Goal: Task Accomplishment & Management: Complete application form

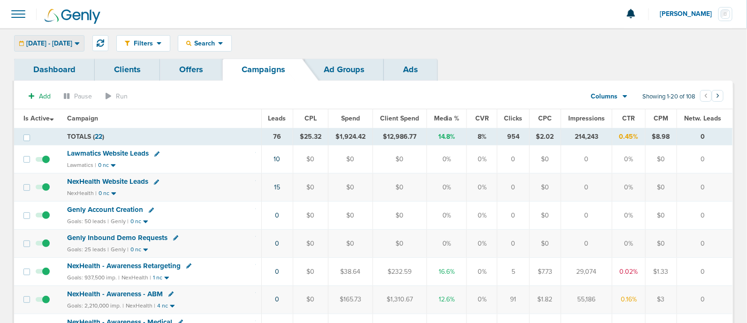
click at [72, 42] on span "[DATE] - [DATE]" at bounding box center [49, 43] width 46 height 7
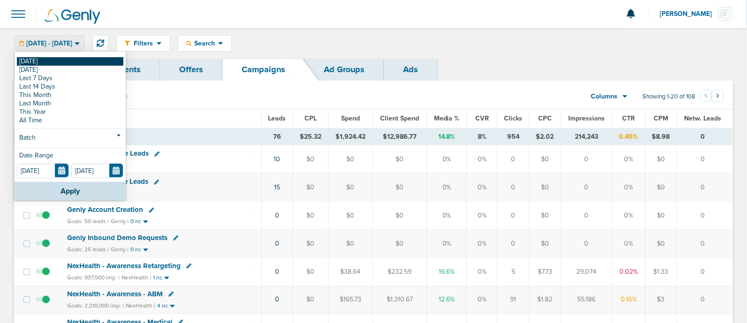
click at [28, 62] on link "[DATE]" at bounding box center [70, 61] width 107 height 8
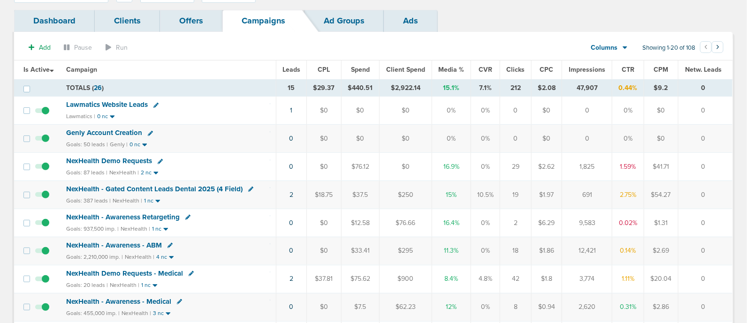
scroll to position [54, 0]
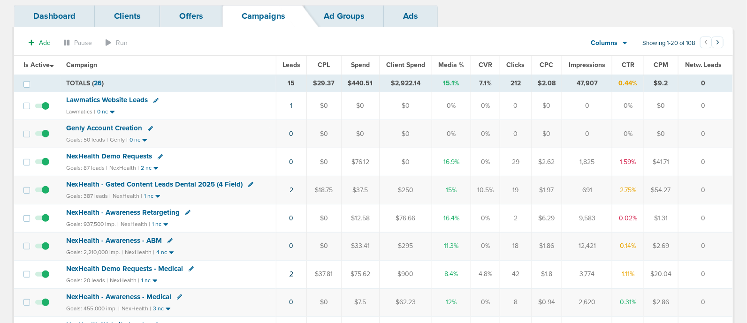
click at [293, 271] on link "2" at bounding box center [292, 274] width 4 height 8
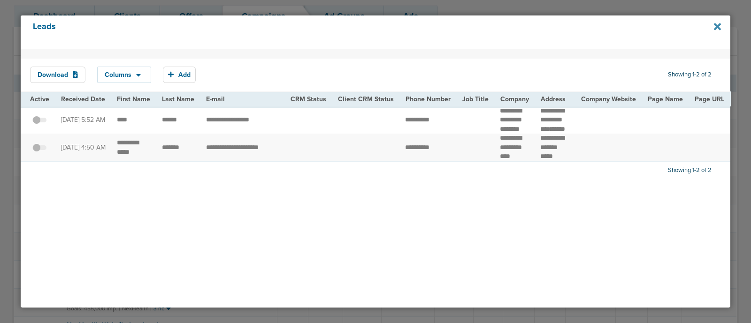
click at [718, 27] on icon at bounding box center [717, 26] width 7 height 7
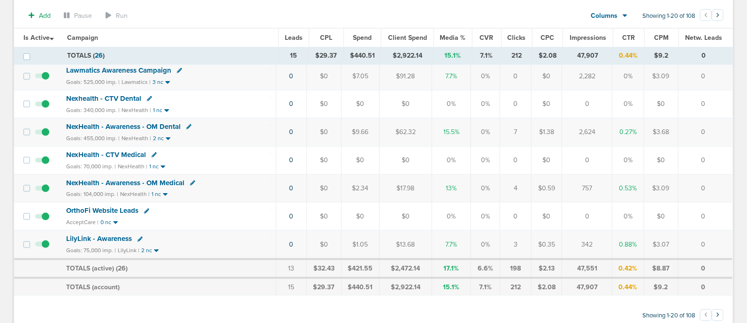
scroll to position [0, 0]
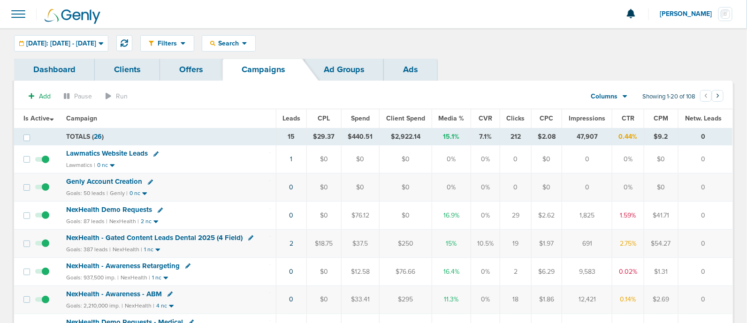
click at [451, 116] on span "Media %" at bounding box center [452, 119] width 26 height 8
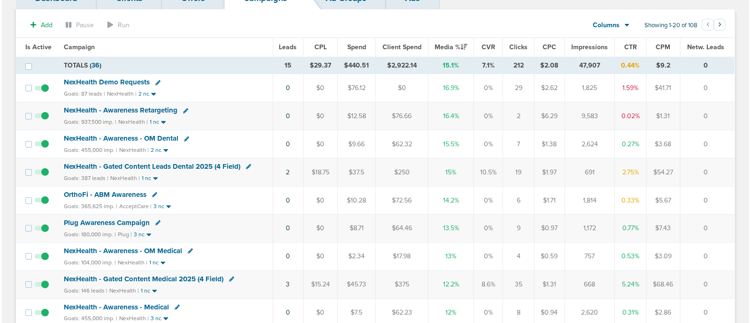
scroll to position [72, 0]
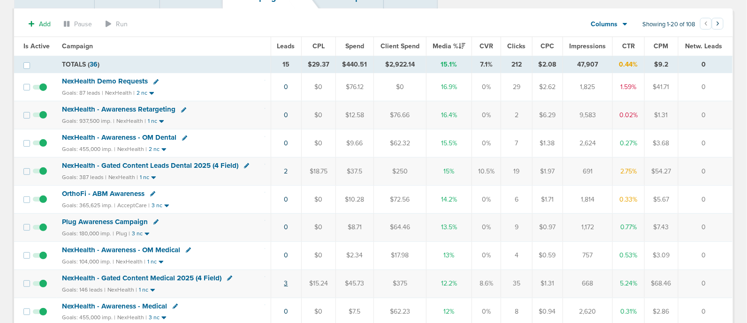
click at [286, 282] on link "3" at bounding box center [287, 284] width 4 height 8
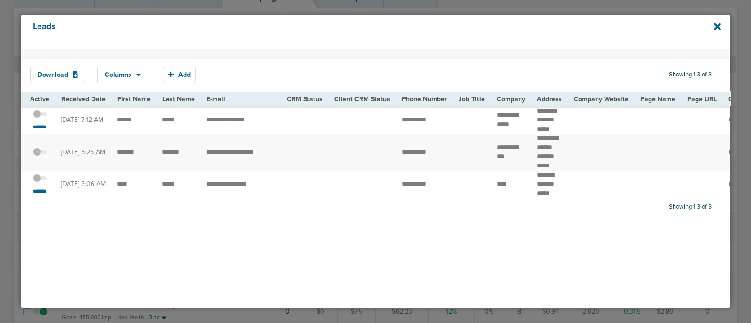
click at [35, 127] on small "*******" at bounding box center [40, 127] width 20 height 8
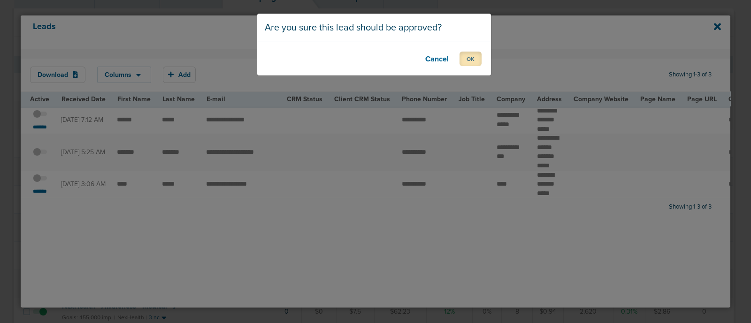
click at [473, 60] on button "OK" at bounding box center [471, 59] width 22 height 15
click at [473, 63] on button "OK" at bounding box center [471, 59] width 22 height 15
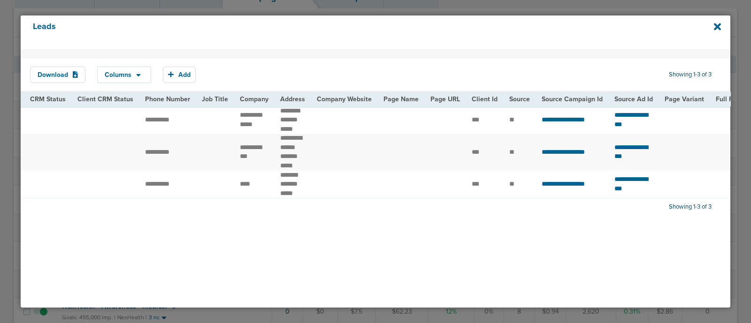
scroll to position [0, 0]
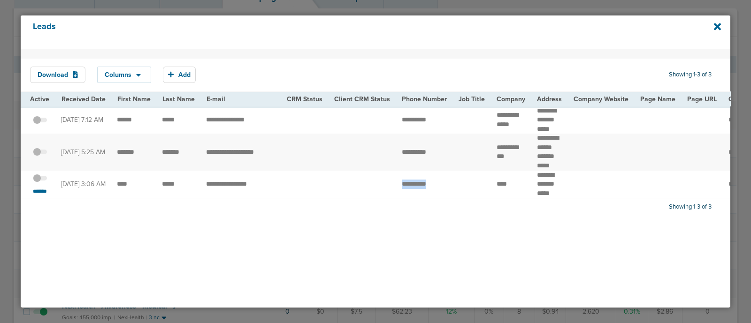
drag, startPoint x: 392, startPoint y: 190, endPoint x: 449, endPoint y: 196, distance: 57.6
copy tr
select select
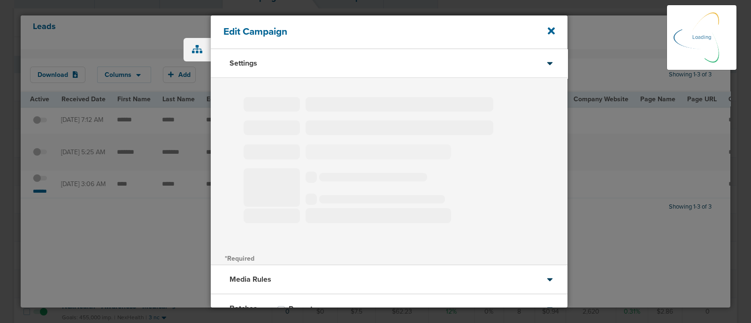
type input "OrthoFi - Gated Content Campaign"
select select "Leads"
radio input "true"
select select "readWrite"
select select "2"
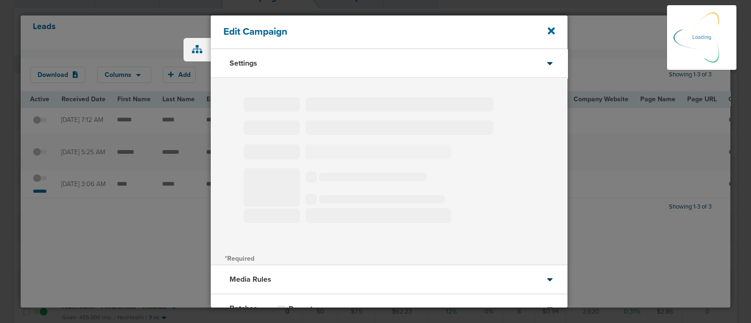
select select "4"
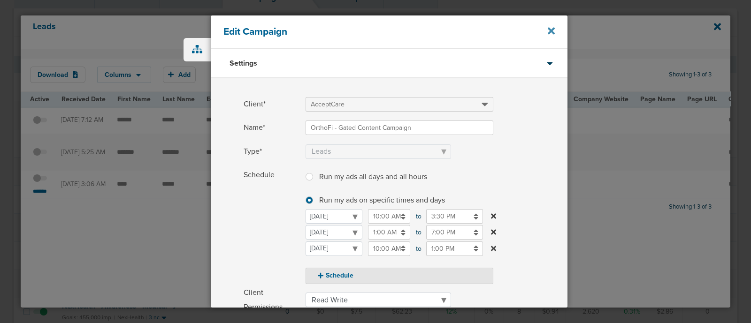
click at [551, 29] on icon at bounding box center [551, 31] width 7 height 10
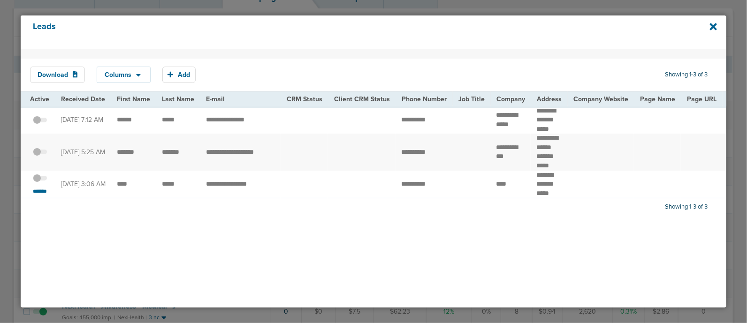
click at [45, 183] on span at bounding box center [40, 183] width 14 height 0
click at [40, 180] on input "checkbox" at bounding box center [40, 180] width 0 height 0
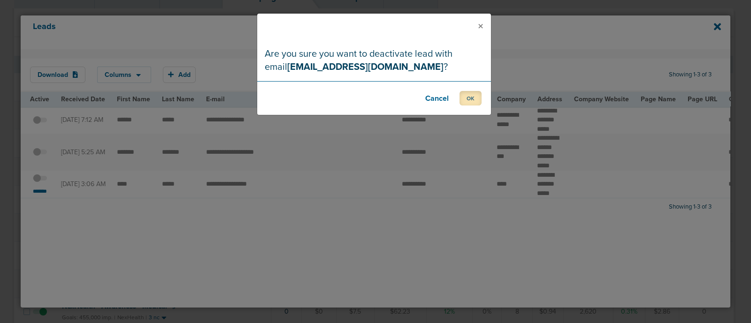
click at [477, 103] on button "OK" at bounding box center [471, 98] width 22 height 15
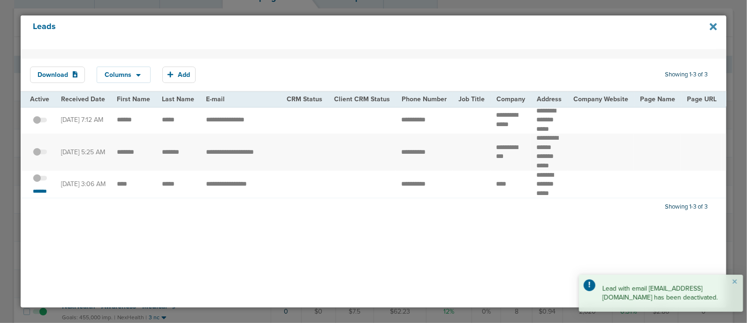
click at [711, 23] on icon at bounding box center [713, 26] width 7 height 7
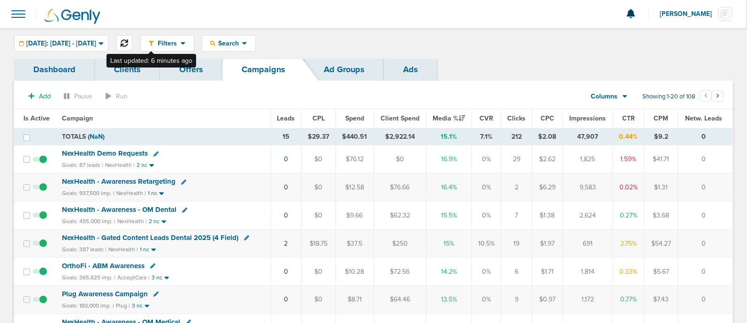
click at [128, 46] on icon at bounding box center [125, 43] width 8 height 8
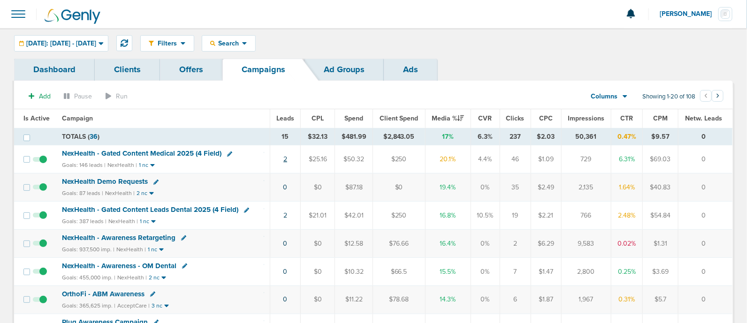
click at [287, 161] on link "2" at bounding box center [286, 159] width 4 height 8
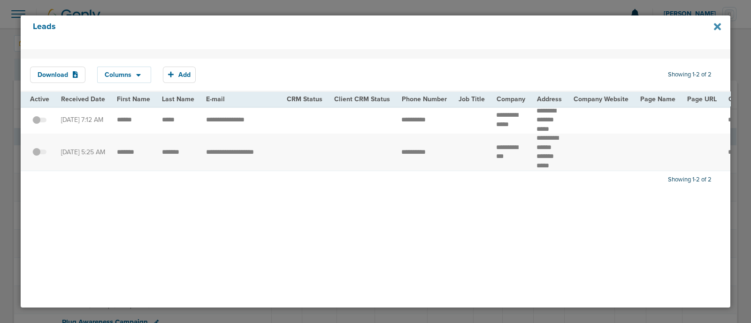
click at [718, 25] on icon at bounding box center [717, 26] width 7 height 7
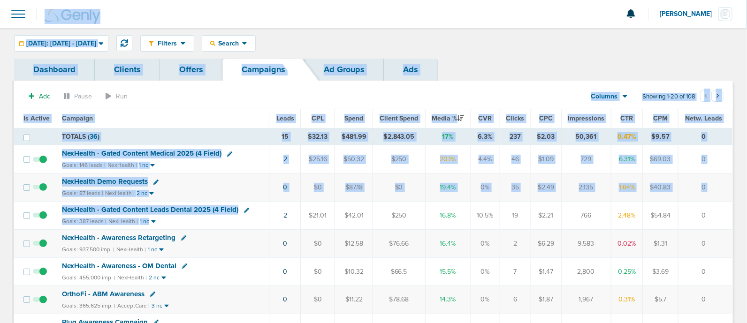
drag, startPoint x: 233, startPoint y: 228, endPoint x: 325, endPoint y: -71, distance: 313.3
click at [325, 0] on html "Notifications You have no unread notifications [PERSON_NAME] Profile Sign Out C…" at bounding box center [373, 161] width 747 height 323
click at [562, 44] on div "Filters Active Only Settings Status Active Inactive Objectives MQL SQL Traffic …" at bounding box center [436, 43] width 593 height 16
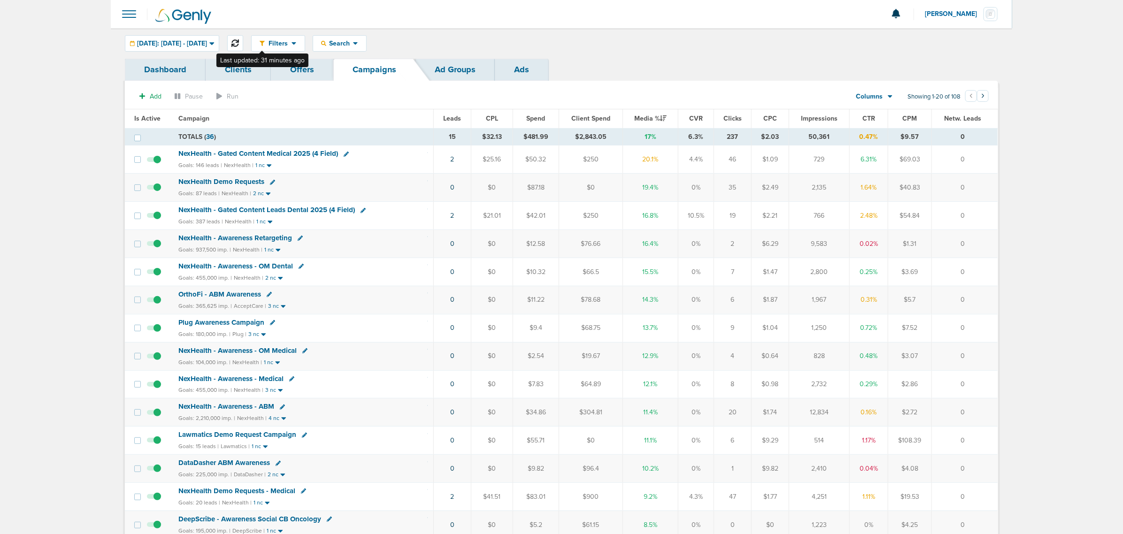
click at [239, 40] on icon at bounding box center [235, 43] width 8 height 8
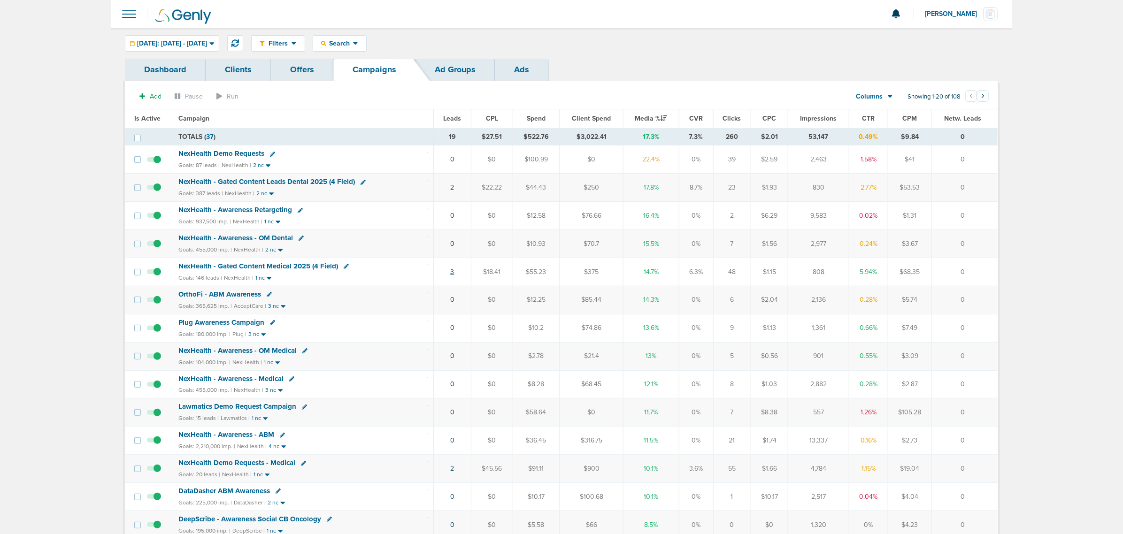
click at [452, 273] on link "3" at bounding box center [452, 272] width 4 height 8
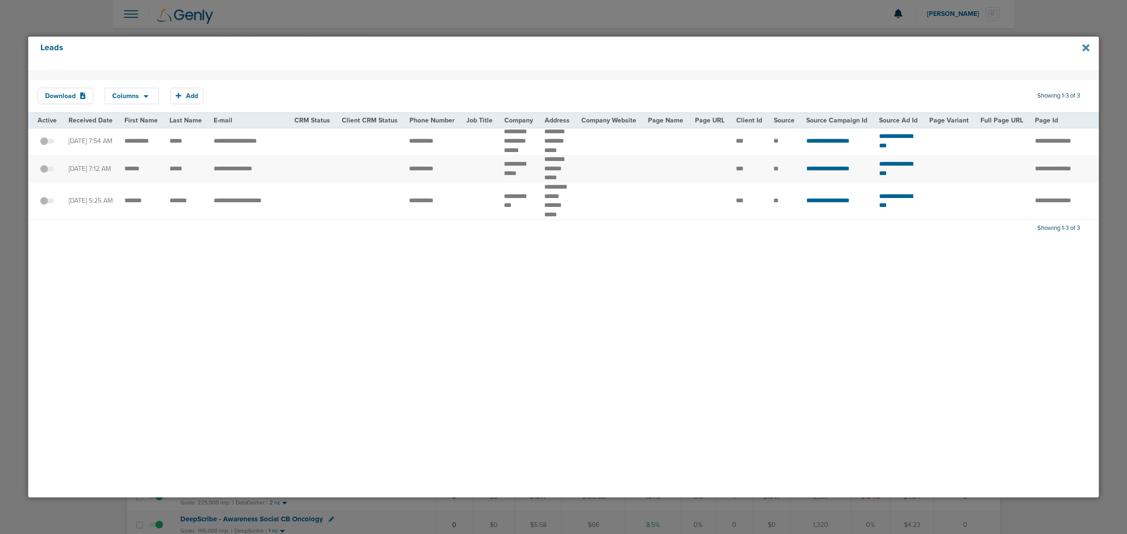
click at [747, 47] on icon at bounding box center [1085, 48] width 7 height 10
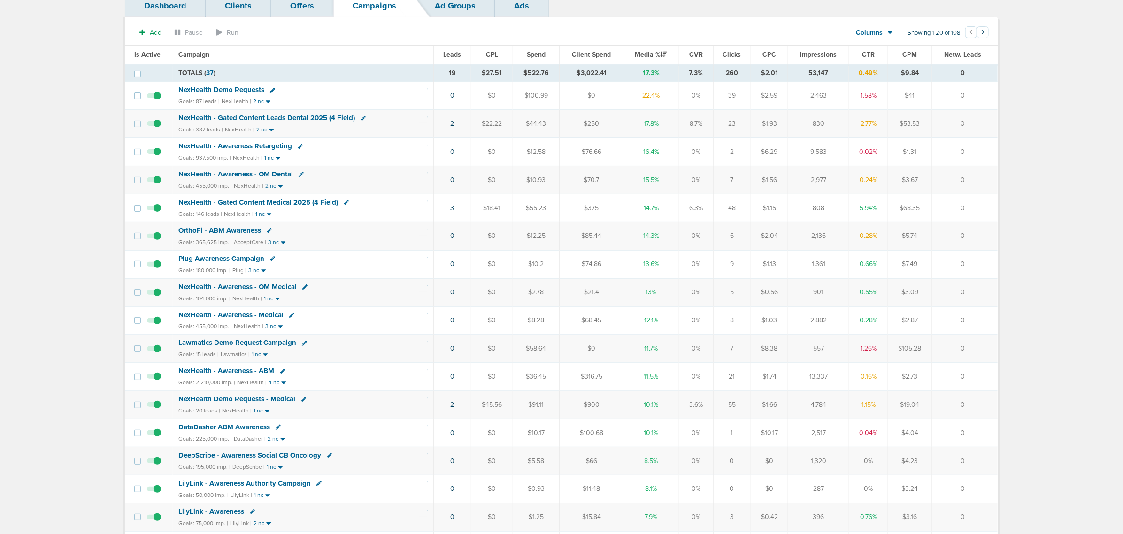
scroll to position [176, 0]
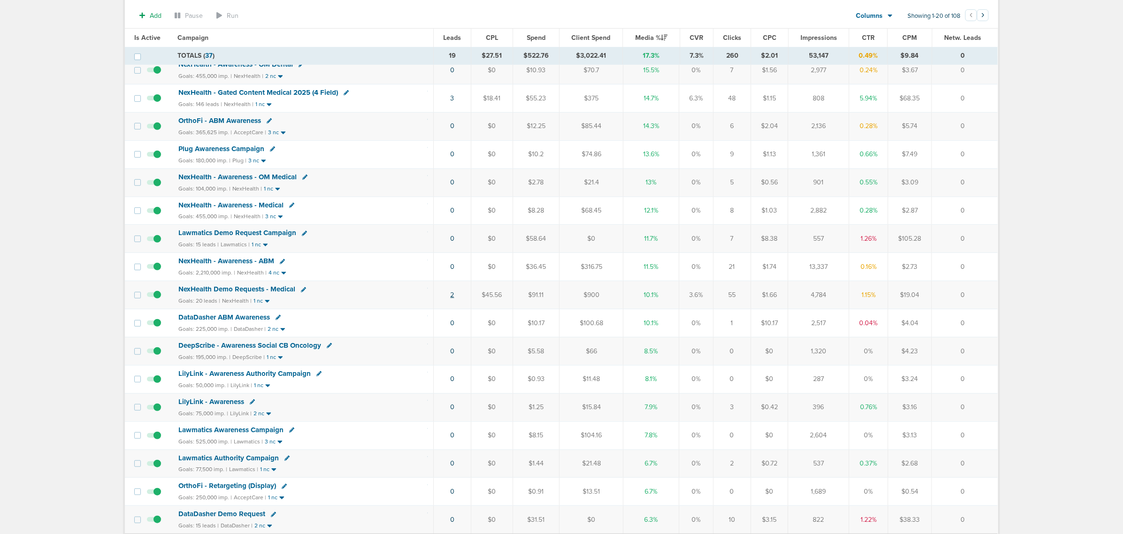
click at [454, 299] on link "2" at bounding box center [452, 295] width 4 height 8
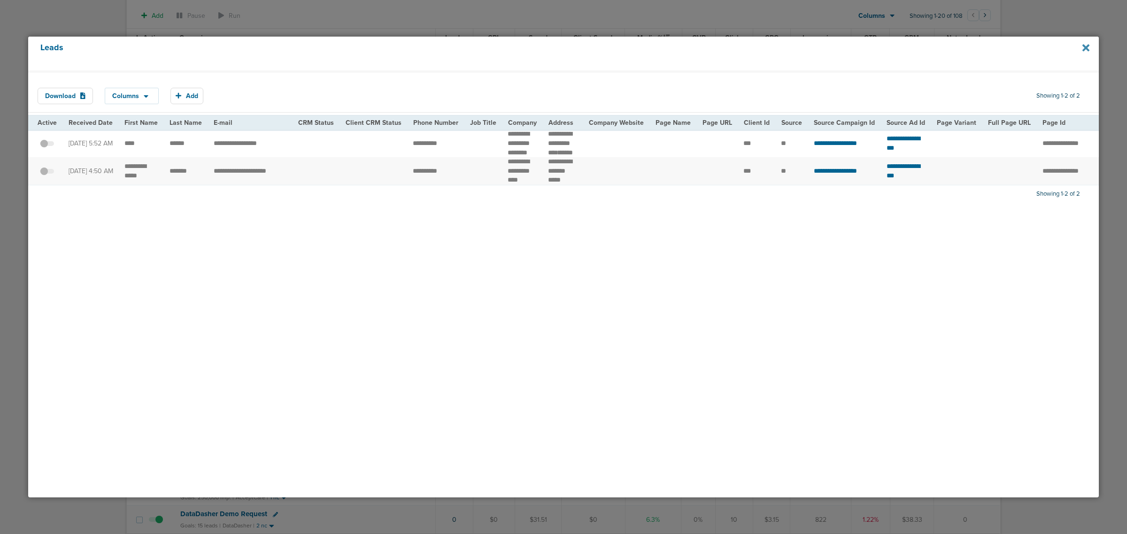
click at [747, 45] on icon at bounding box center [1085, 48] width 7 height 10
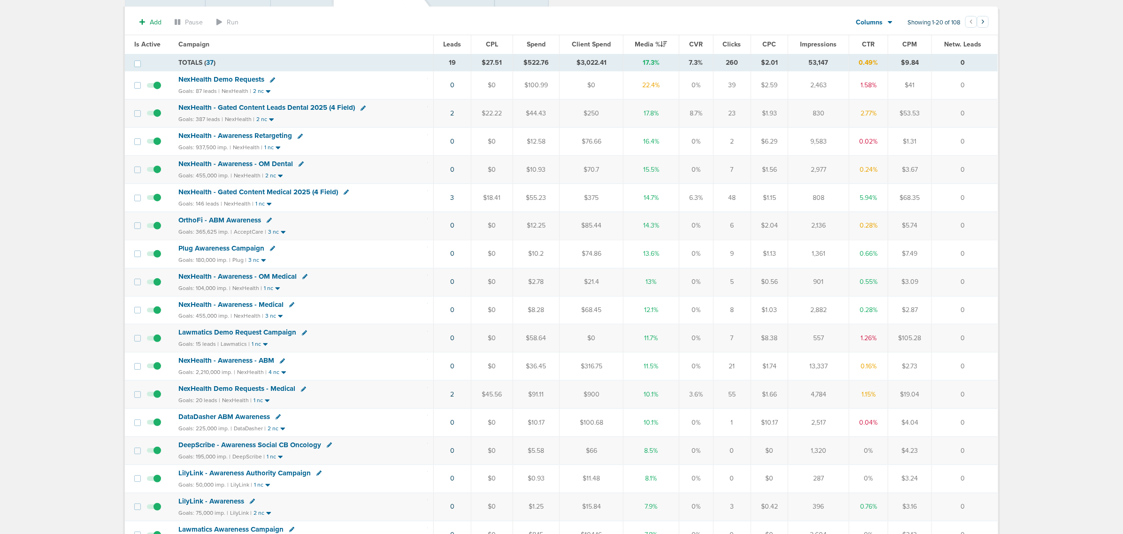
scroll to position [0, 0]
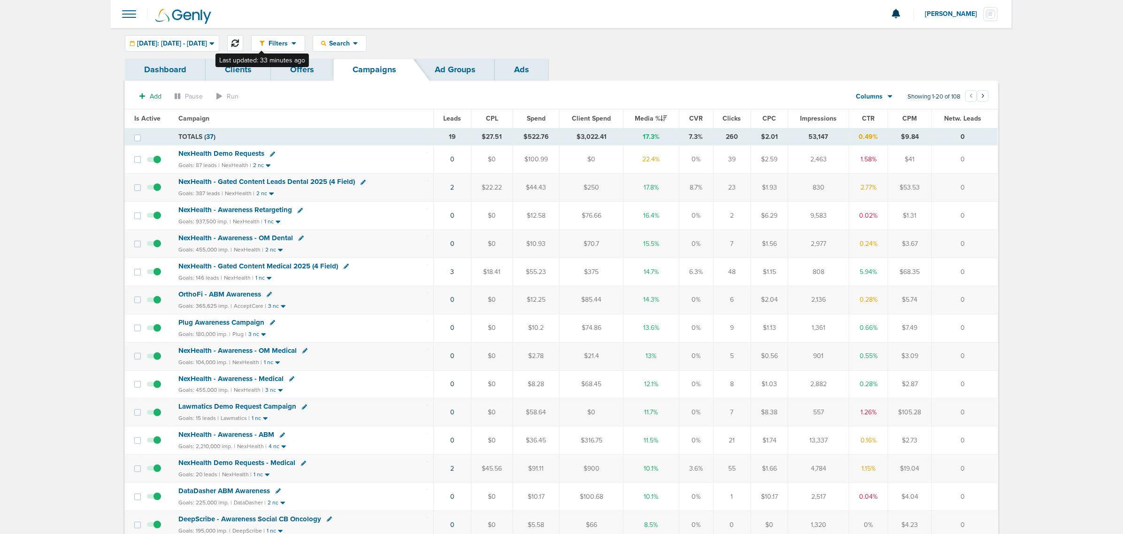
click at [239, 39] on icon at bounding box center [235, 43] width 8 height 8
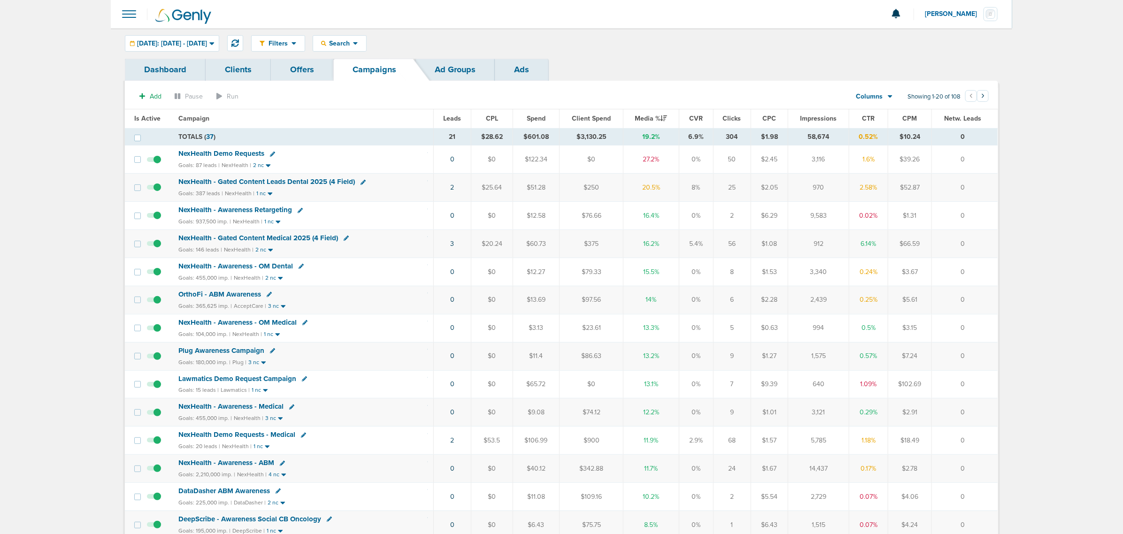
drag, startPoint x: 429, startPoint y: 191, endPoint x: 977, endPoint y: 184, distance: 548.9
click at [747, 184] on tr "NexHealth - Gated Content Leads Dental 2025 (4 Field) Goals: 387 leads | NexHea…" at bounding box center [561, 188] width 873 height 28
click at [747, 183] on td "0" at bounding box center [965, 188] width 66 height 28
click at [243, 38] on button at bounding box center [235, 43] width 16 height 16
click at [231, 156] on span "NexHealth Demo Requests" at bounding box center [221, 153] width 86 height 8
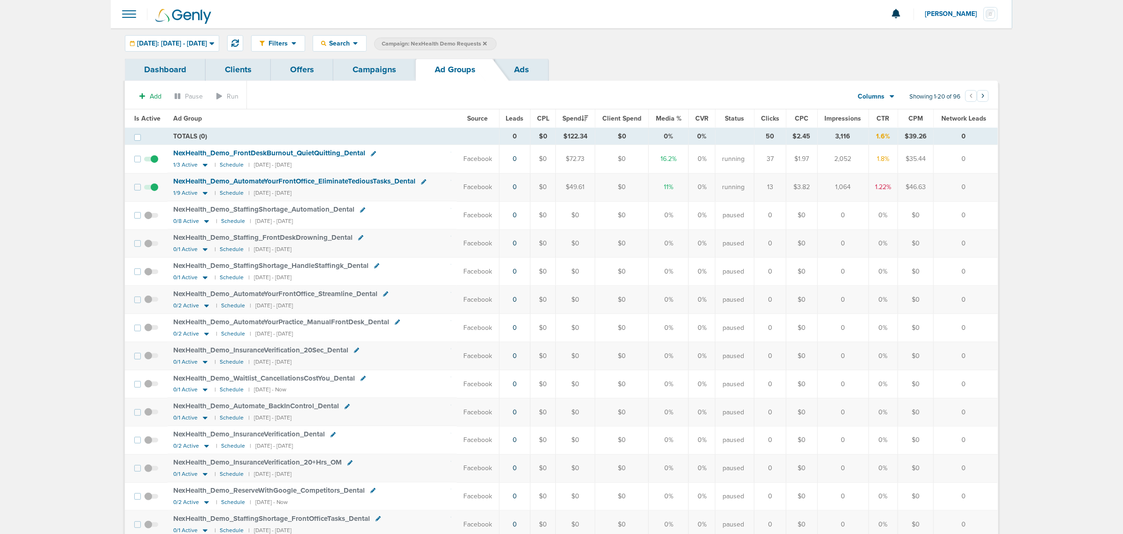
click at [137, 13] on span at bounding box center [129, 14] width 21 height 21
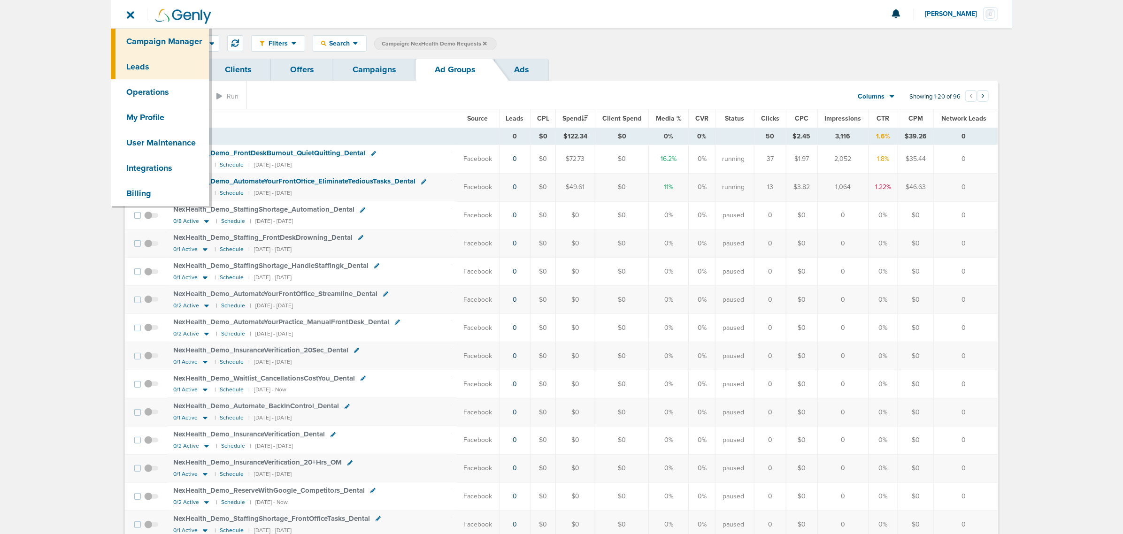
click at [143, 68] on link "Leads" at bounding box center [160, 66] width 98 height 25
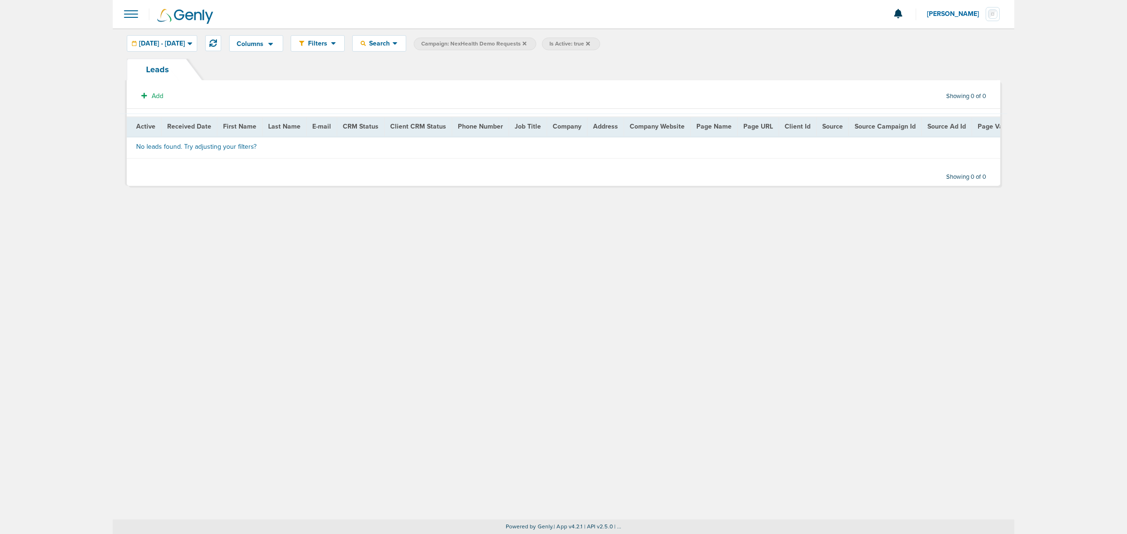
click at [526, 45] on icon at bounding box center [525, 44] width 4 height 6
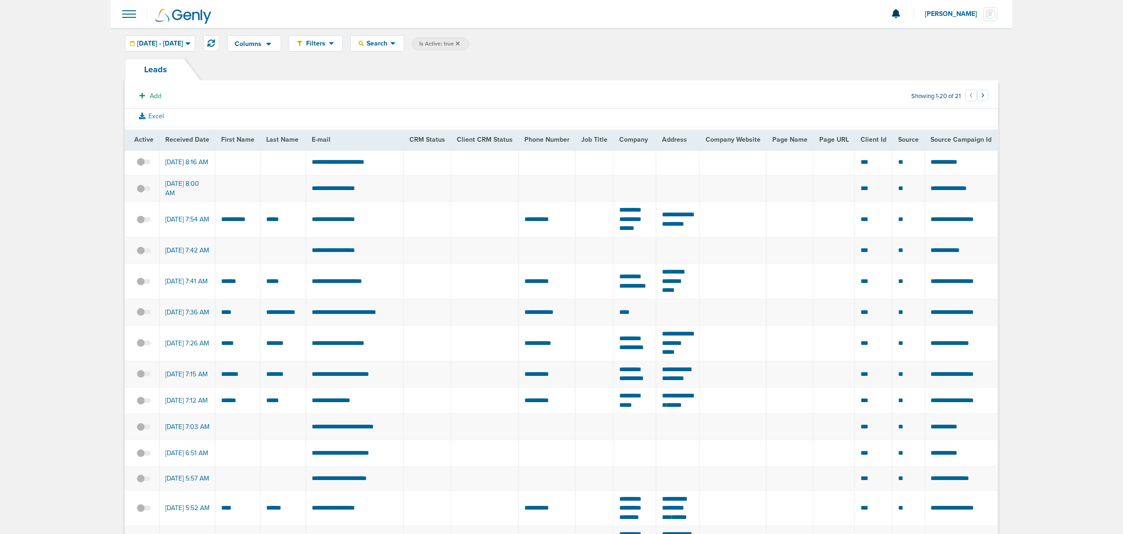
click at [460, 44] on icon at bounding box center [458, 43] width 4 height 4
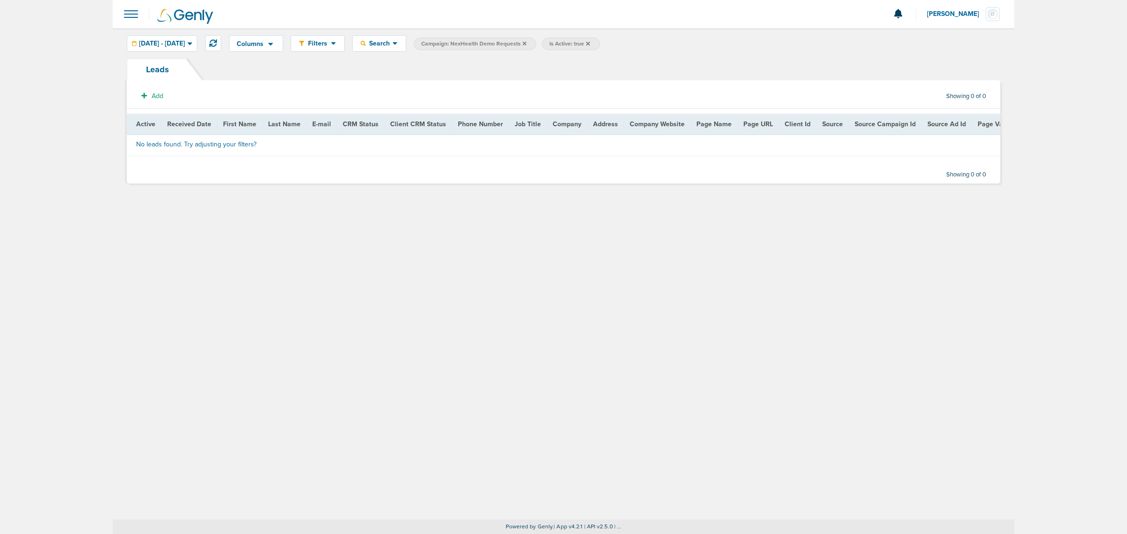
click at [536, 45] on label "Campaign: NexHealth Demo Requests" at bounding box center [475, 44] width 123 height 13
click at [590, 42] on icon at bounding box center [588, 43] width 4 height 4
click at [526, 42] on icon at bounding box center [525, 43] width 4 height 4
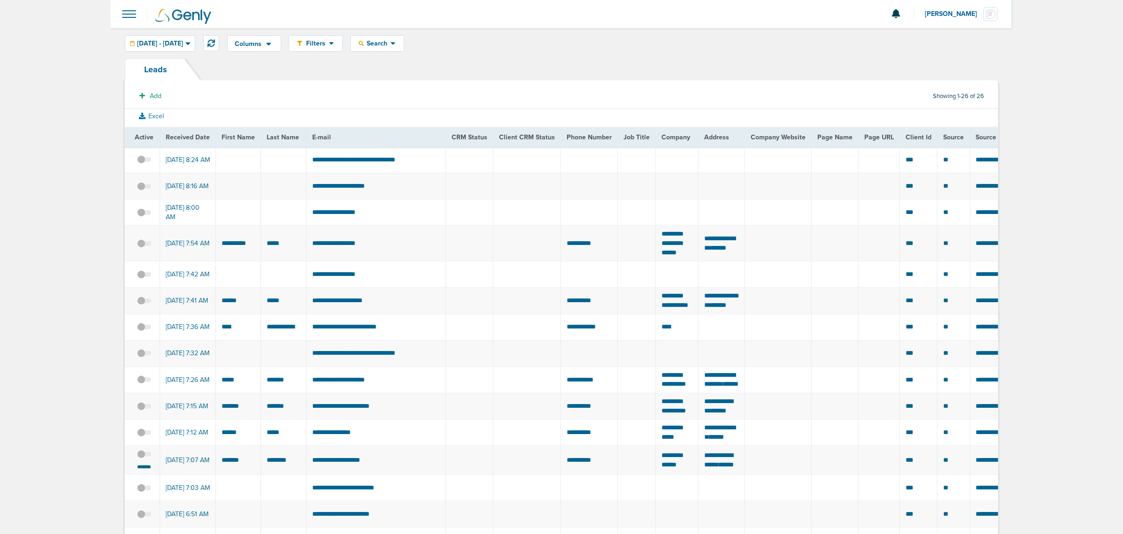
click at [123, 9] on span at bounding box center [129, 14] width 21 height 21
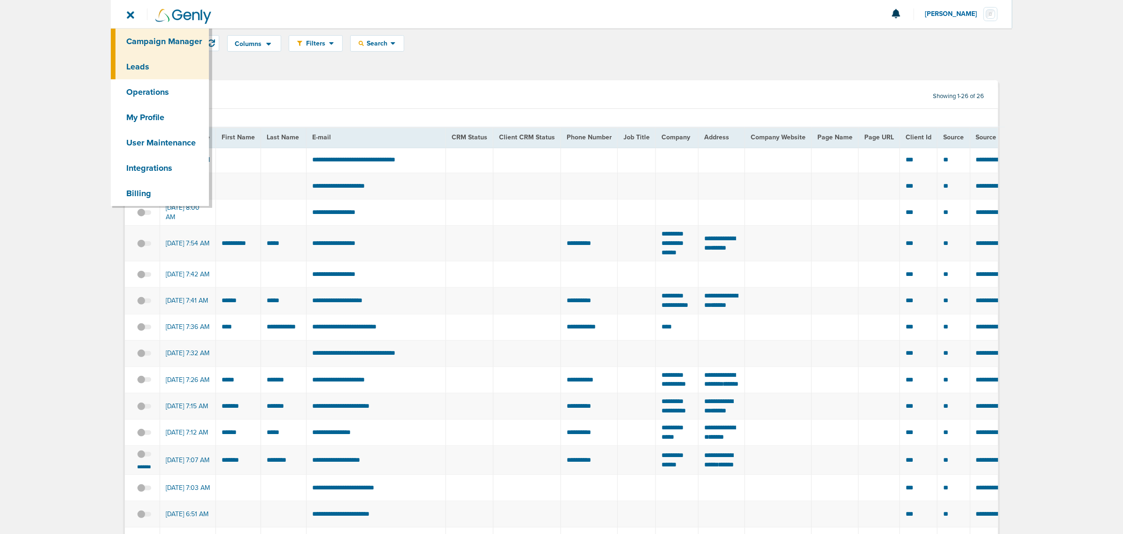
click at [177, 46] on link "Campaign Manager" at bounding box center [160, 41] width 98 height 25
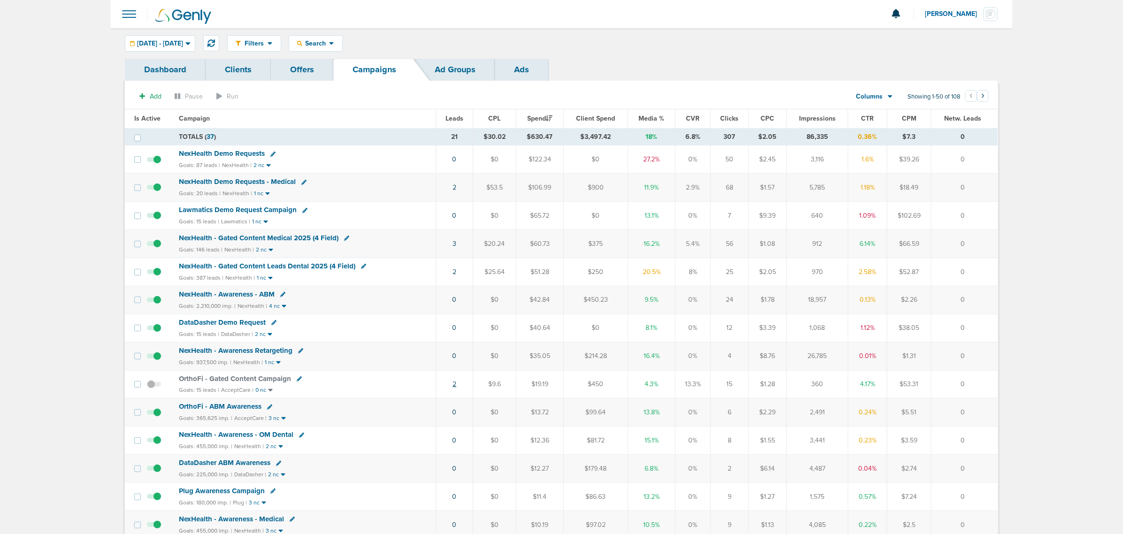
click at [454, 388] on link "2" at bounding box center [455, 384] width 4 height 8
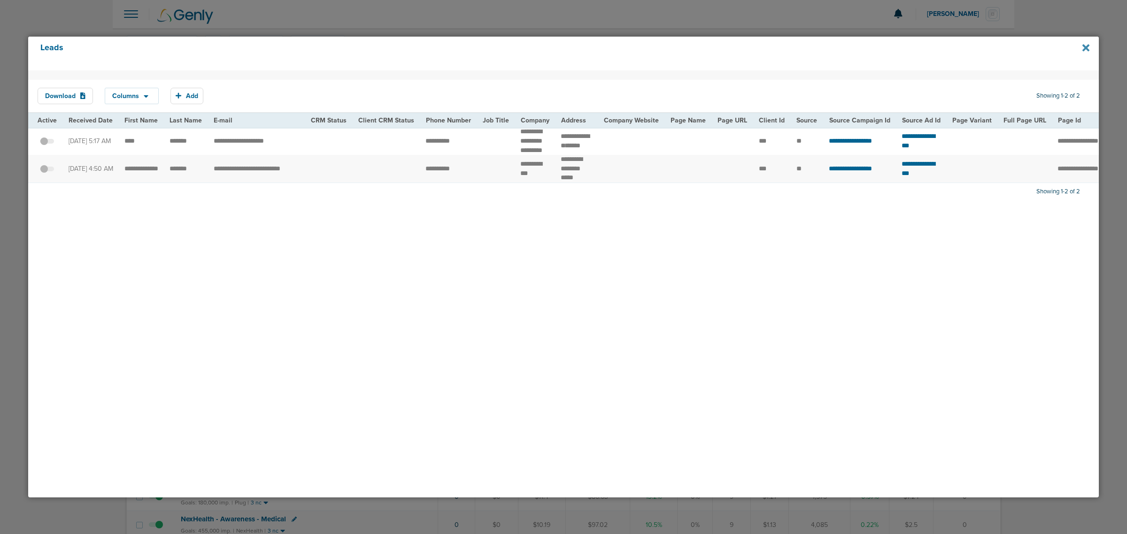
click at [1087, 46] on icon at bounding box center [1085, 47] width 7 height 7
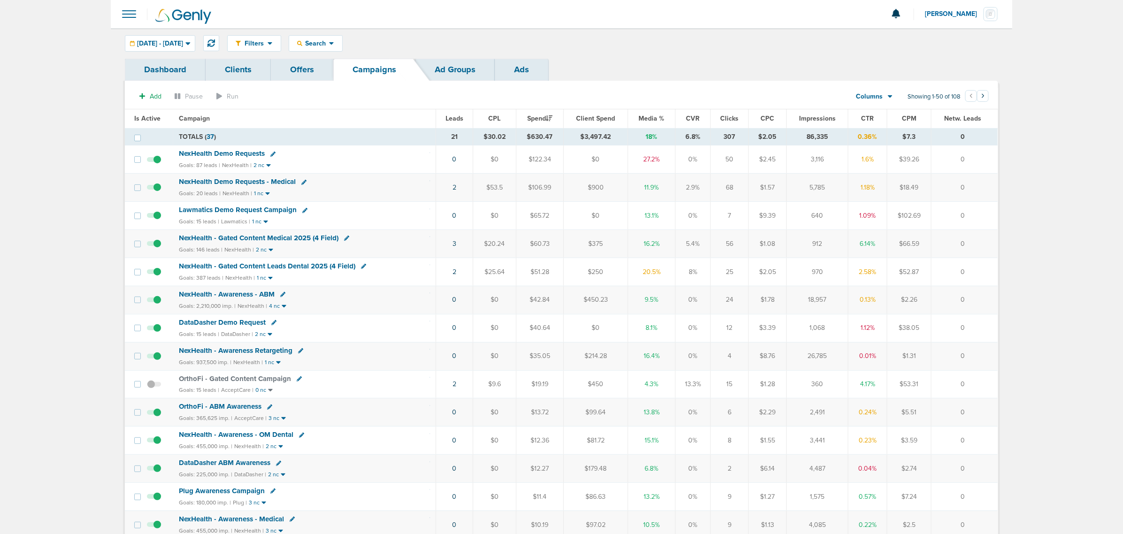
click at [652, 120] on span "Media %" at bounding box center [652, 119] width 26 height 8
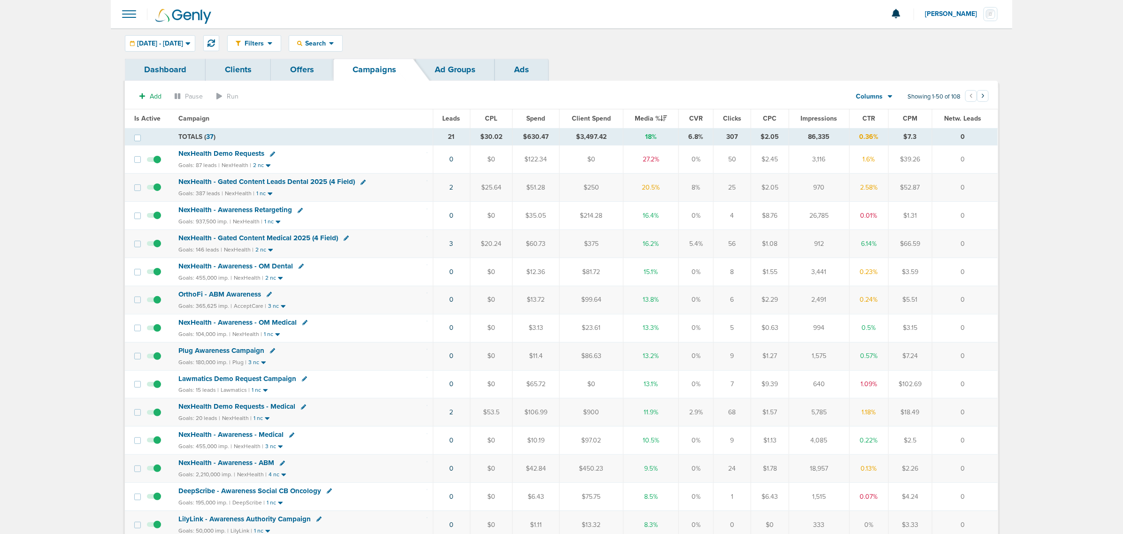
click at [131, 13] on span at bounding box center [129, 14] width 21 height 21
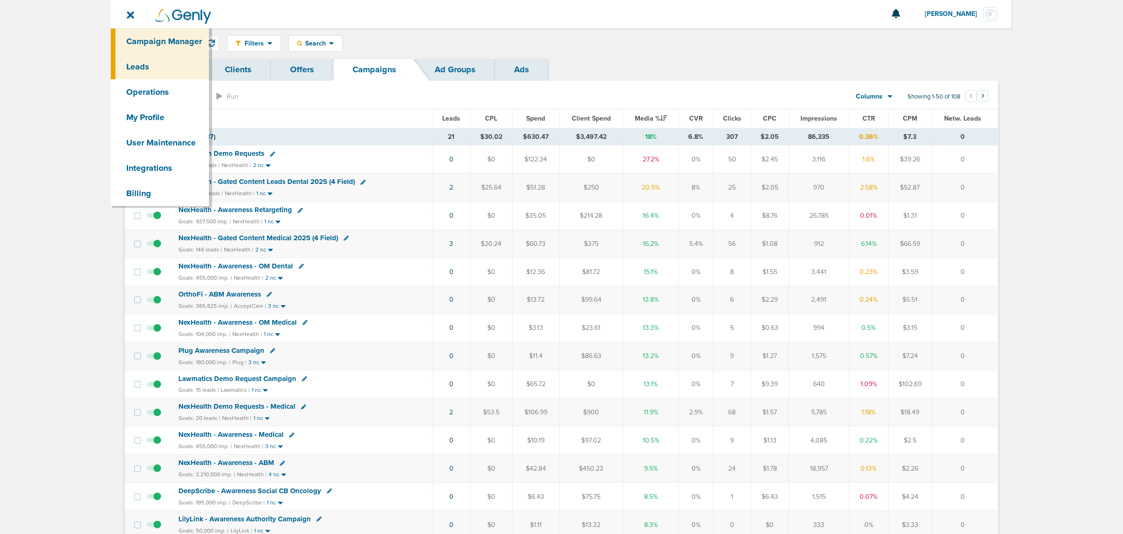
click at [148, 66] on link "Leads" at bounding box center [160, 66] width 98 height 25
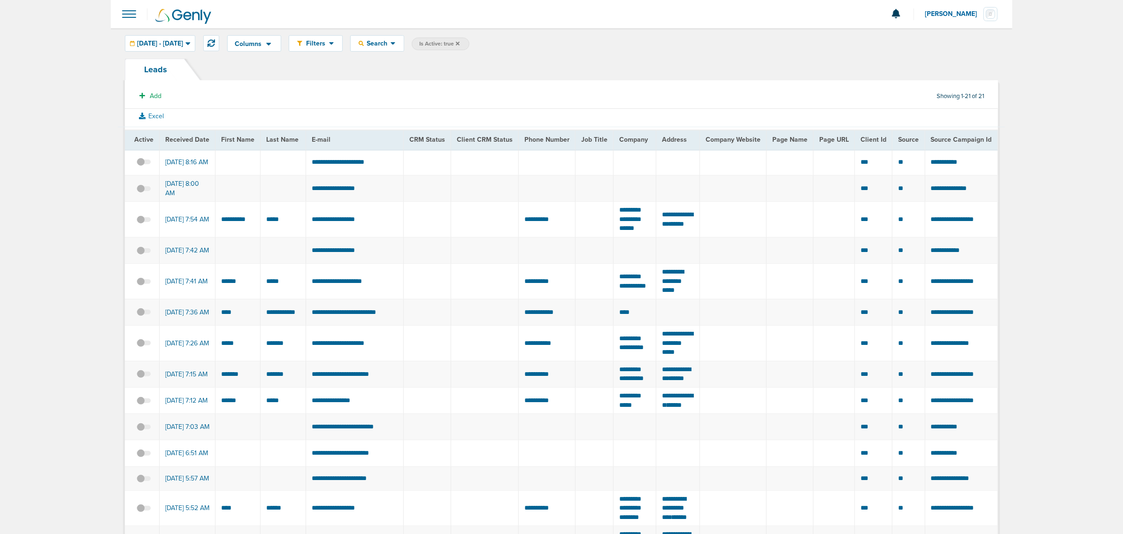
click at [460, 43] on icon at bounding box center [458, 44] width 4 height 6
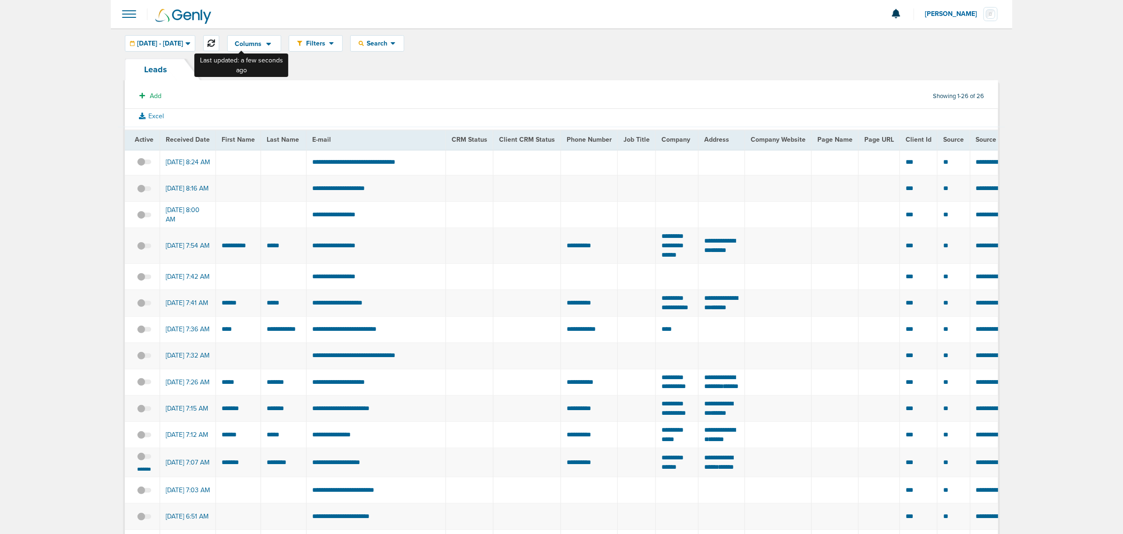
click at [215, 43] on icon at bounding box center [212, 43] width 8 height 8
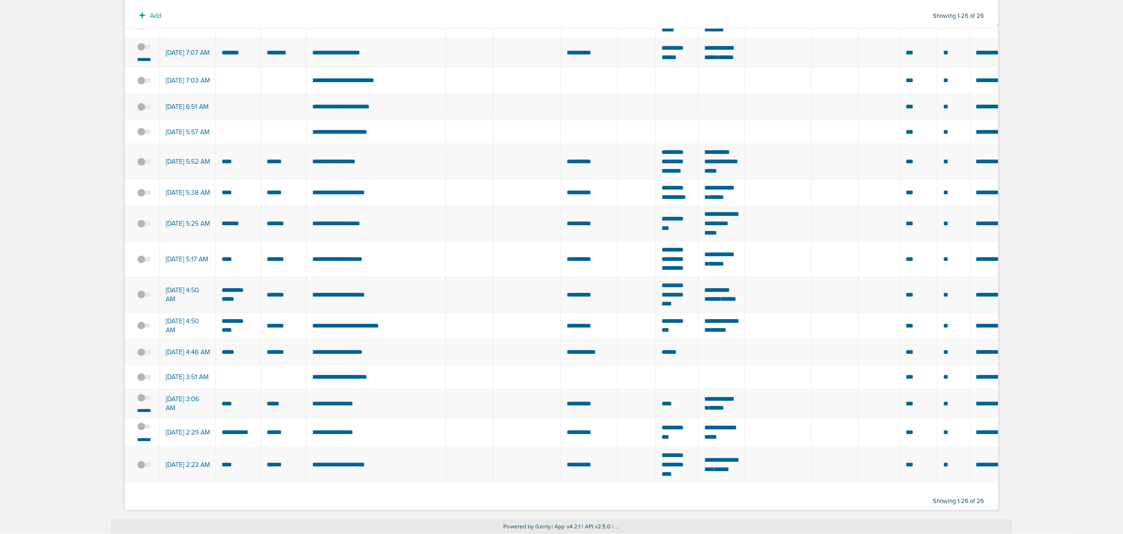
scroll to position [541, 0]
drag, startPoint x: 782, startPoint y: 429, endPoint x: 201, endPoint y: 414, distance: 580.9
click at [201, 418] on tr "**********" at bounding box center [1117, 432] width 1984 height 29
click at [465, 424] on td at bounding box center [469, 432] width 47 height 29
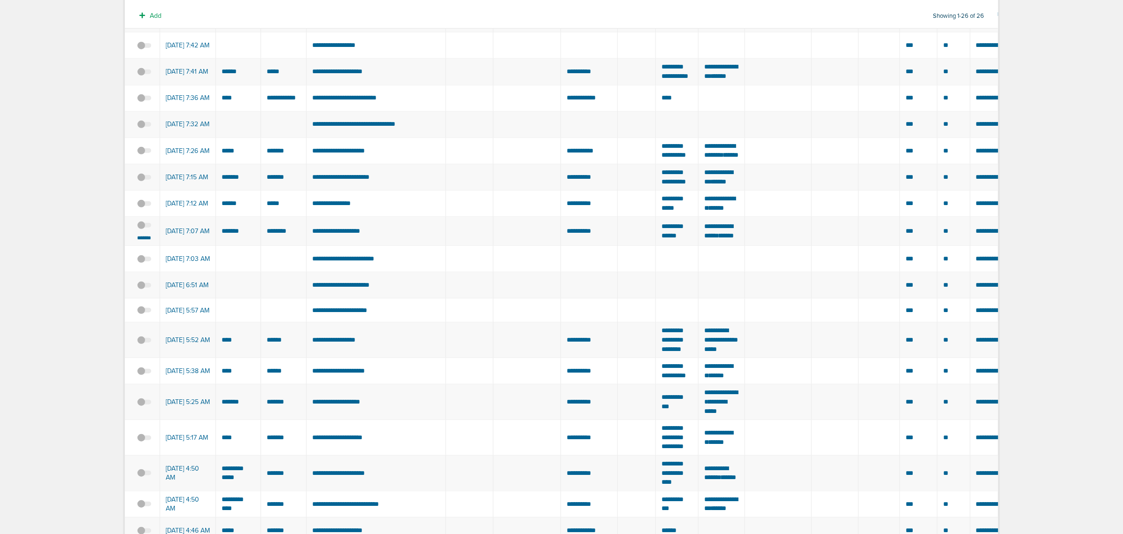
scroll to position [72, 0]
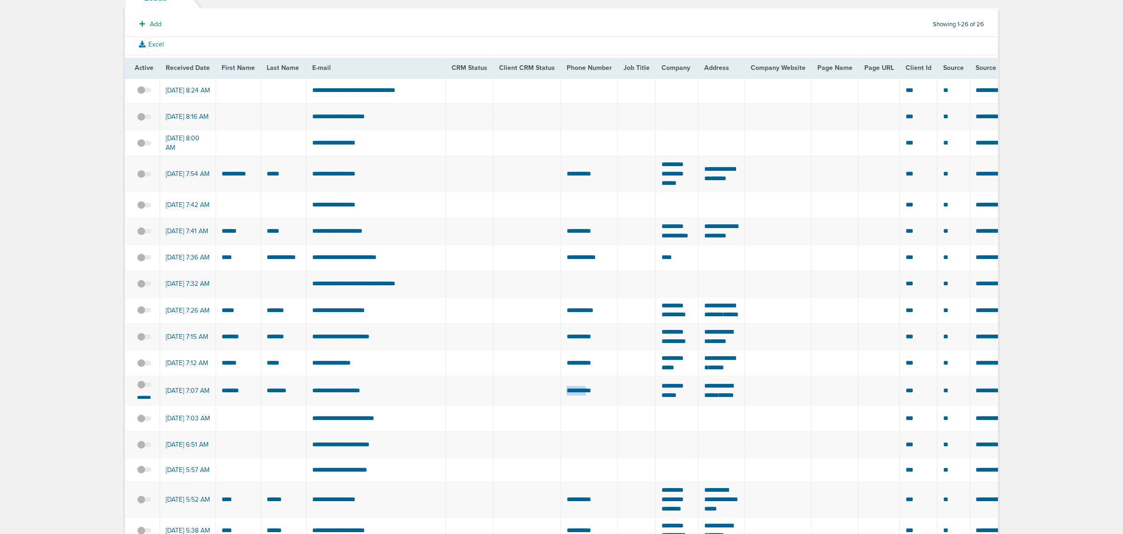
drag, startPoint x: 417, startPoint y: 460, endPoint x: 590, endPoint y: 454, distance: 172.9
click at [590, 406] on tr "**********" at bounding box center [1117, 391] width 1984 height 29
click at [486, 406] on td at bounding box center [469, 391] width 47 height 29
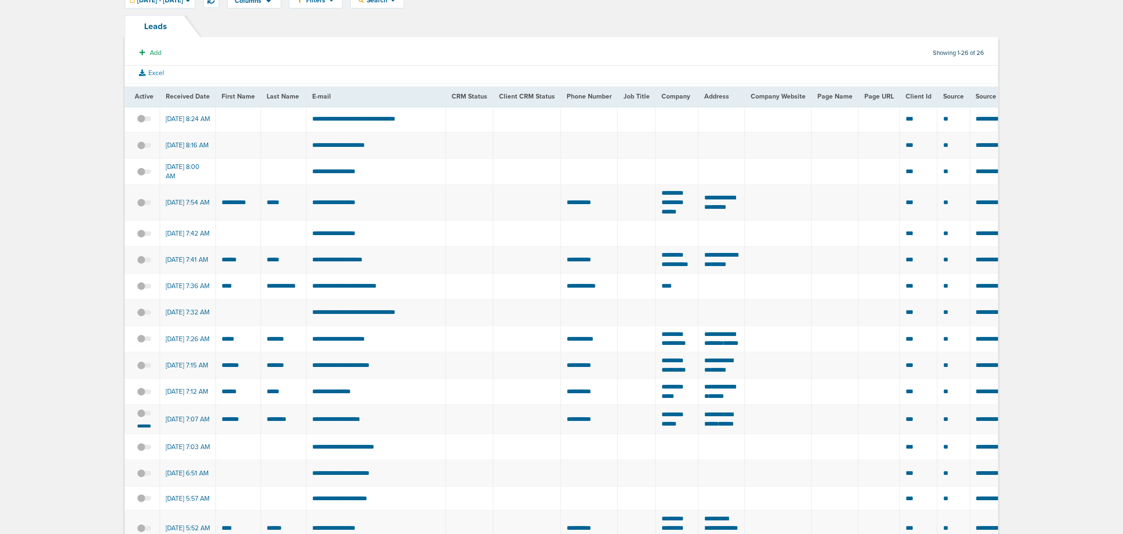
scroll to position [0, 0]
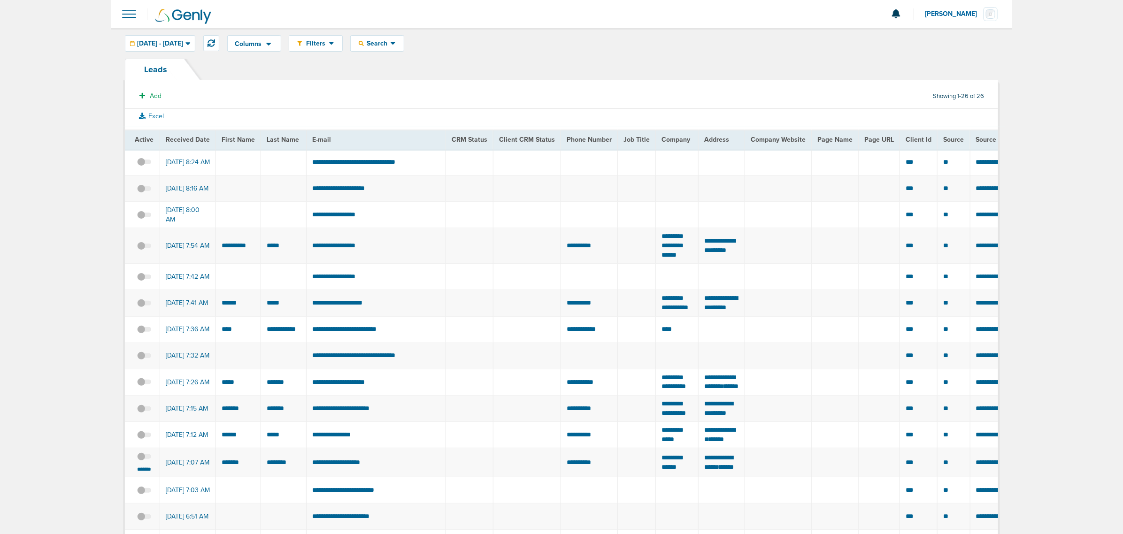
click at [131, 15] on span at bounding box center [129, 14] width 21 height 21
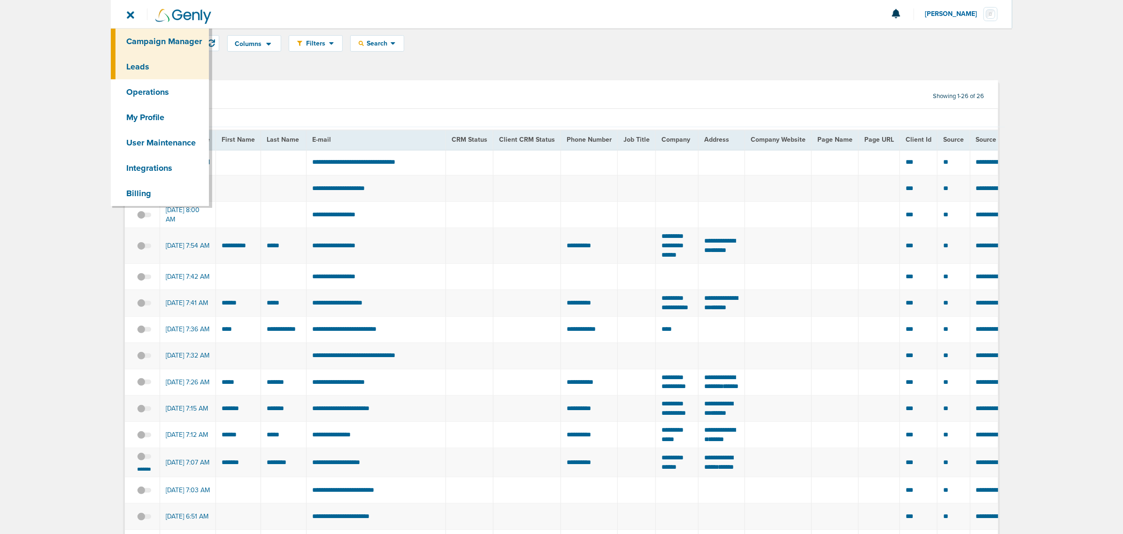
click at [165, 43] on link "Campaign Manager" at bounding box center [160, 41] width 98 height 25
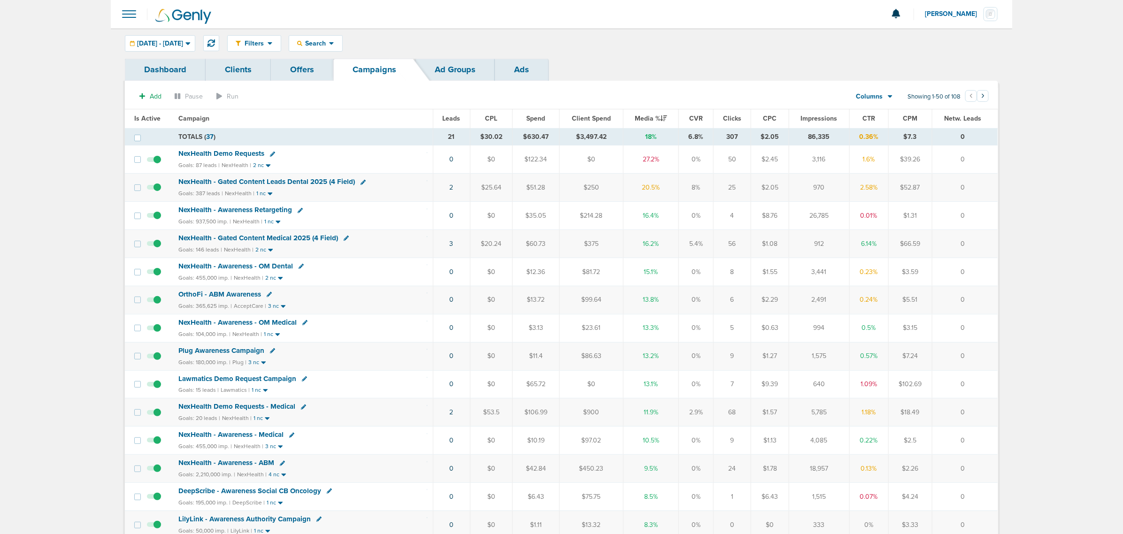
click at [278, 240] on span "NexHealth - Gated Content Medical 2025 (4 Field)" at bounding box center [258, 238] width 160 height 8
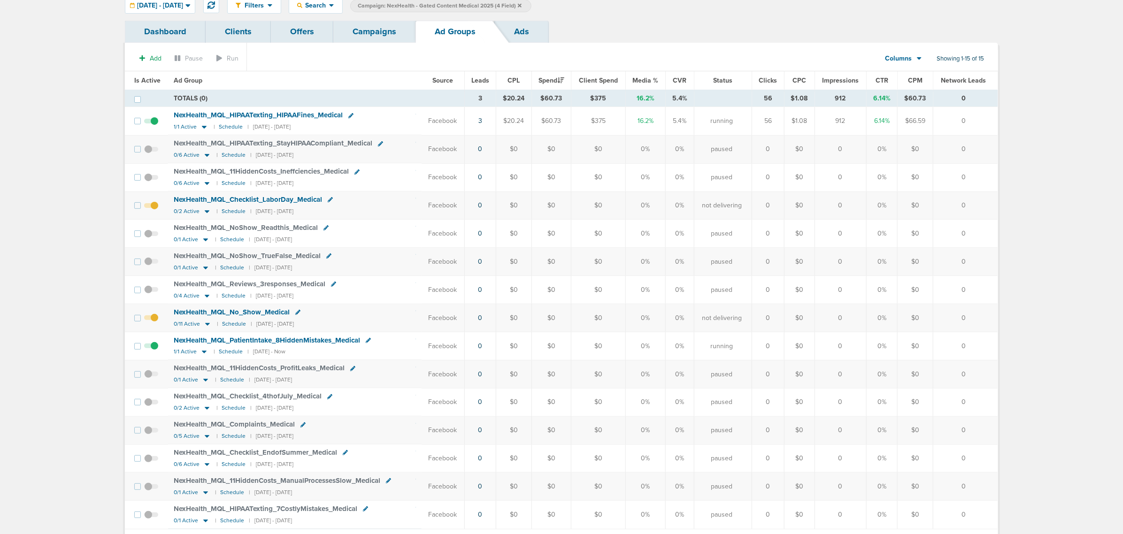
scroll to position [84, 0]
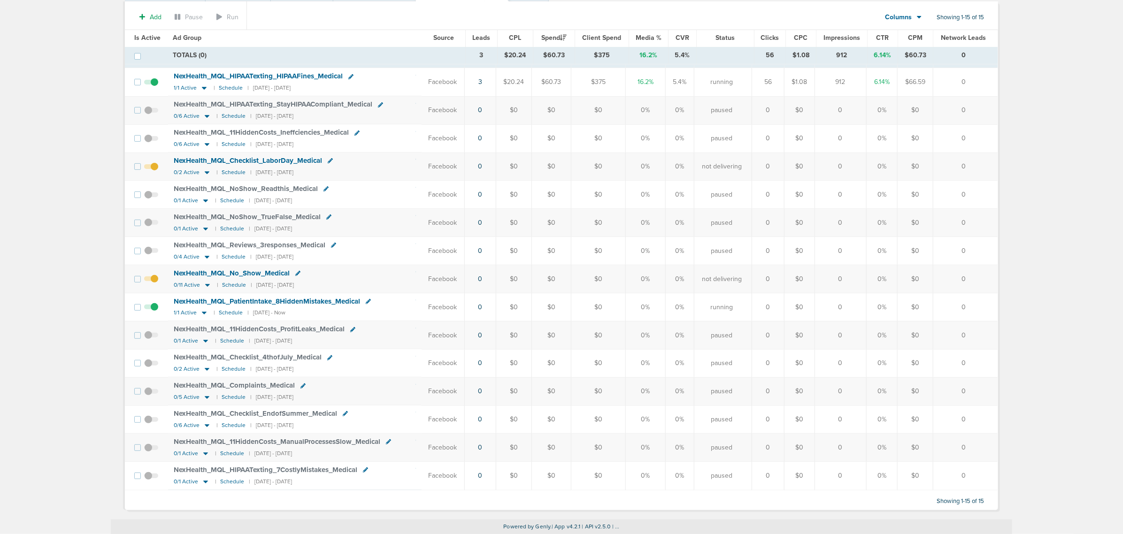
click at [153, 171] on span at bounding box center [151, 171] width 14 height 0
click at [151, 169] on input "checkbox" at bounding box center [151, 169] width 0 height 0
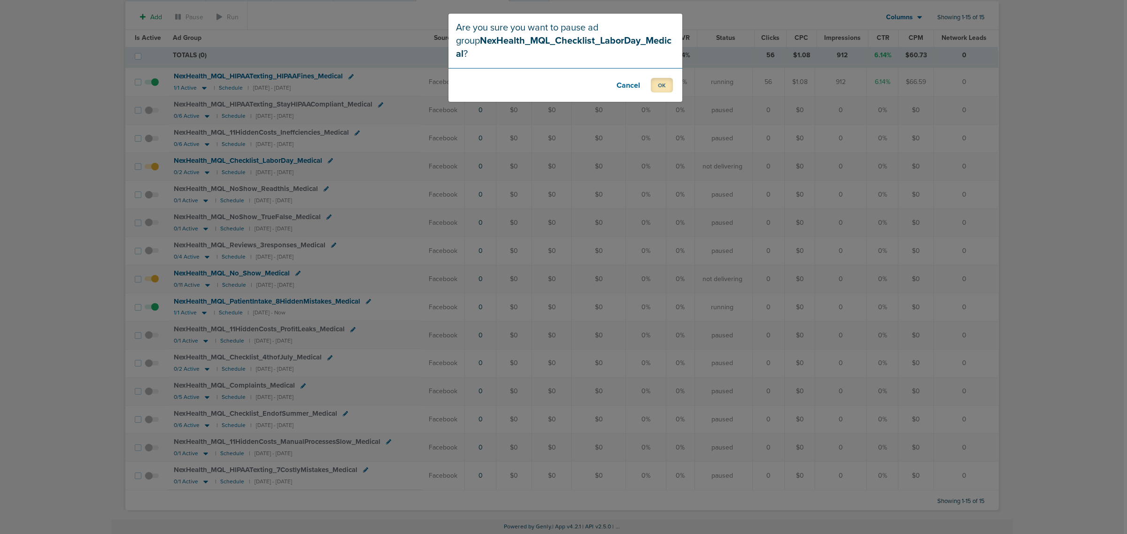
click at [656, 78] on button "OK" at bounding box center [662, 85] width 22 height 15
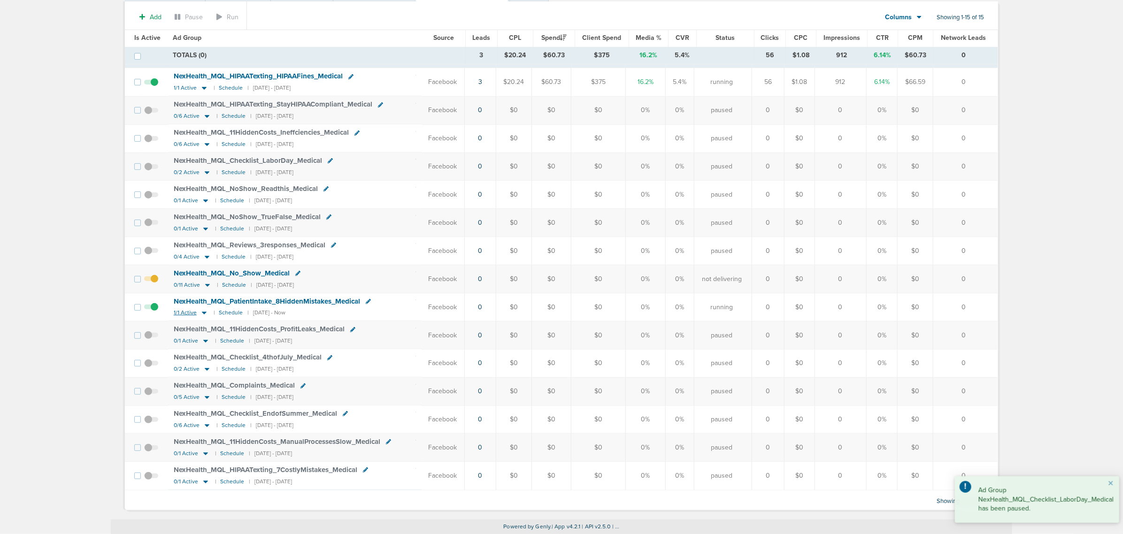
click at [200, 314] on icon at bounding box center [204, 313] width 9 height 8
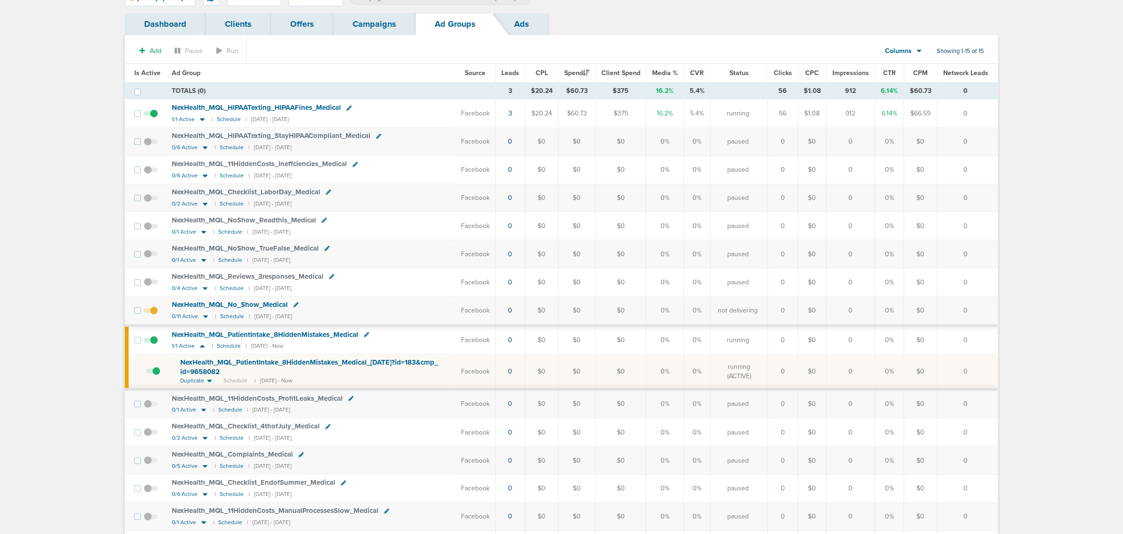
scroll to position [25, 0]
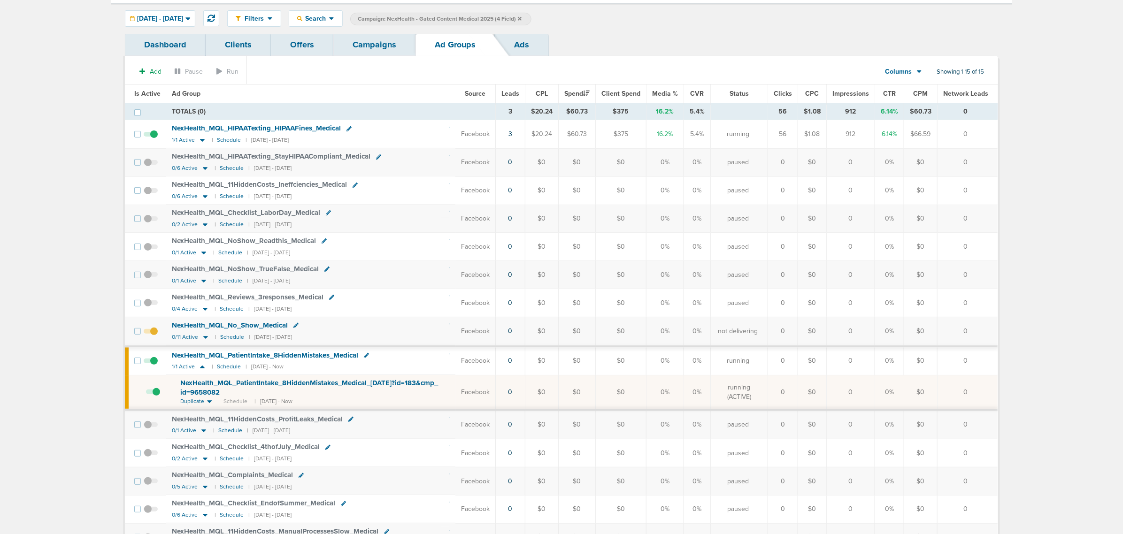
click at [155, 336] on span at bounding box center [151, 336] width 14 height 0
click at [151, 333] on input "checkbox" at bounding box center [151, 333] width 0 height 0
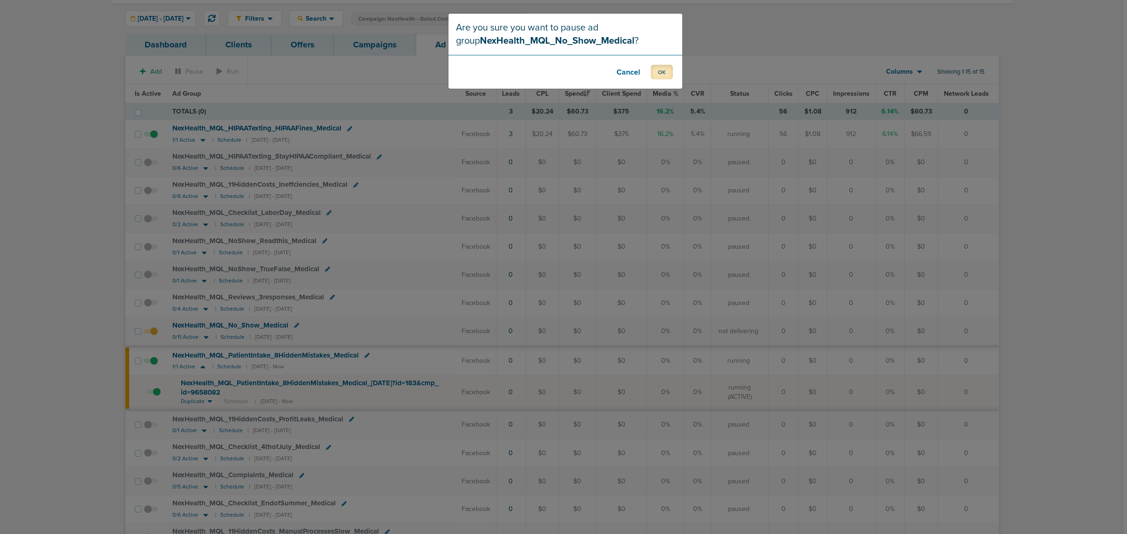
click at [667, 72] on button "OK" at bounding box center [662, 72] width 22 height 15
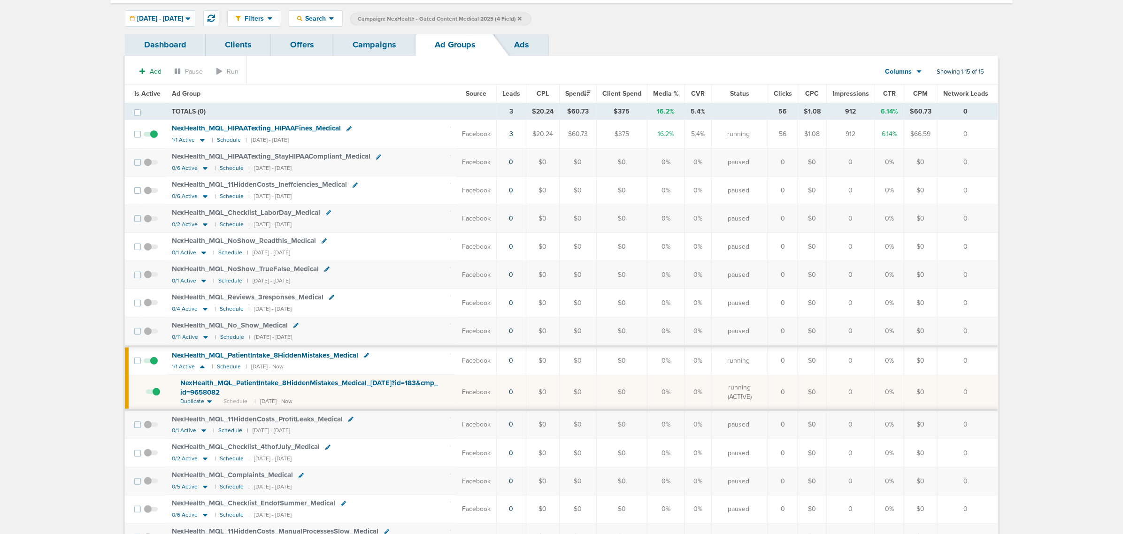
click at [522, 17] on icon at bounding box center [520, 18] width 4 height 4
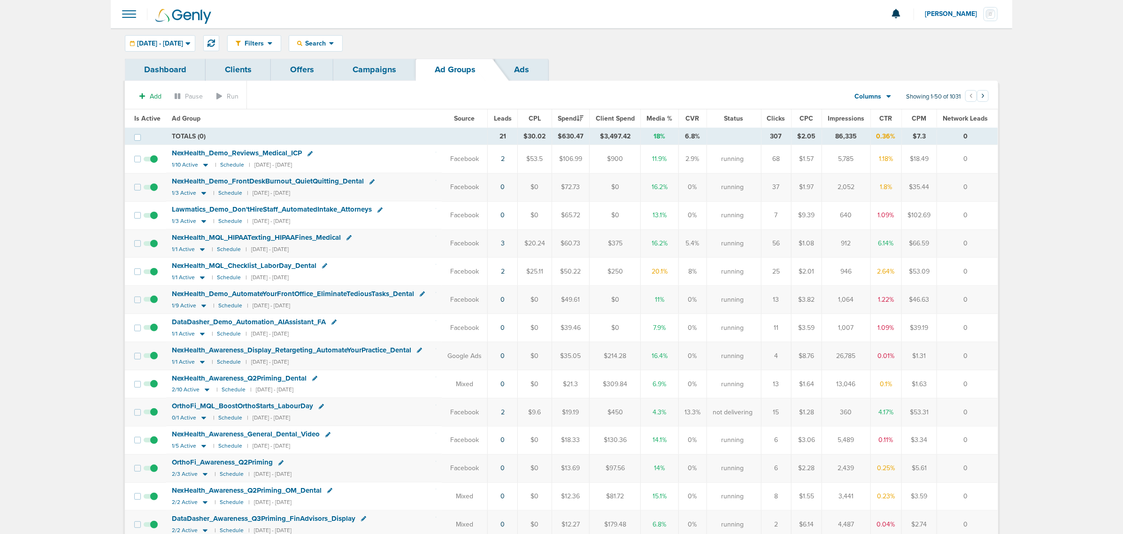
click at [367, 68] on link "Campaigns" at bounding box center [374, 70] width 82 height 22
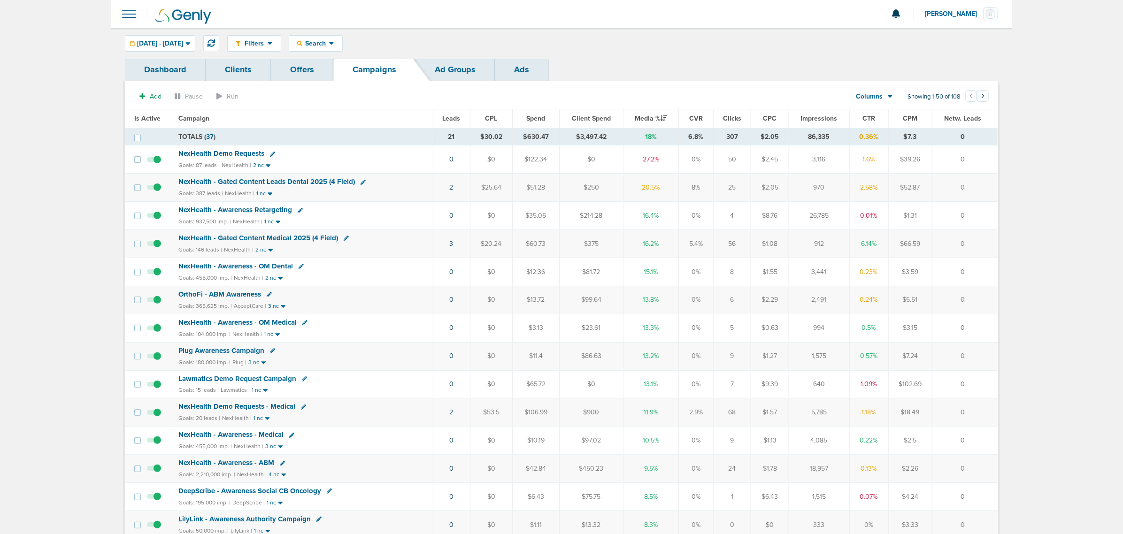
click at [128, 15] on span at bounding box center [129, 14] width 21 height 21
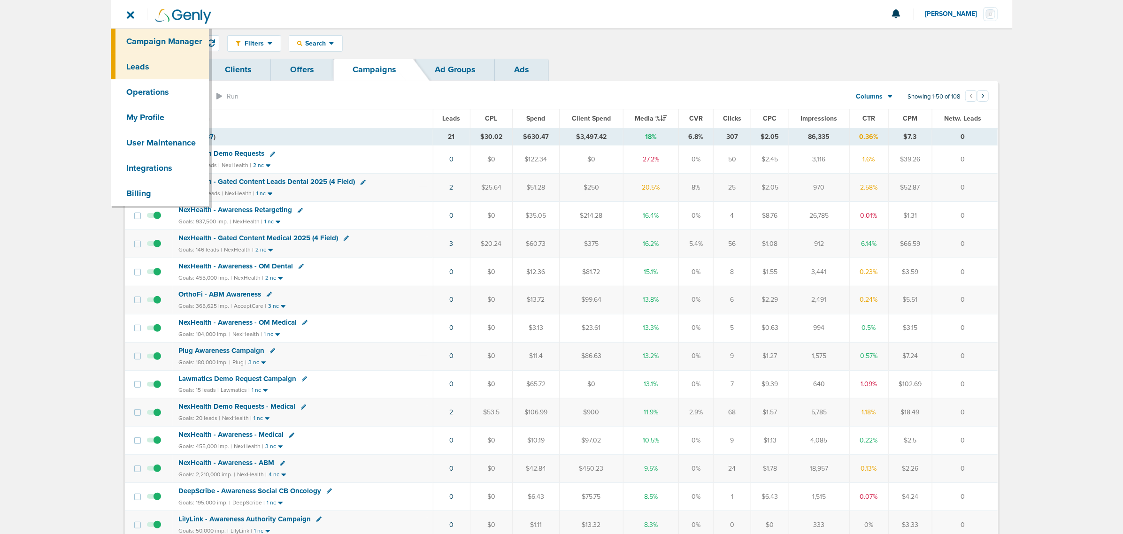
click at [153, 71] on link "Leads" at bounding box center [160, 66] width 98 height 25
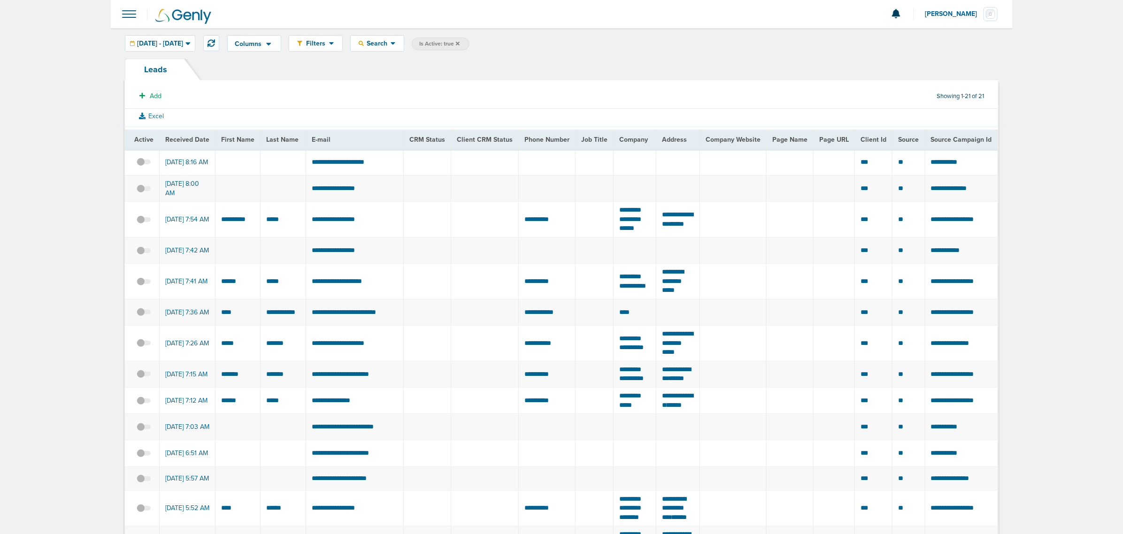
click at [460, 42] on icon at bounding box center [458, 43] width 4 height 4
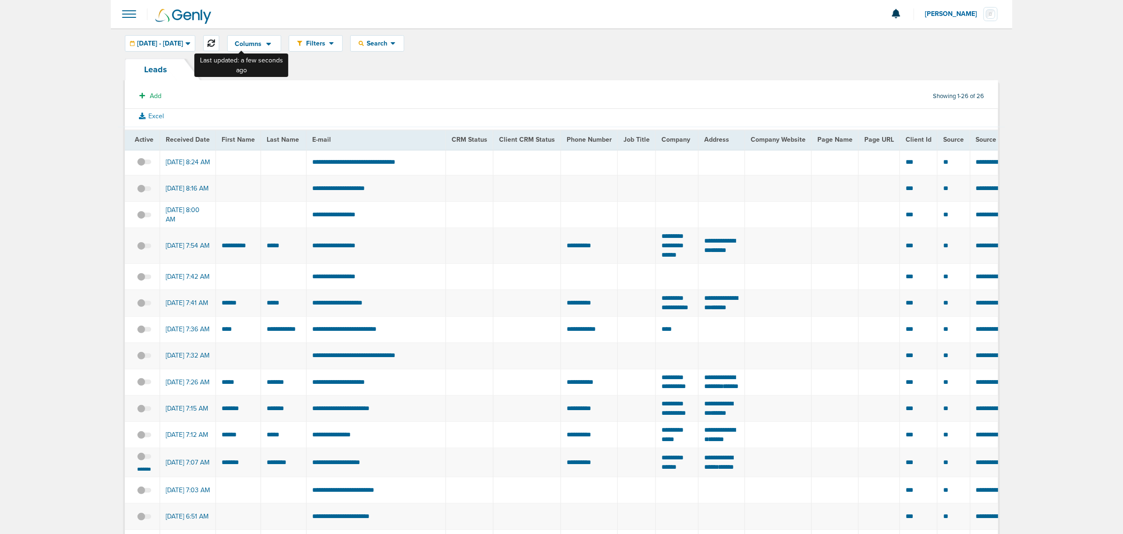
click at [215, 42] on icon at bounding box center [212, 43] width 8 height 8
click at [131, 13] on span at bounding box center [129, 14] width 21 height 21
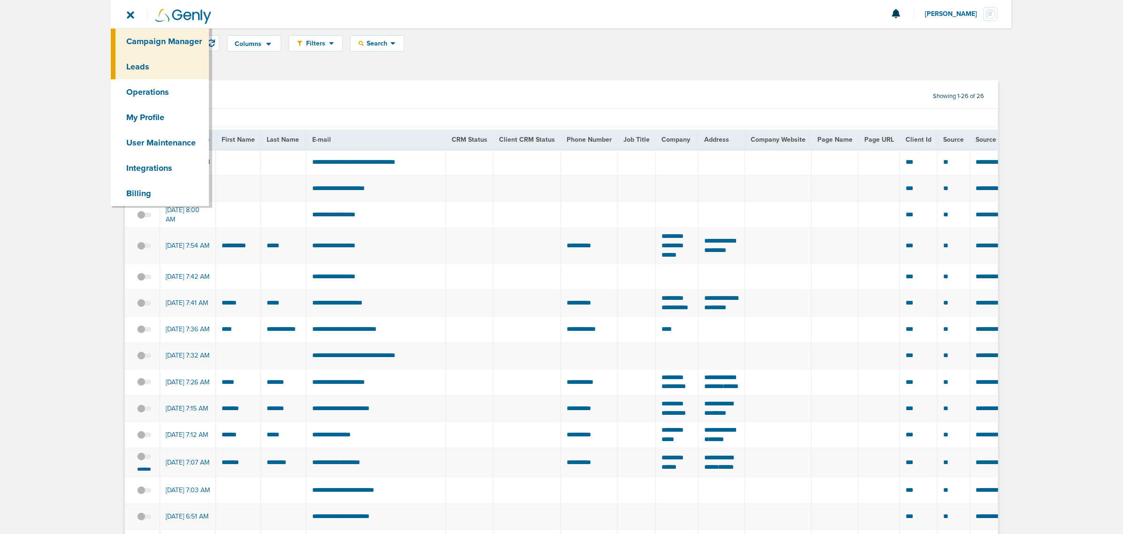
click at [176, 45] on link "Campaign Manager" at bounding box center [160, 41] width 98 height 25
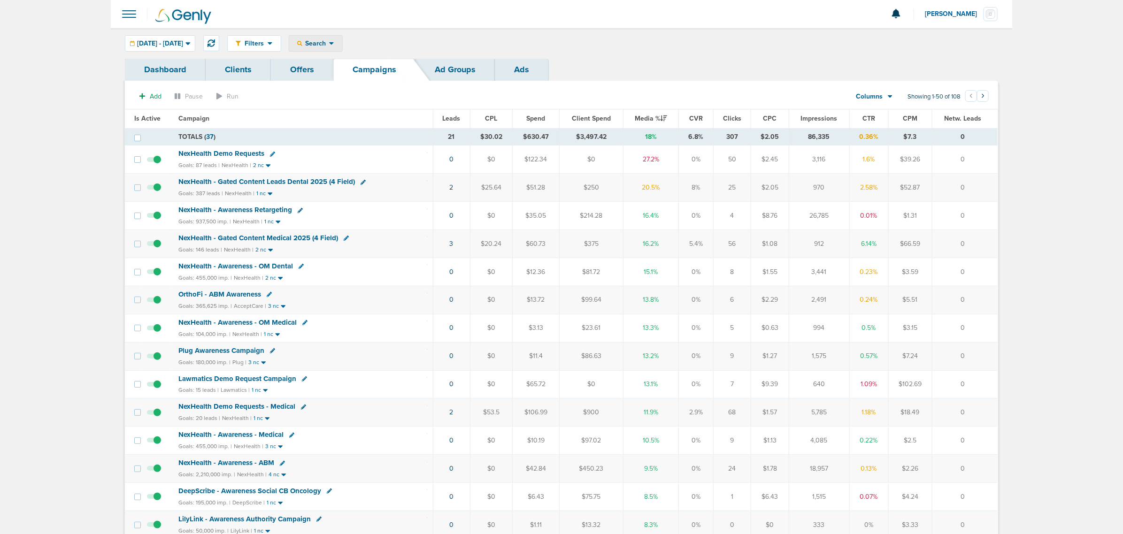
click at [329, 40] on span "Search" at bounding box center [315, 43] width 27 height 8
click at [354, 73] on link "Client" at bounding box center [337, 74] width 97 height 12
type input "accept"
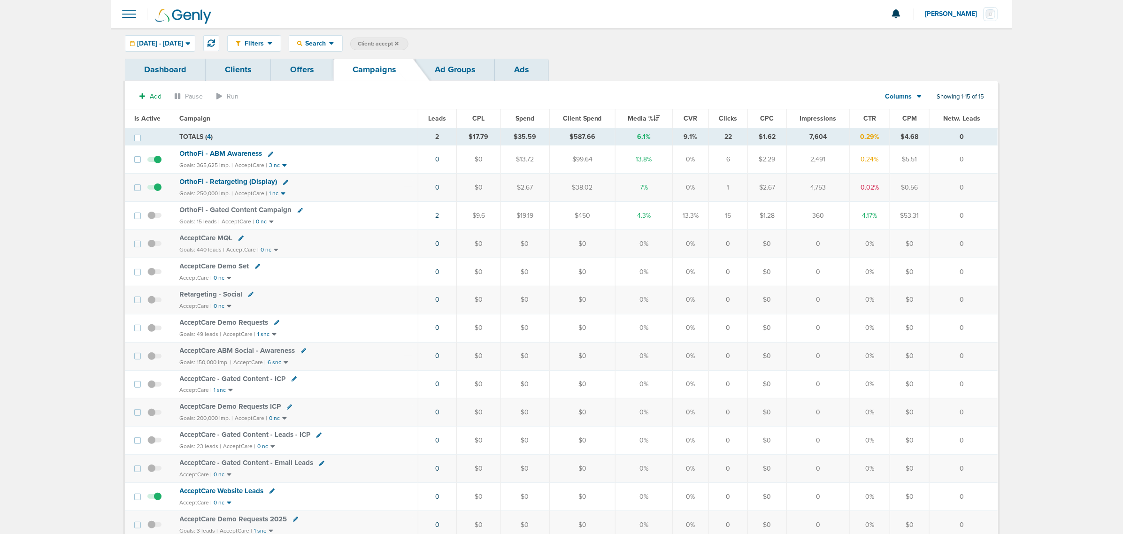
click at [233, 153] on span "OrthoFi - ABM Awareness" at bounding box center [221, 153] width 83 height 8
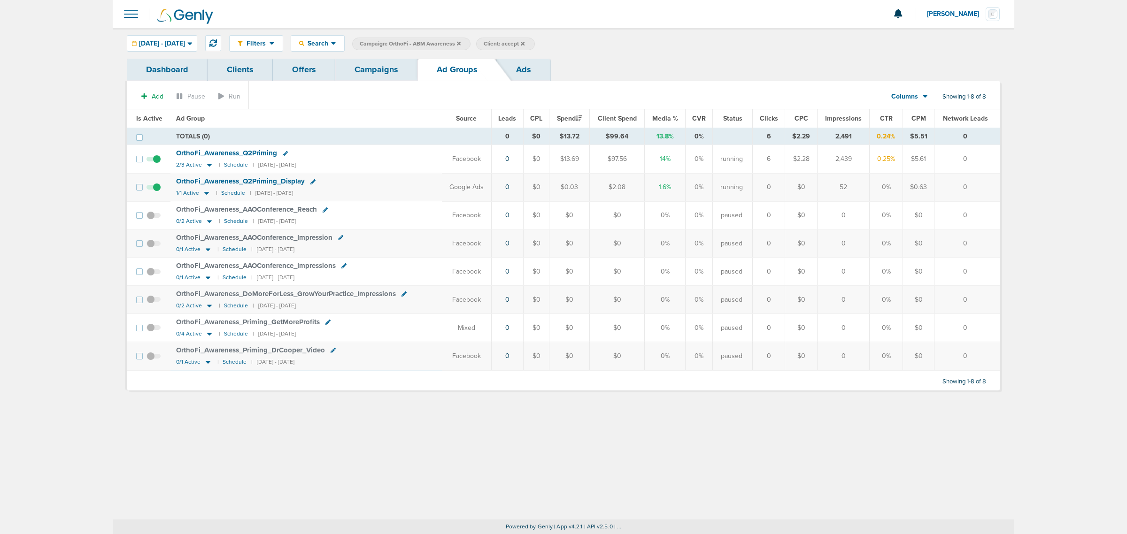
click at [209, 154] on span "OrthoFi_ Awareness_ Q2Priming" at bounding box center [226, 153] width 101 height 8
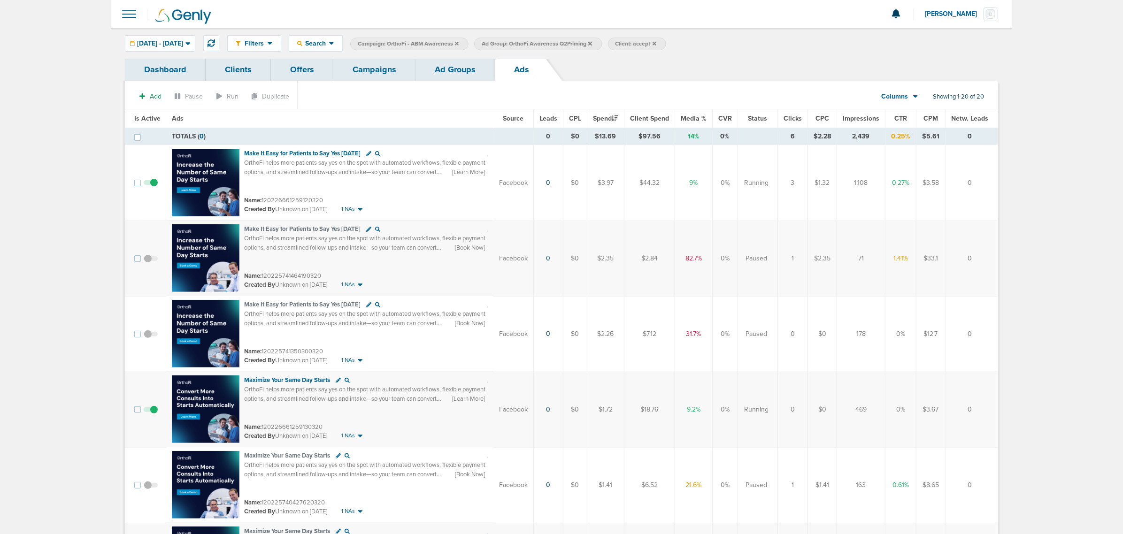
click at [445, 69] on link "Ad Groups" at bounding box center [454, 70] width 79 height 22
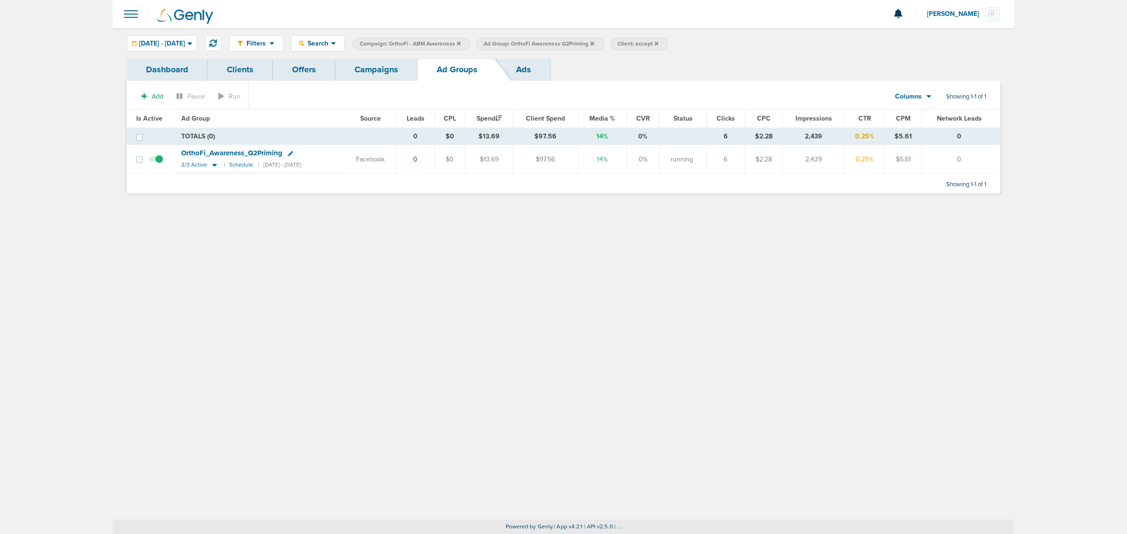
click at [594, 43] on icon at bounding box center [592, 44] width 4 height 6
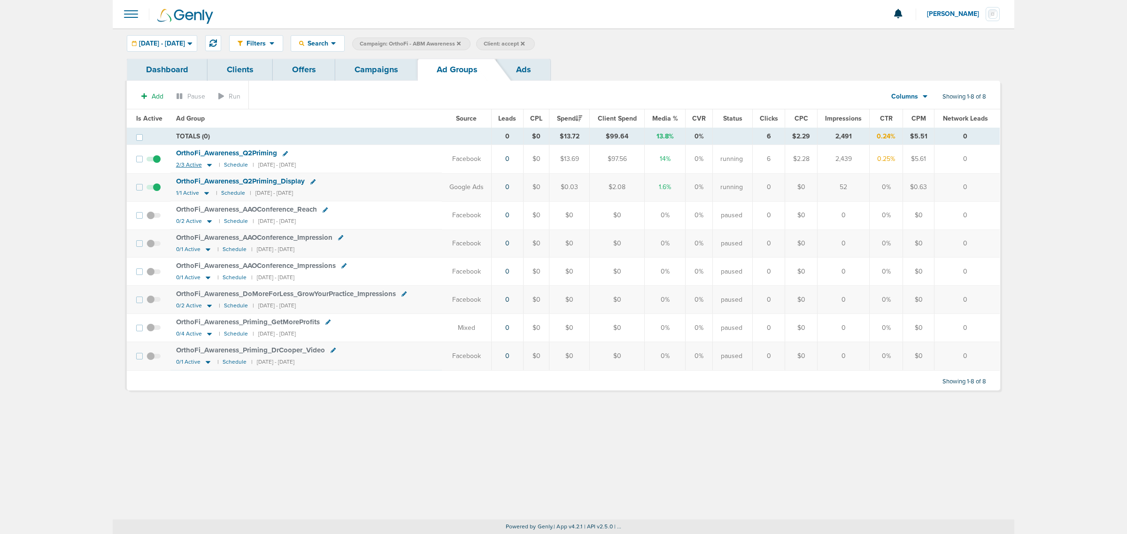
click at [208, 166] on icon at bounding box center [209, 165] width 5 height 3
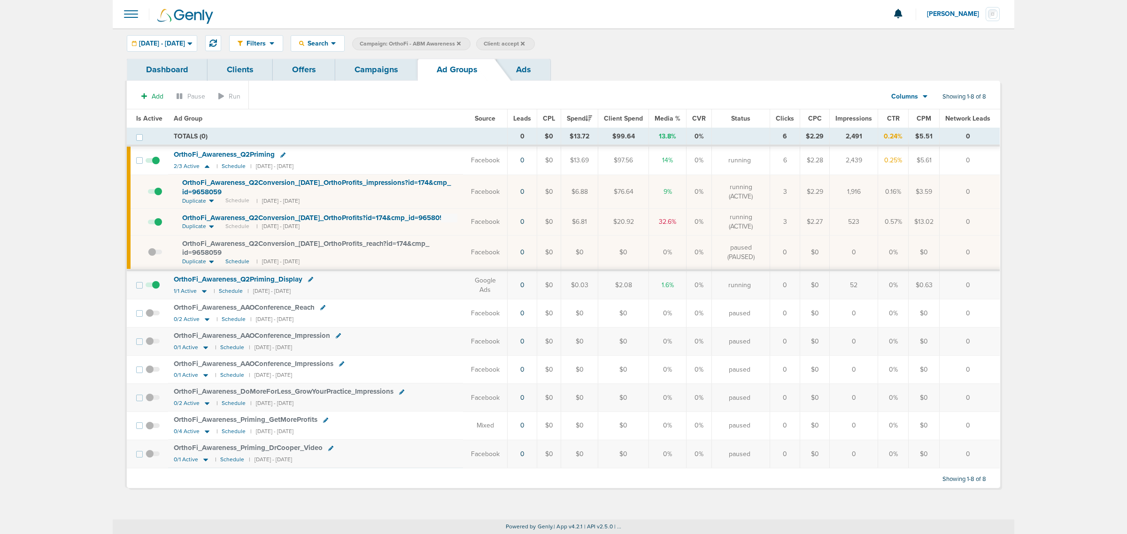
click at [300, 181] on span "OrthoFi_ Awareness_ Q2Conversion_ [DATE]_ OrthoProfits_ impressions?id=174&cmp_…" at bounding box center [316, 187] width 269 height 18
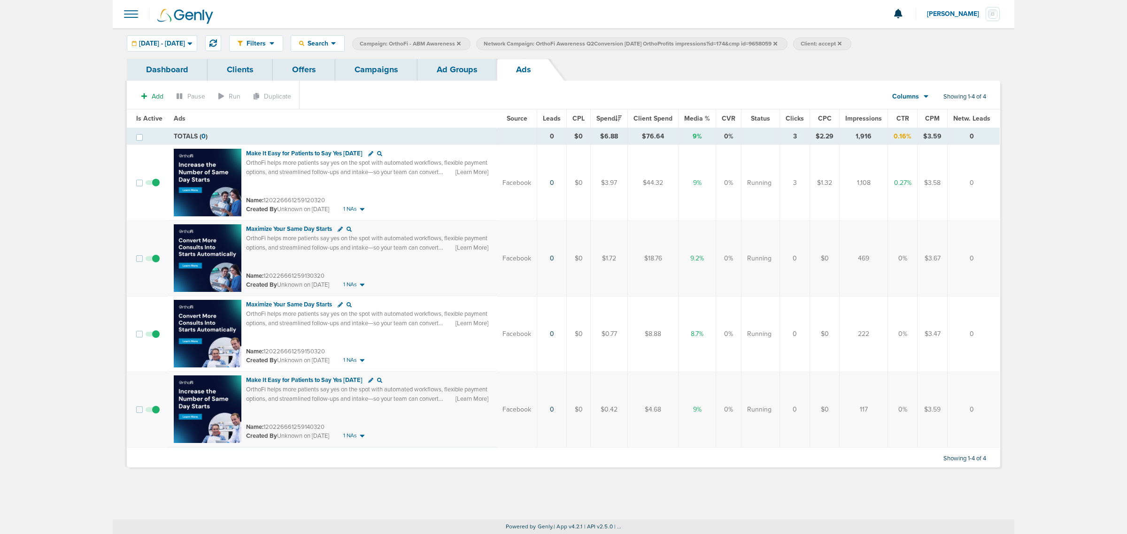
click at [466, 74] on link "Ad Groups" at bounding box center [456, 70] width 79 height 22
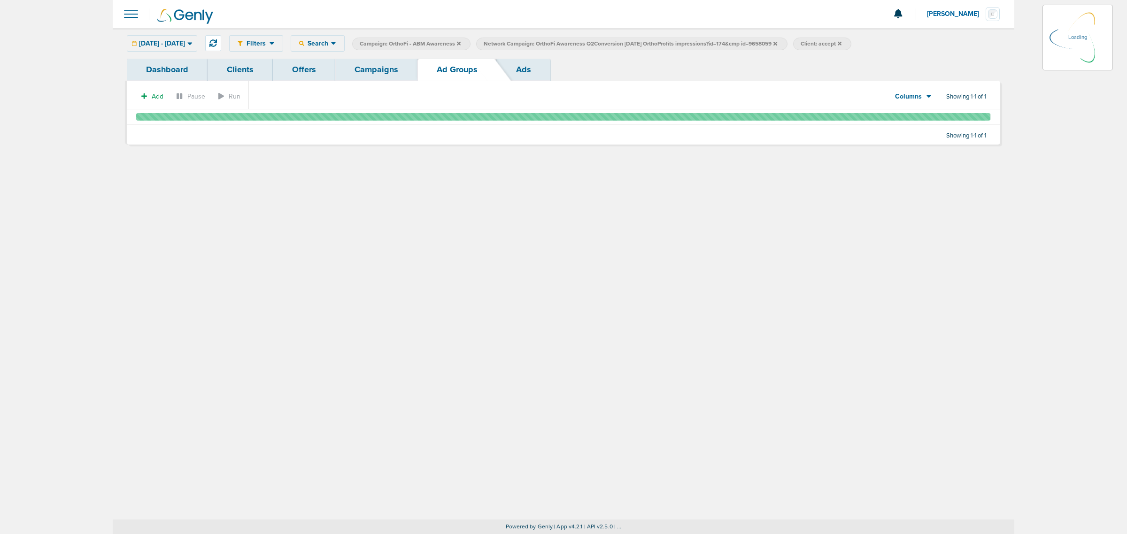
click at [378, 74] on link "Campaigns" at bounding box center [376, 70] width 82 height 22
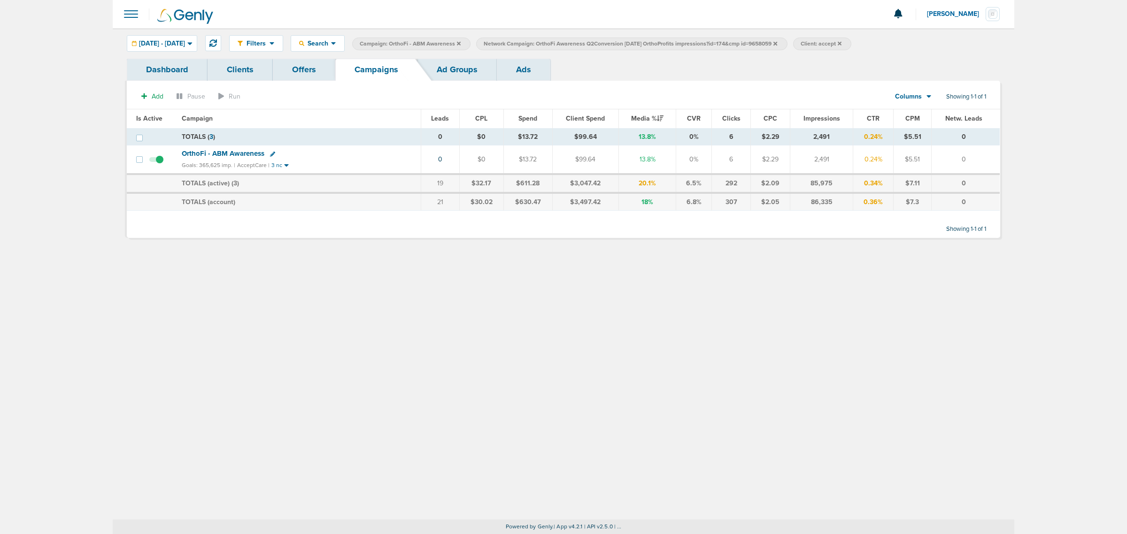
click at [777, 43] on icon at bounding box center [775, 43] width 4 height 4
click at [461, 43] on icon at bounding box center [459, 43] width 4 height 4
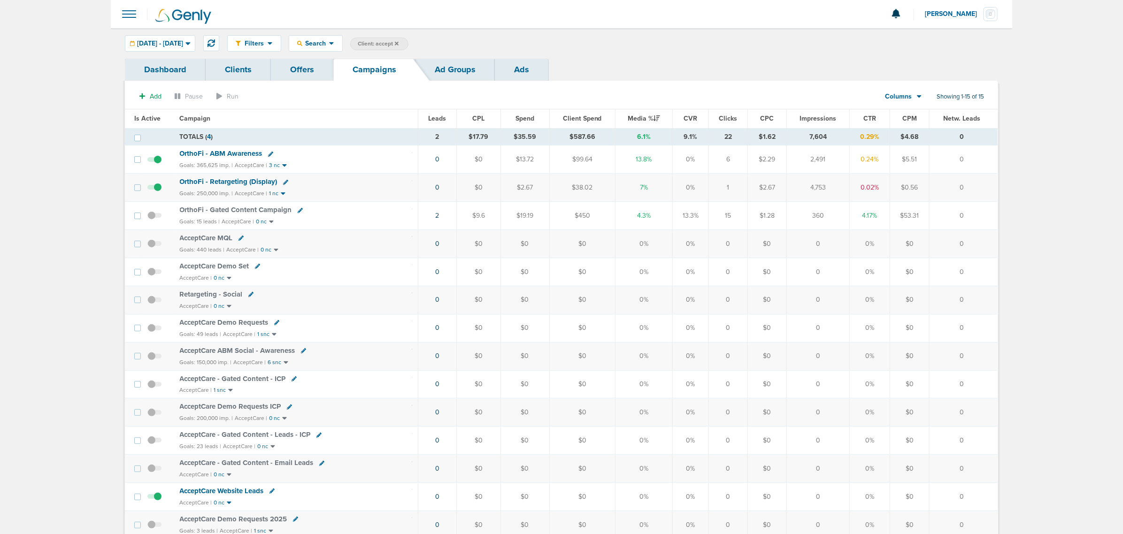
click at [250, 180] on span "OrthoFi - Retargeting (Display)" at bounding box center [229, 181] width 98 height 8
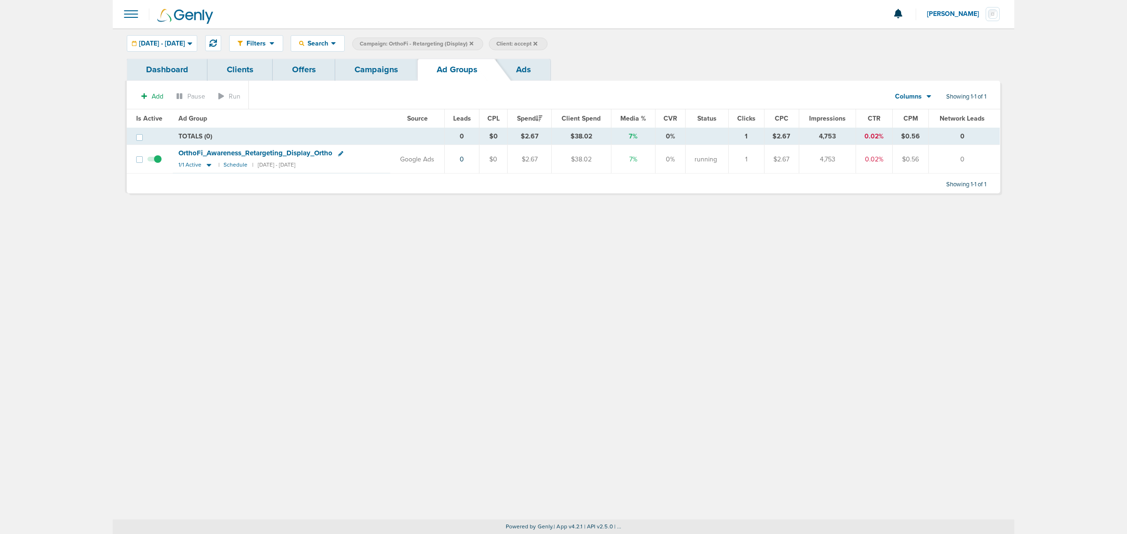
click at [226, 149] on span "OrthoFi_ Awareness_ Retargeting_ Display_ Ortho" at bounding box center [255, 153] width 154 height 8
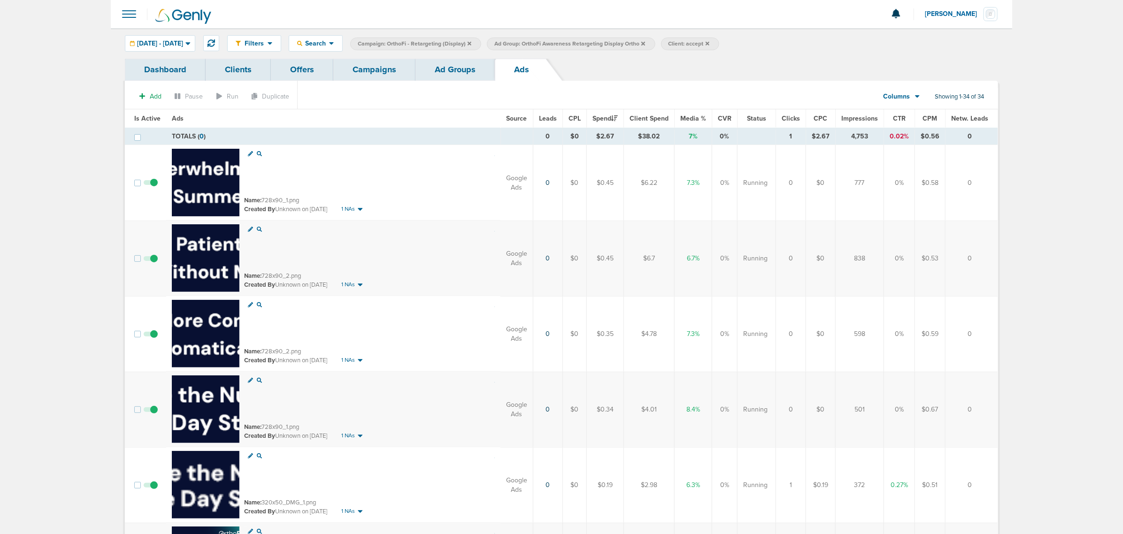
click at [898, 120] on span "CTR" at bounding box center [899, 119] width 13 height 8
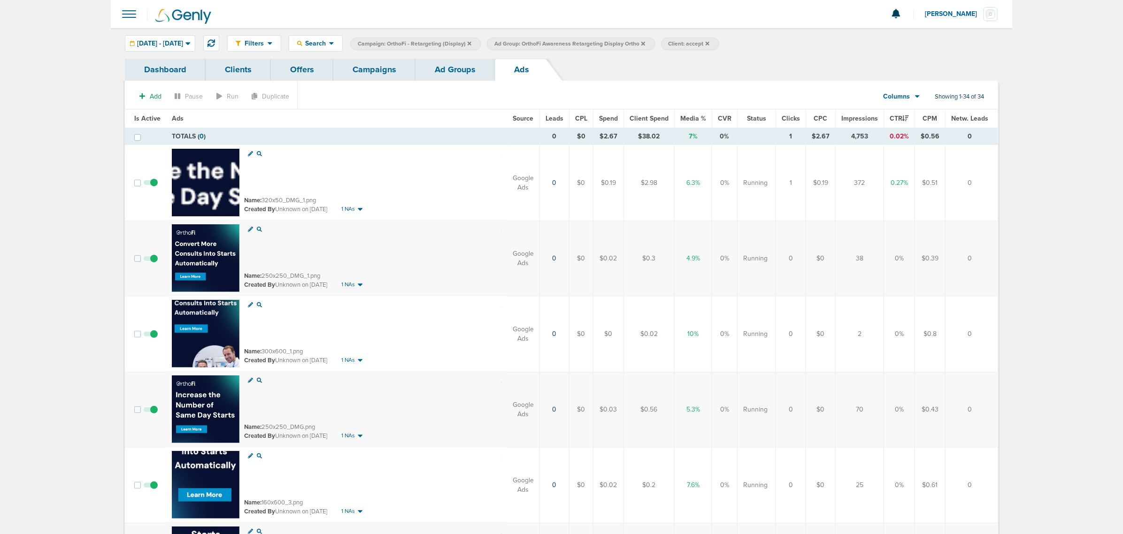
click at [391, 76] on link "Campaigns" at bounding box center [374, 70] width 82 height 22
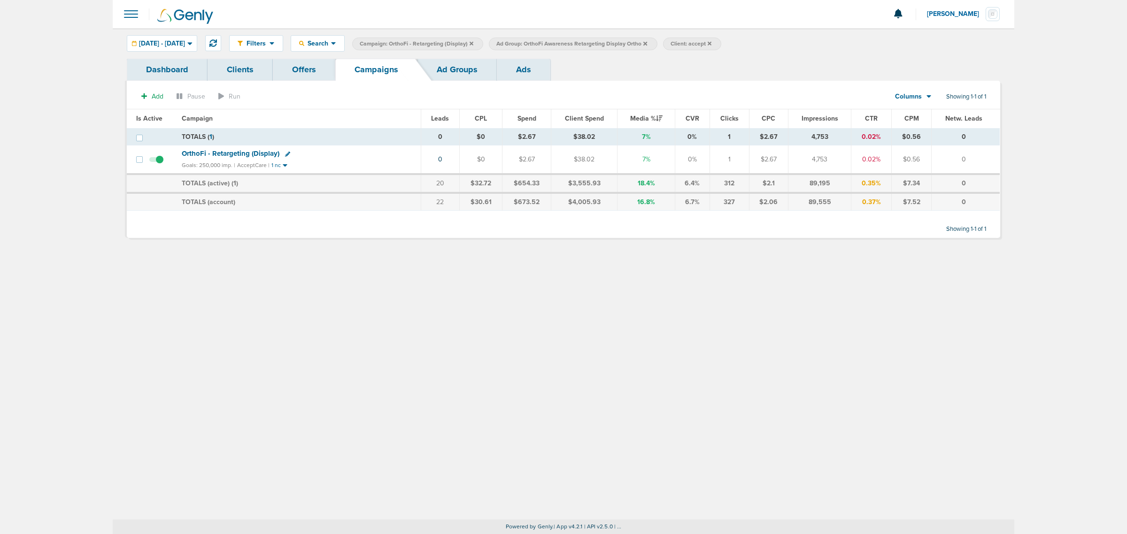
click at [473, 45] on icon at bounding box center [471, 43] width 4 height 4
click at [510, 41] on icon at bounding box center [509, 44] width 4 height 6
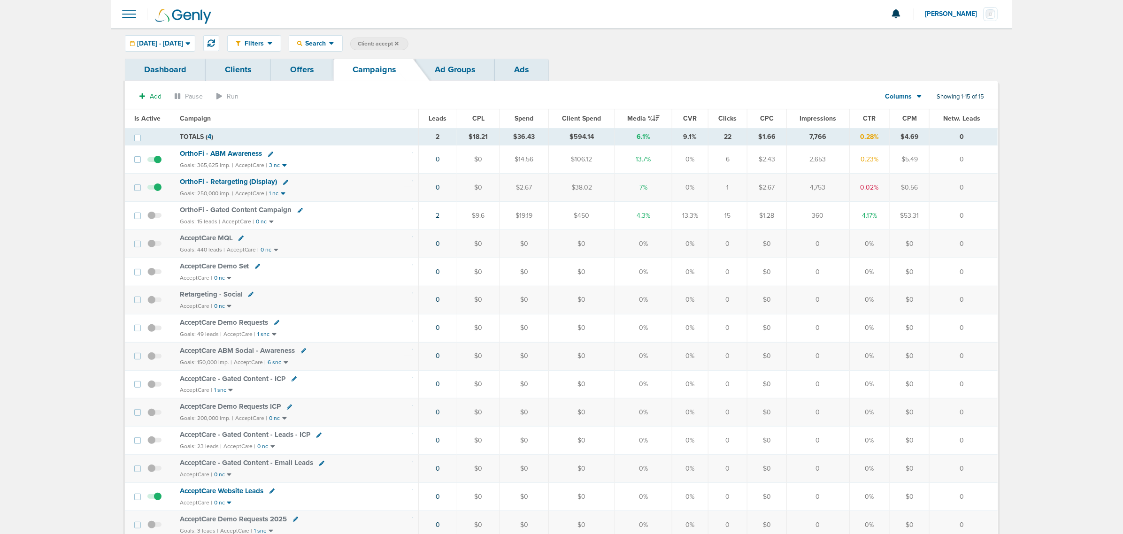
click at [254, 212] on span "OrthoFi - Gated Content Campaign" at bounding box center [236, 210] width 112 height 8
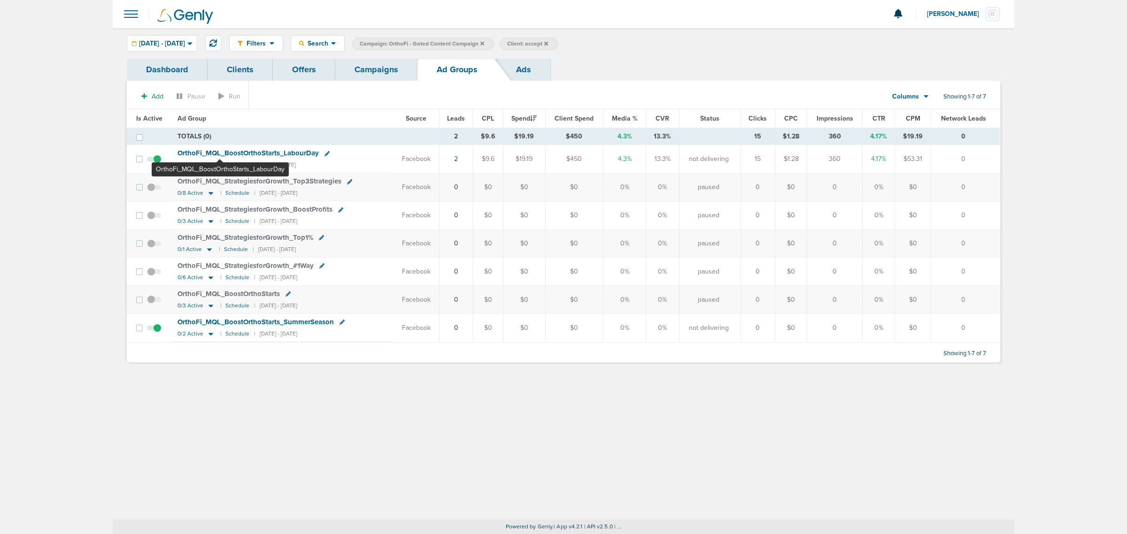
click at [220, 156] on span "OrthoFi_ MQL_ BoostOrthoStarts_ LabourDay" at bounding box center [247, 153] width 141 height 8
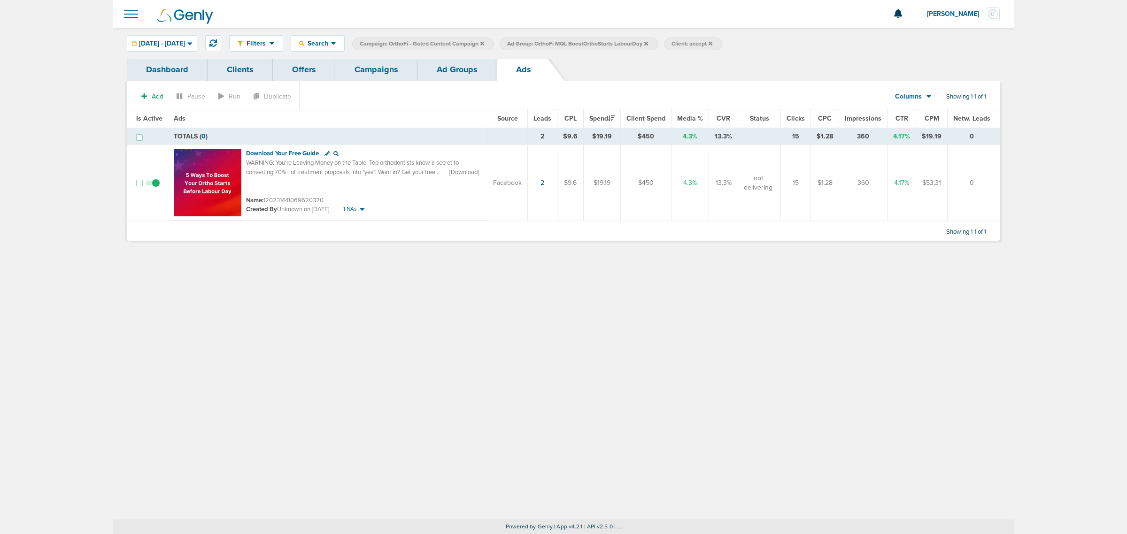
click at [366, 76] on link "Campaigns" at bounding box center [376, 70] width 82 height 22
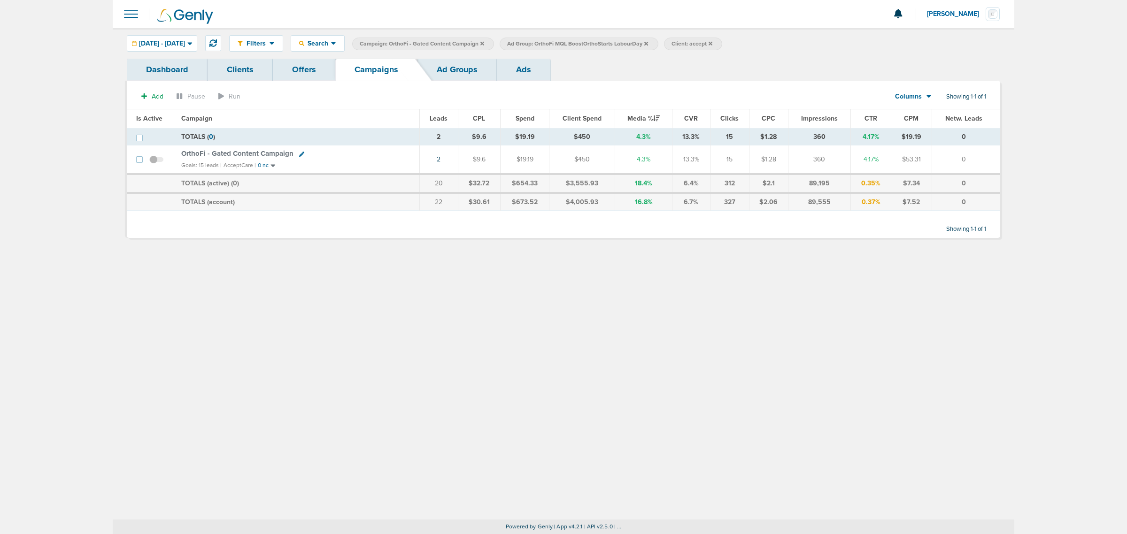
click at [484, 41] on icon at bounding box center [482, 44] width 4 height 6
click at [500, 45] on icon at bounding box center [499, 43] width 4 height 4
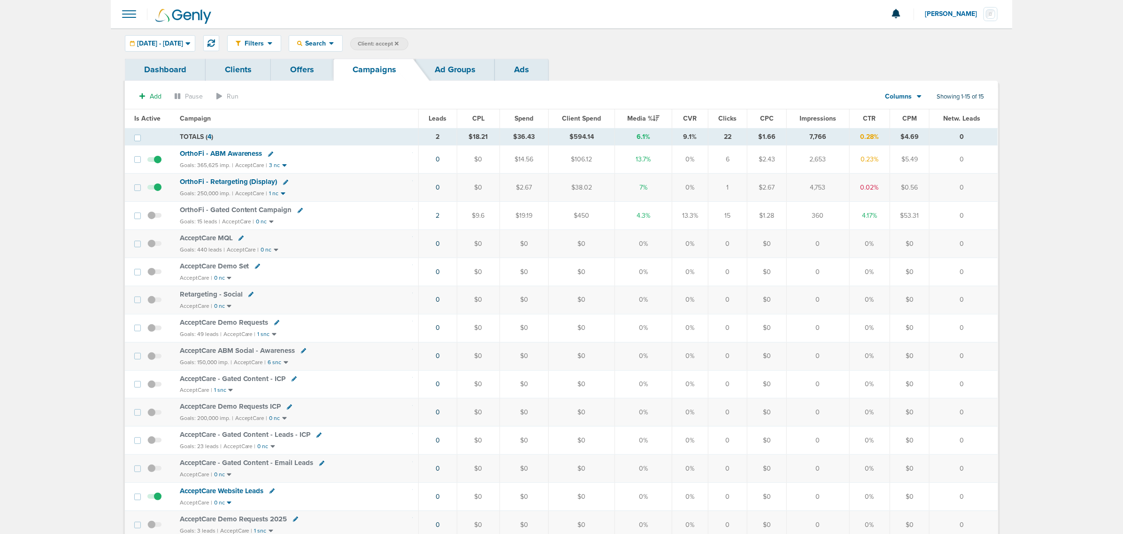
click at [399, 41] on span "Client: accept" at bounding box center [378, 44] width 41 height 8
click at [514, 41] on span at bounding box center [507, 44] width 13 height 13
click at [510, 43] on icon at bounding box center [508, 44] width 4 height 6
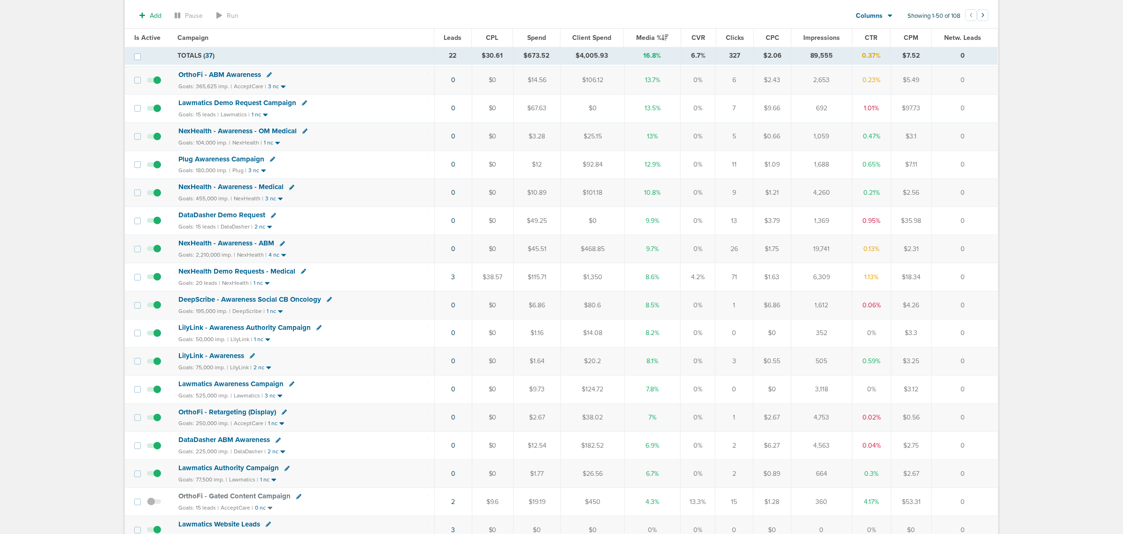
scroll to position [235, 0]
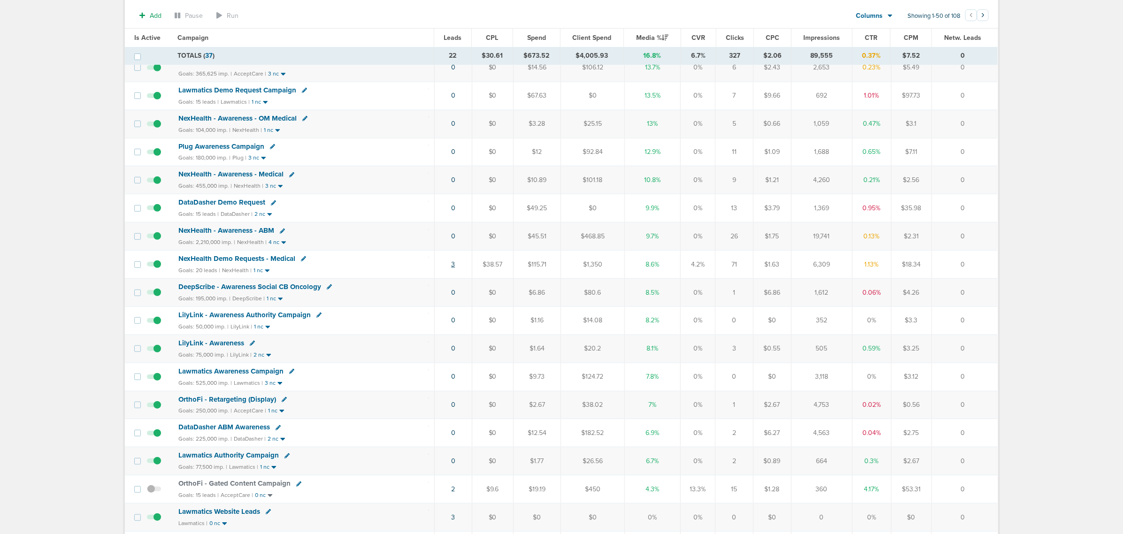
click at [453, 269] on link "3" at bounding box center [453, 265] width 4 height 8
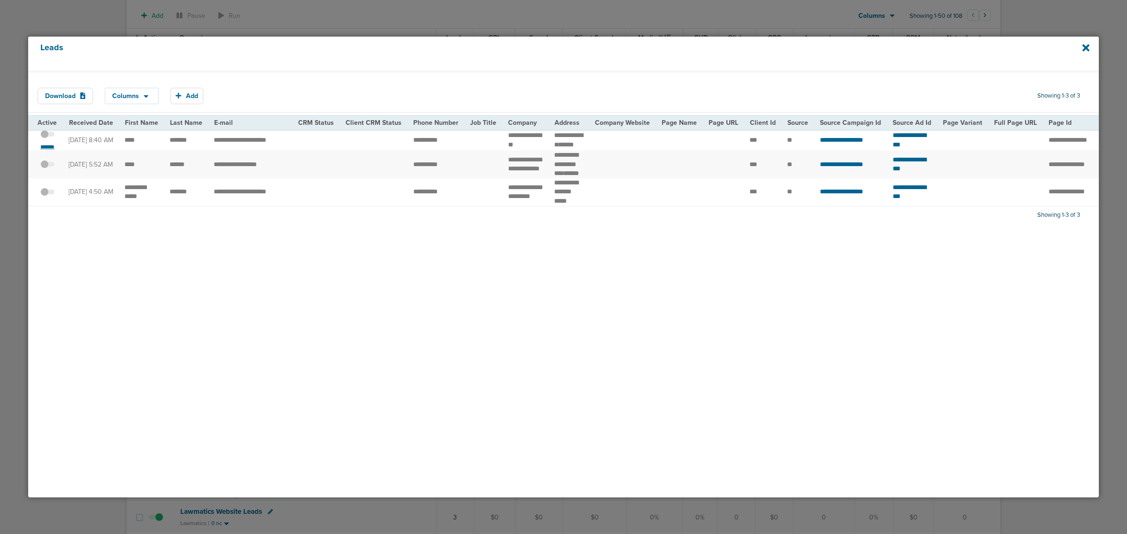
click at [43, 151] on small "*******" at bounding box center [48, 147] width 20 height 8
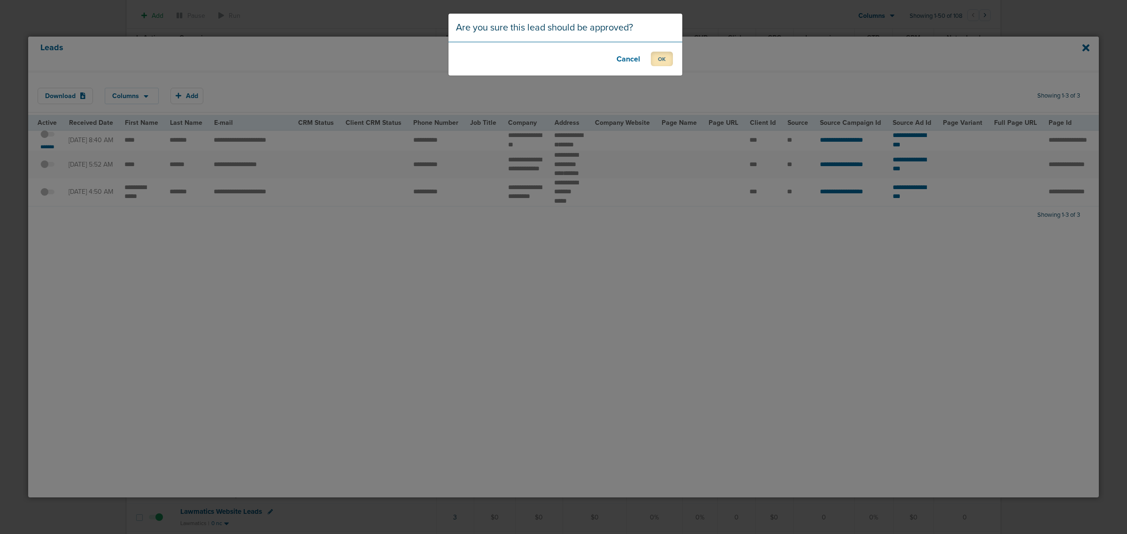
click at [664, 64] on button "OK" at bounding box center [662, 59] width 22 height 15
click at [659, 58] on button "OK" at bounding box center [662, 59] width 22 height 15
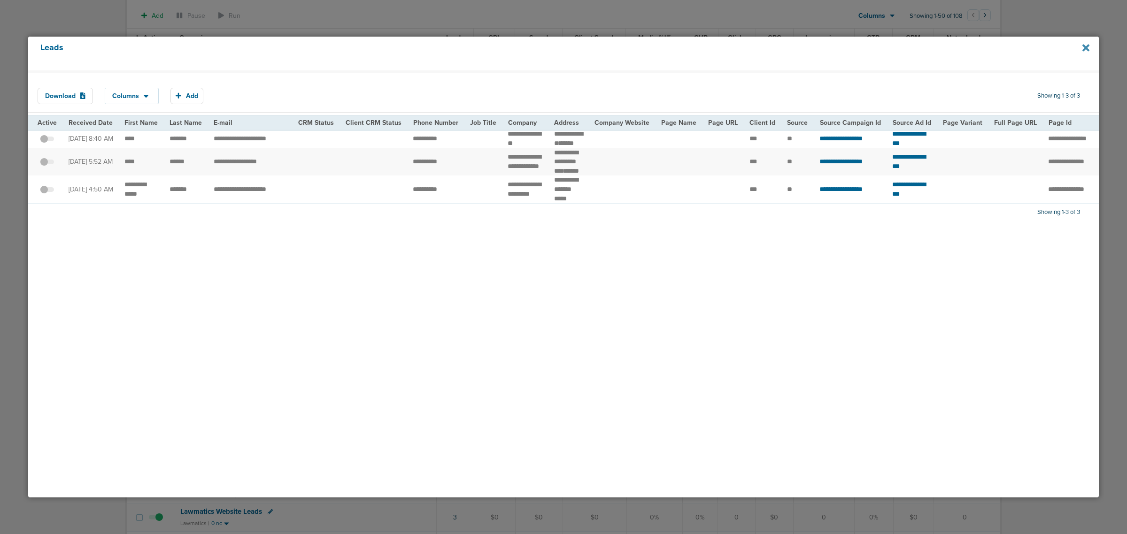
click at [1083, 49] on icon at bounding box center [1085, 48] width 7 height 10
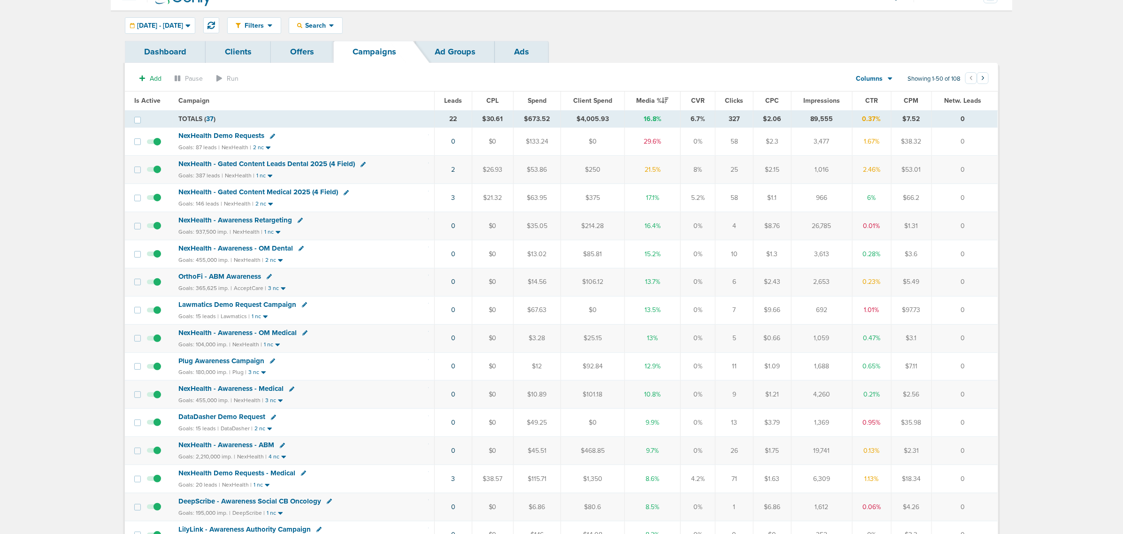
scroll to position [0, 0]
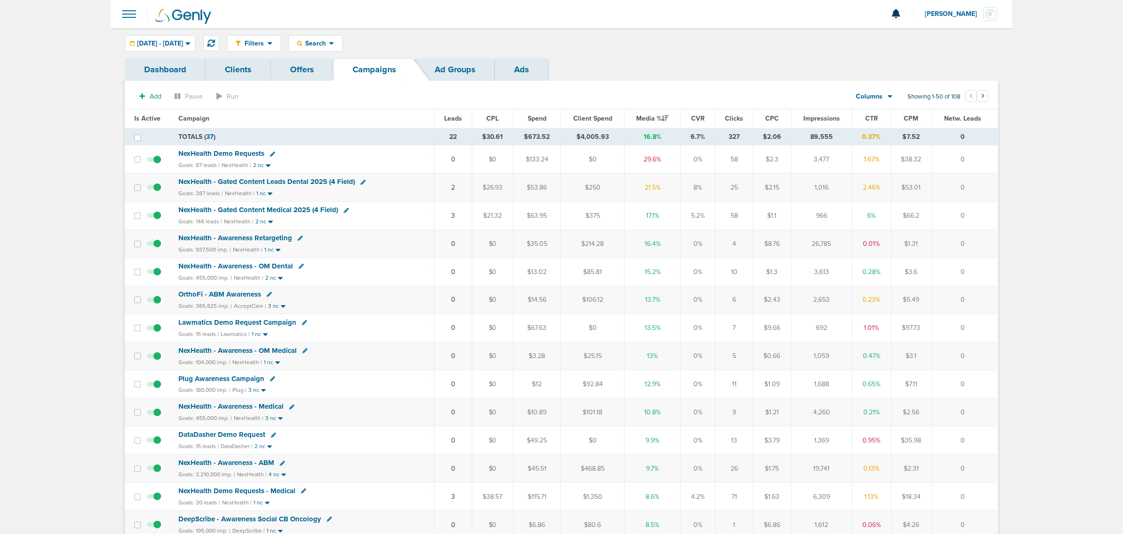
click at [137, 15] on span at bounding box center [129, 14] width 21 height 21
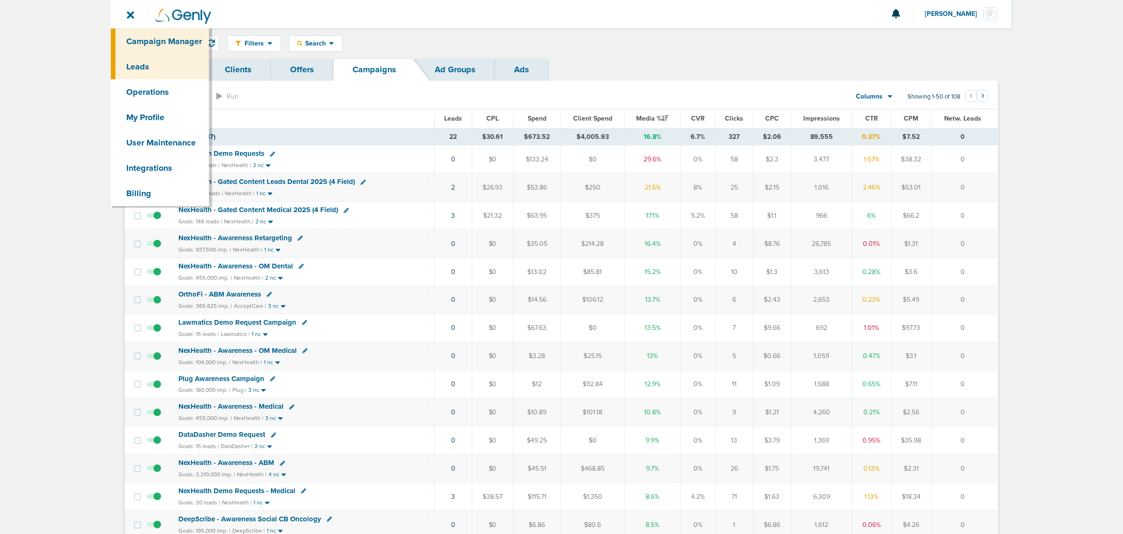
click at [146, 73] on link "Leads" at bounding box center [160, 66] width 98 height 25
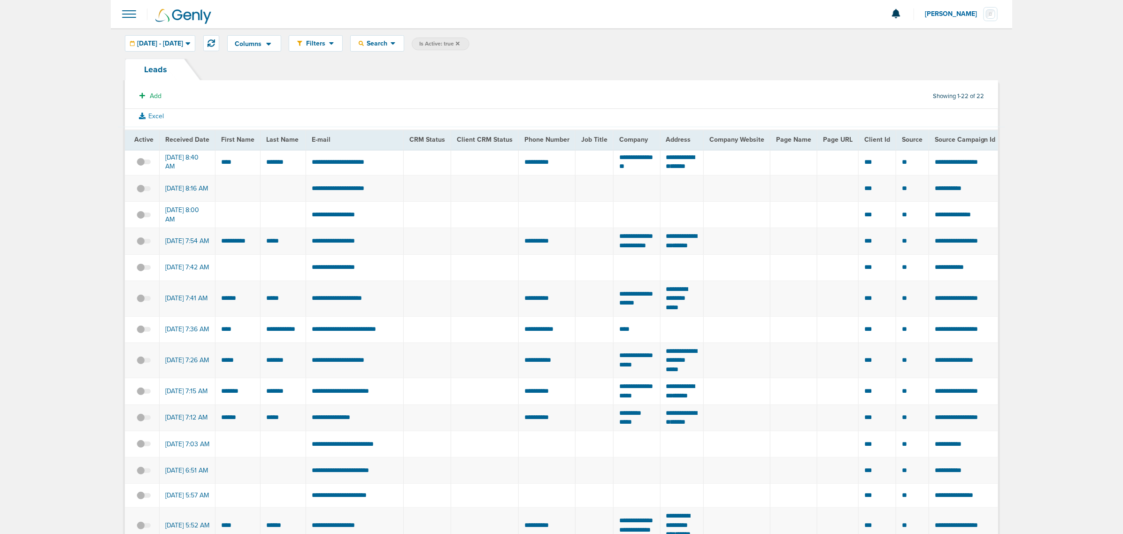
click at [460, 44] on icon at bounding box center [458, 43] width 4 height 4
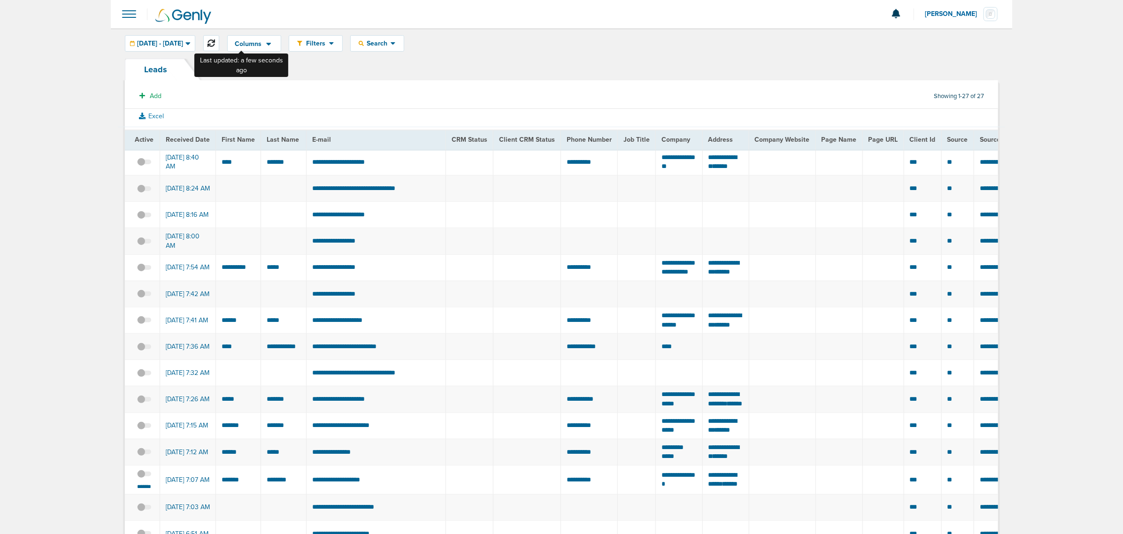
click at [215, 45] on icon at bounding box center [212, 43] width 8 height 8
click at [215, 42] on icon at bounding box center [212, 43] width 8 height 8
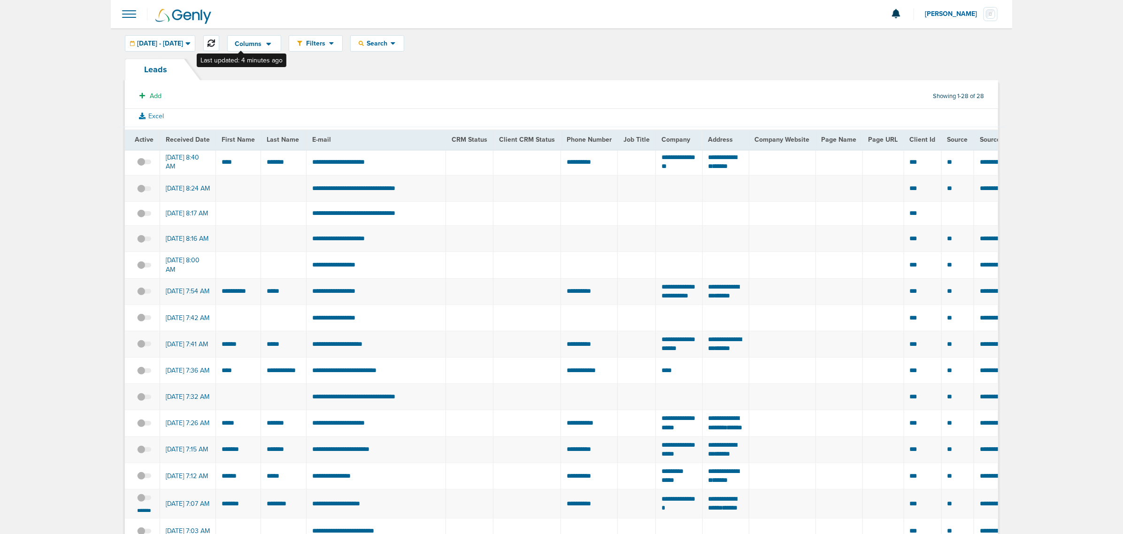
click at [215, 43] on icon at bounding box center [212, 43] width 8 height 8
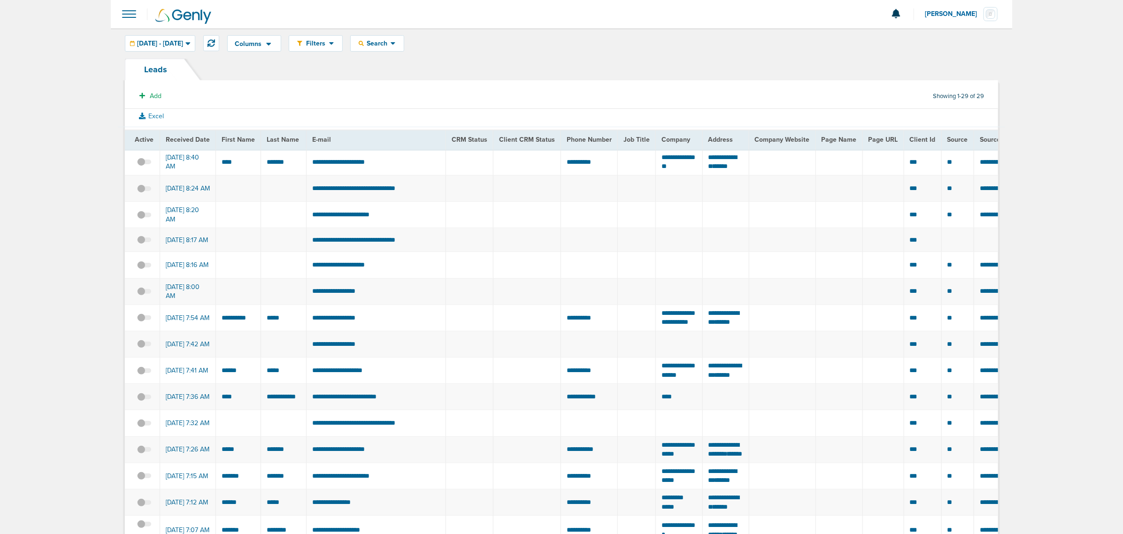
click at [124, 12] on span at bounding box center [129, 14] width 21 height 21
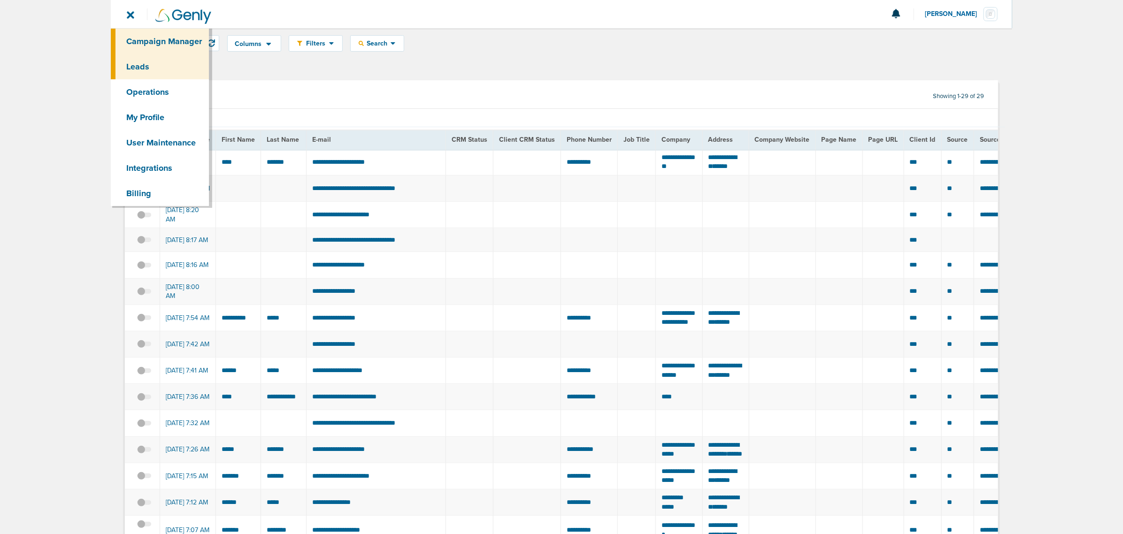
click at [155, 43] on link "Campaign Manager" at bounding box center [160, 41] width 98 height 25
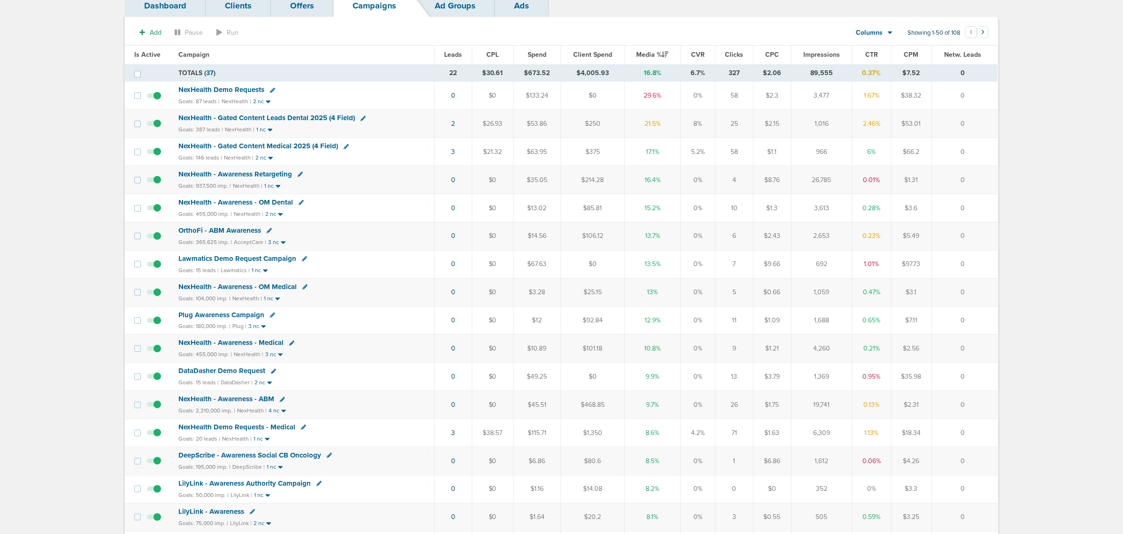
scroll to position [117, 0]
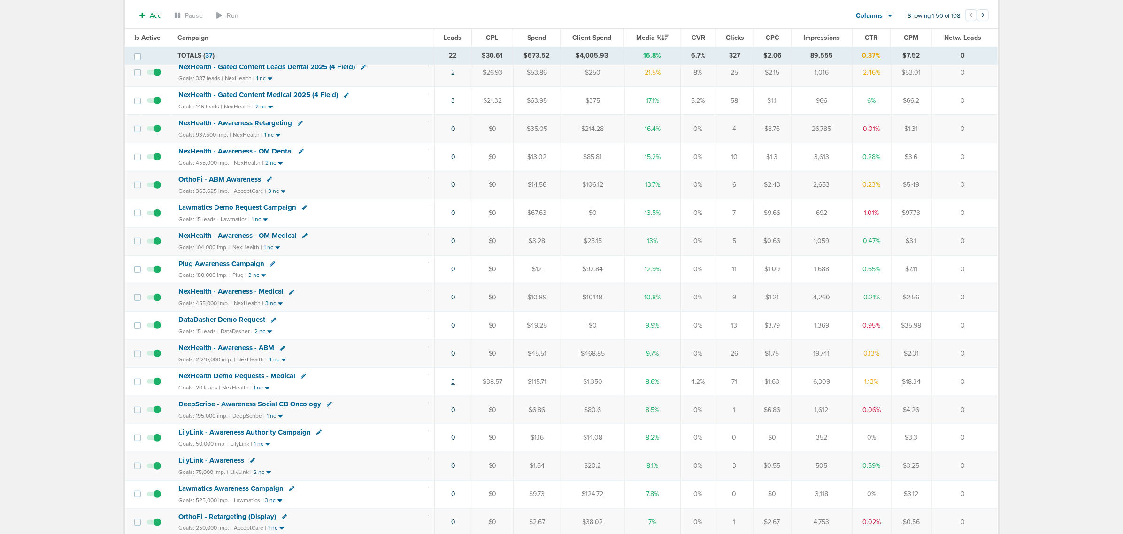
click at [452, 386] on link "3" at bounding box center [453, 382] width 4 height 8
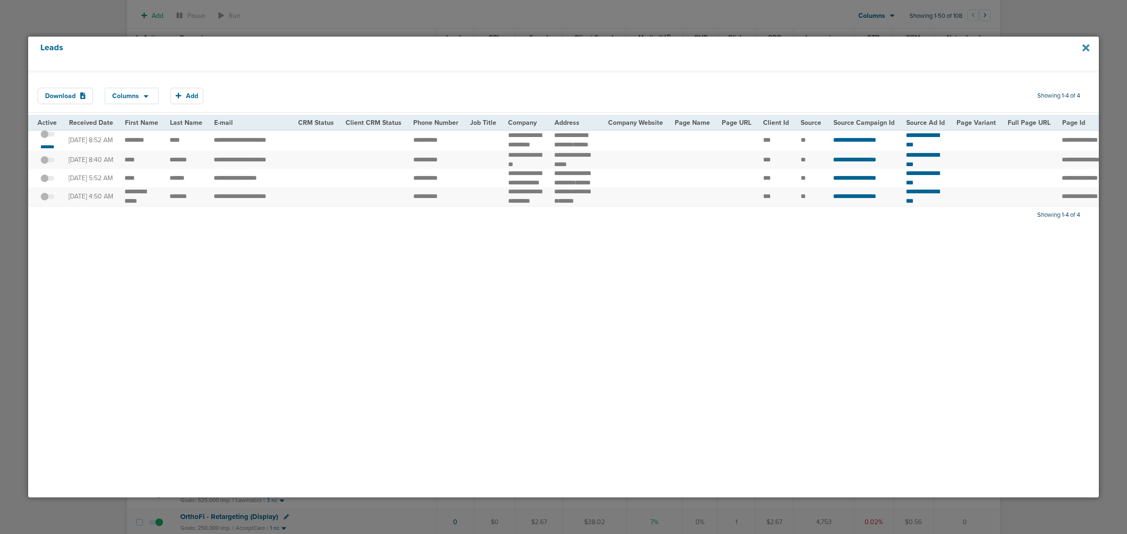
click at [1084, 46] on icon at bounding box center [1085, 47] width 7 height 7
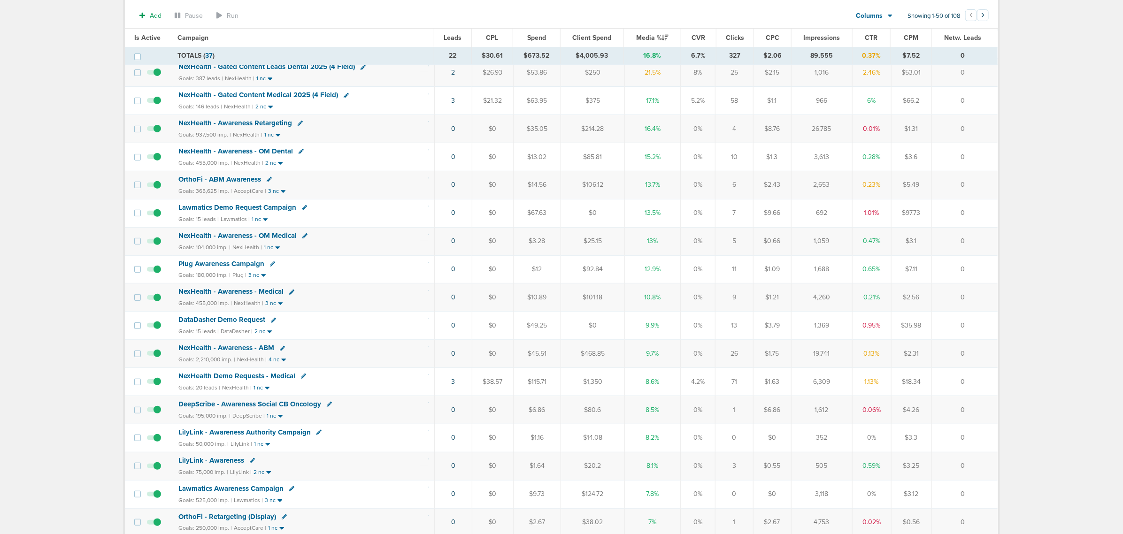
scroll to position [0, 0]
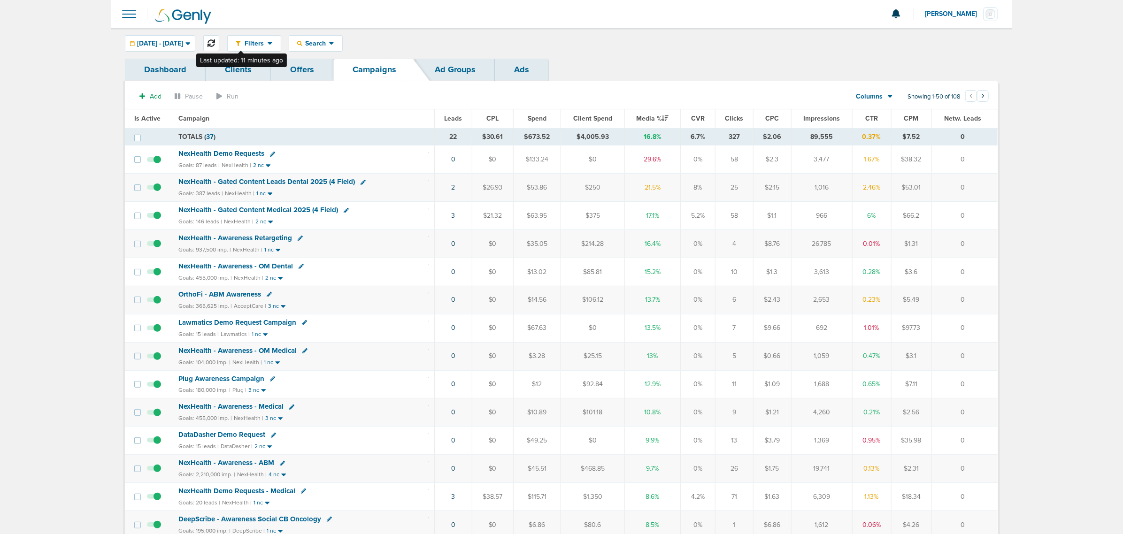
click at [215, 42] on icon at bounding box center [212, 43] width 8 height 8
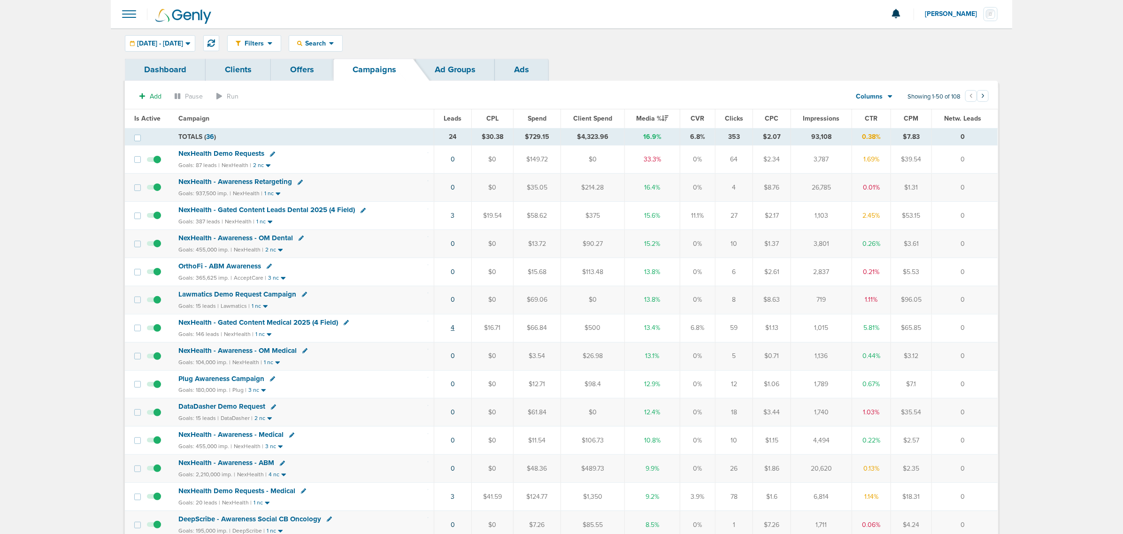
click at [452, 331] on link "4" at bounding box center [453, 328] width 4 height 8
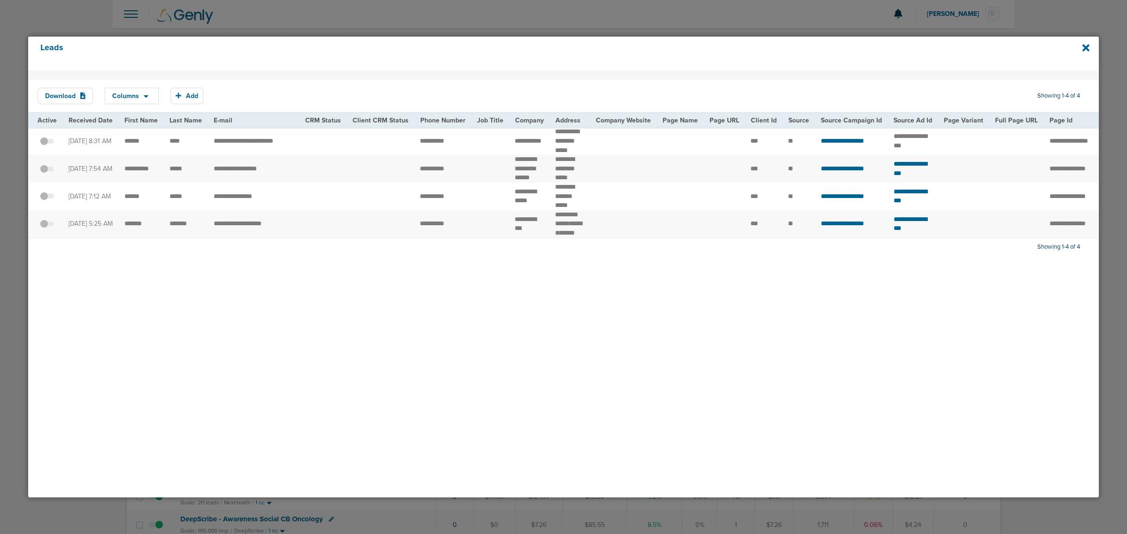
click at [579, 147] on td "**********" at bounding box center [569, 141] width 40 height 28
drag, startPoint x: 527, startPoint y: 147, endPoint x: 67, endPoint y: 138, distance: 460.2
click at [67, 138] on tr "**********" at bounding box center [963, 141] width 1871 height 28
click at [1088, 48] on icon at bounding box center [1085, 48] width 7 height 10
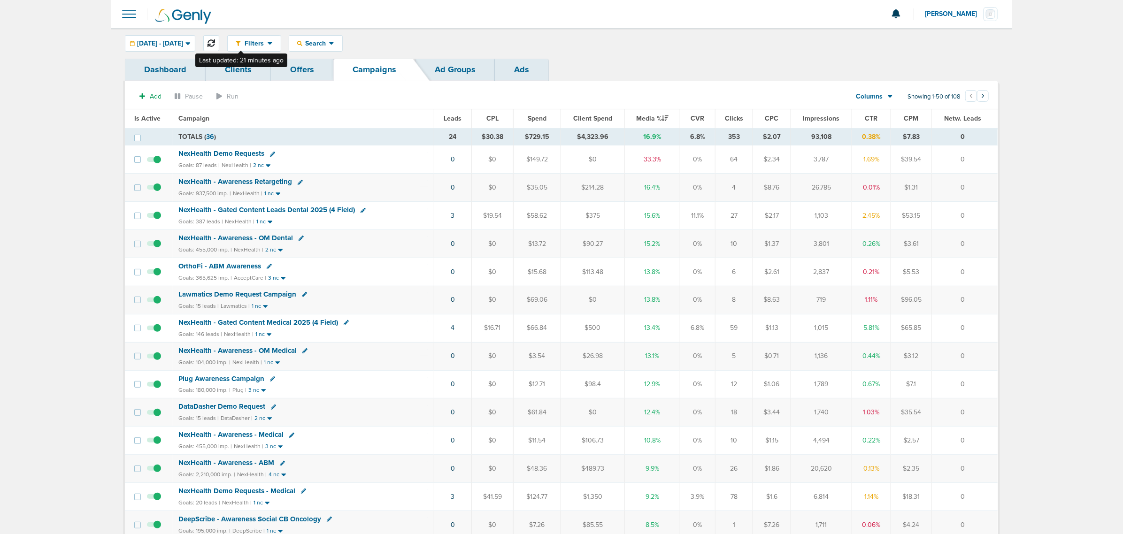
click at [215, 44] on icon at bounding box center [212, 43] width 8 height 8
click at [453, 216] on link "3" at bounding box center [452, 216] width 4 height 8
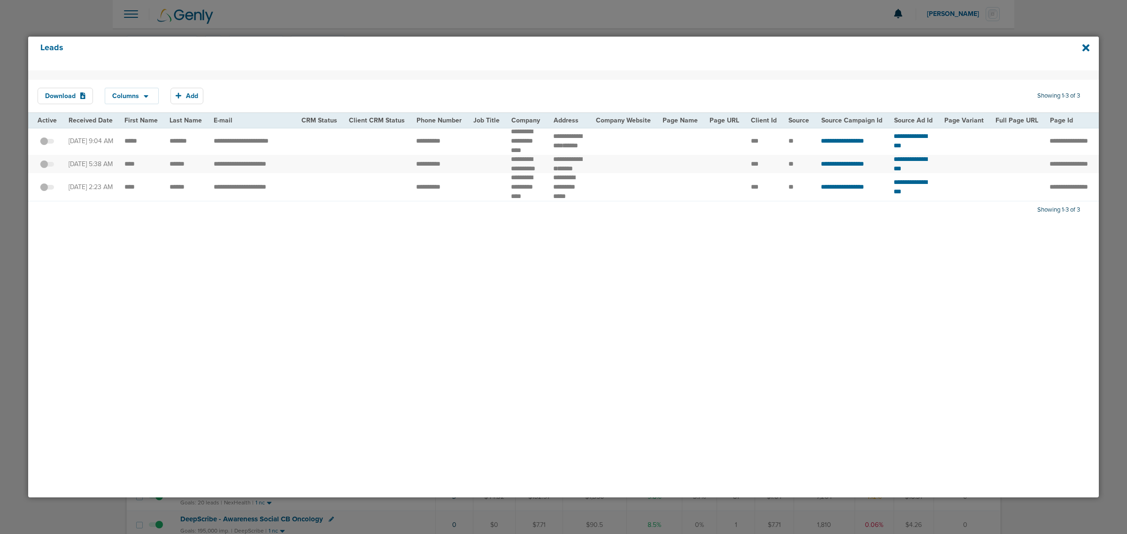
click at [850, 24] on div at bounding box center [563, 267] width 1127 height 534
click at [1084, 45] on icon at bounding box center [1085, 48] width 7 height 10
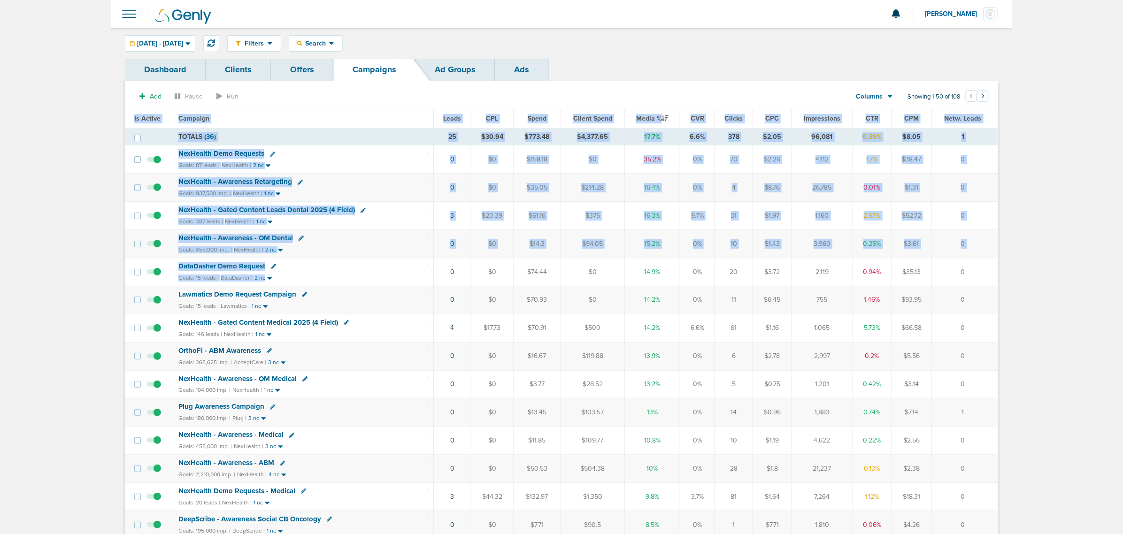
drag, startPoint x: 438, startPoint y: 273, endPoint x: 999, endPoint y: 268, distance: 561.1
click at [972, 273] on td "0" at bounding box center [965, 272] width 66 height 28
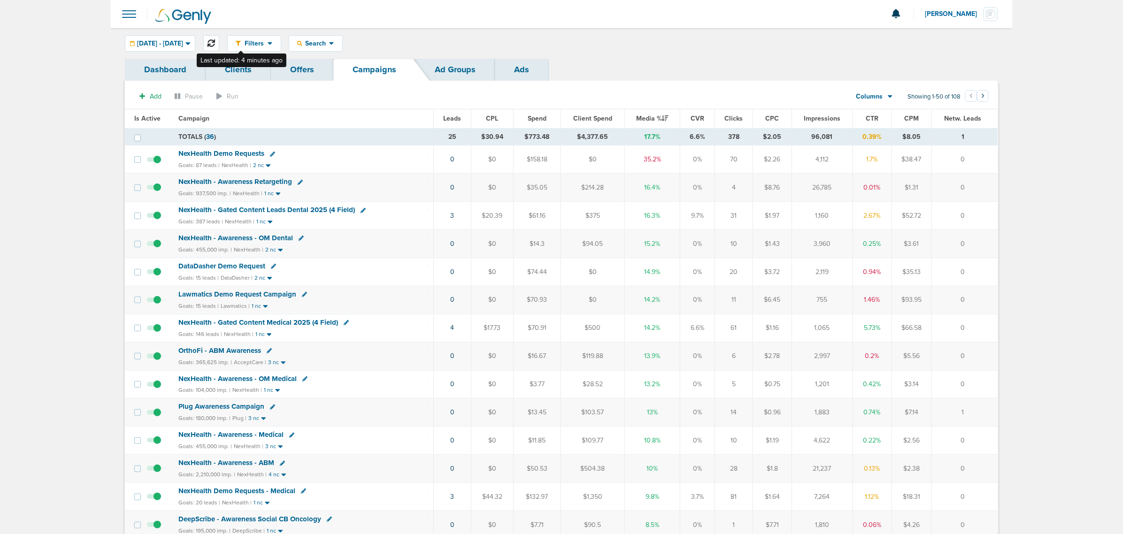
click at [215, 43] on icon at bounding box center [212, 43] width 8 height 8
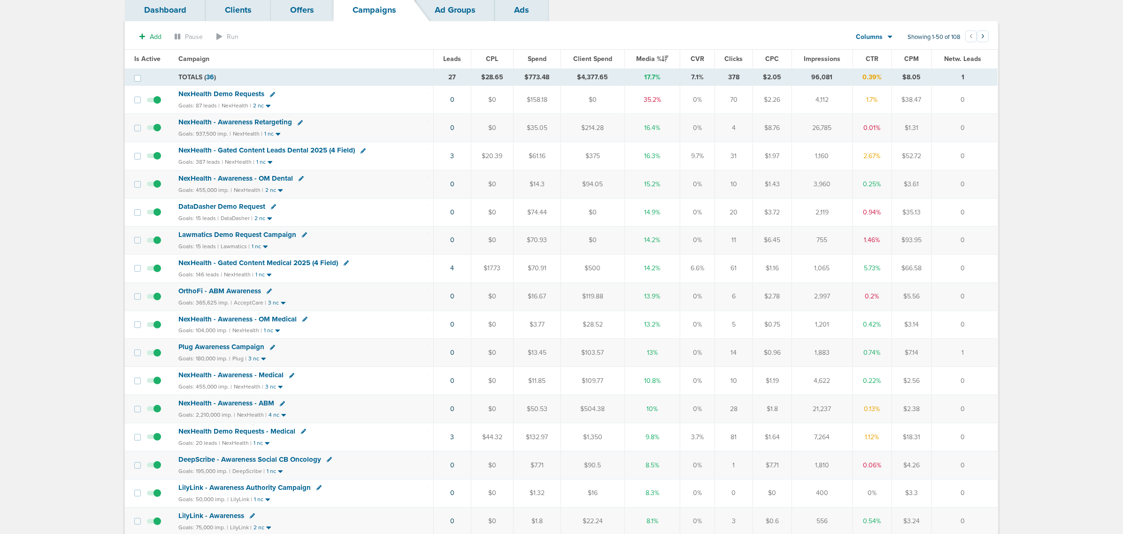
scroll to position [176, 0]
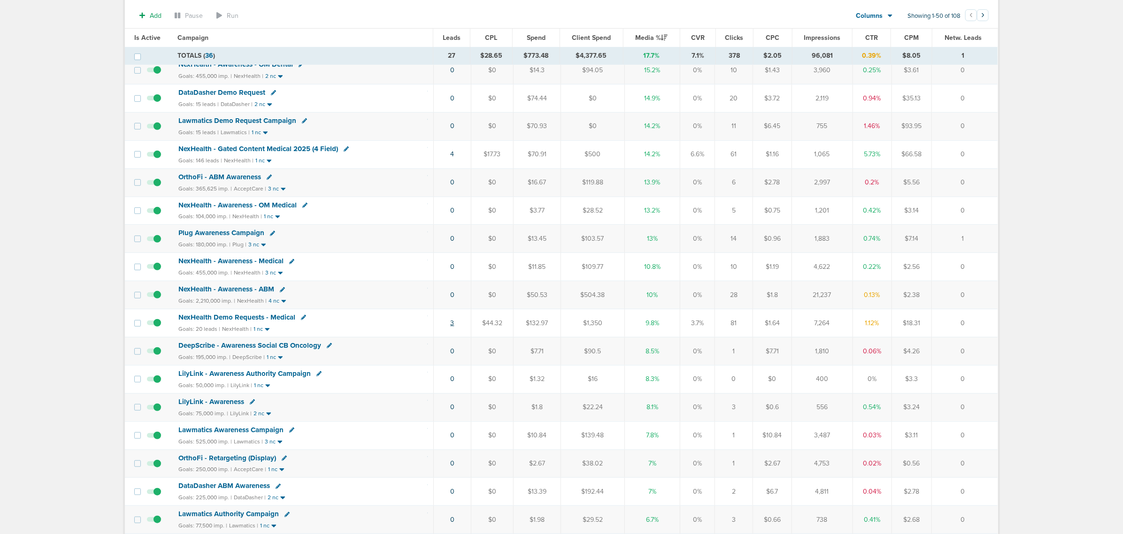
click at [451, 326] on link "3" at bounding box center [452, 323] width 4 height 8
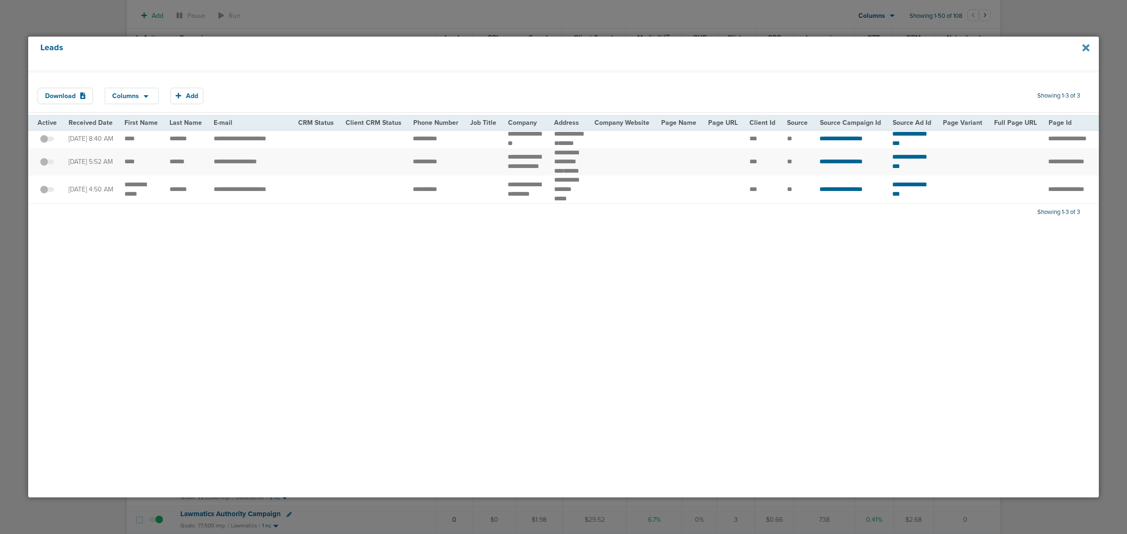
click at [1085, 50] on icon at bounding box center [1085, 48] width 7 height 10
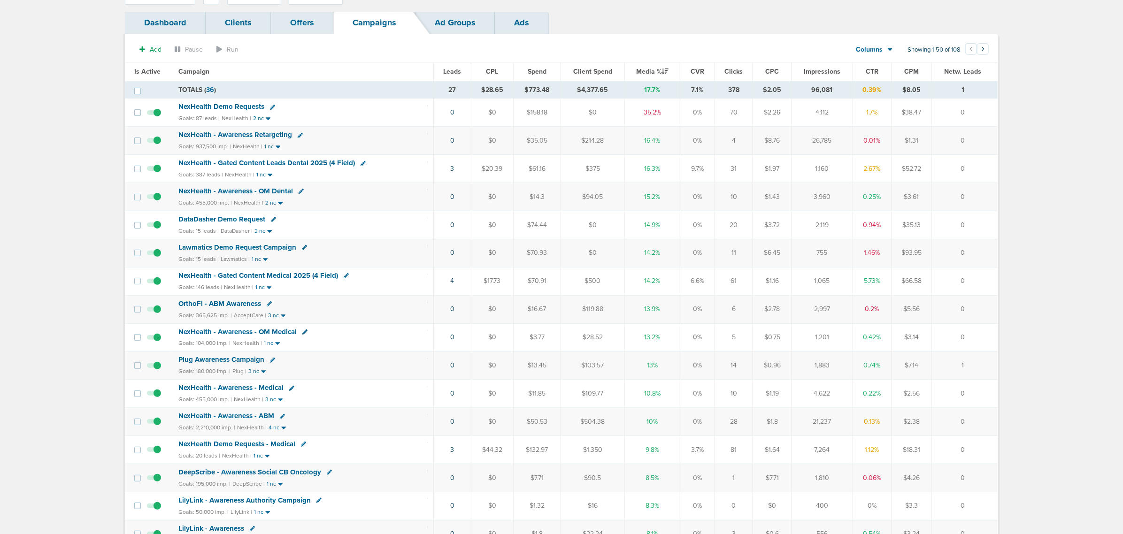
scroll to position [0, 0]
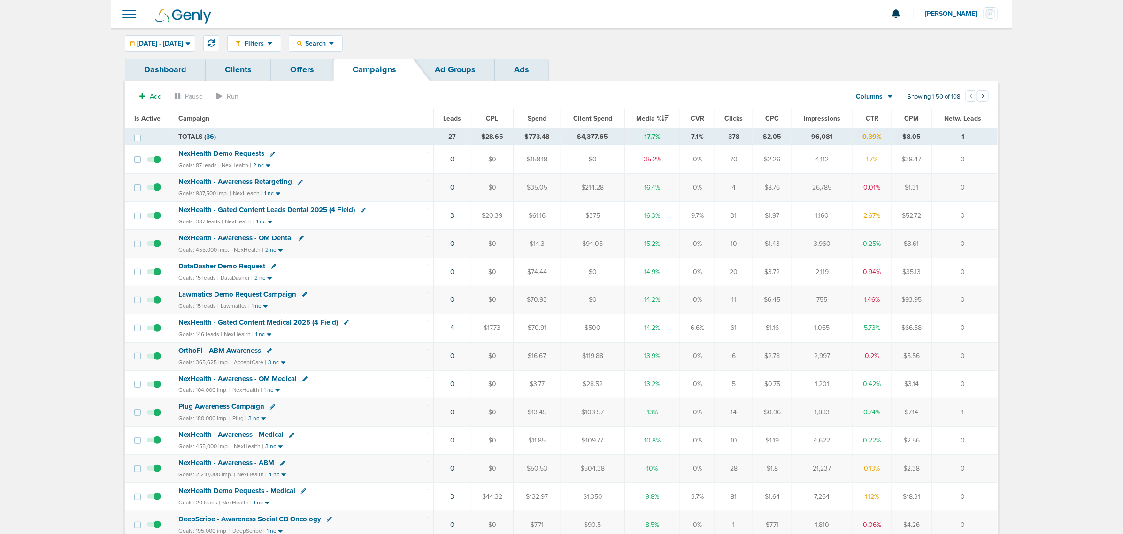
drag, startPoint x: 304, startPoint y: 272, endPoint x: 969, endPoint y: 270, distance: 664.3
click at [969, 270] on tr "DataDasher Demo Request Goals: 15 leads | DataDasher | 2 nc 0 $0 $74.44 $0 14.9…" at bounding box center [561, 272] width 873 height 28
click at [402, 331] on td "NexHealth - Gated Content Medical 2025 (4 Field) Goals: 146 leads | NexHealth |…" at bounding box center [303, 328] width 261 height 28
click at [215, 41] on icon at bounding box center [212, 43] width 8 height 8
click at [342, 47] on div "Search" at bounding box center [315, 43] width 53 height 15
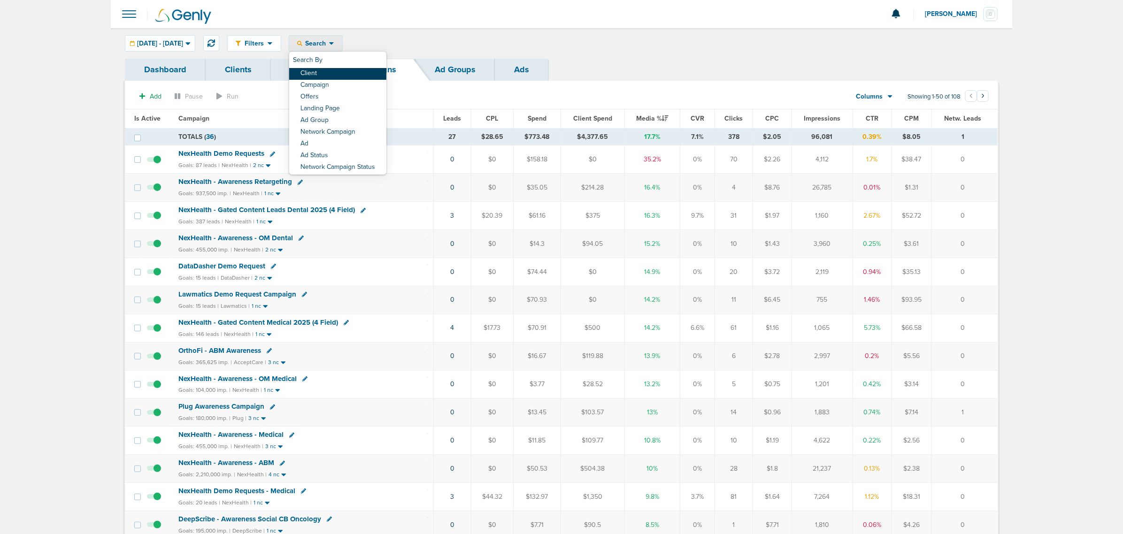
click at [343, 78] on link "Client" at bounding box center [337, 74] width 97 height 12
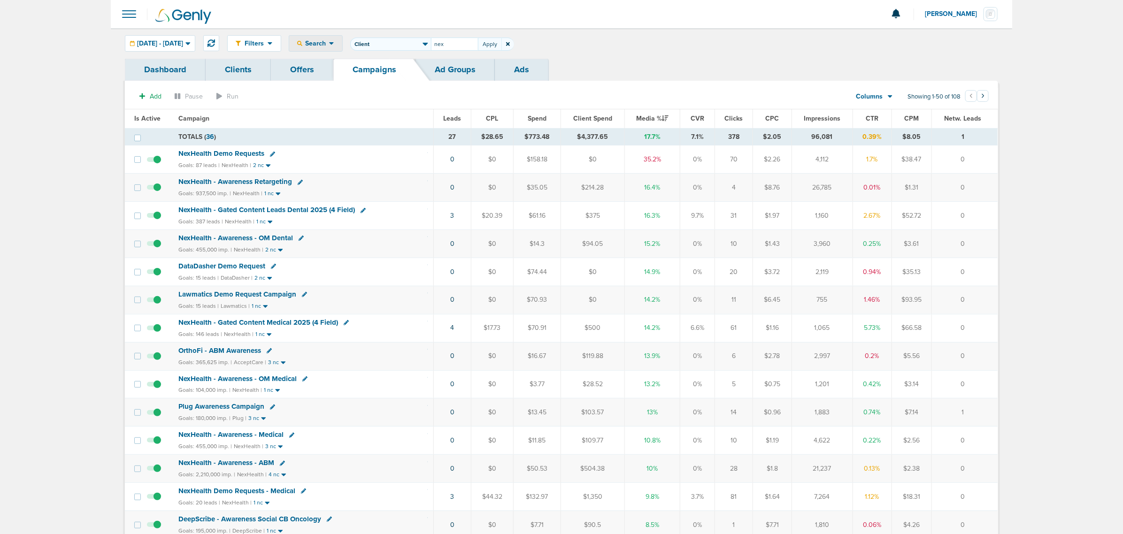
type input "nex"
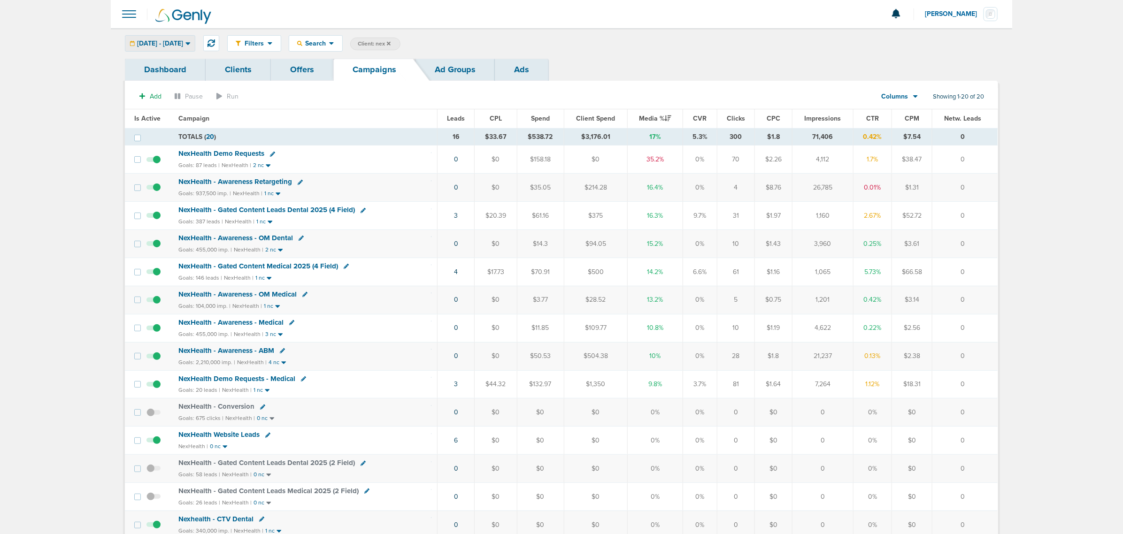
click at [183, 44] on span "[DATE] - [DATE]" at bounding box center [160, 43] width 46 height 7
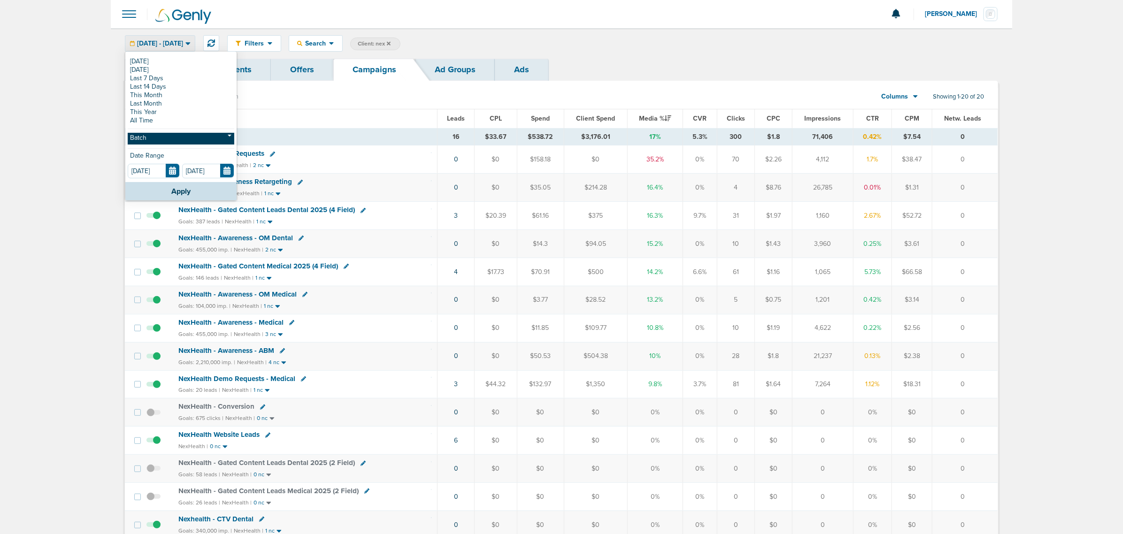
click at [168, 139] on link "Batch" at bounding box center [181, 139] width 107 height 12
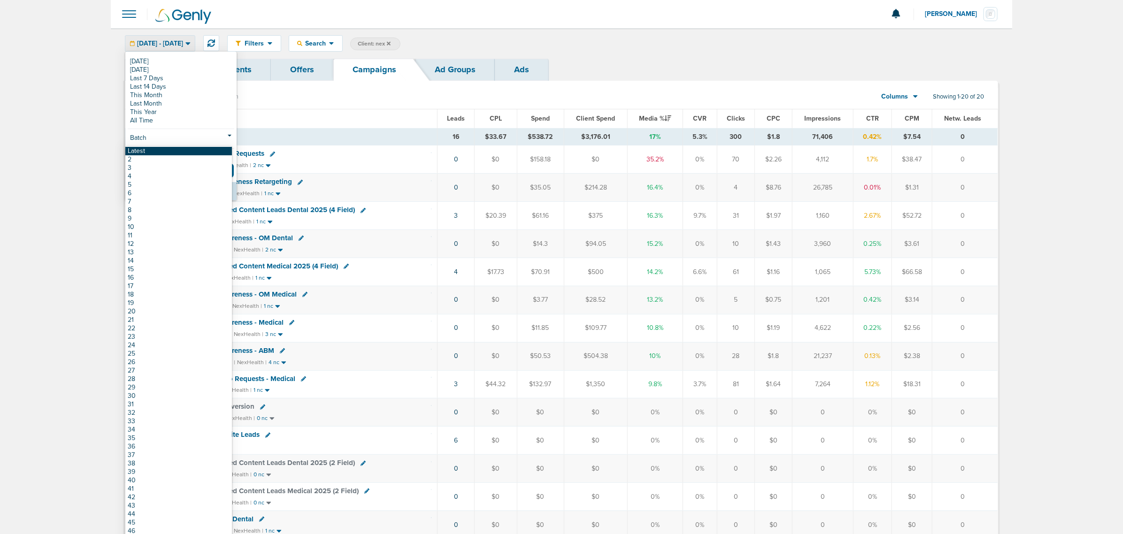
click at [163, 153] on link "Latest" at bounding box center [178, 151] width 107 height 8
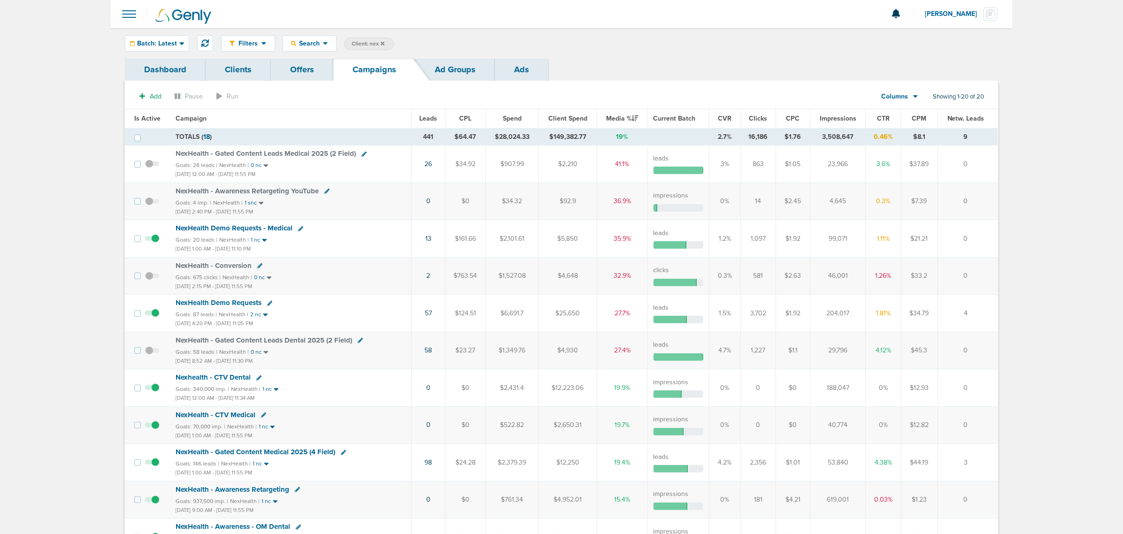
click at [834, 113] on th "Impressions" at bounding box center [837, 118] width 55 height 19
click at [835, 115] on span "Impressions" at bounding box center [838, 119] width 37 height 8
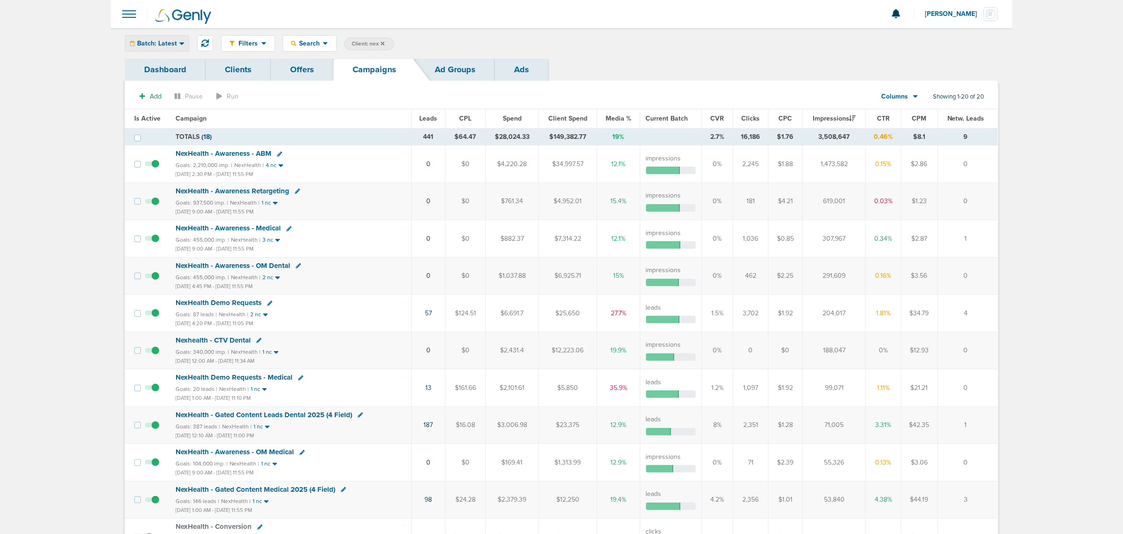
click at [160, 36] on div "Batch: Latest" at bounding box center [156, 43] width 63 height 15
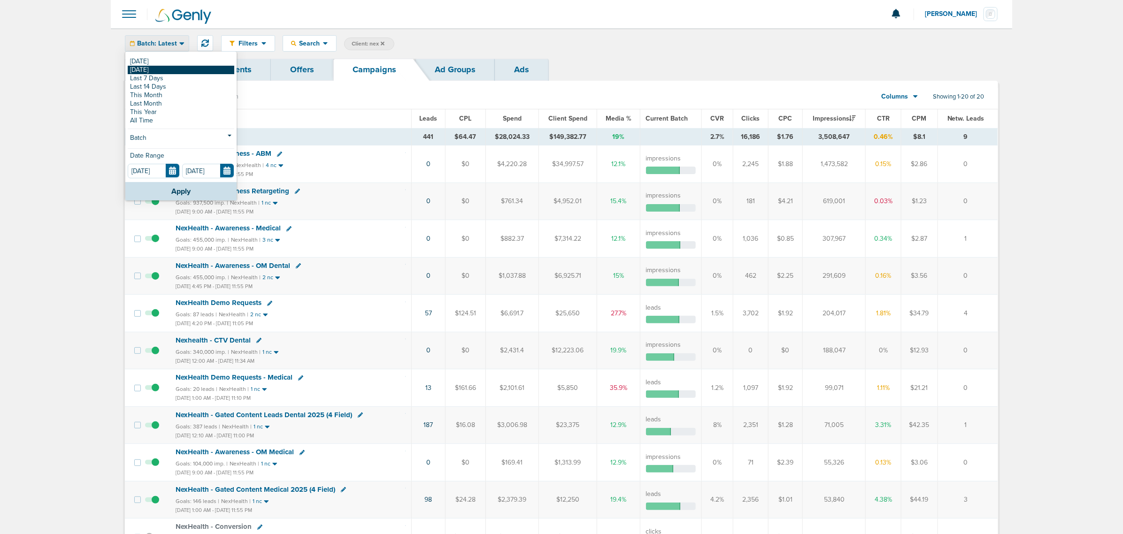
click at [158, 69] on link "[DATE]" at bounding box center [181, 70] width 107 height 8
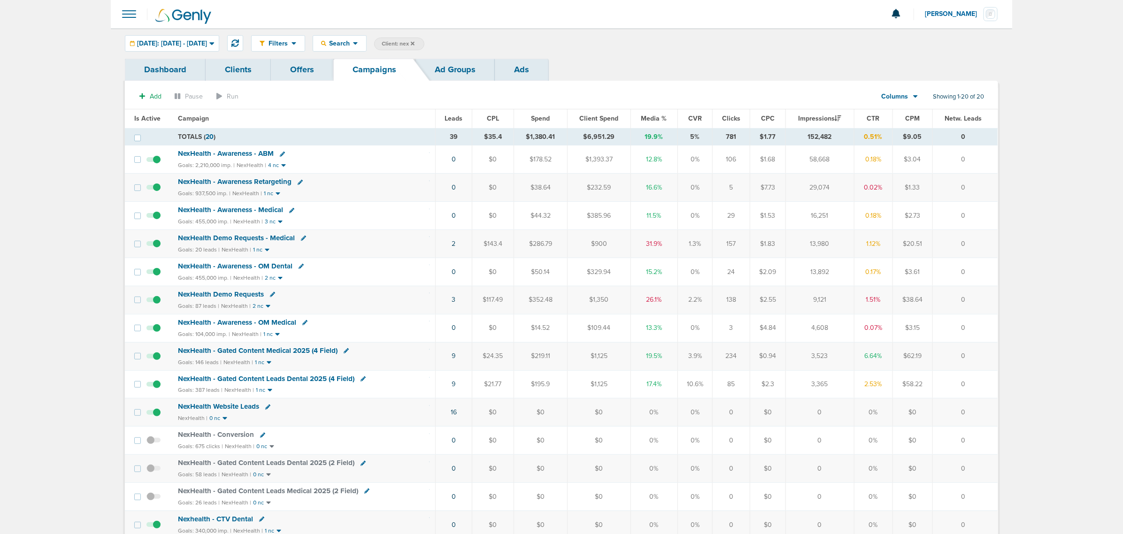
click at [415, 46] on span "Client: nex" at bounding box center [398, 44] width 33 height 8
drag, startPoint x: 523, startPoint y: 47, endPoint x: 425, endPoint y: 45, distance: 97.2
click at [425, 45] on span "Client Campaign Offers Landing Page Ad Group Network Campaign Ad Ad Status Netw…" at bounding box center [456, 44] width 164 height 13
type input "deep"
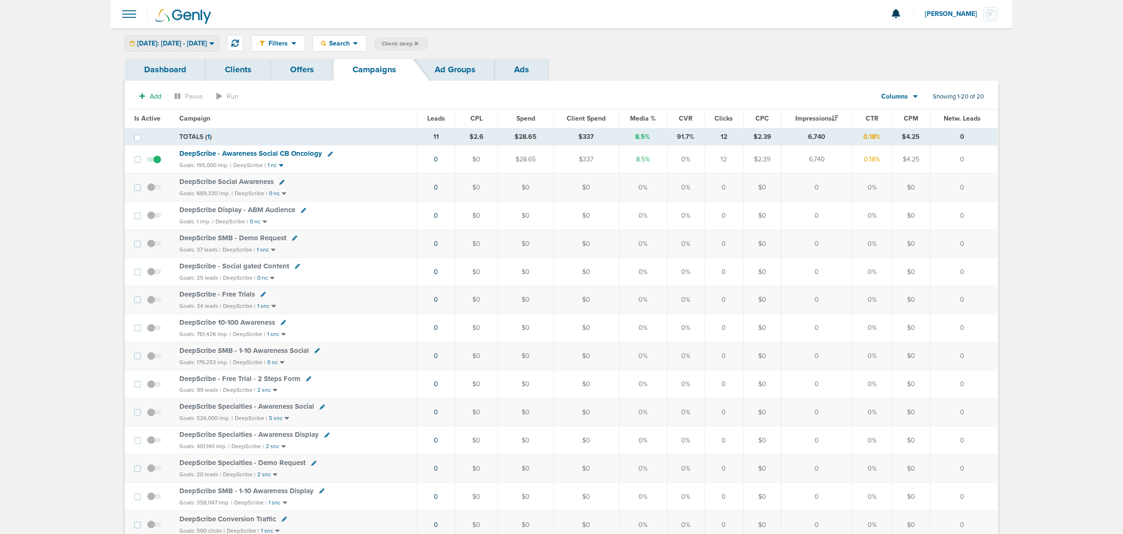
click at [207, 44] on span "[DATE]: [DATE] - [DATE]" at bounding box center [172, 43] width 70 height 7
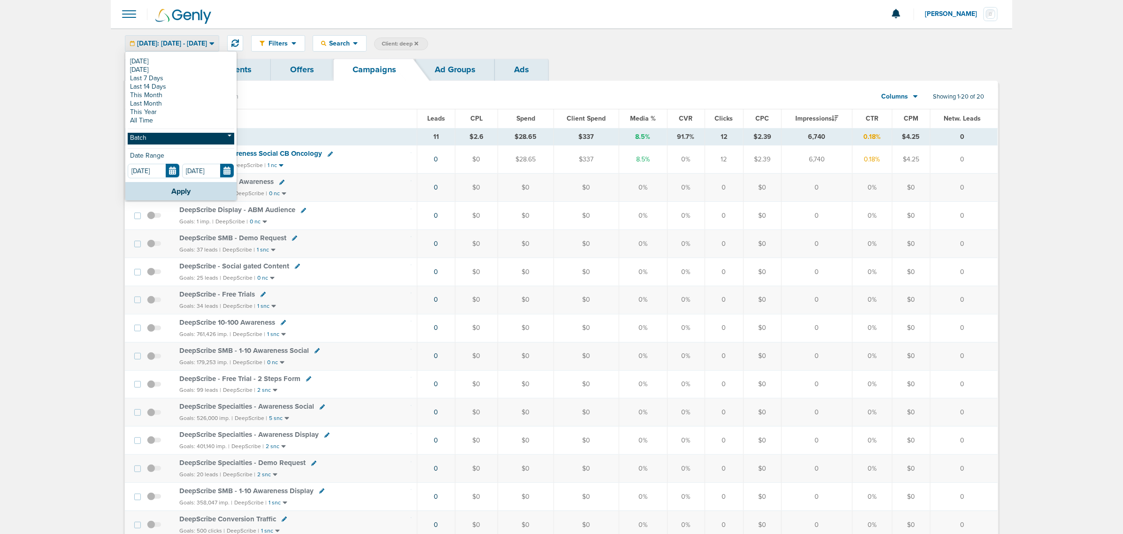
click at [191, 141] on link "Batch" at bounding box center [181, 139] width 107 height 12
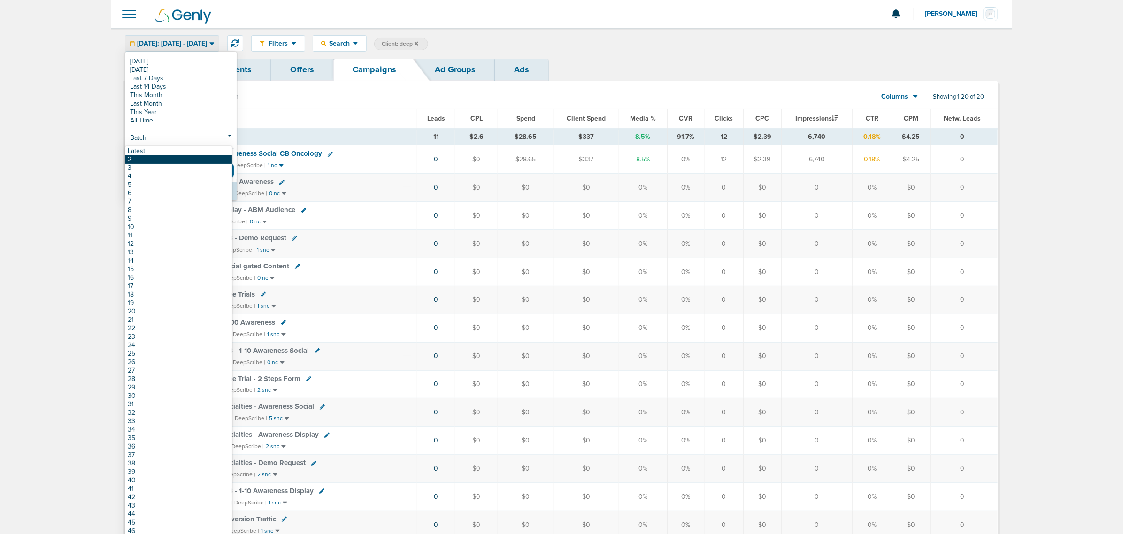
click at [188, 155] on link "2" at bounding box center [178, 159] width 107 height 8
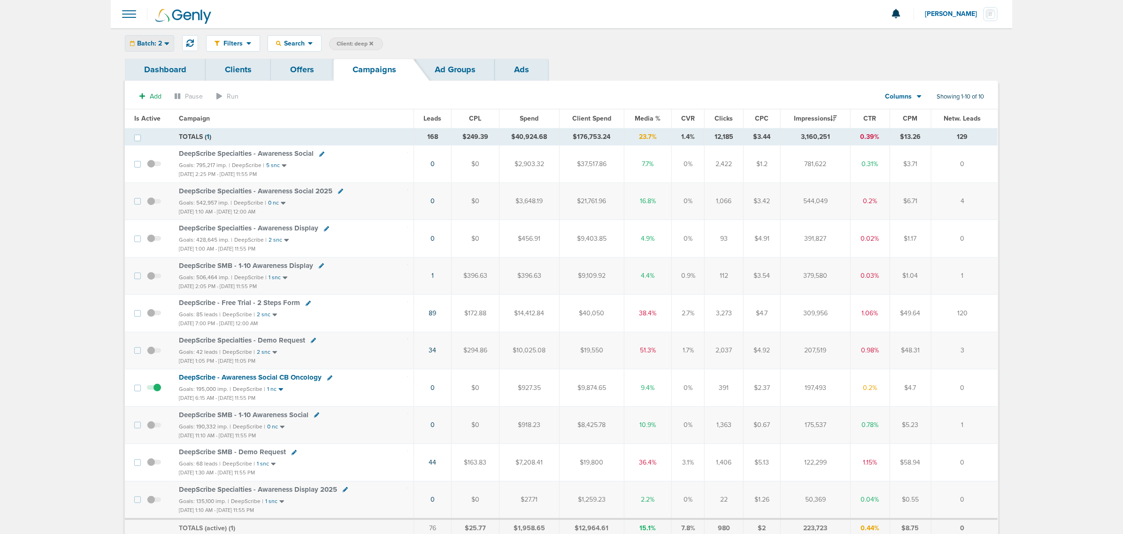
click at [164, 49] on div "Batch: 2" at bounding box center [149, 43] width 48 height 15
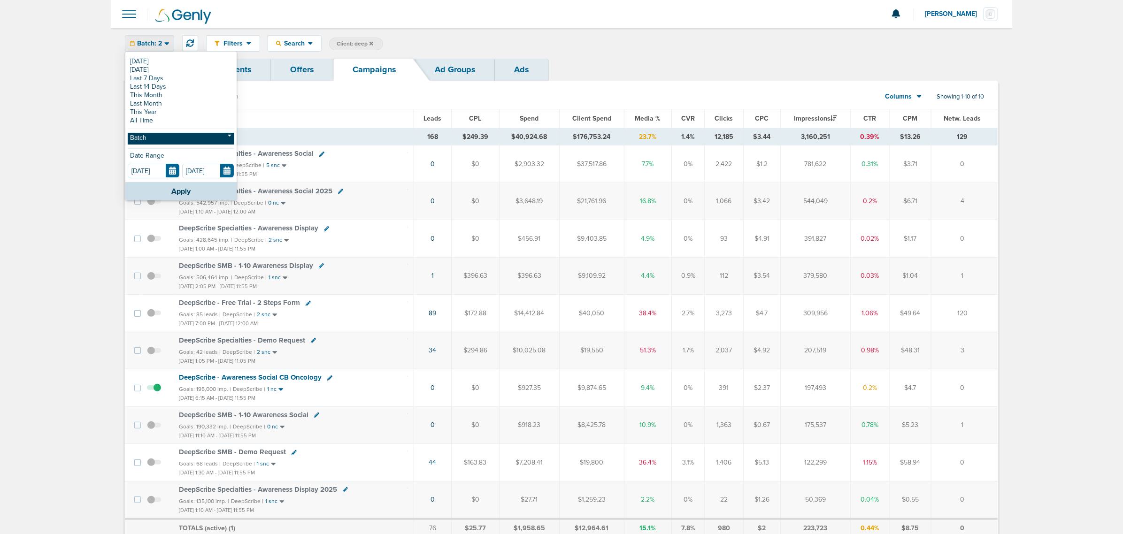
click at [161, 136] on link "Batch" at bounding box center [181, 139] width 107 height 12
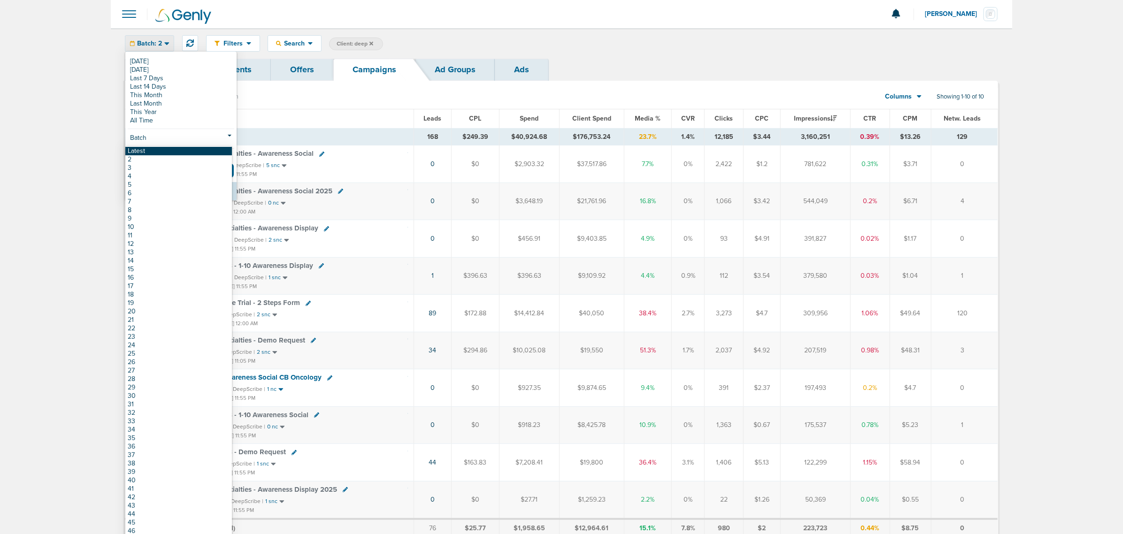
click at [154, 149] on link "Latest" at bounding box center [178, 151] width 107 height 8
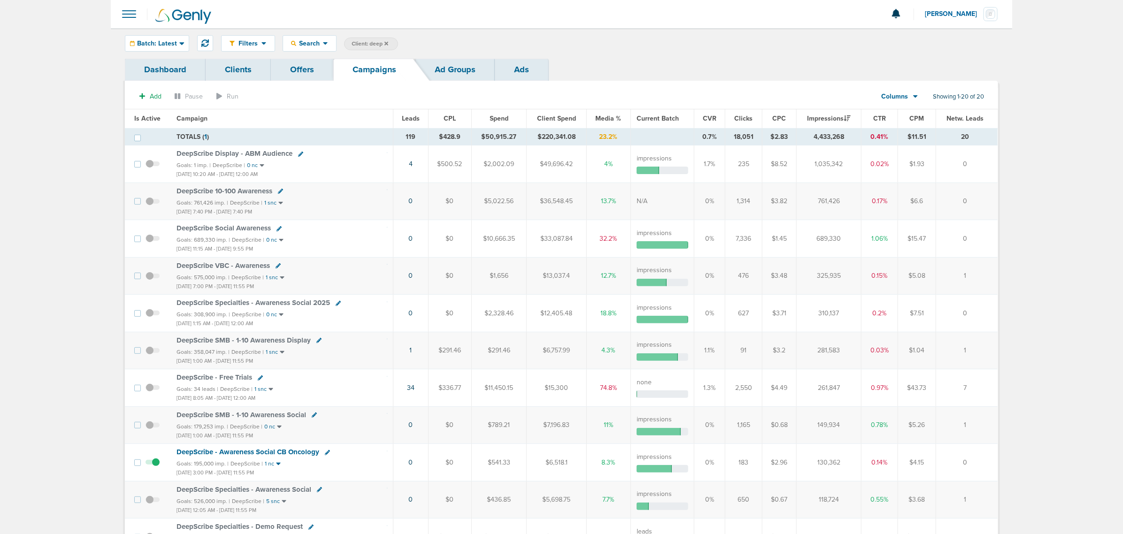
click at [363, 39] on label "Client: deep" at bounding box center [371, 44] width 54 height 13
click at [369, 42] on span "Client: deep" at bounding box center [370, 44] width 37 height 8
drag, startPoint x: 441, startPoint y: 43, endPoint x: 416, endPoint y: 47, distance: 25.7
click at [416, 47] on span "Client Campaign Offers Landing Page Ad Group Network Campaign Ad Ad Status Netw…" at bounding box center [426, 44] width 164 height 13
type input "accept"
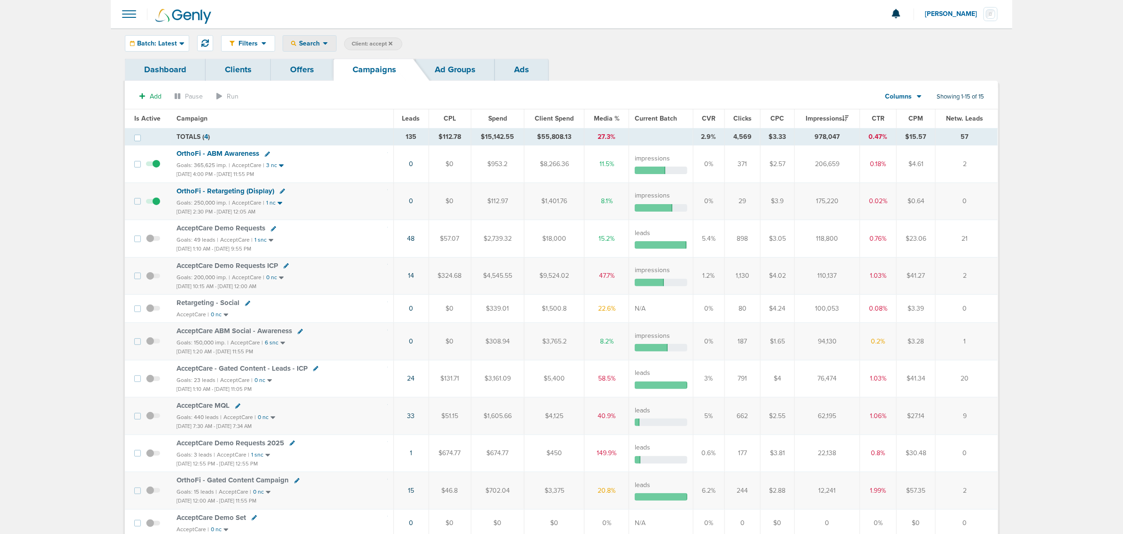
click at [314, 41] on span "Search" at bounding box center [309, 43] width 27 height 8
click at [177, 43] on div "Batch: Latest" at bounding box center [156, 43] width 63 height 15
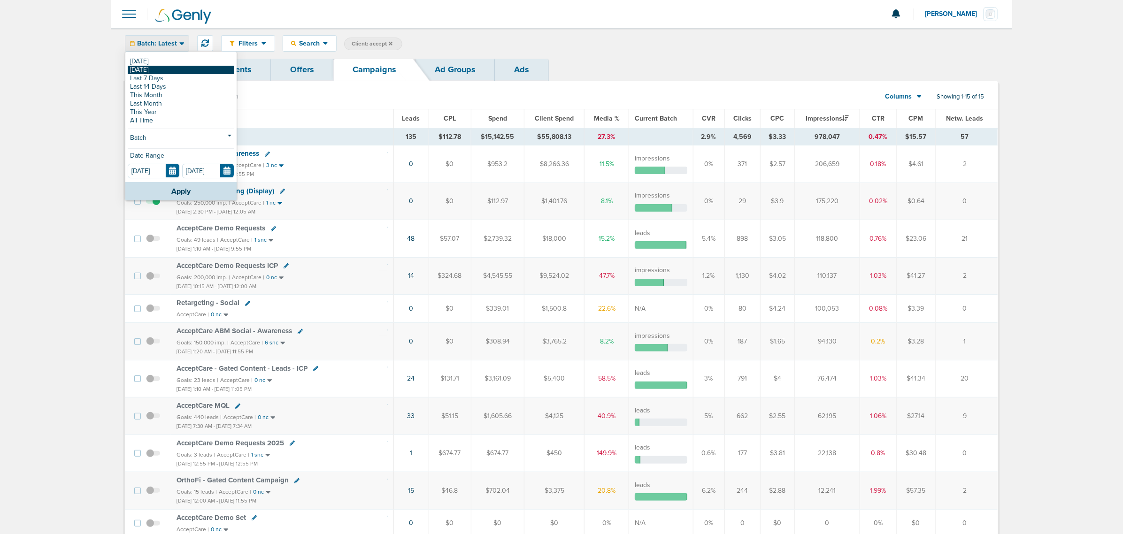
click at [169, 69] on link "[DATE]" at bounding box center [181, 70] width 107 height 8
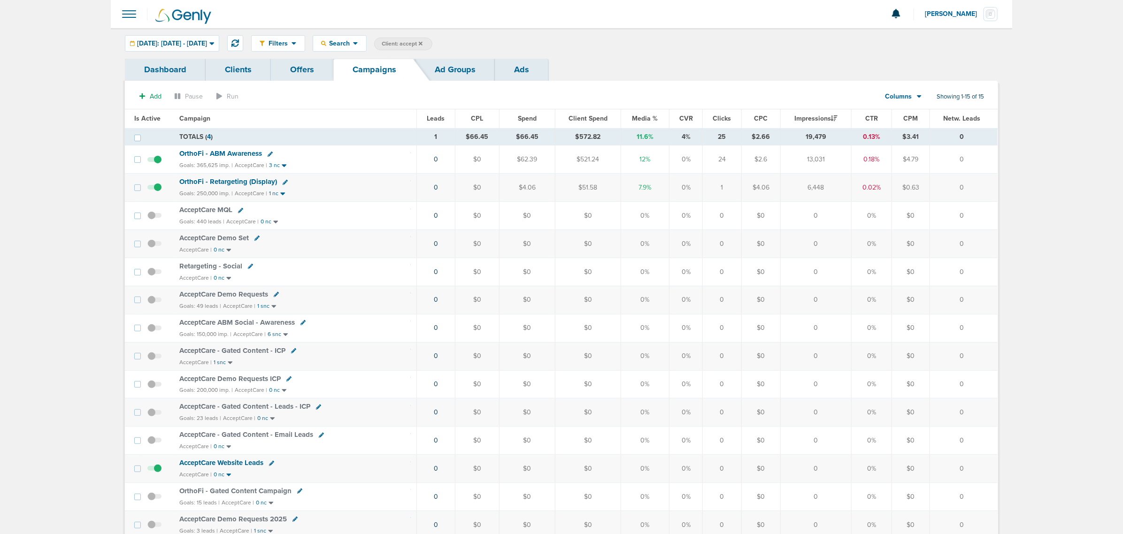
click at [423, 44] on span "Client: accept" at bounding box center [402, 44] width 41 height 8
drag, startPoint x: 512, startPoint y: 42, endPoint x: 454, endPoint y: 40, distance: 58.3
click at [456, 39] on span "Client Campaign Offers Landing Page Ad Group Network Campaign Ad Ad Status Netw…" at bounding box center [456, 44] width 164 height 13
type input "law"
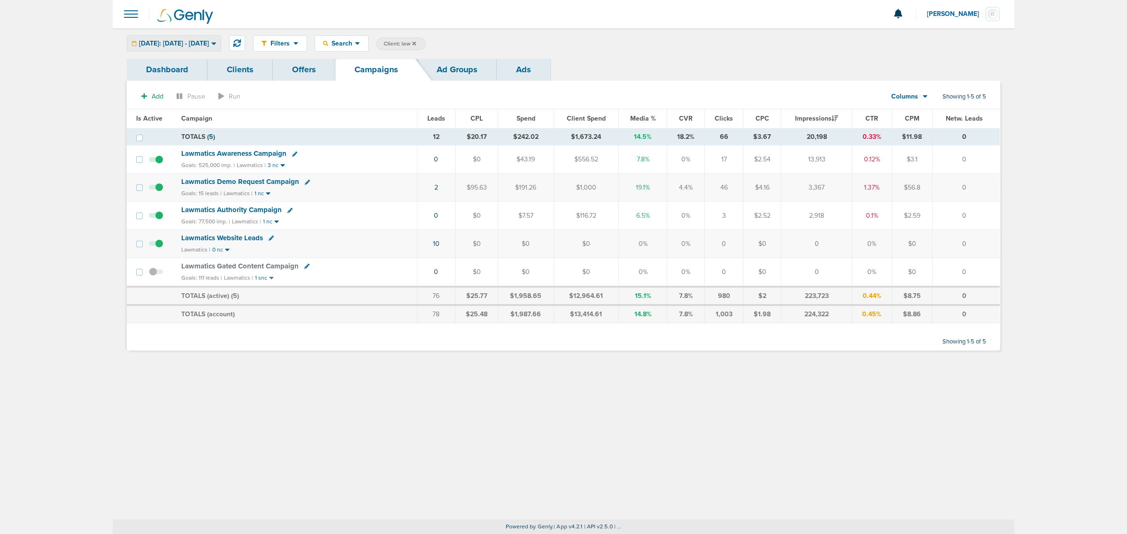
click at [209, 45] on span "[DATE]: [DATE] - [DATE]" at bounding box center [174, 43] width 70 height 7
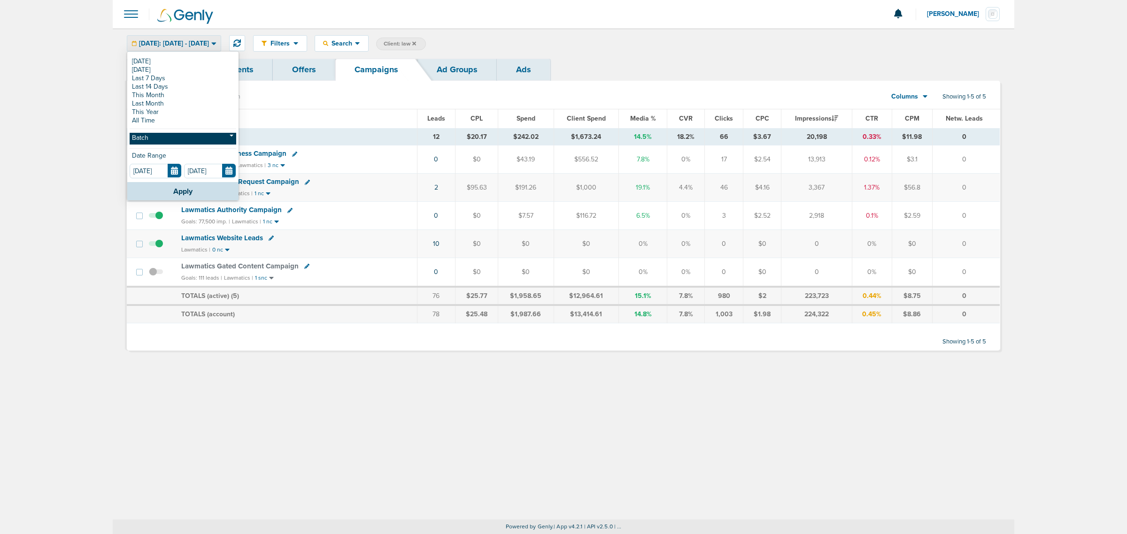
click at [185, 144] on link "Batch" at bounding box center [183, 139] width 107 height 12
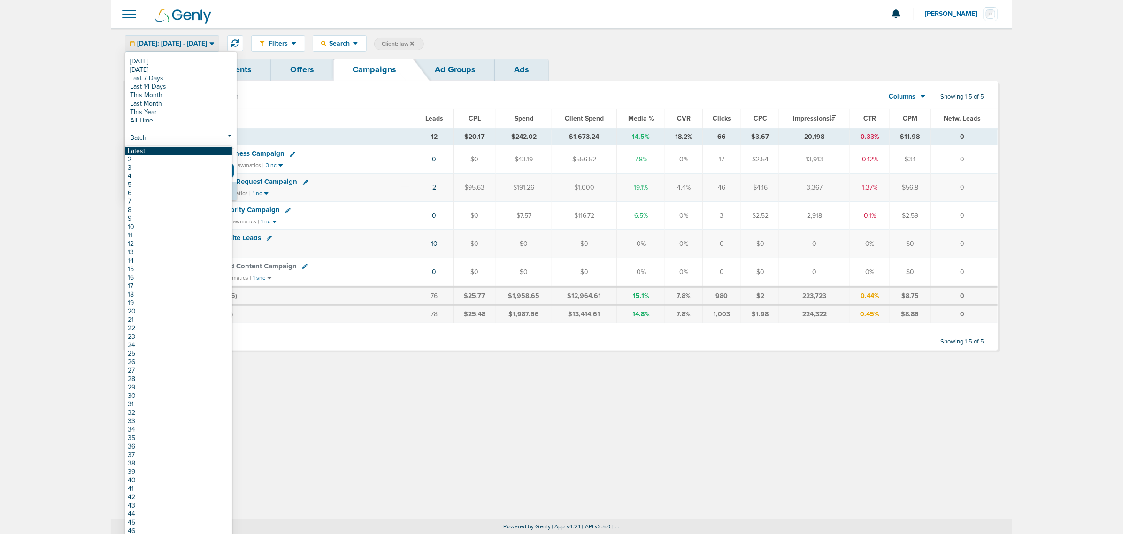
click at [172, 152] on link "Latest" at bounding box center [178, 151] width 107 height 8
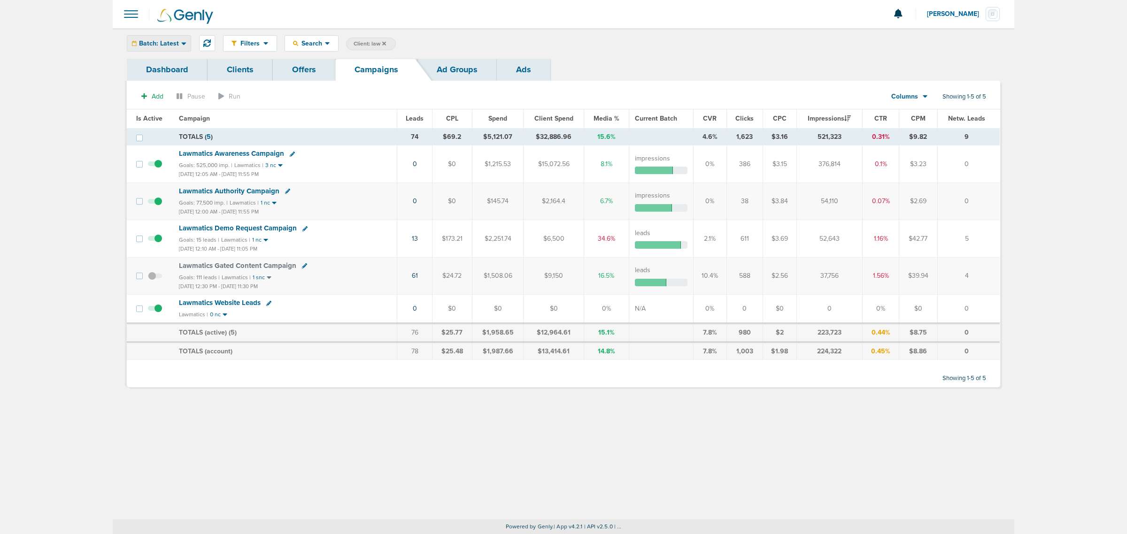
click at [174, 42] on span "Batch: Latest" at bounding box center [159, 43] width 40 height 7
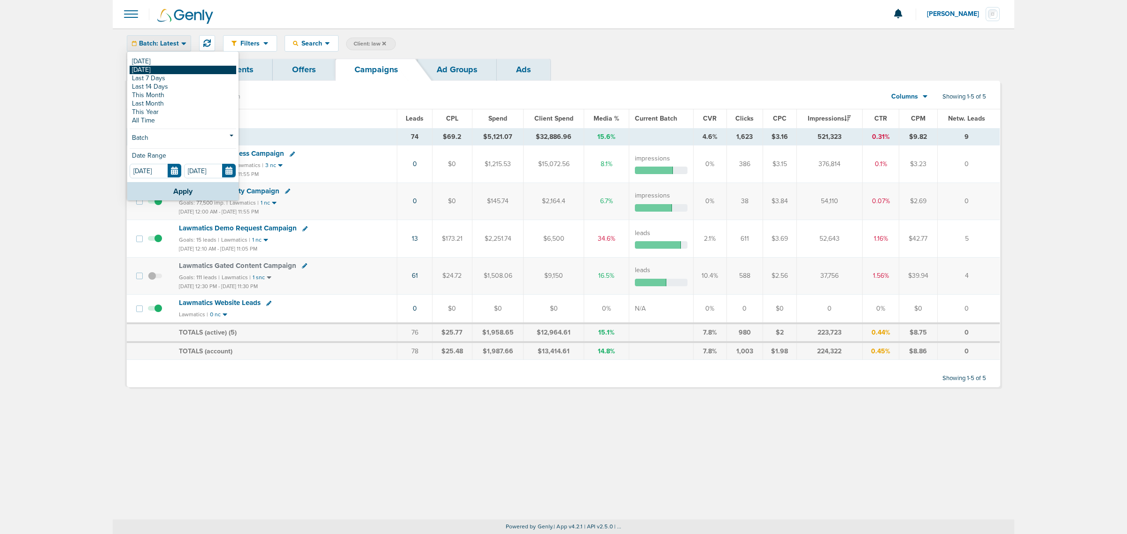
click at [174, 67] on link "[DATE]" at bounding box center [183, 70] width 107 height 8
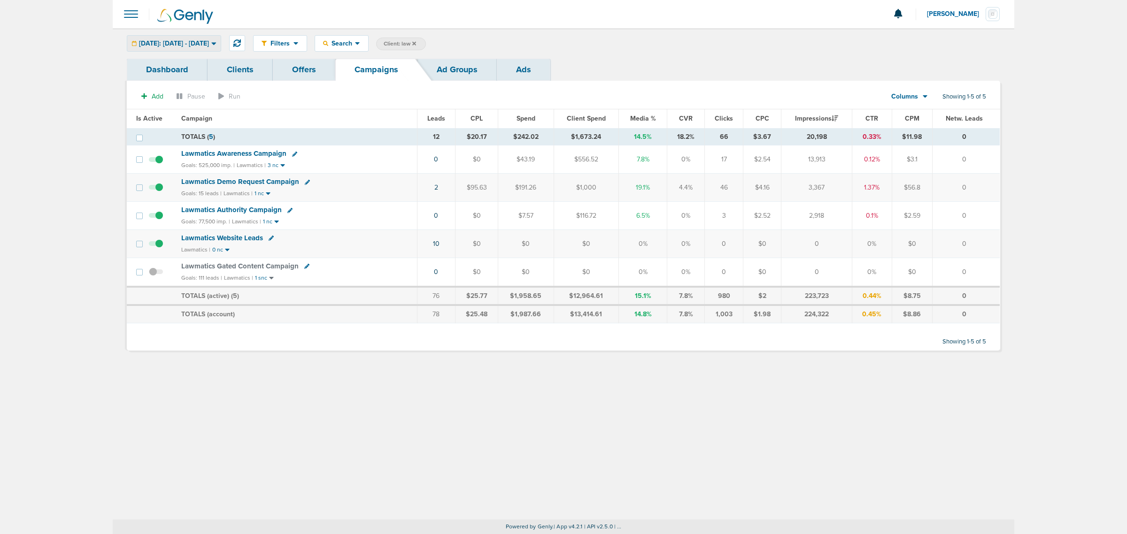
click at [204, 40] on span "[DATE]: [DATE] - [DATE]" at bounding box center [174, 43] width 70 height 7
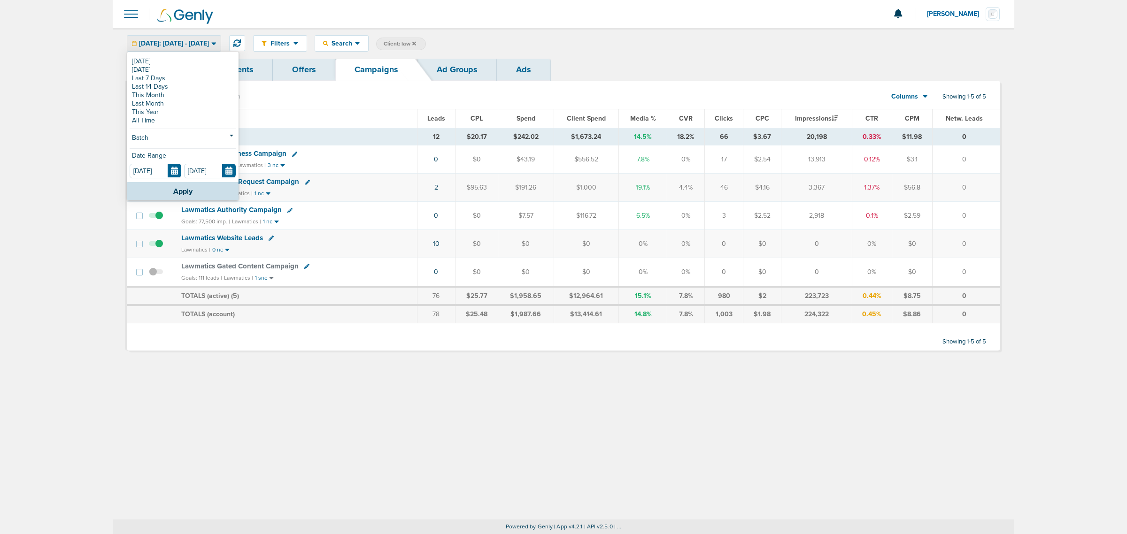
click at [416, 42] on span "Client: law" at bounding box center [400, 44] width 32 height 8
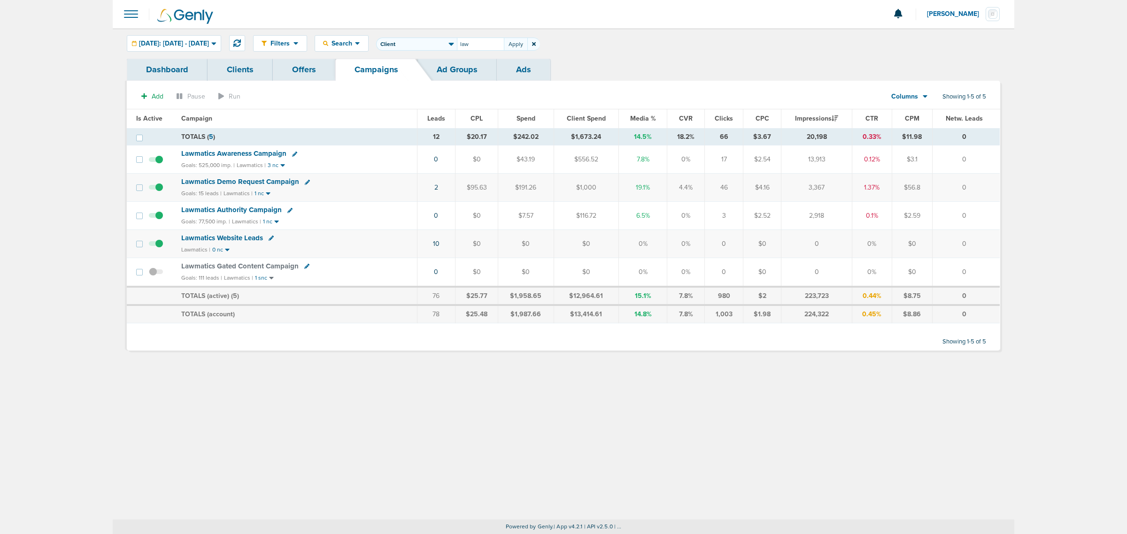
drag, startPoint x: 487, startPoint y: 42, endPoint x: 480, endPoint y: 40, distance: 6.8
click at [481, 41] on span "Client Campaign Offers Landing Page Ad Group Network Campaign Ad Ad Status Netw…" at bounding box center [458, 44] width 164 height 13
type input "lily"
click at [196, 40] on span "[DATE]: [DATE] - [DATE]" at bounding box center [174, 43] width 70 height 7
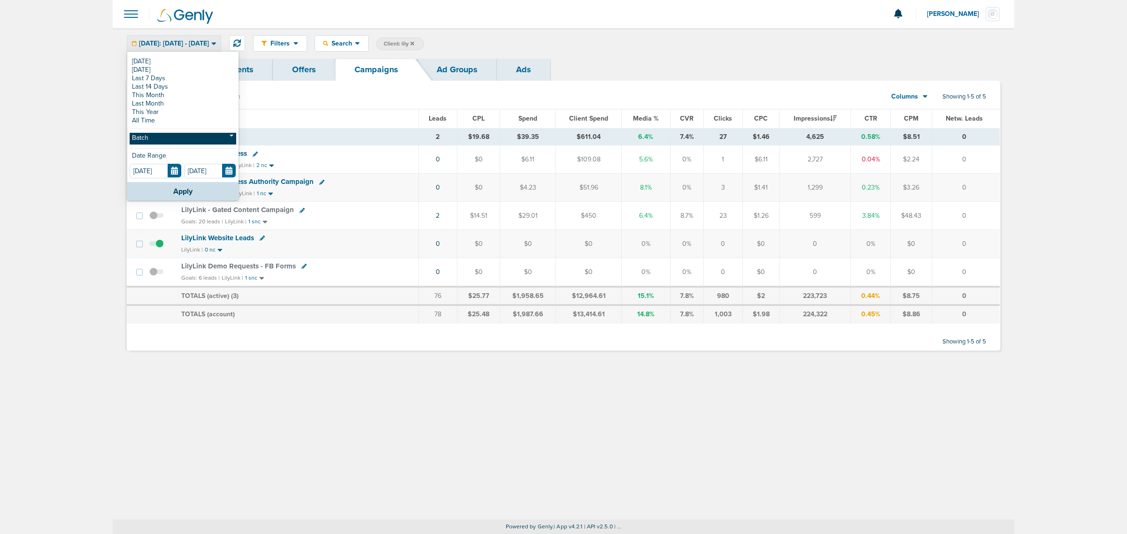
click at [161, 142] on link "Batch" at bounding box center [183, 139] width 107 height 12
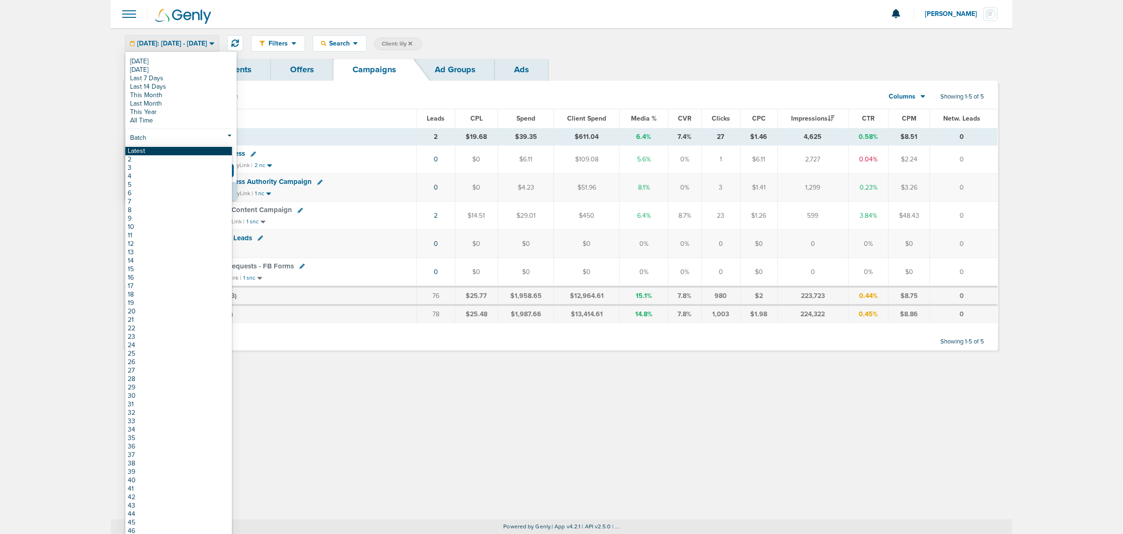
click at [158, 152] on link "Latest" at bounding box center [178, 151] width 107 height 8
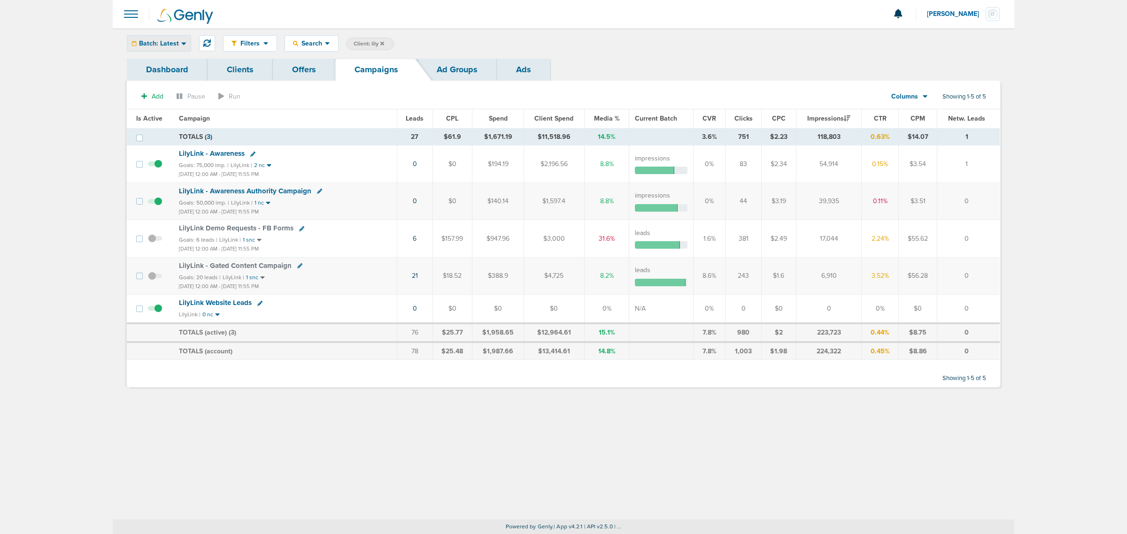
click at [160, 40] on span "Batch: Latest" at bounding box center [159, 43] width 40 height 7
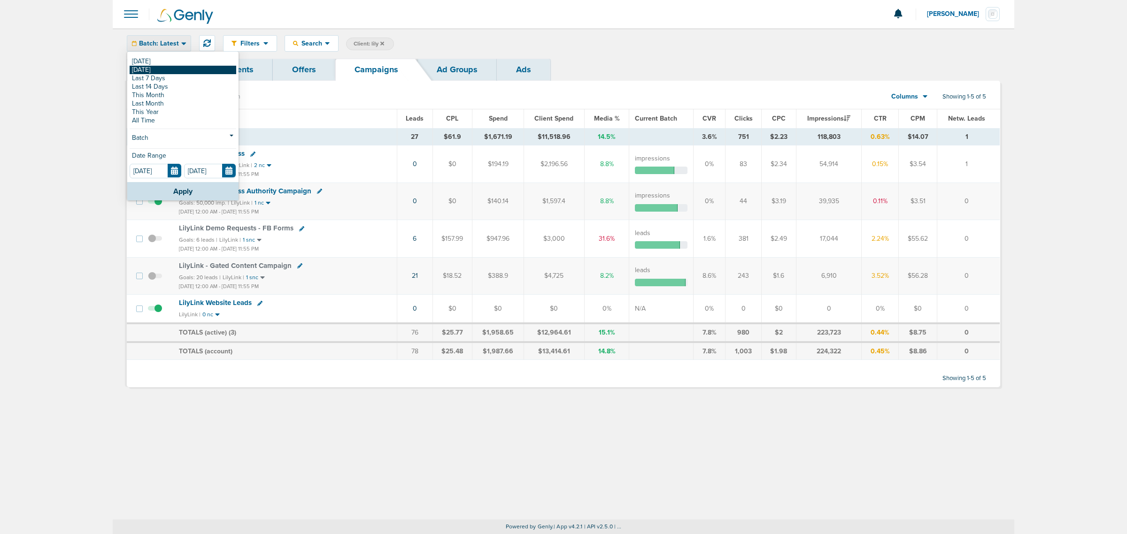
click at [160, 72] on link "[DATE]" at bounding box center [183, 70] width 107 height 8
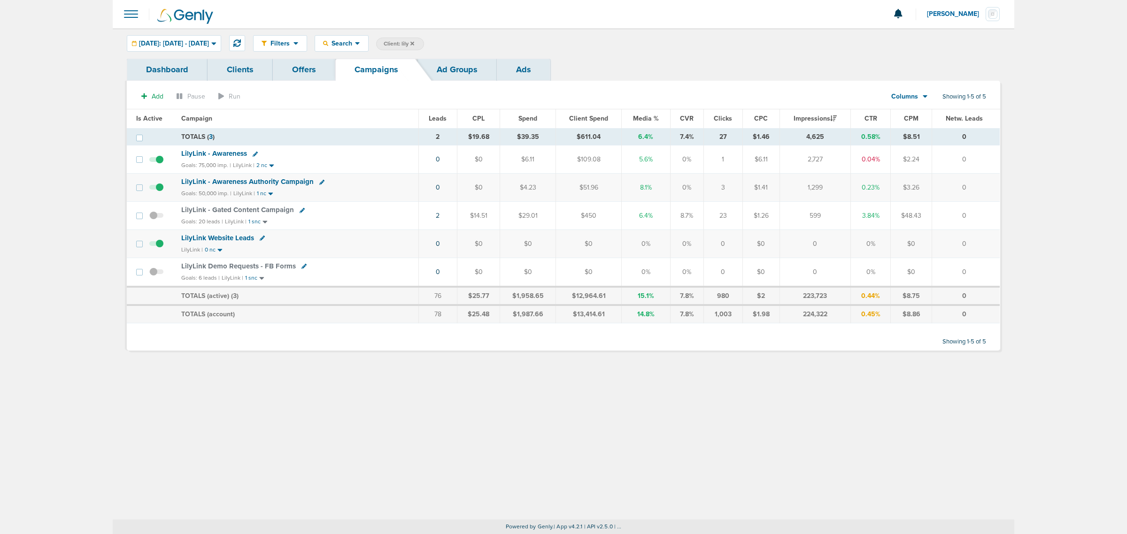
click at [414, 42] on span "Client: lily" at bounding box center [399, 44] width 31 height 8
drag, startPoint x: 515, startPoint y: 45, endPoint x: 460, endPoint y: 46, distance: 54.9
click at [460, 46] on span "Client Campaign Offers Landing Page Ad Group Network Campaign Ad Ad Status Netw…" at bounding box center [458, 44] width 164 height 13
type input "plug"
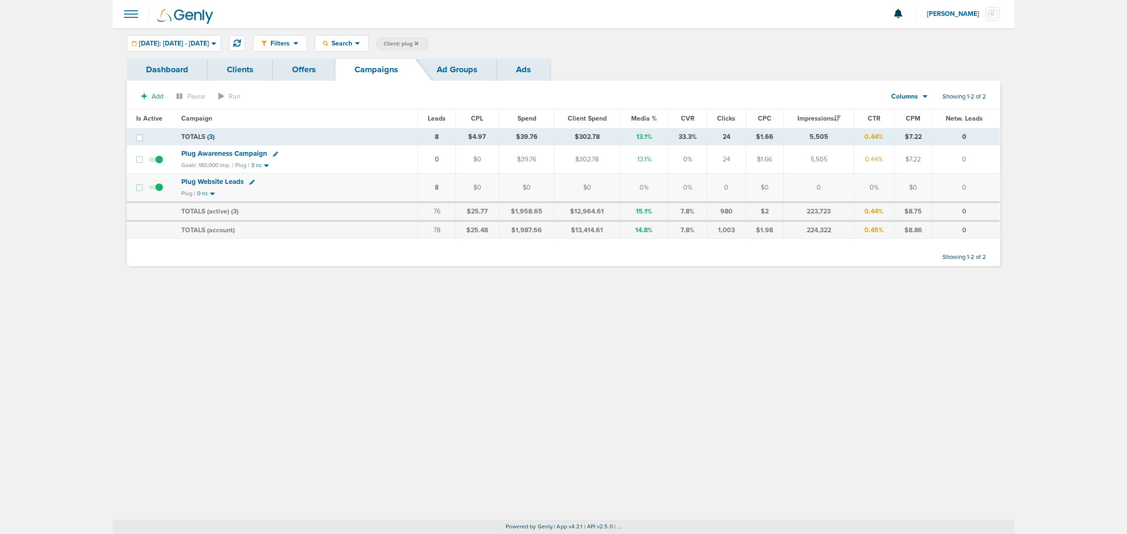
click at [418, 45] on span "Client: plug" at bounding box center [401, 44] width 35 height 8
drag, startPoint x: 536, startPoint y: 46, endPoint x: 466, endPoint y: 44, distance: 70.5
click at [466, 44] on span "Client Campaign Offers Landing Page Ad Group Network Campaign Ad Ad Status Netw…" at bounding box center [458, 44] width 164 height 13
type input "data"
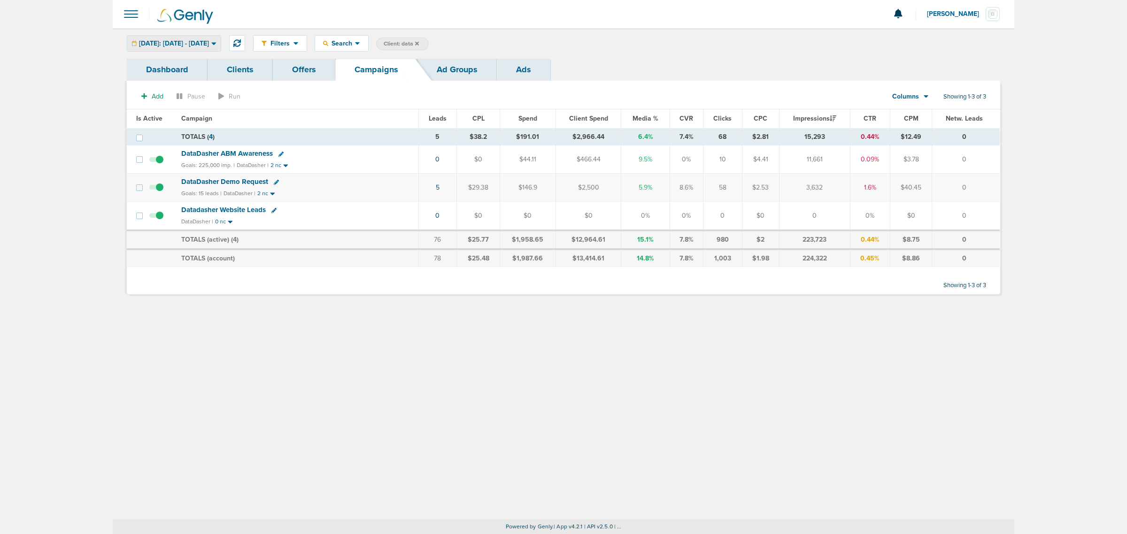
click at [196, 43] on span "[DATE]: [DATE] - [DATE]" at bounding box center [174, 43] width 70 height 7
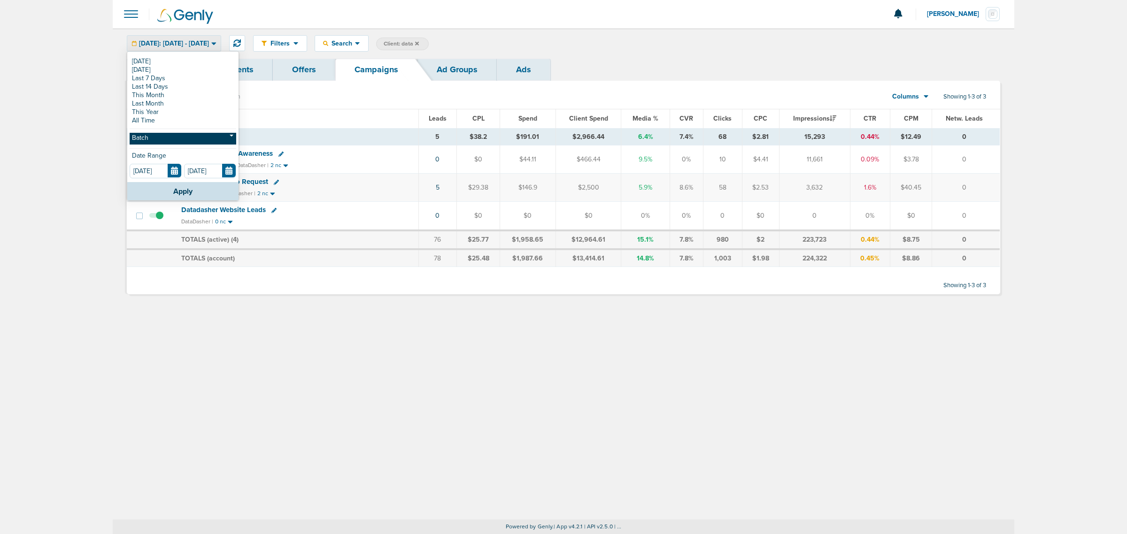
drag, startPoint x: 156, startPoint y: 137, endPoint x: 156, endPoint y: 142, distance: 5.2
click at [156, 137] on link "Batch" at bounding box center [183, 139] width 107 height 12
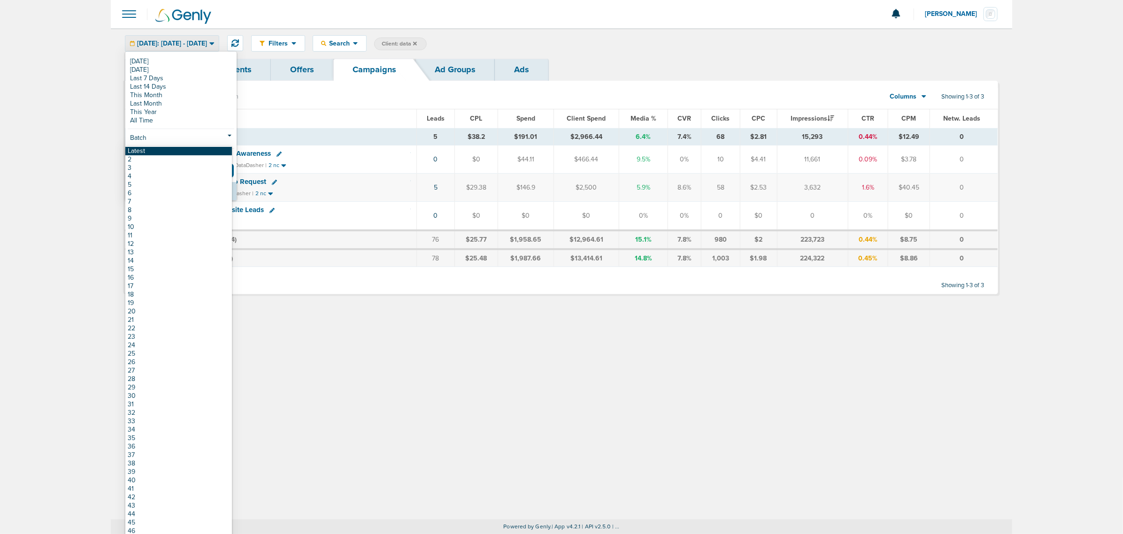
click at [156, 151] on link "Latest" at bounding box center [178, 151] width 107 height 8
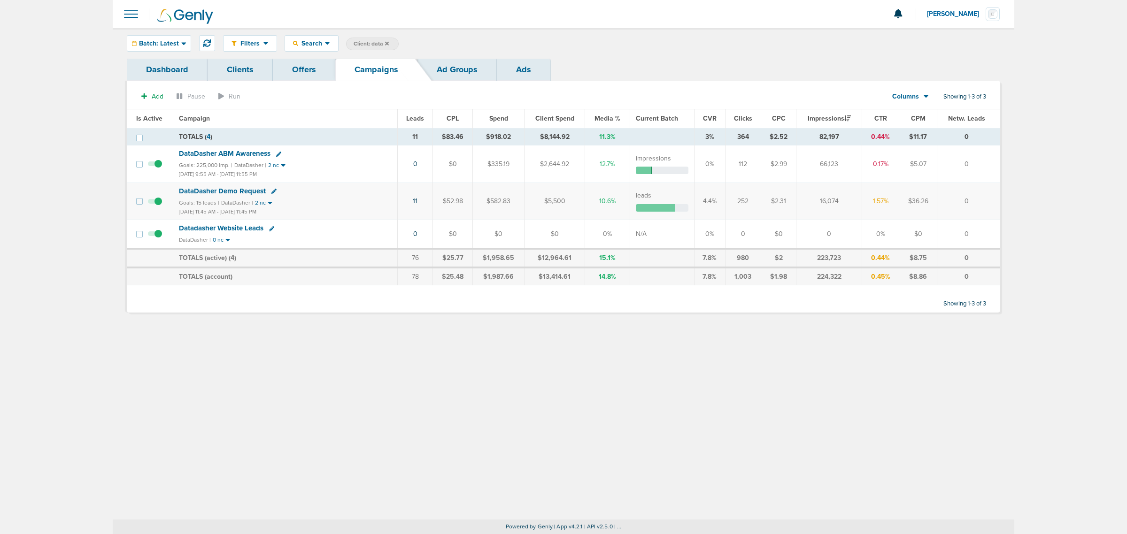
click at [389, 41] on label "Client: data" at bounding box center [372, 44] width 53 height 13
click at [386, 42] on icon at bounding box center [387, 43] width 4 height 4
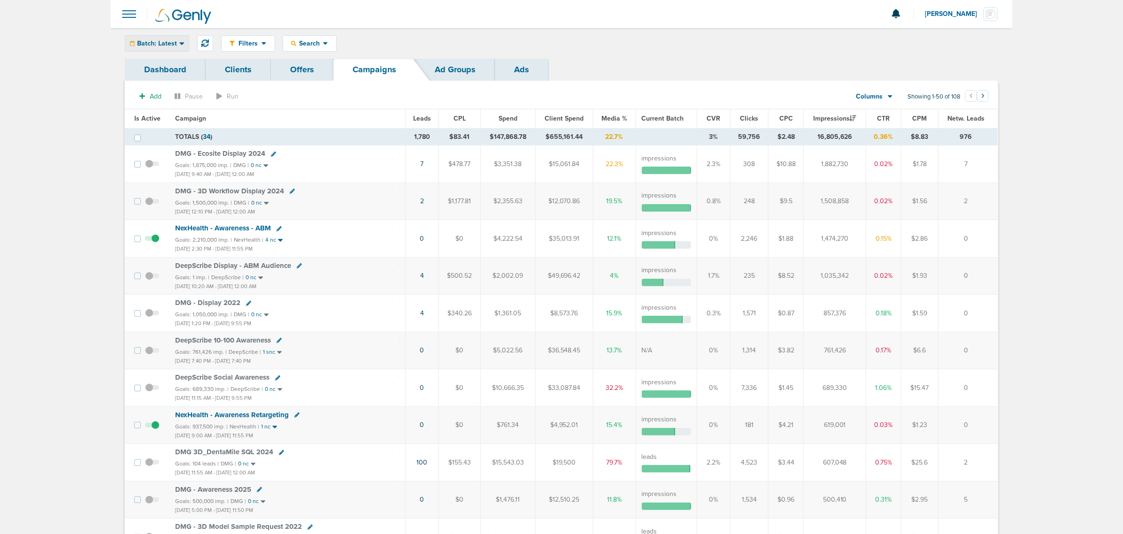
drag, startPoint x: 168, startPoint y: 40, endPoint x: 164, endPoint y: 46, distance: 6.5
click at [168, 40] on span "Batch: Latest" at bounding box center [157, 43] width 40 height 7
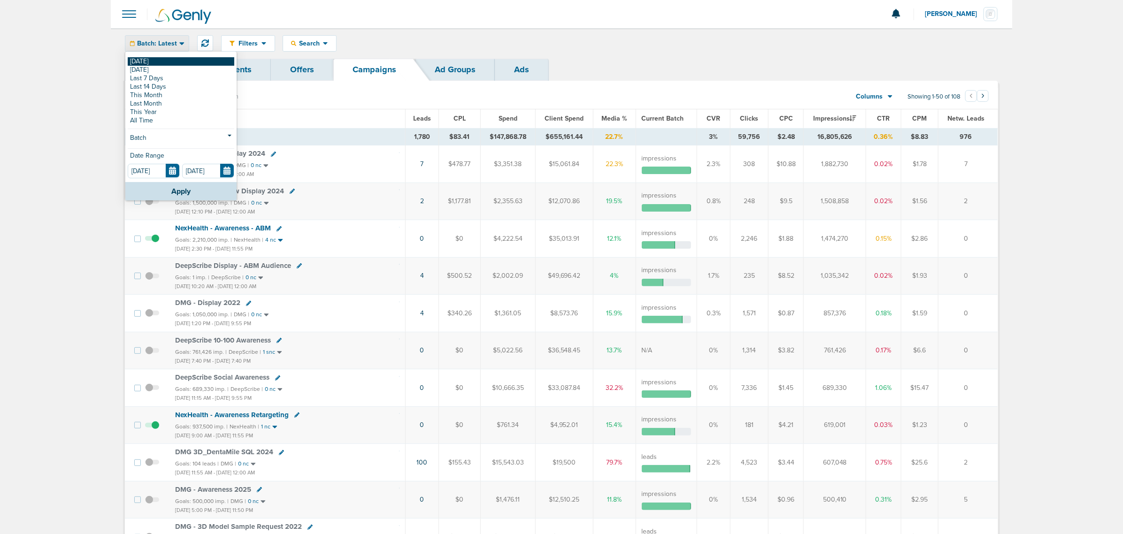
click at [158, 64] on link "[DATE]" at bounding box center [181, 61] width 107 height 8
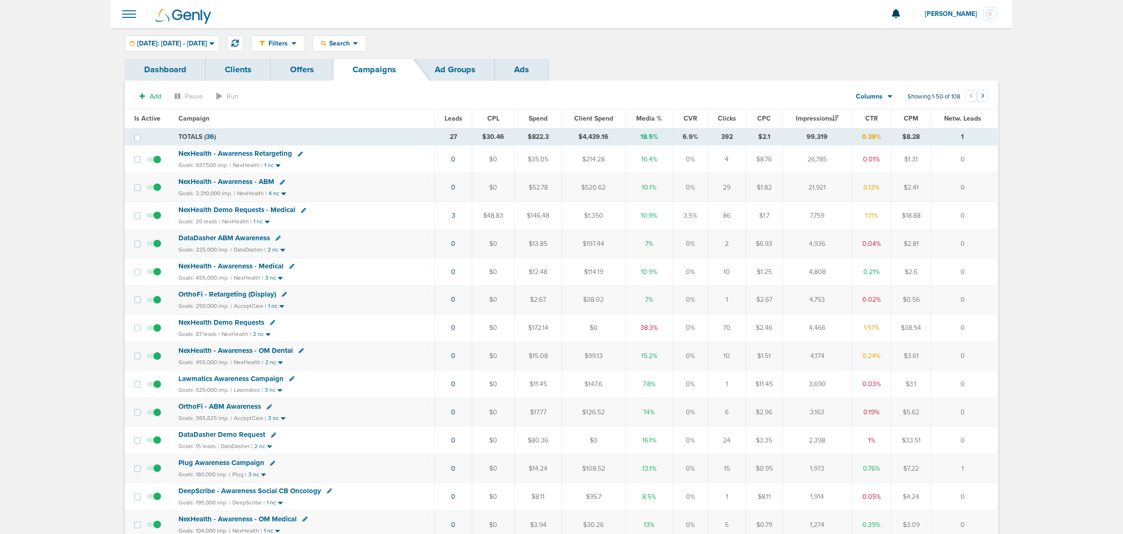
drag, startPoint x: 635, startPoint y: 137, endPoint x: 674, endPoint y: 138, distance: 39.0
click at [674, 138] on tr "TOTALS ( 36 ) 27 $30.46 $822.3 $4,439.16 18.5% 6.9% 392 $2.1 99,319 0.39% $8.28…" at bounding box center [561, 136] width 873 height 17
click at [397, 209] on div "NexHealth Demo Requests - Medical" at bounding box center [303, 210] width 250 height 9
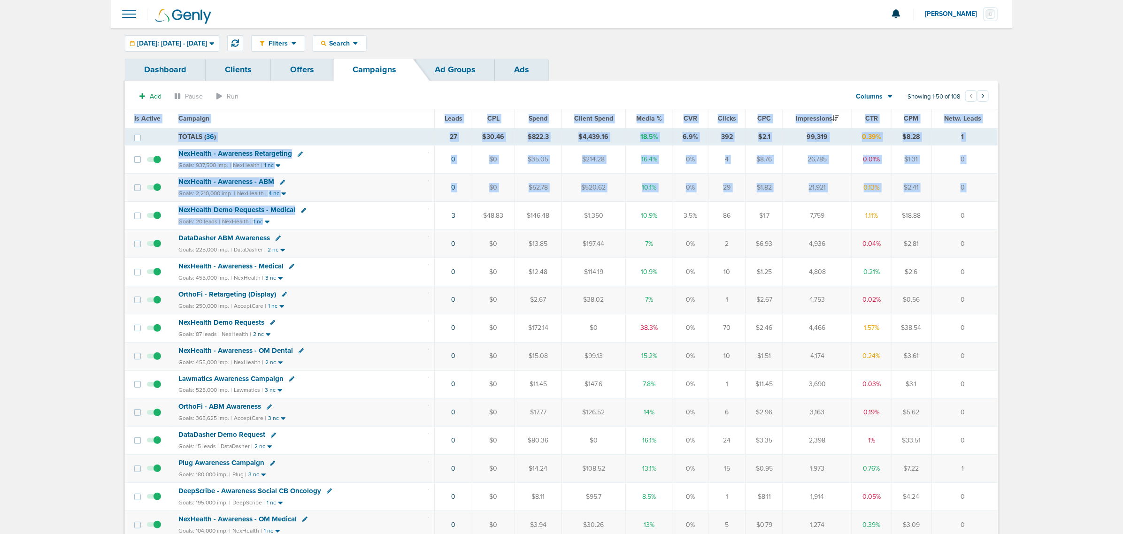
drag, startPoint x: 409, startPoint y: 220, endPoint x: 999, endPoint y: 214, distance: 589.2
click at [973, 217] on td "0" at bounding box center [964, 216] width 66 height 28
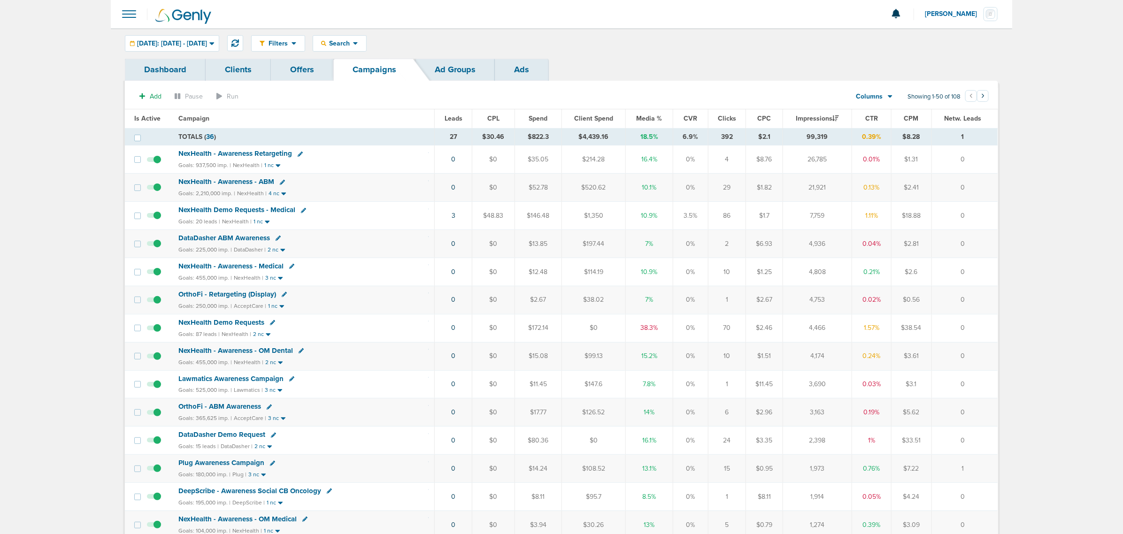
click at [649, 114] on th "Media %" at bounding box center [649, 118] width 47 height 19
click at [648, 121] on span "Media %" at bounding box center [650, 119] width 26 height 8
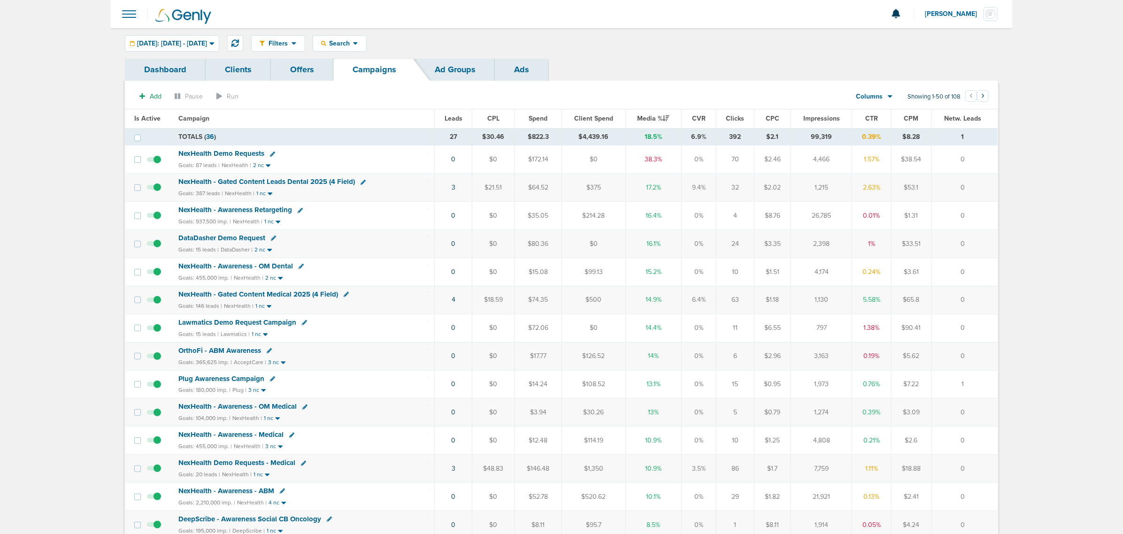
click at [240, 151] on span "NexHealth Demo Requests" at bounding box center [221, 153] width 86 height 8
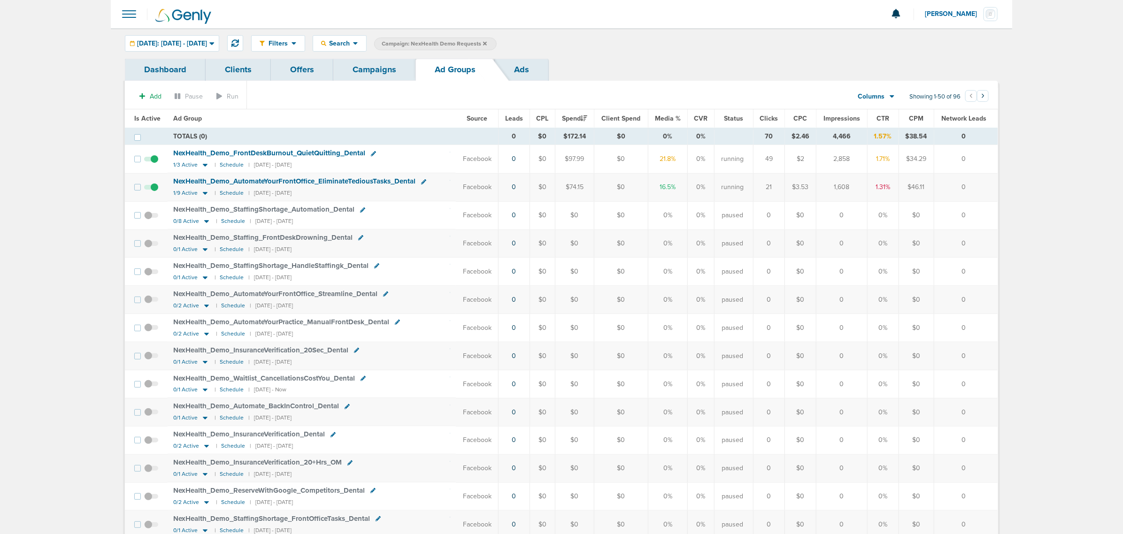
drag, startPoint x: 890, startPoint y: 160, endPoint x: 824, endPoint y: 155, distance: 66.4
click at [824, 155] on tr "NexHealth_ Demo_ FrontDeskBurnout_ QuietQuitting_ Dental 1/3 Active | Schedule …" at bounding box center [561, 159] width 873 height 28
click at [431, 155] on div "NexHealth_ Demo_ FrontDeskBurnout_ QuietQuitting_ Dental" at bounding box center [311, 153] width 277 height 9
click at [383, 66] on link "Campaigns" at bounding box center [374, 70] width 82 height 22
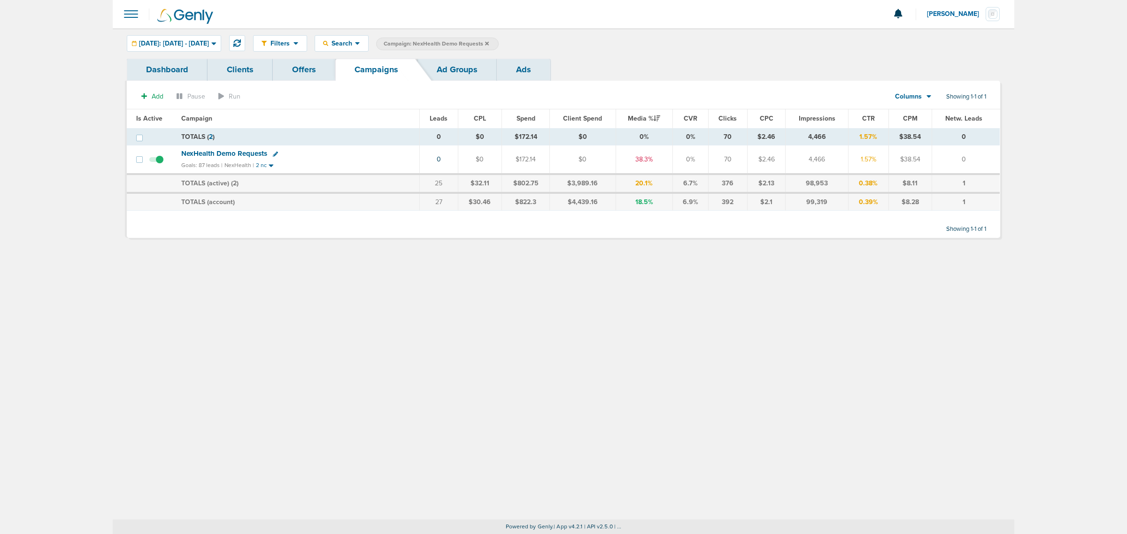
click at [489, 44] on icon at bounding box center [487, 44] width 4 height 6
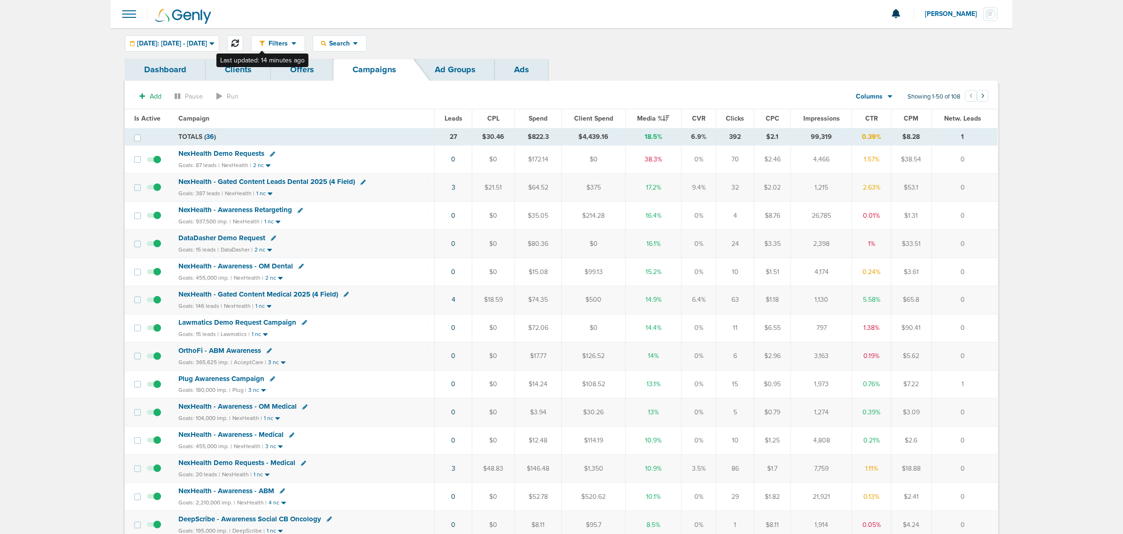
click at [239, 40] on icon at bounding box center [235, 43] width 8 height 8
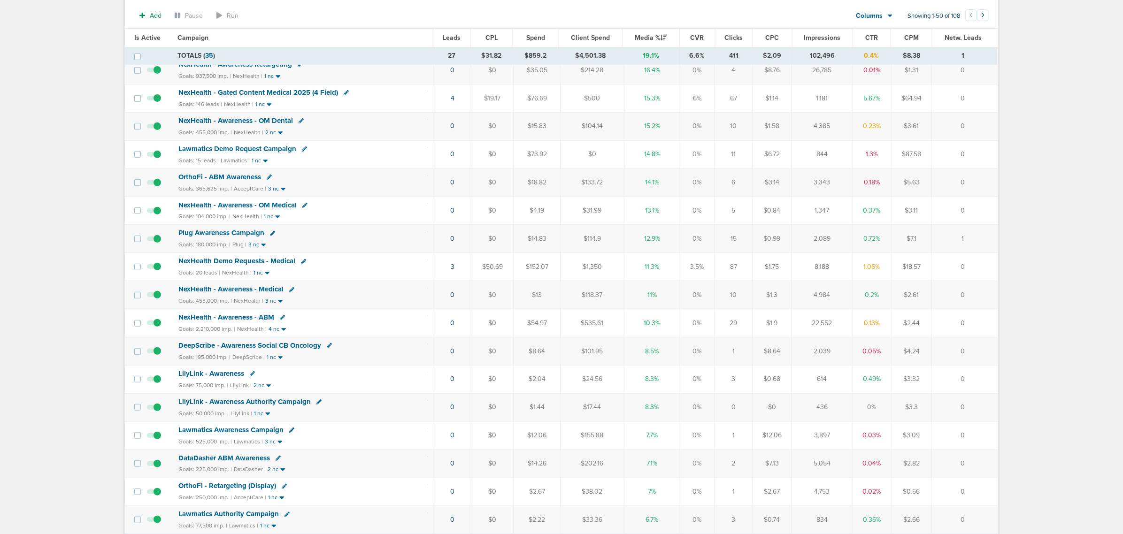
scroll to position [59, 0]
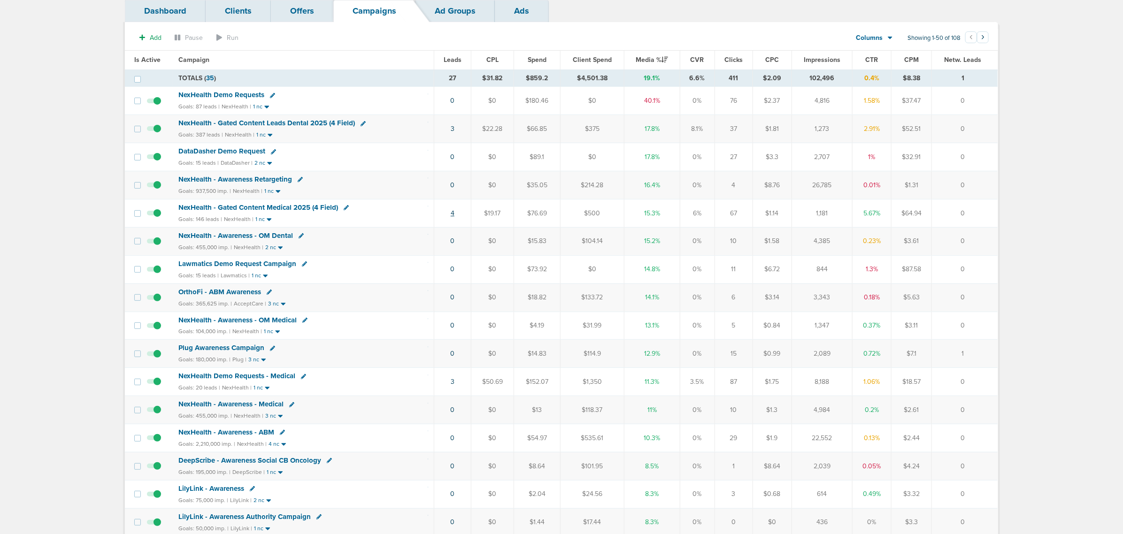
click at [454, 215] on link "4" at bounding box center [453, 213] width 4 height 8
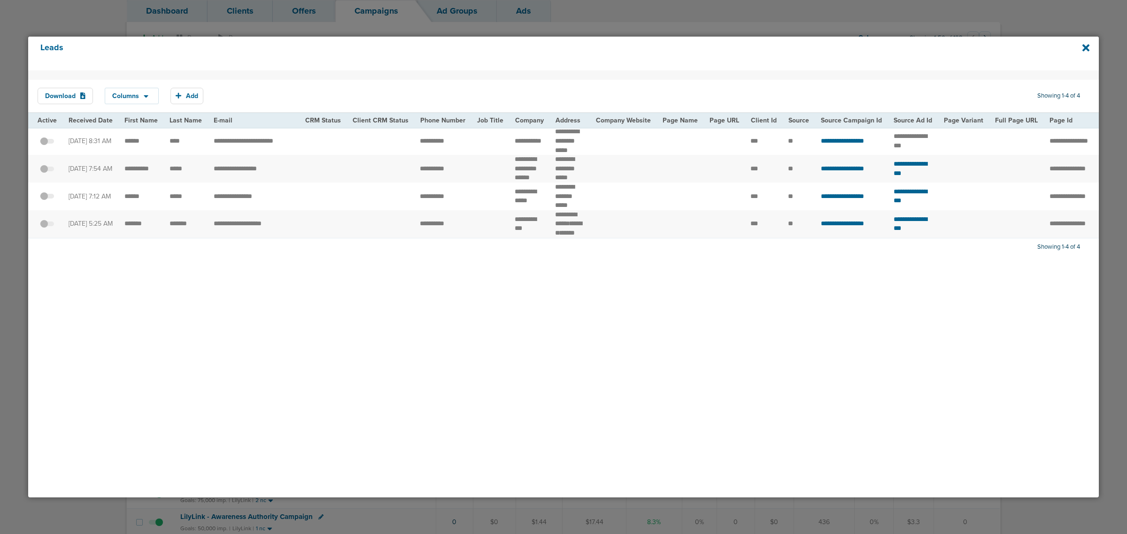
click at [52, 146] on span at bounding box center [47, 146] width 14 height 0
click at [47, 143] on input "checkbox" at bounding box center [47, 143] width 0 height 0
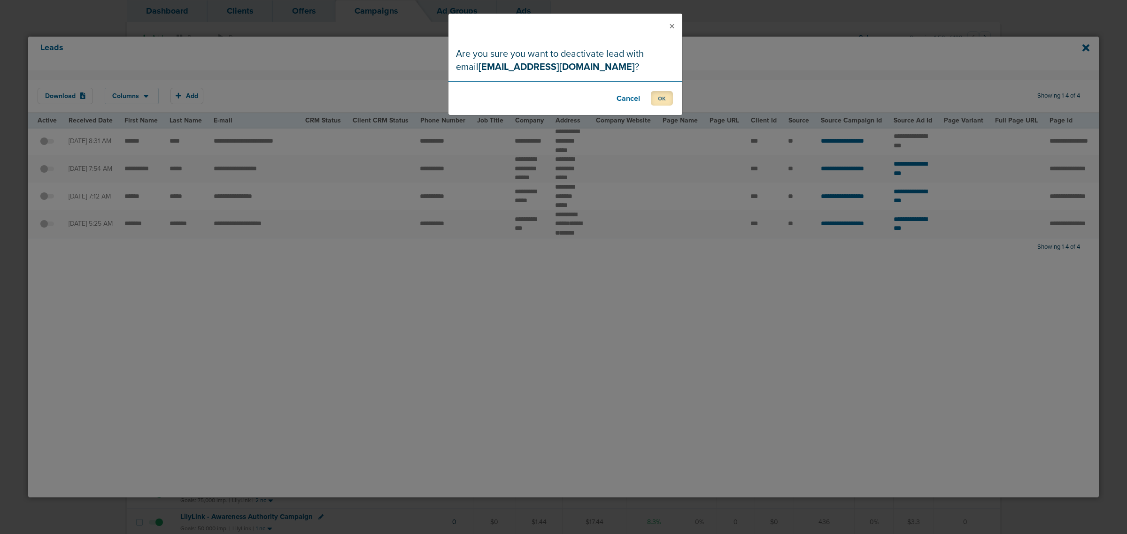
click at [668, 97] on button "OK" at bounding box center [662, 98] width 22 height 15
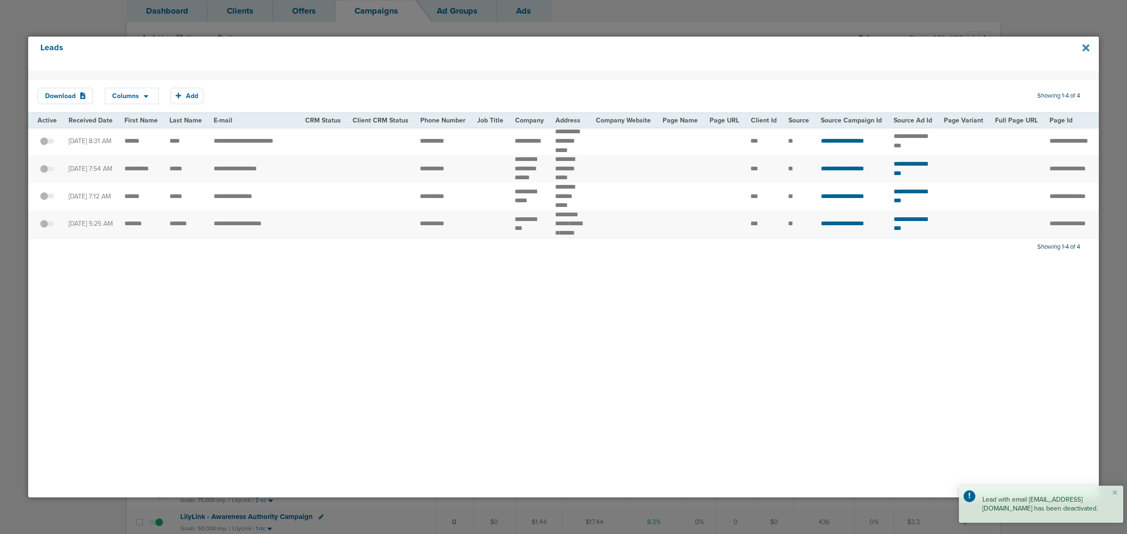
click at [1088, 48] on icon at bounding box center [1085, 48] width 7 height 10
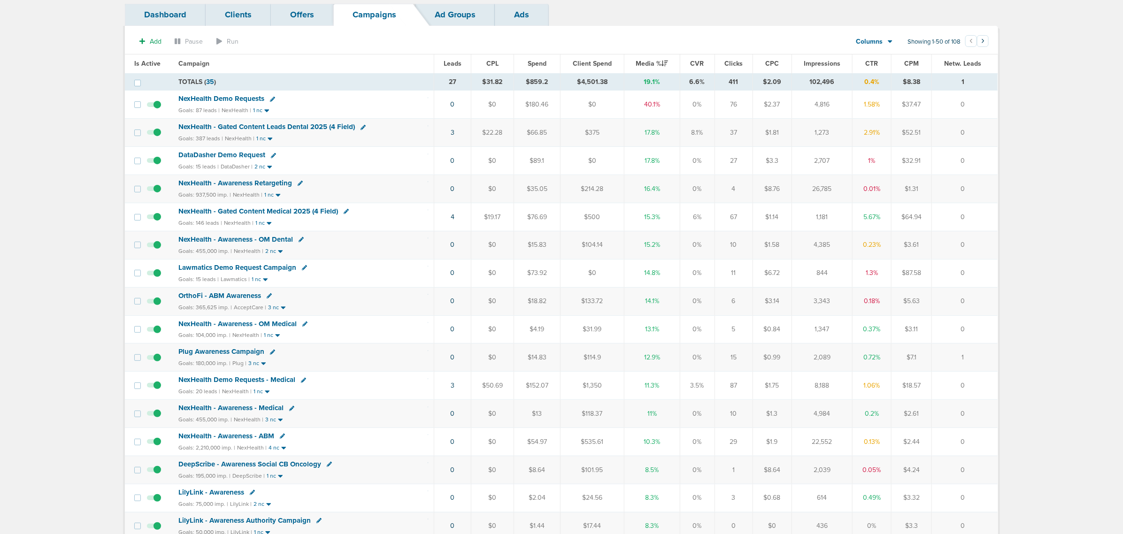
scroll to position [0, 0]
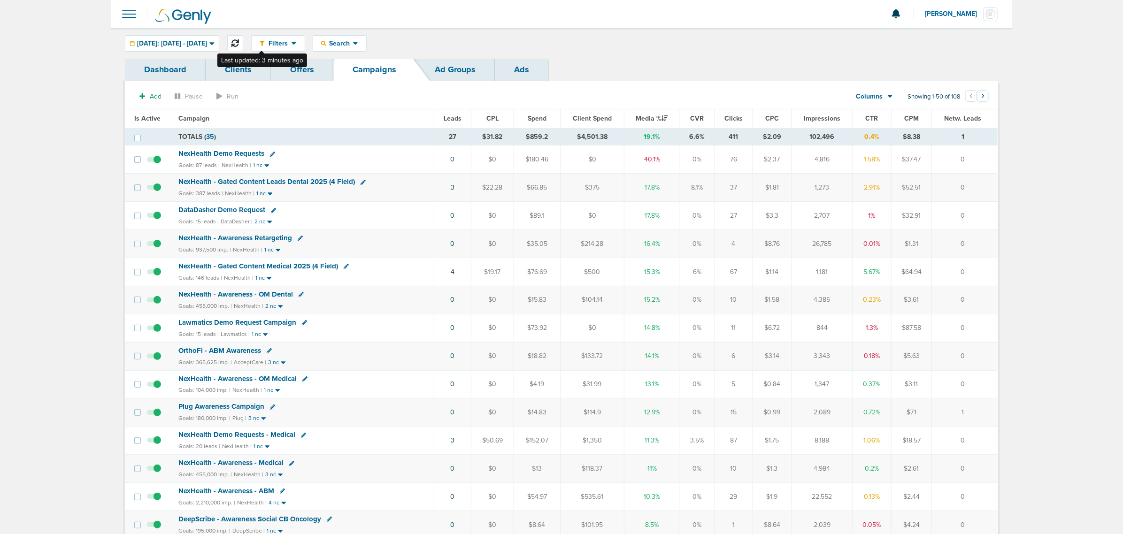
click at [243, 38] on button at bounding box center [235, 43] width 16 height 16
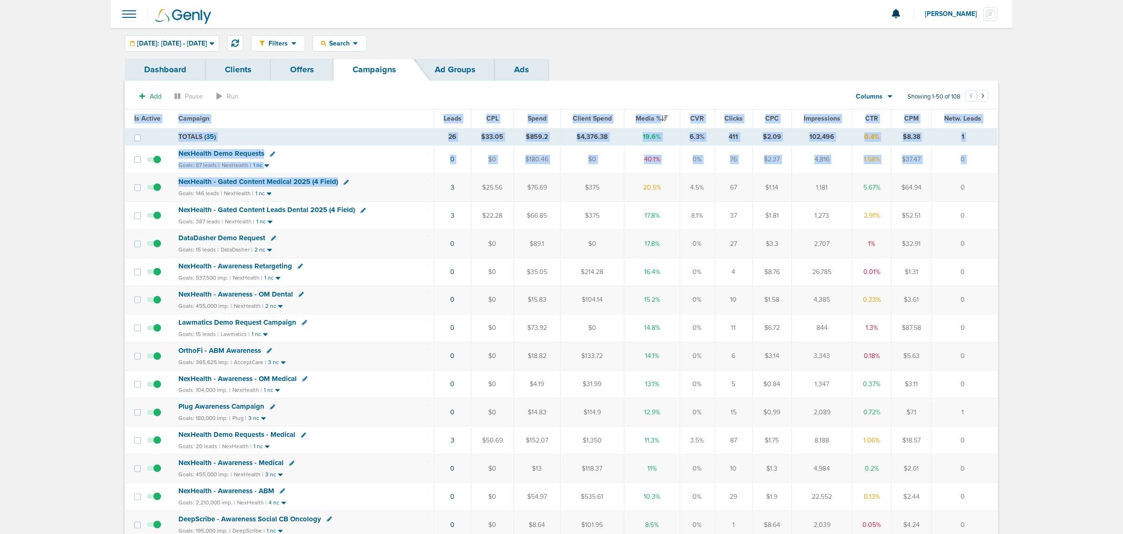
drag, startPoint x: 421, startPoint y: 182, endPoint x: 1039, endPoint y: 240, distance: 621.0
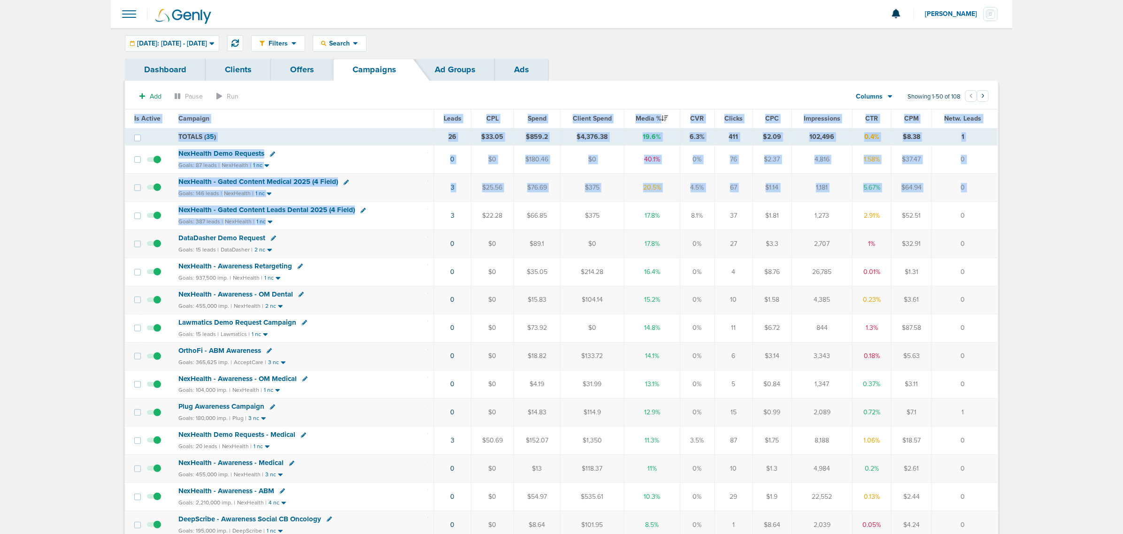
drag, startPoint x: 402, startPoint y: 223, endPoint x: 1125, endPoint y: 230, distance: 723.0
click at [1123, 230] on html "Notifications You have no unread notifications [PERSON_NAME] Profile Sign Out C…" at bounding box center [561, 267] width 1123 height 534
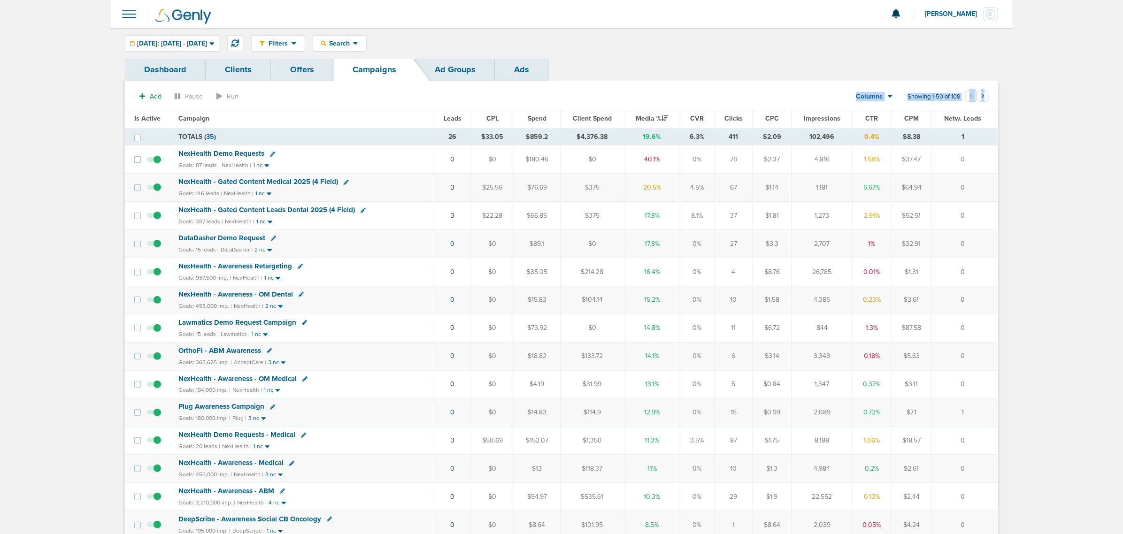
drag, startPoint x: 412, startPoint y: 102, endPoint x: 1053, endPoint y: 287, distance: 667.6
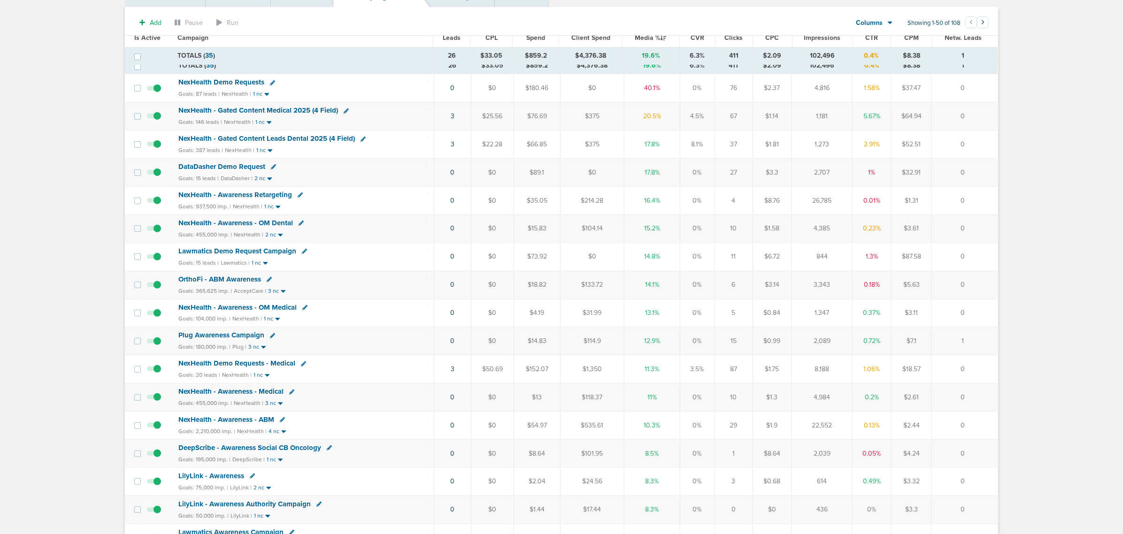
scroll to position [18, 0]
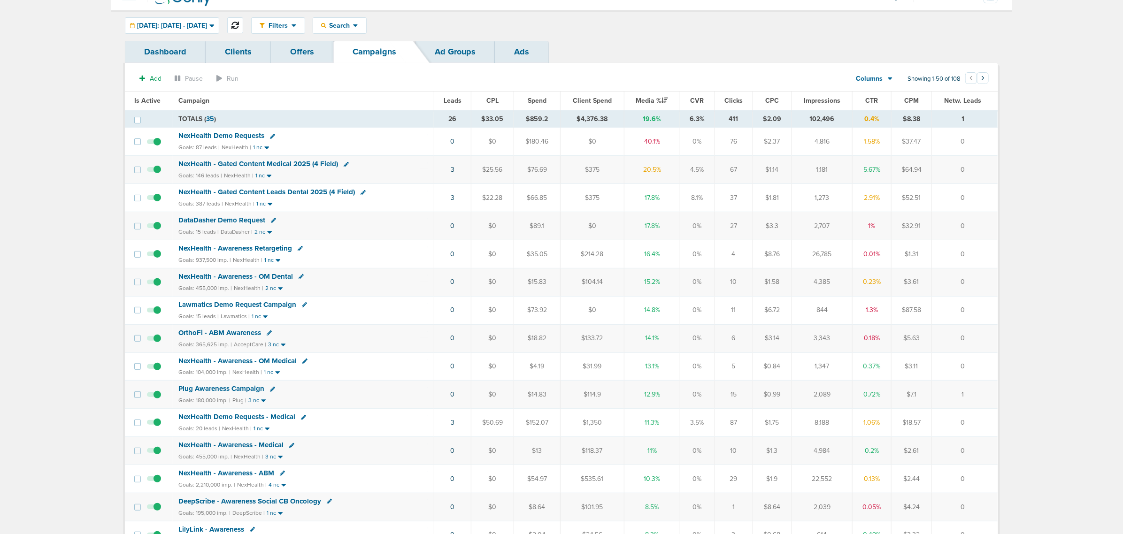
click at [239, 22] on icon at bounding box center [235, 26] width 8 height 8
click at [239, 25] on icon at bounding box center [235, 26] width 8 height 8
drag, startPoint x: 412, startPoint y: 428, endPoint x: 976, endPoint y: 430, distance: 563.8
click at [976, 430] on tr "NexHealth Demo Requests - Medical Goals: 20 leads | NexHealth | 1 nc 3 $50.69 $…" at bounding box center [561, 423] width 873 height 28
click at [976, 430] on td "0" at bounding box center [965, 423] width 66 height 28
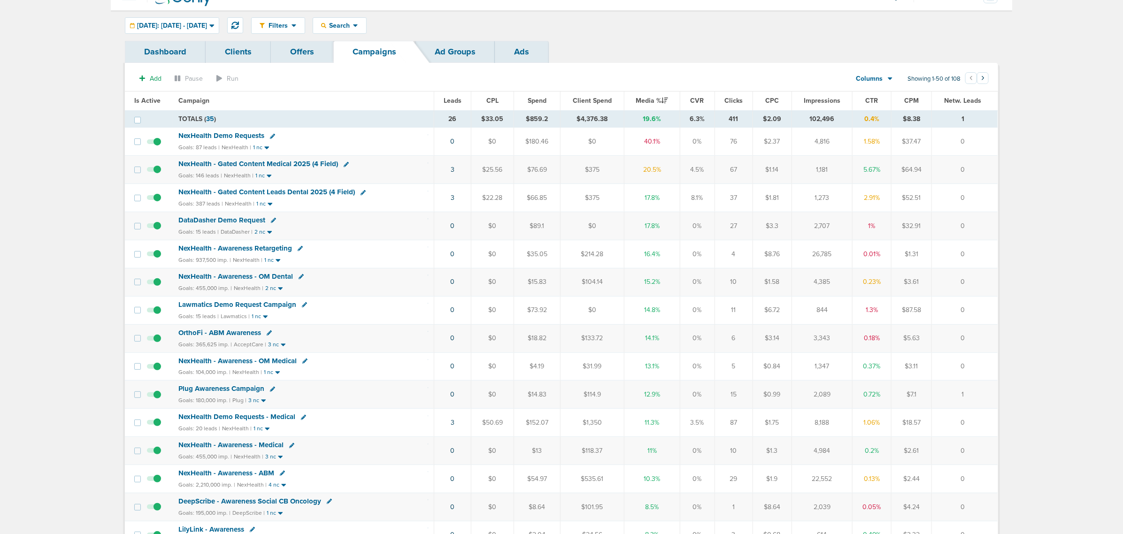
drag, startPoint x: 527, startPoint y: 200, endPoint x: 1029, endPoint y: 204, distance: 501.9
click at [261, 190] on span "NexHealth - Gated Content Leads Dental 2025 (4 Field)" at bounding box center [266, 192] width 177 height 8
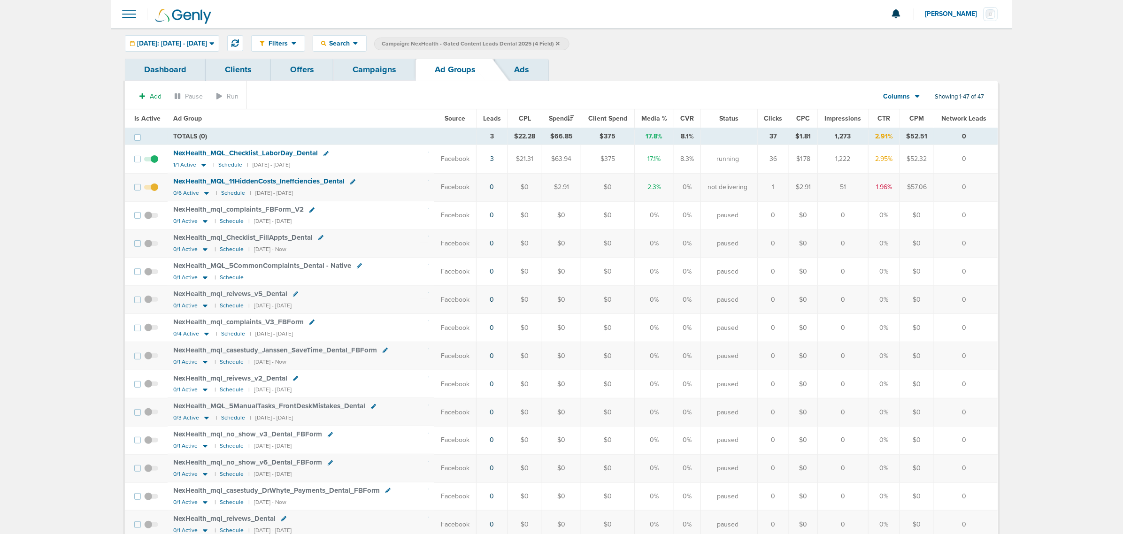
click at [387, 58] on div "Filters Active Only Settings Status Active Inactive Objectives MQL SQL Traffic …" at bounding box center [561, 43] width 901 height 31
click at [384, 67] on link "Campaigns" at bounding box center [374, 70] width 82 height 22
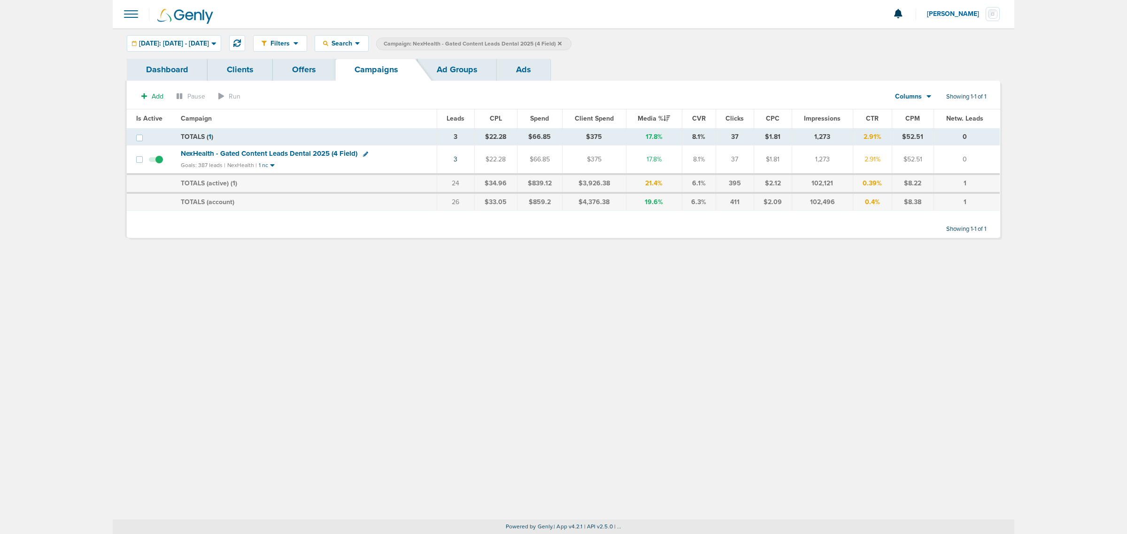
click at [561, 41] on icon at bounding box center [560, 44] width 4 height 6
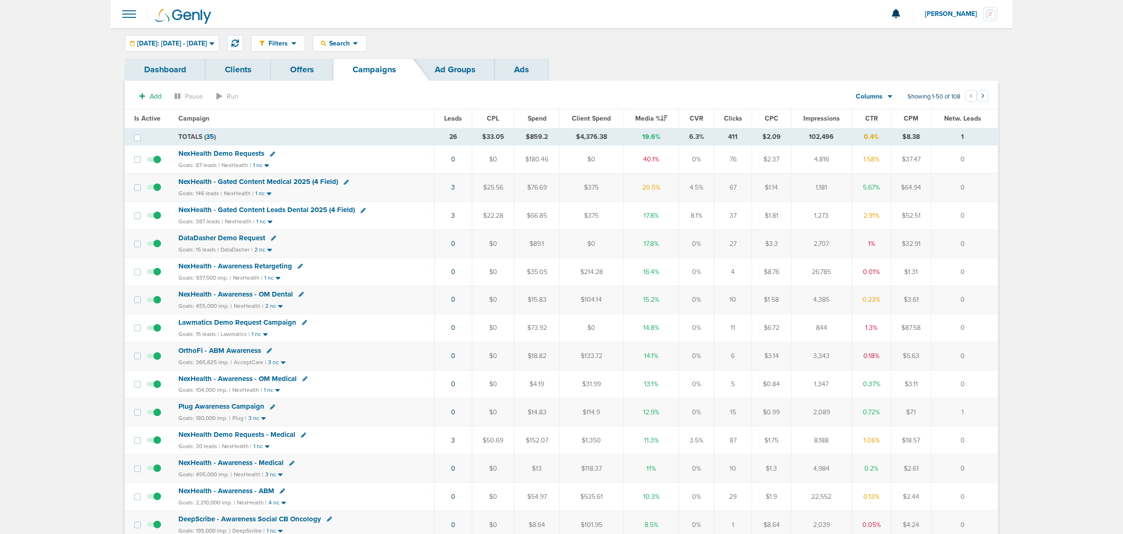
click at [273, 212] on span "NexHealth - Gated Content Leads Dental 2025 (4 Field)" at bounding box center [266, 210] width 177 height 8
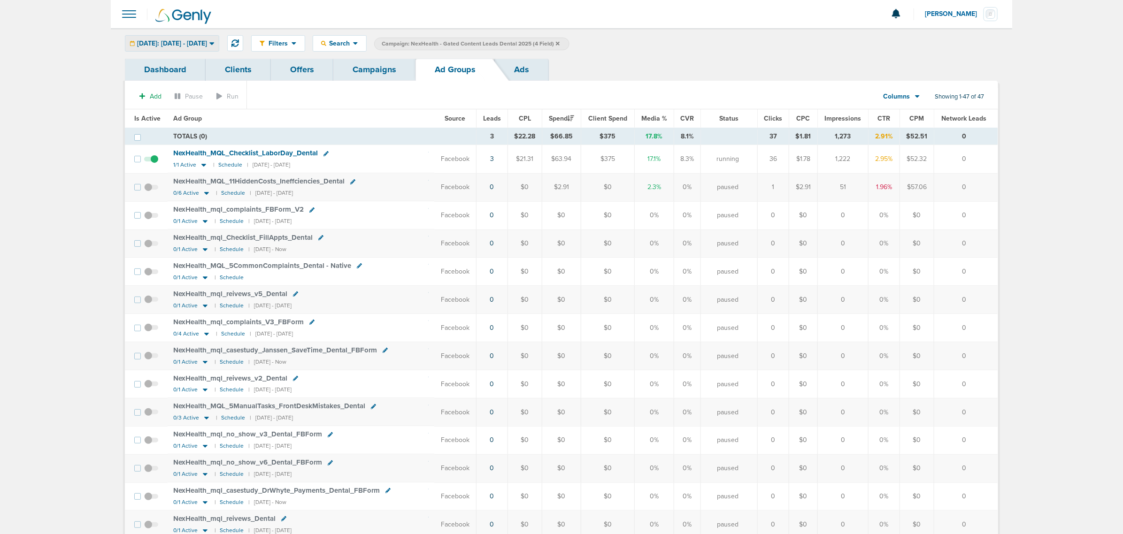
click at [215, 46] on icon at bounding box center [211, 43] width 5 height 8
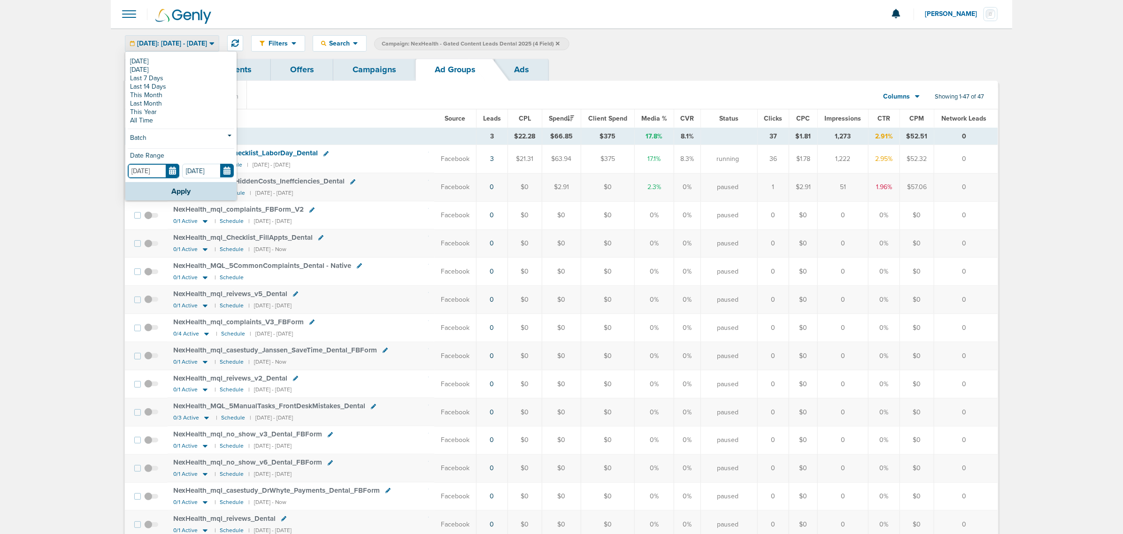
click at [174, 169] on input "[DATE]" at bounding box center [154, 171] width 52 height 15
click at [158, 77] on link "Last 7 Days" at bounding box center [181, 78] width 107 height 8
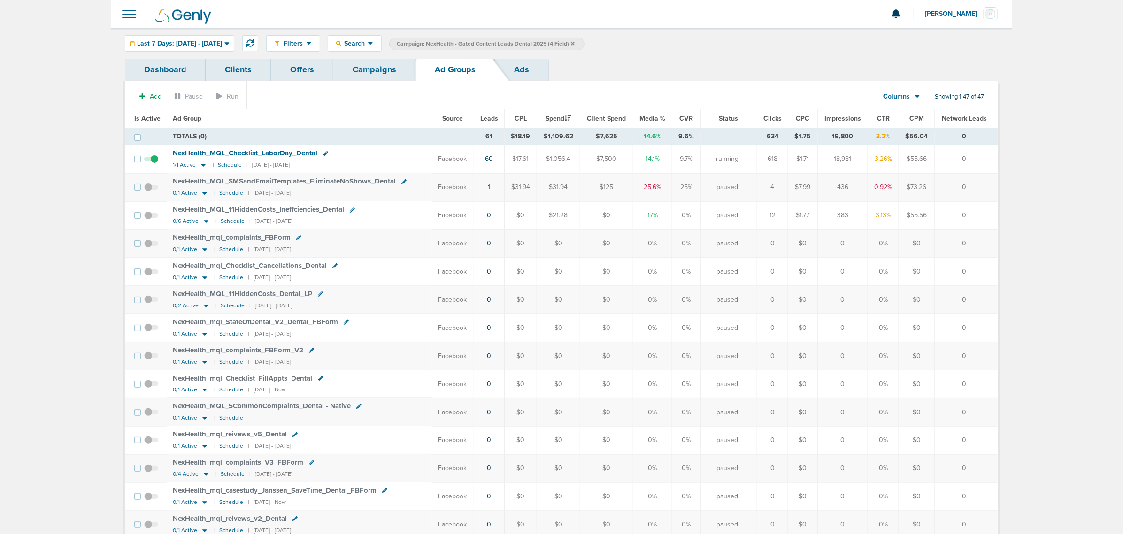
click at [294, 210] on span "NexHealth_ MQL_ 11HiddenCosts_ Ineffciencies_ Dental" at bounding box center [258, 209] width 171 height 8
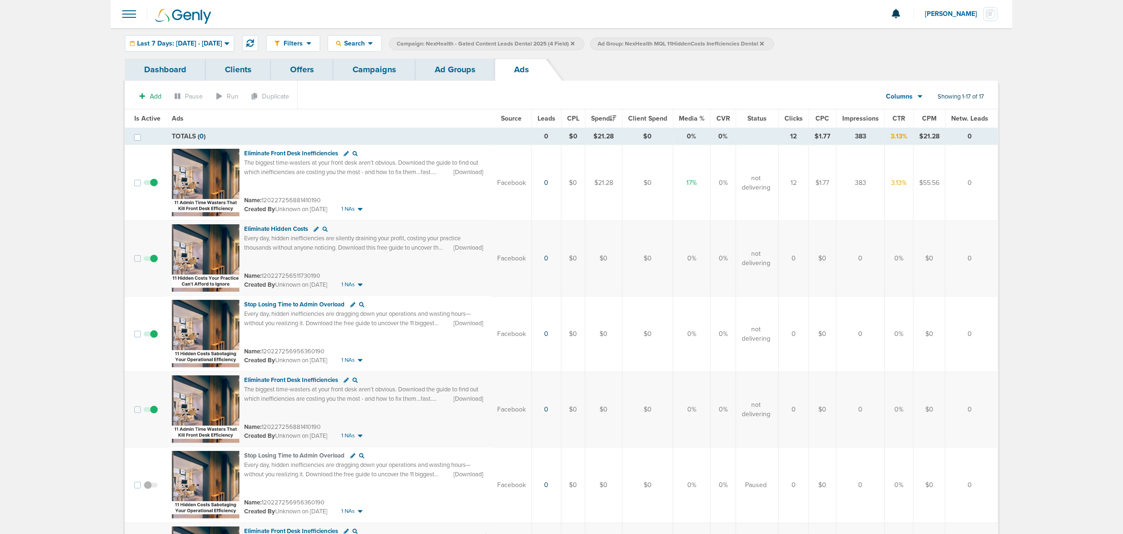
click at [470, 59] on link "Ad Groups" at bounding box center [454, 70] width 79 height 22
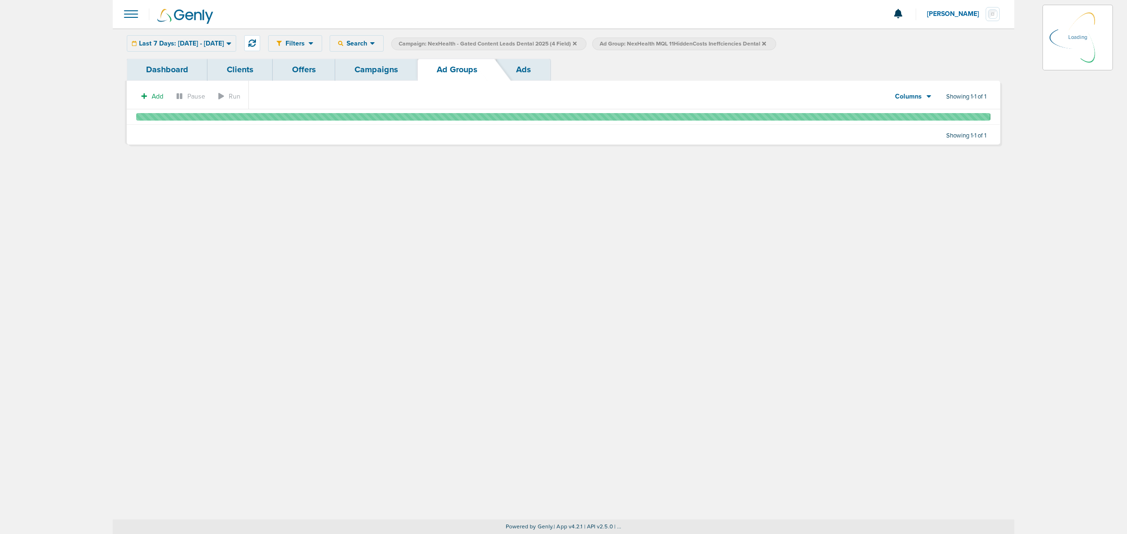
click at [376, 63] on link "Campaigns" at bounding box center [376, 70] width 82 height 22
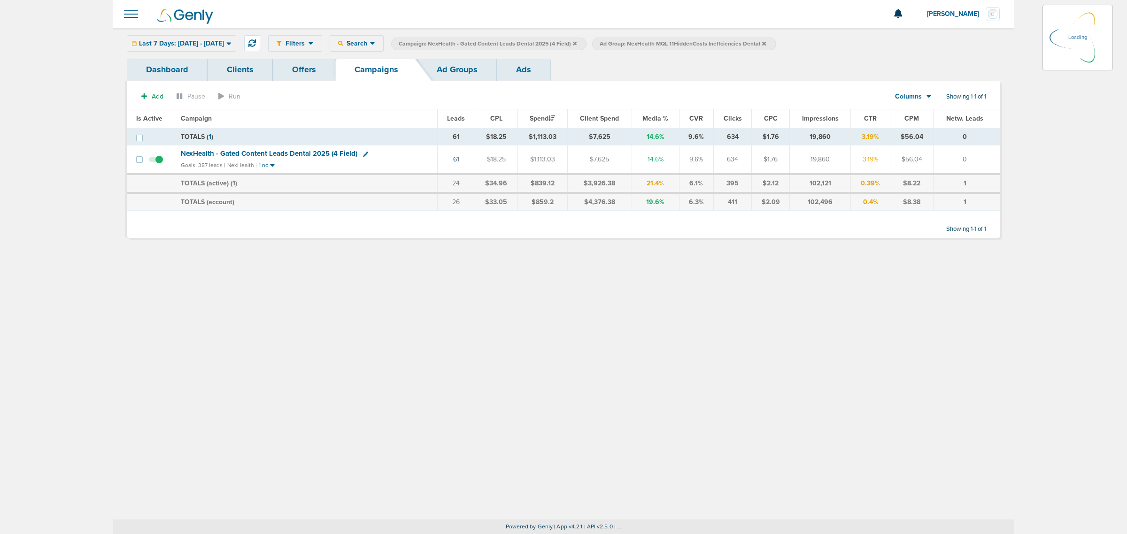
click at [590, 77] on div "Dashboard Clients Offers Campaigns Ad Groups Ads" at bounding box center [563, 70] width 873 height 22
click at [224, 40] on span "Last 7 Days: [DATE] - [DATE]" at bounding box center [181, 43] width 85 height 7
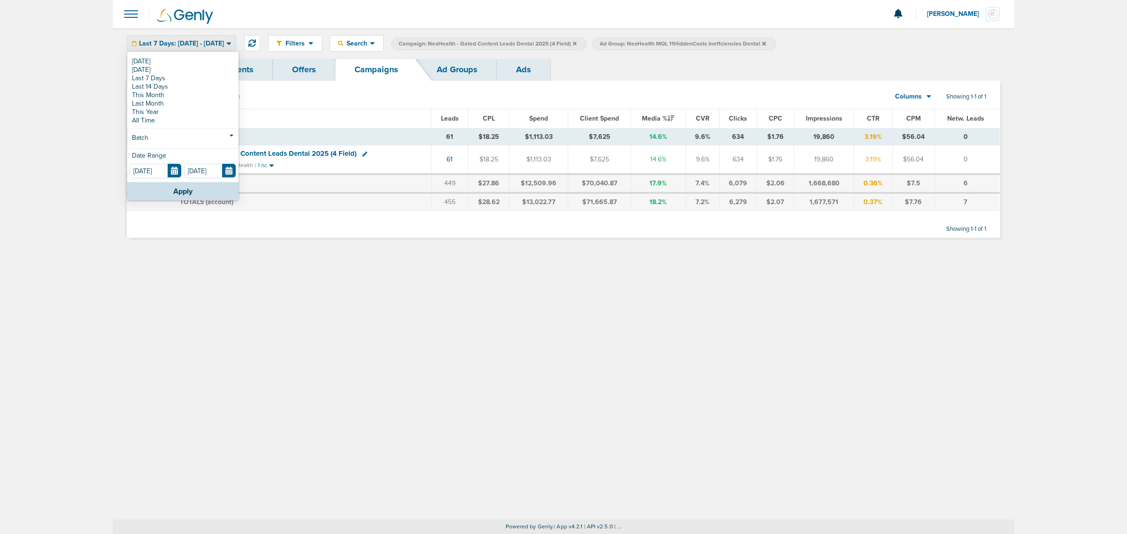
click at [363, 97] on section "Add Pause Run Columns Media Stats Sales Performance Custom Showing 1-1 of 1" at bounding box center [563, 99] width 873 height 22
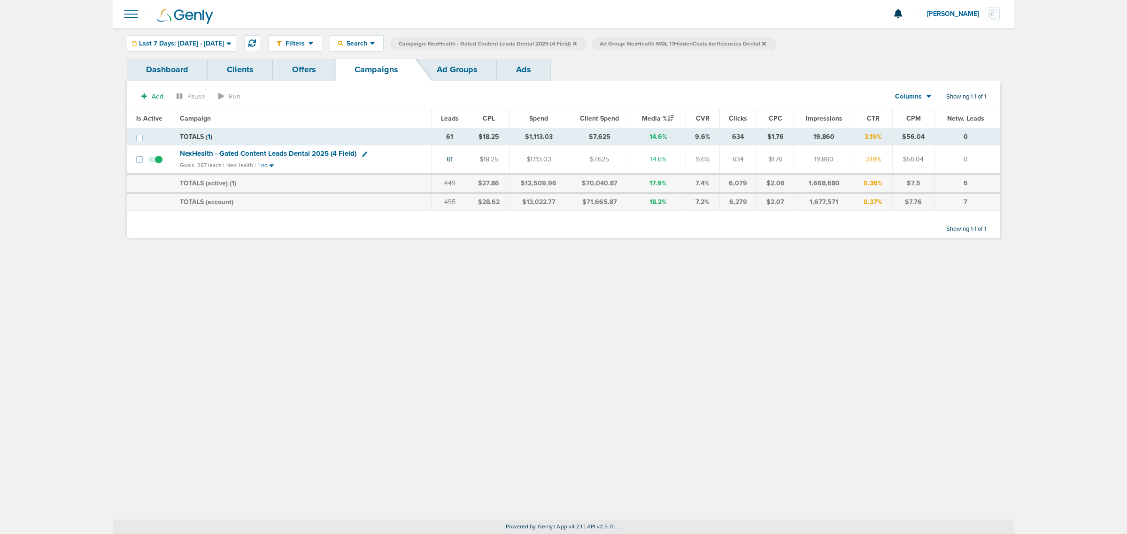
click at [307, 149] on td "NexHealth - Gated Content Leads Dental 2025 (4 Field) Goals: 387 leads | NexHea…" at bounding box center [302, 160] width 257 height 29
click at [306, 154] on span "NexHealth - Gated Content Leads Dental 2025 (4 Field)" at bounding box center [268, 153] width 177 height 8
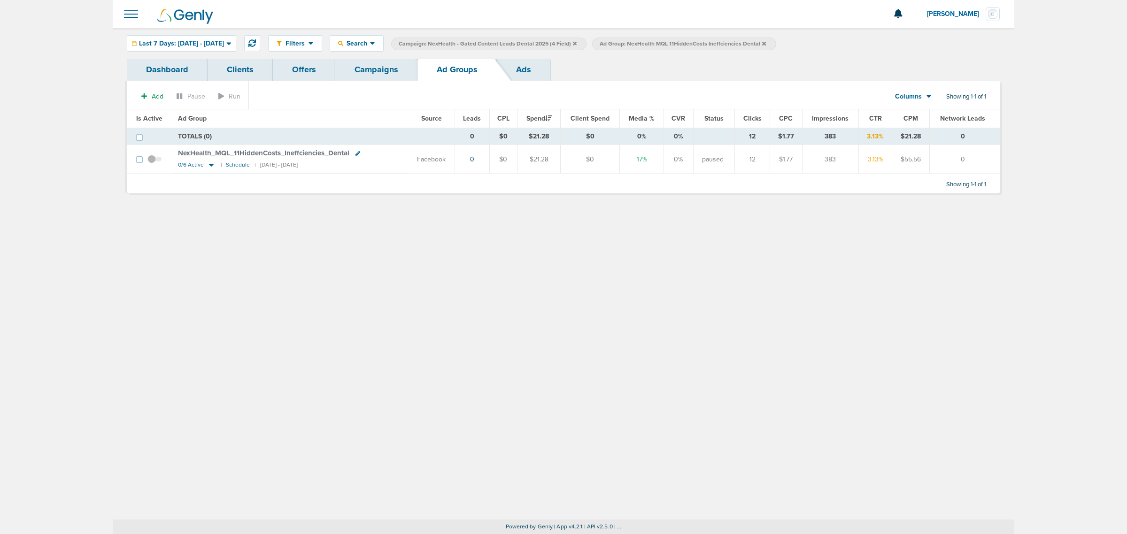
click at [833, 35] on div "Filters Active Only Settings Status Active Inactive Objectives MQL SQL Traffic …" at bounding box center [634, 43] width 732 height 16
click at [766, 43] on icon at bounding box center [764, 43] width 4 height 4
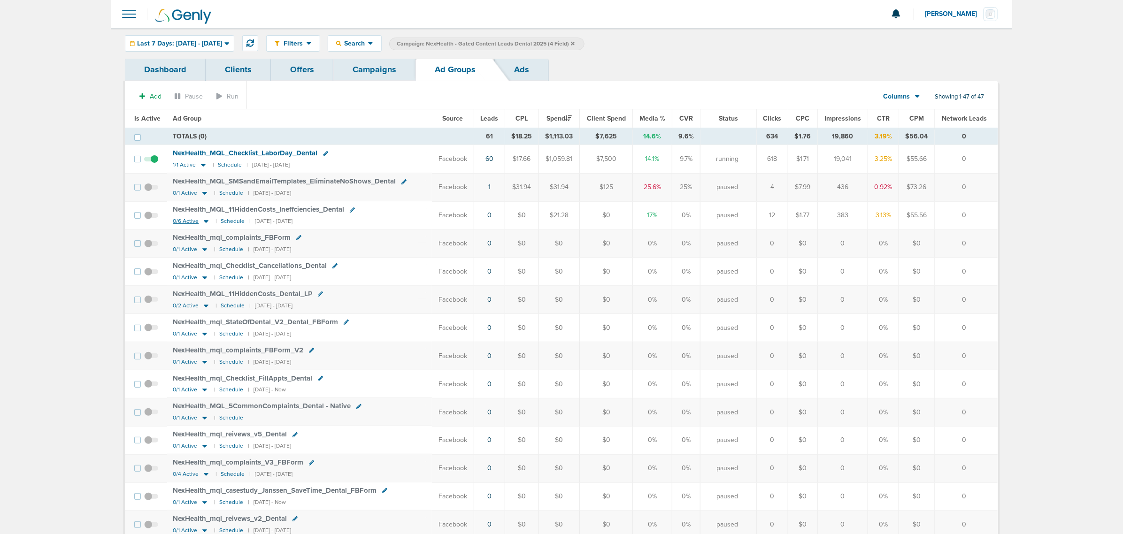
click at [205, 222] on icon at bounding box center [205, 221] width 9 height 8
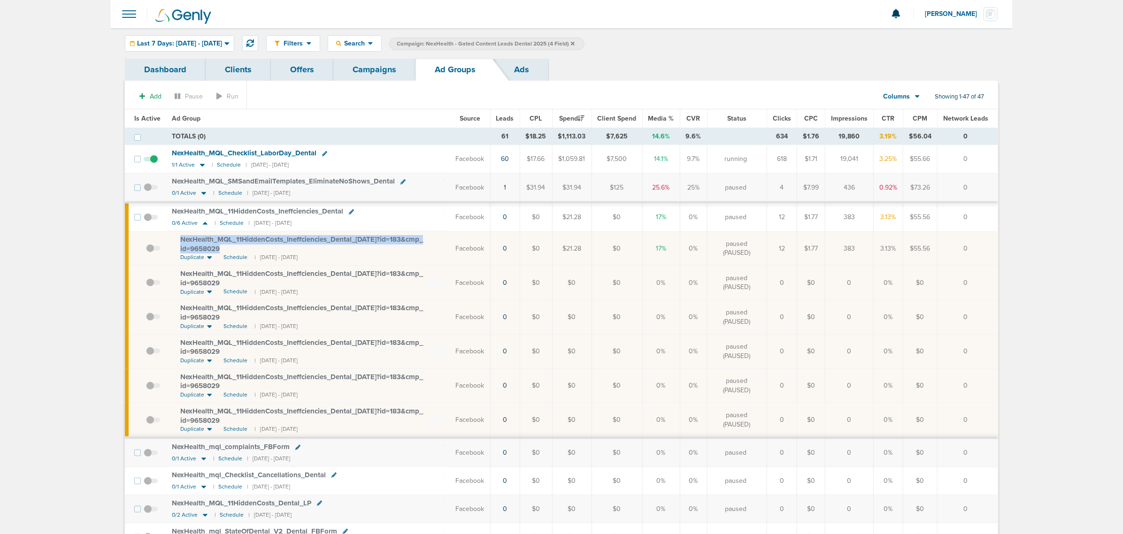
drag, startPoint x: 325, startPoint y: 250, endPoint x: 162, endPoint y: 246, distance: 163.0
click at [162, 246] on tr "NexHealth_ MQL_ 11HiddenCosts_ Ineffciencies_ Dental_ [DATE]?id=183&cmp_ id=965…" at bounding box center [561, 248] width 873 height 34
copy tr "NexHealth_ MQL_ 11HiddenCosts_ Ineffciencies_ Dental_ [DATE]?id=183&cmp_ id=965…"
click at [231, 244] on span "NexHealth_ MQL_ 11HiddenCosts_ Ineffciencies_ Dental_ [DATE]?id=183&cmp_ id=965…" at bounding box center [301, 244] width 243 height 18
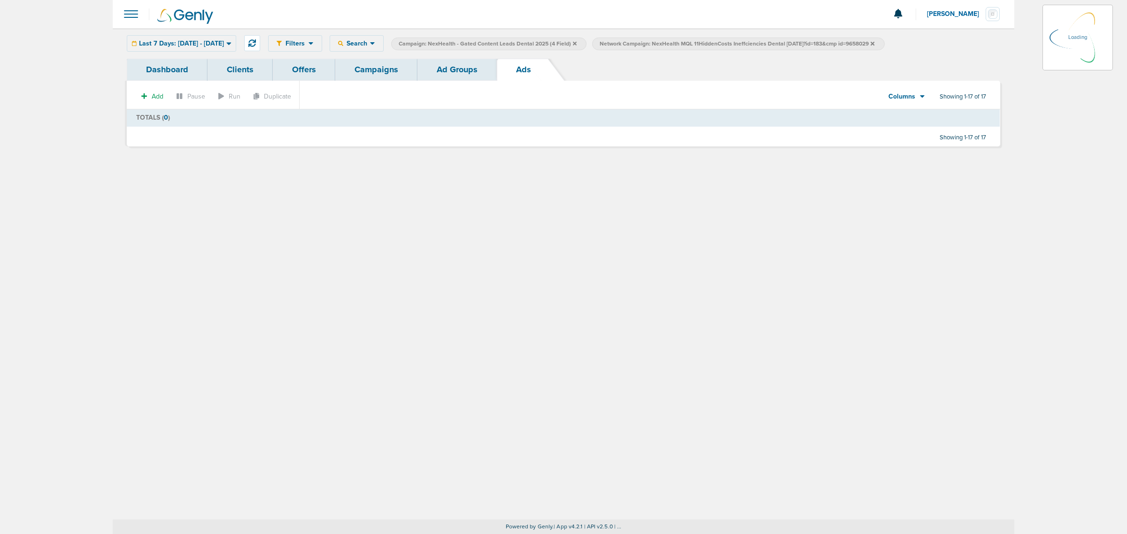
click at [468, 64] on link "Ad Groups" at bounding box center [456, 70] width 79 height 22
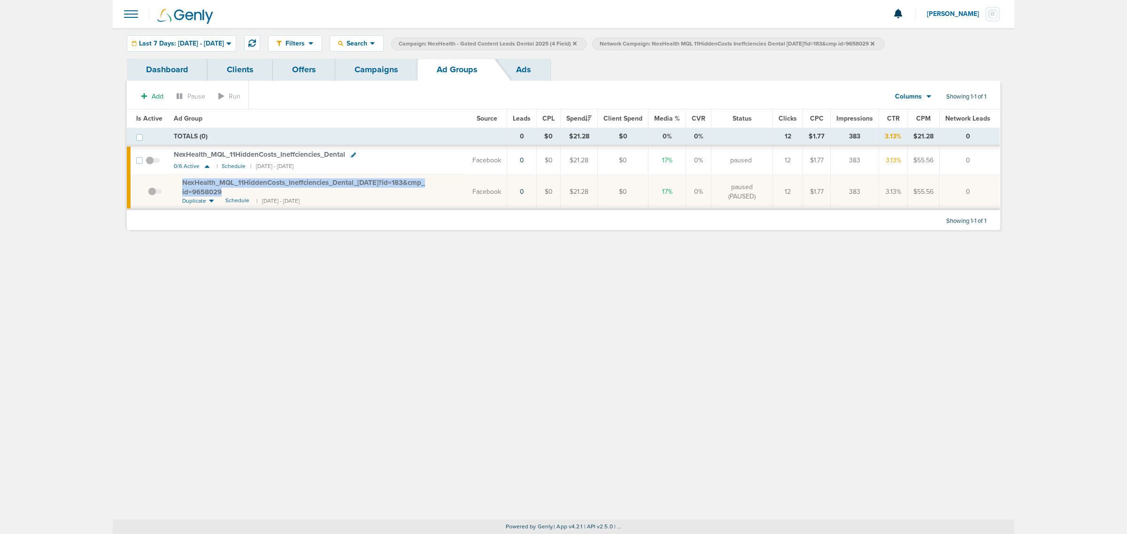
drag, startPoint x: 223, startPoint y: 194, endPoint x: 172, endPoint y: 182, distance: 52.2
click at [172, 182] on td "NexHealth_ MQL_ 11HiddenCosts_ Ineffciencies_ Dental_ [DATE]?id=183&cmp_ id=965…" at bounding box center [317, 192] width 299 height 35
copy span "NexHealth_ MQL_ 11HiddenCosts_ Ineffciencies_ Dental_ [DATE]?id=183&cmp_ id=965…"
drag, startPoint x: 357, startPoint y: 429, endPoint x: 105, endPoint y: 318, distance: 275.4
click at [357, 428] on div "Filters Active Only Settings Status Active Inactive Objectives MQL SQL Traffic …" at bounding box center [563, 274] width 901 height 492
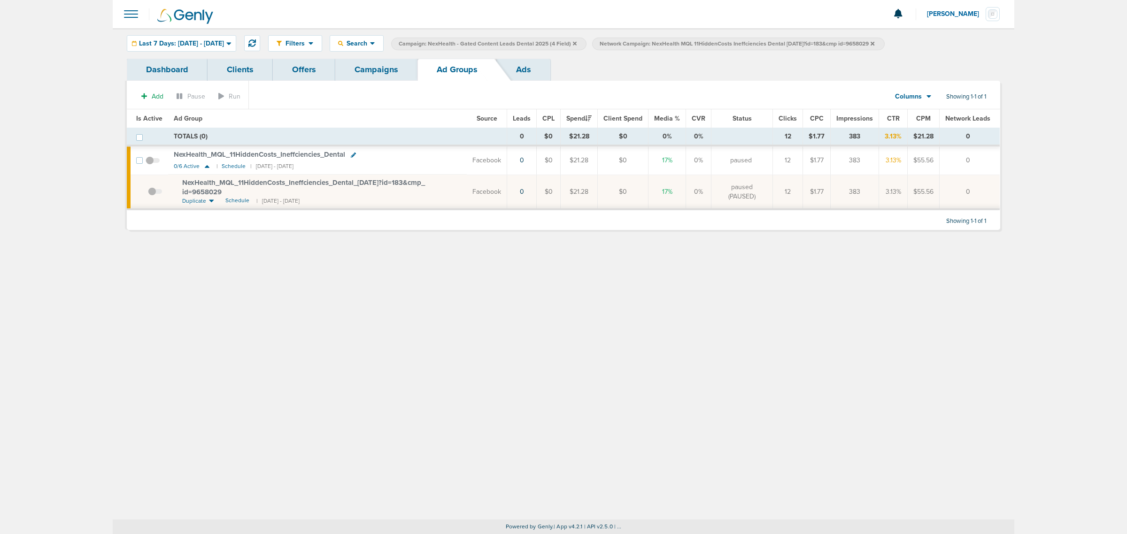
click at [377, 69] on link "Campaigns" at bounding box center [376, 70] width 82 height 22
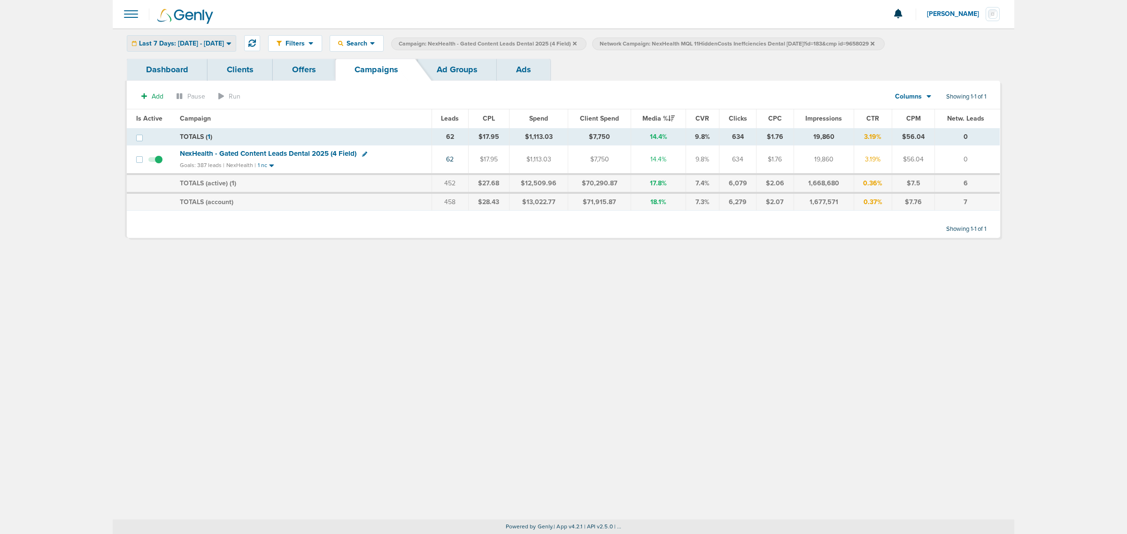
drag, startPoint x: 210, startPoint y: 44, endPoint x: 206, endPoint y: 46, distance: 5.1
click at [210, 44] on span "Last 7 Days: [DATE] - [DATE]" at bounding box center [181, 43] width 85 height 7
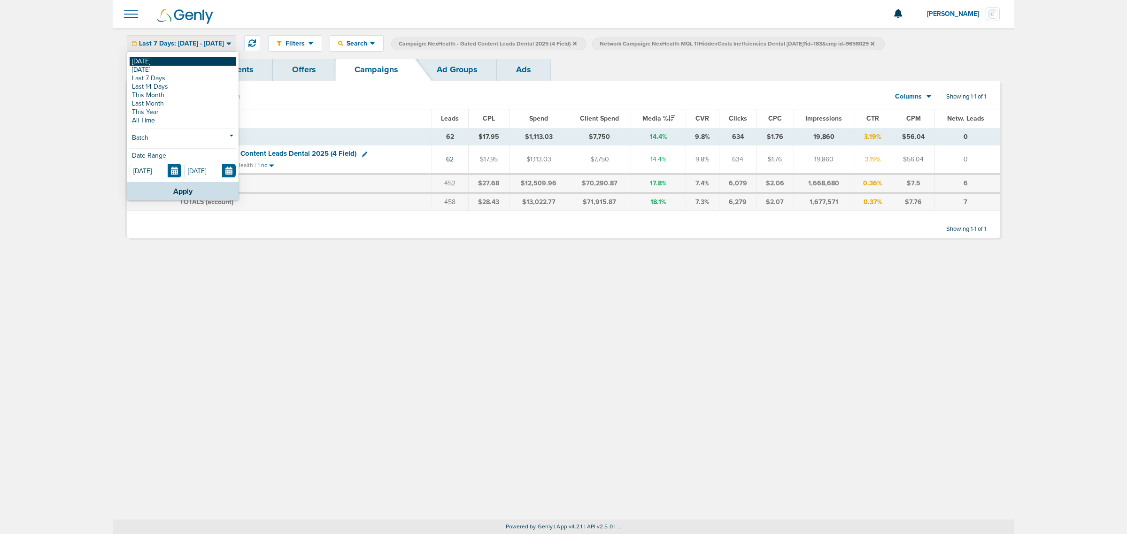
click at [175, 61] on link "[DATE]" at bounding box center [183, 61] width 107 height 8
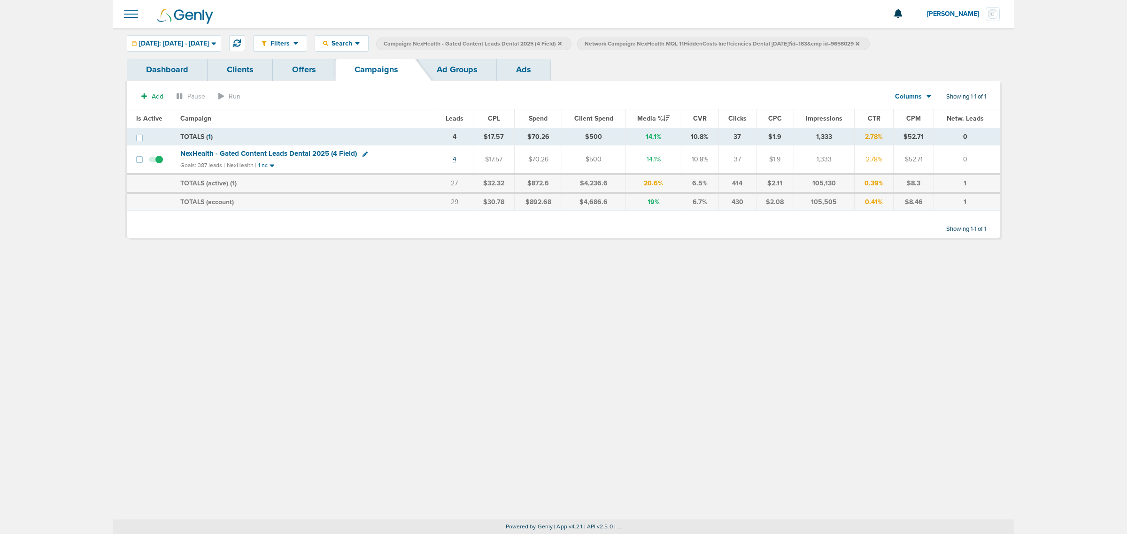
click at [455, 162] on link "4" at bounding box center [455, 159] width 4 height 8
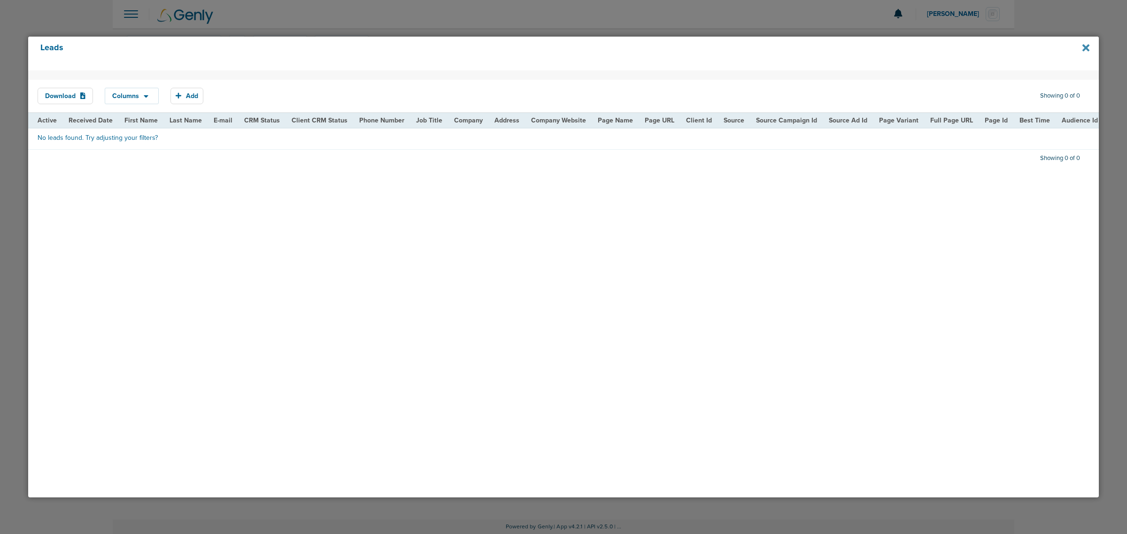
click at [1088, 49] on icon at bounding box center [1085, 47] width 7 height 7
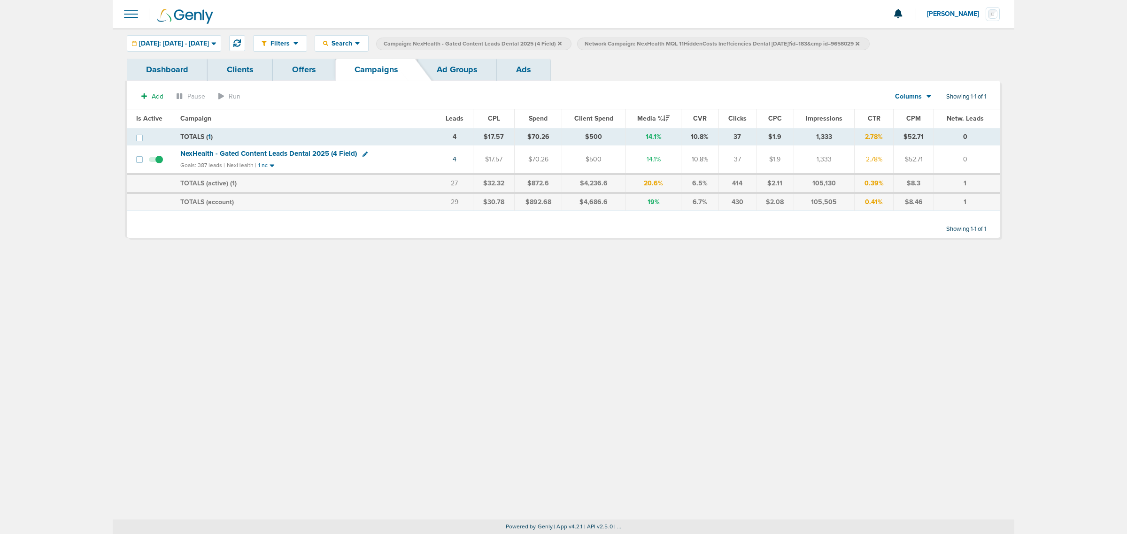
click at [561, 43] on icon at bounding box center [560, 44] width 4 height 6
click at [658, 44] on icon at bounding box center [656, 43] width 4 height 4
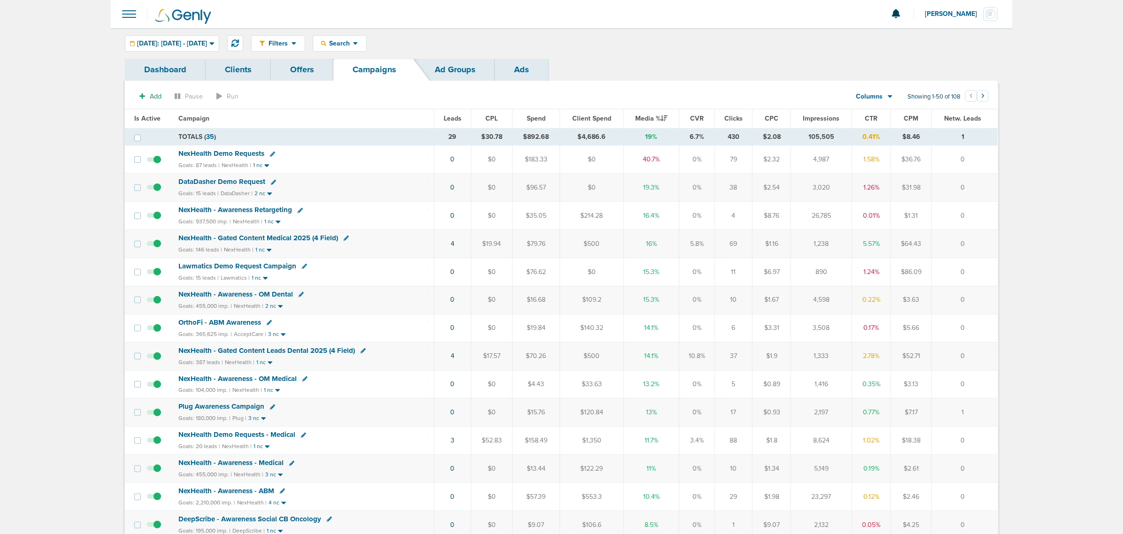
drag, startPoint x: 415, startPoint y: 249, endPoint x: 547, endPoint y: 243, distance: 132.1
click at [547, 243] on tr "NexHealth - Gated Content Medical 2025 (4 Field) Goals: 146 leads | NexHealth |…" at bounding box center [561, 244] width 873 height 28
click at [642, 242] on td "16%" at bounding box center [650, 244] width 55 height 28
click at [452, 248] on link "4" at bounding box center [453, 244] width 4 height 8
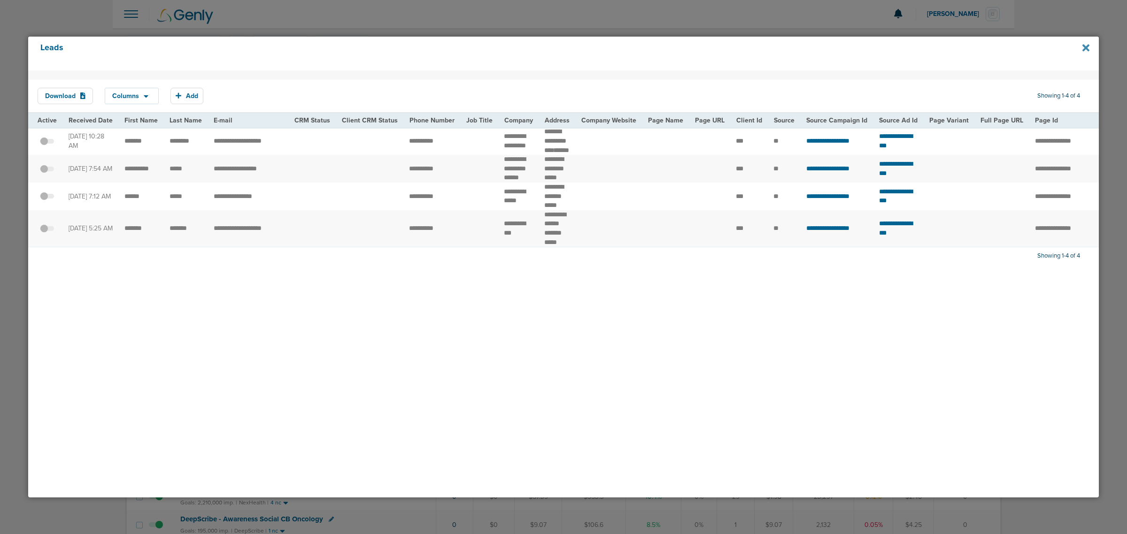
click at [1084, 48] on icon at bounding box center [1085, 47] width 7 height 7
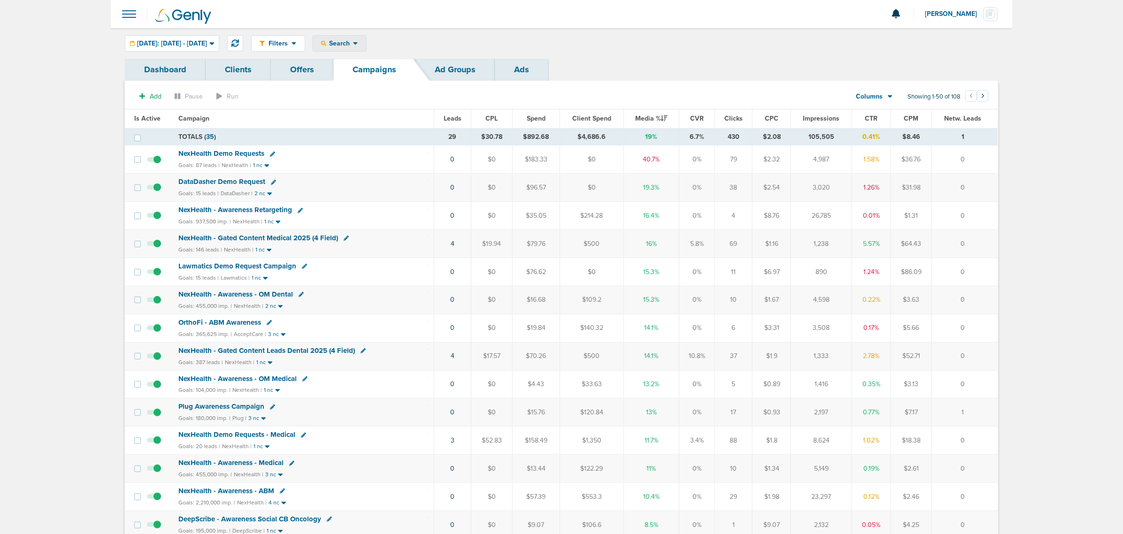
click at [353, 43] on span "Search" at bounding box center [339, 43] width 27 height 8
click at [367, 77] on link "Client" at bounding box center [361, 74] width 97 height 12
type input "accept"
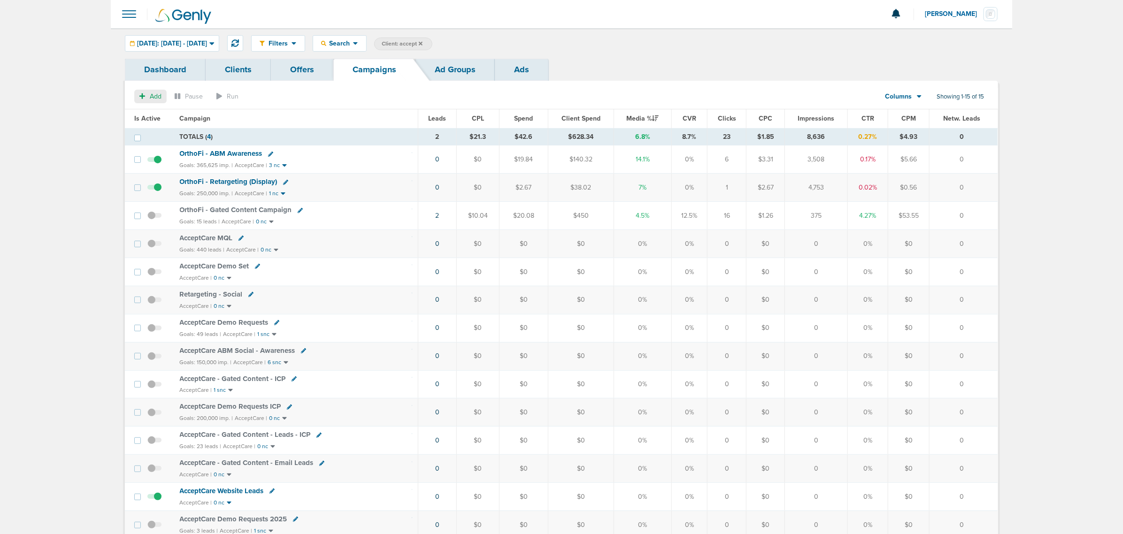
click at [149, 94] on button "Add" at bounding box center [150, 97] width 32 height 14
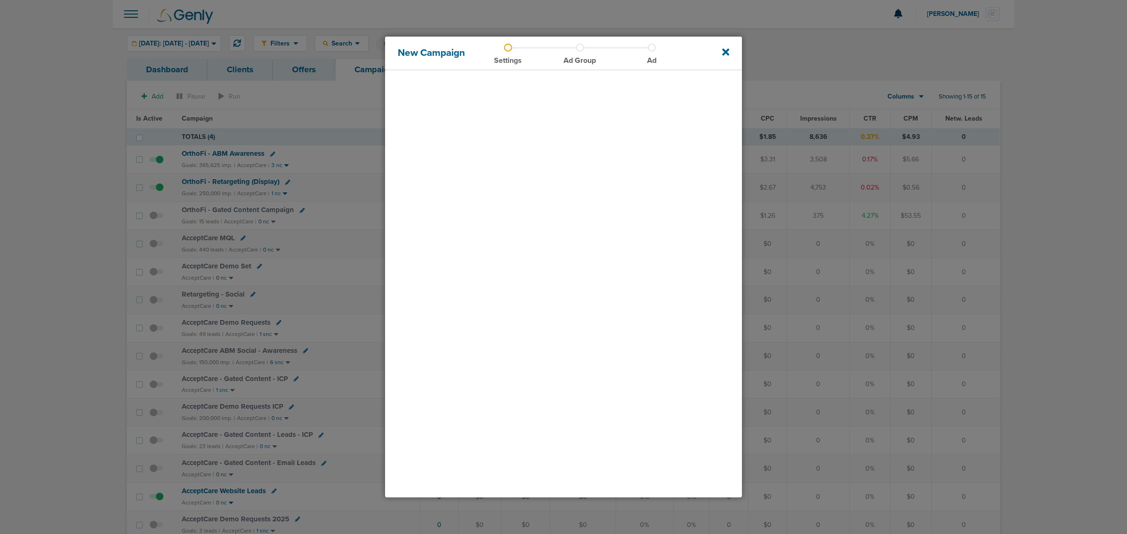
select select
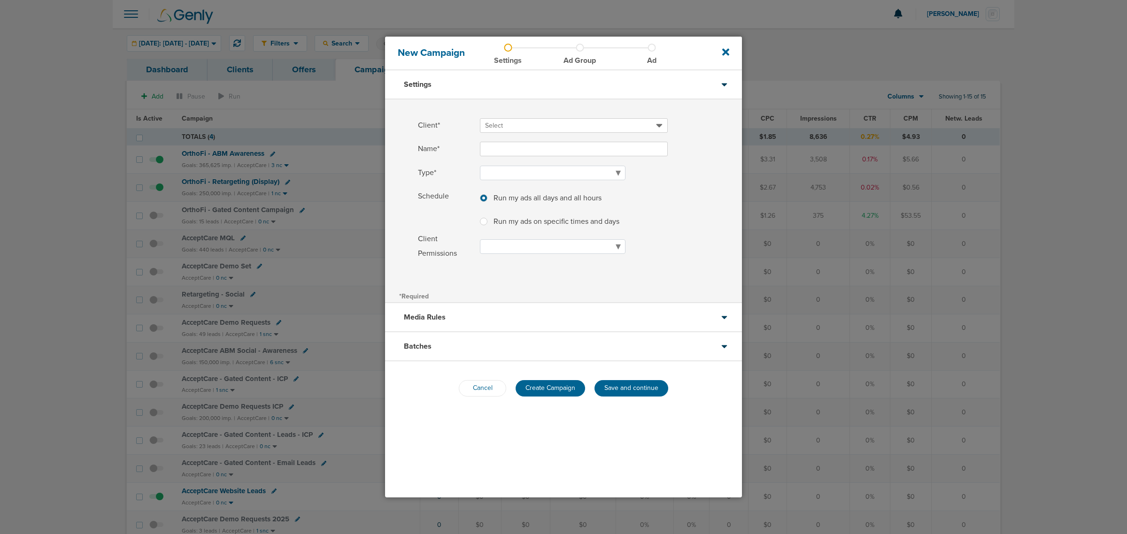
click at [523, 121] on span "Select" at bounding box center [570, 125] width 171 height 9
drag, startPoint x: 523, startPoint y: 138, endPoint x: 580, endPoint y: 123, distance: 59.8
click at [580, 123] on div "AcceptCare BonsaiHealth DataDasher DeepScribe DMG Genly Lawmatics LilyLink [GEO…" at bounding box center [574, 151] width 189 height 66
click at [503, 125] on span "Select" at bounding box center [570, 125] width 171 height 9
click at [500, 144] on h2 "AcceptCare" at bounding box center [574, 139] width 188 height 13
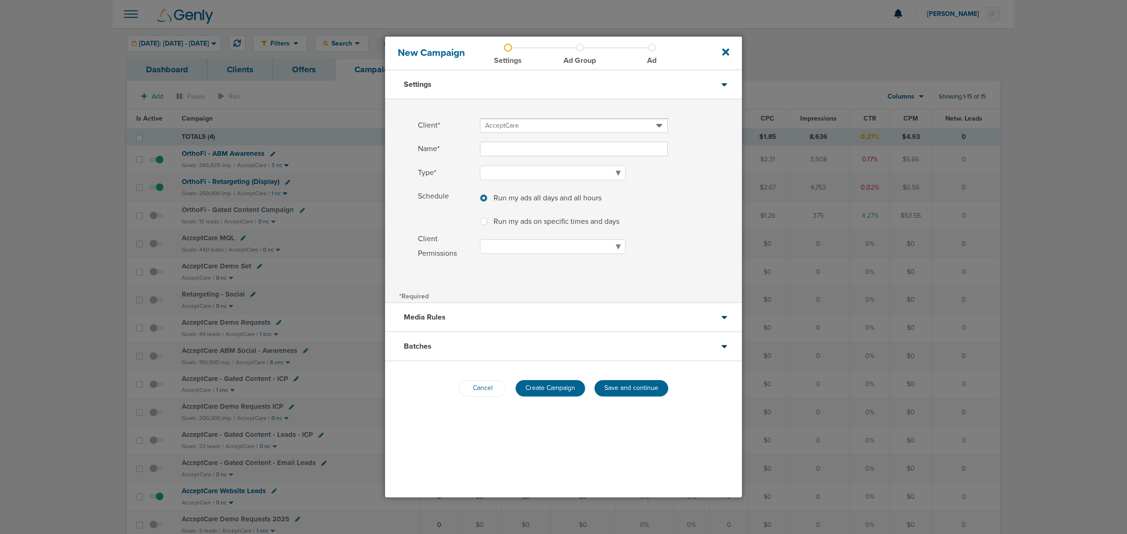
click at [500, 152] on input "Name*" at bounding box center [574, 149] width 188 height 15
type input "OrthoFi - Demo Requests"
click at [508, 169] on select "Awareness Traffic Leads Conversions Lead Magnet" at bounding box center [553, 173] width 146 height 15
select select "Leads"
click at [480, 166] on select "Awareness Traffic Leads Conversions Lead Magnet" at bounding box center [553, 173] width 146 height 15
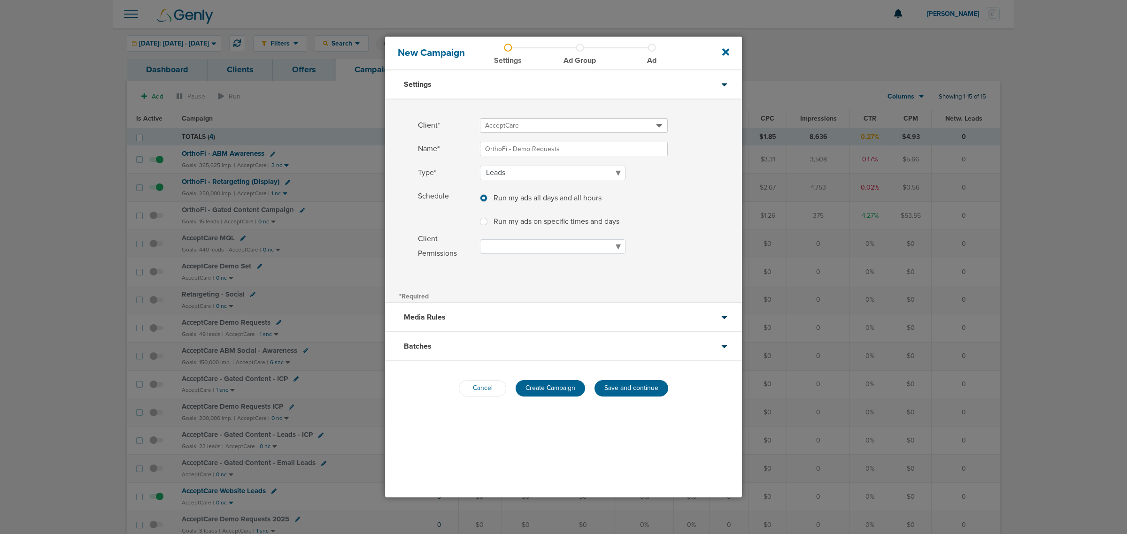
click at [446, 217] on span "Schedule" at bounding box center [446, 209] width 56 height 41
click at [484, 217] on input "Run my ads on specific times and days" at bounding box center [484, 220] width 8 height 9
radio input "true"
select select "1"
select select "2"
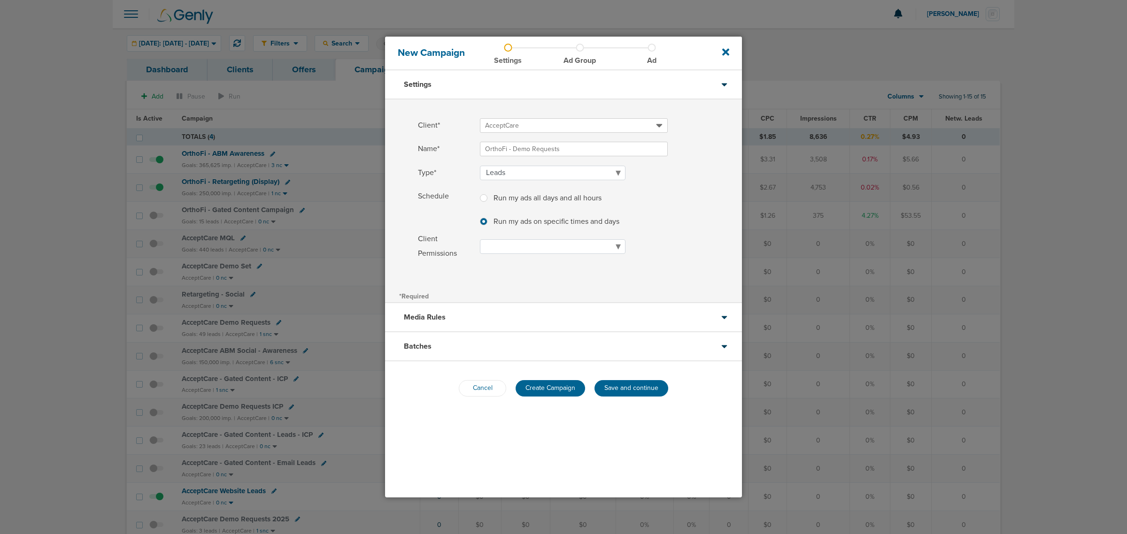
select select "3"
select select "4"
select select "5"
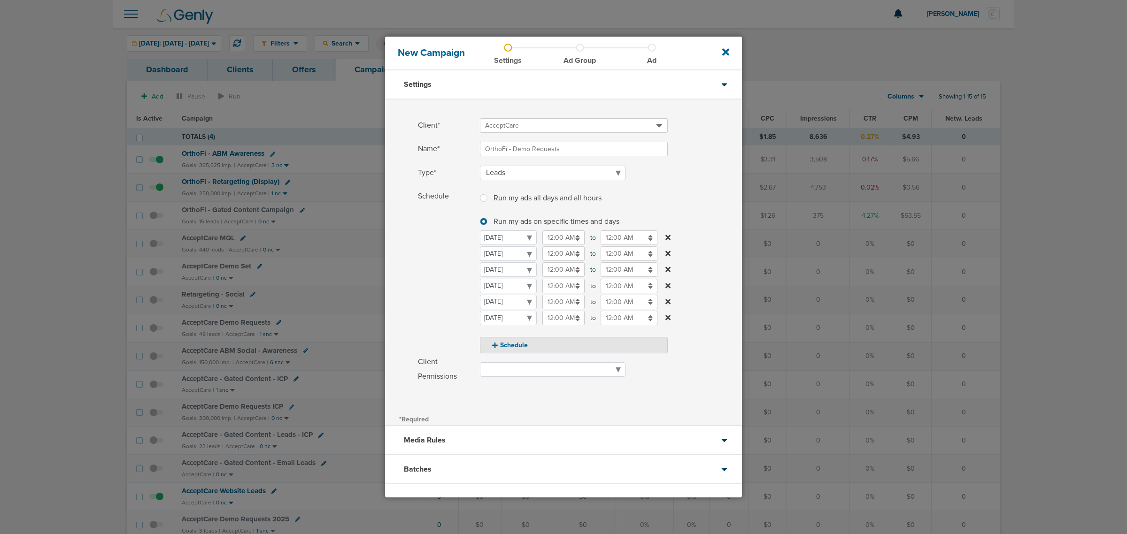
click at [557, 240] on input "12:00 AM" at bounding box center [563, 238] width 42 height 15
click at [662, 210] on div "Run my ads all days and all hours Run my ads on specific times and days [DATE] …" at bounding box center [574, 271] width 188 height 164
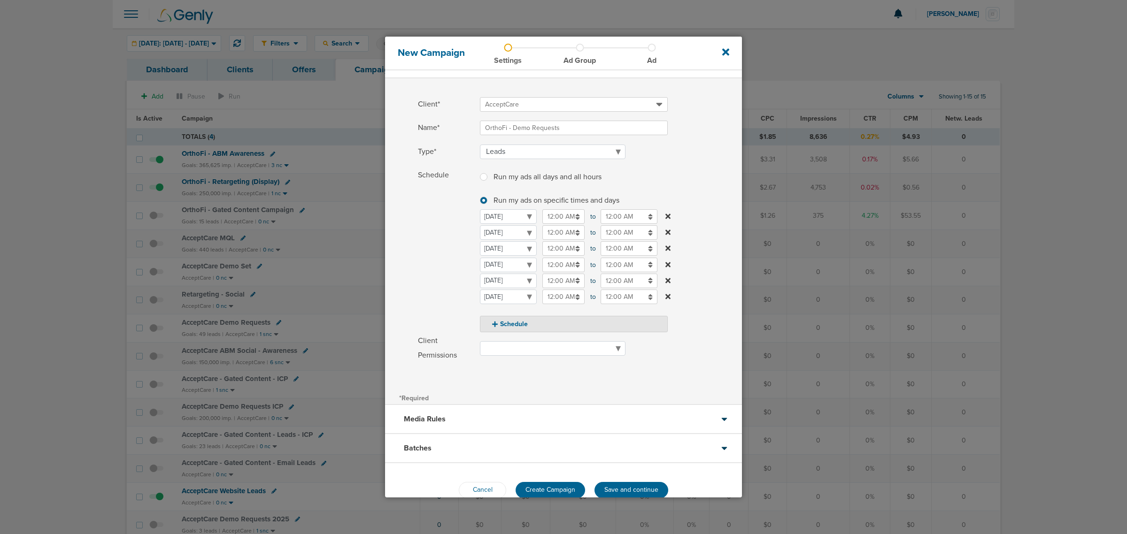
scroll to position [40, 0]
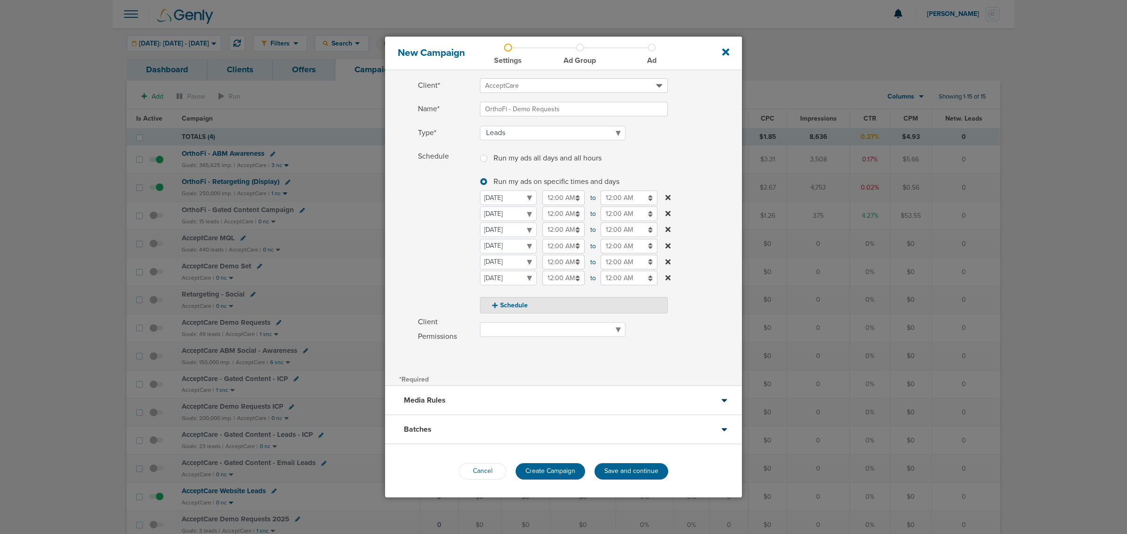
click at [558, 197] on input "12:00 AM" at bounding box center [563, 198] width 42 height 15
click at [631, 242] on button "AM" at bounding box center [634, 243] width 14 height 15
type input "12:00 PM"
click at [655, 169] on div "Run my ads all days and all hours Run my ads on specific times and days [DATE] …" at bounding box center [574, 231] width 188 height 164
click at [621, 198] on input "12:00 AM" at bounding box center [628, 198] width 57 height 15
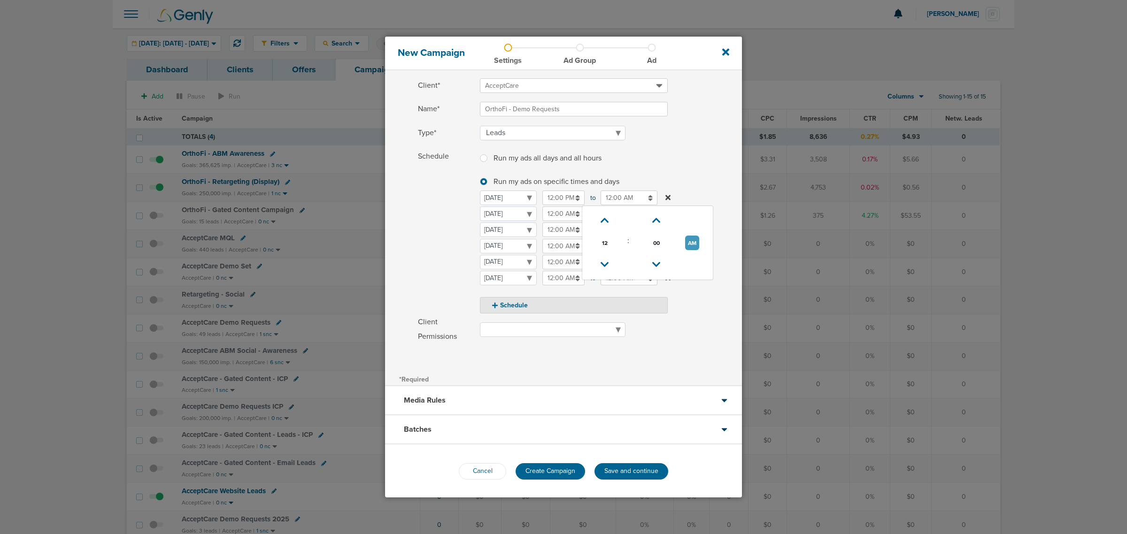
click at [688, 243] on button "AM" at bounding box center [692, 243] width 14 height 15
type input "12:00 PM"
click at [695, 153] on label "Schedule Run my ads all days and all hours Run my ads on specific times and day…" at bounding box center [580, 231] width 324 height 164
click at [561, 230] on input "12:00 AM" at bounding box center [563, 230] width 42 height 15
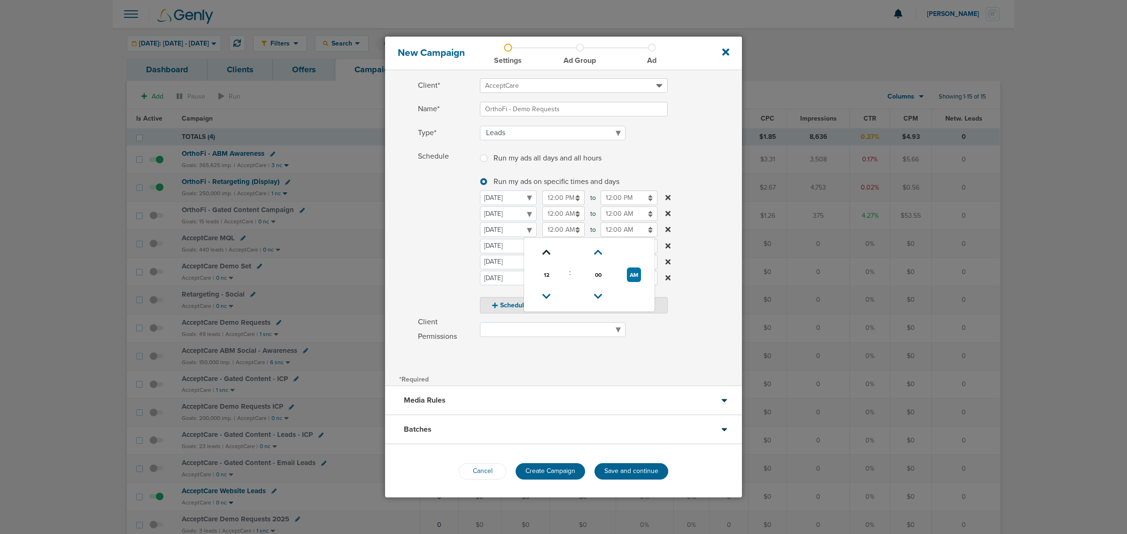
click at [550, 254] on icon at bounding box center [546, 253] width 8 height 6
click at [630, 274] on button "AM" at bounding box center [634, 275] width 14 height 15
type input "2:00 PM"
click at [628, 235] on input "12:00 AM" at bounding box center [628, 230] width 57 height 15
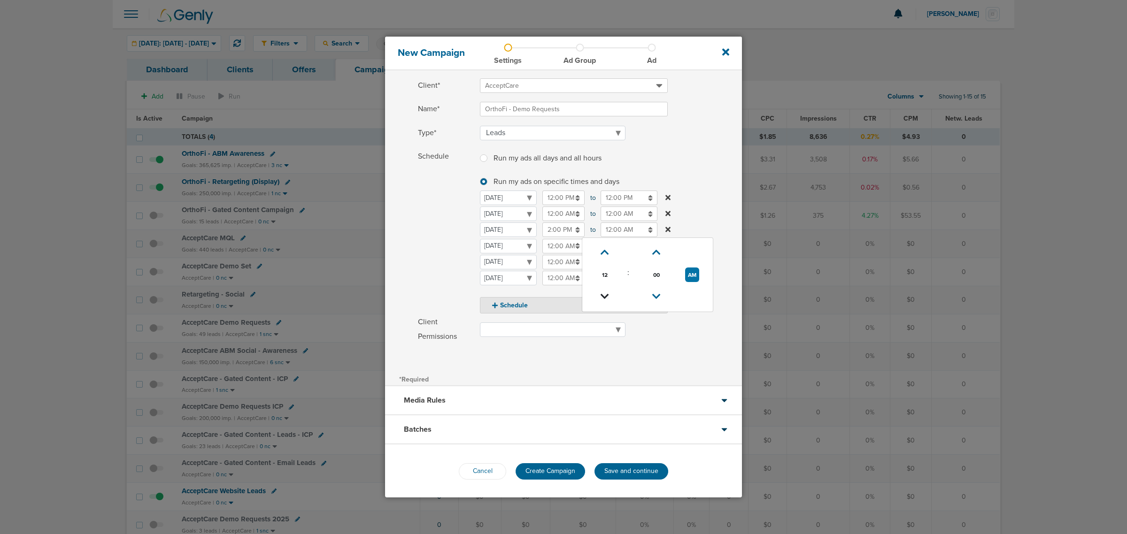
click at [601, 296] on icon at bounding box center [604, 297] width 8 height 6
type input "8:00 PM"
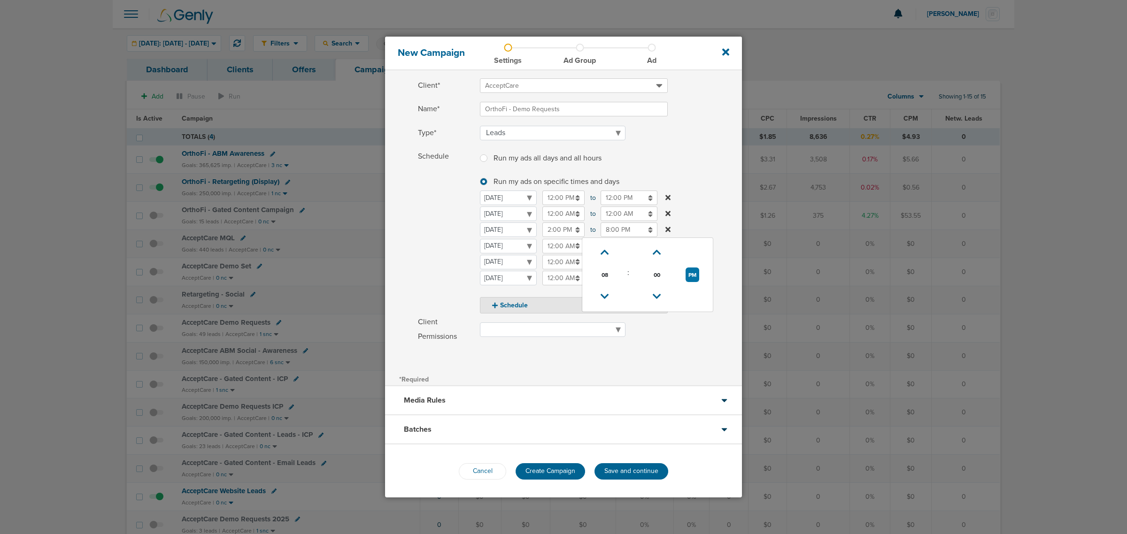
click at [700, 187] on label "Schedule Run my ads all days and all hours Run my ads on specific times and day…" at bounding box center [580, 231] width 324 height 164
click at [550, 243] on input "12:00 AM" at bounding box center [563, 246] width 42 height 15
click at [628, 288] on button "AM" at bounding box center [634, 291] width 14 height 15
type input "12:00 PM"
click at [634, 243] on input "12:00 AM" at bounding box center [628, 246] width 57 height 15
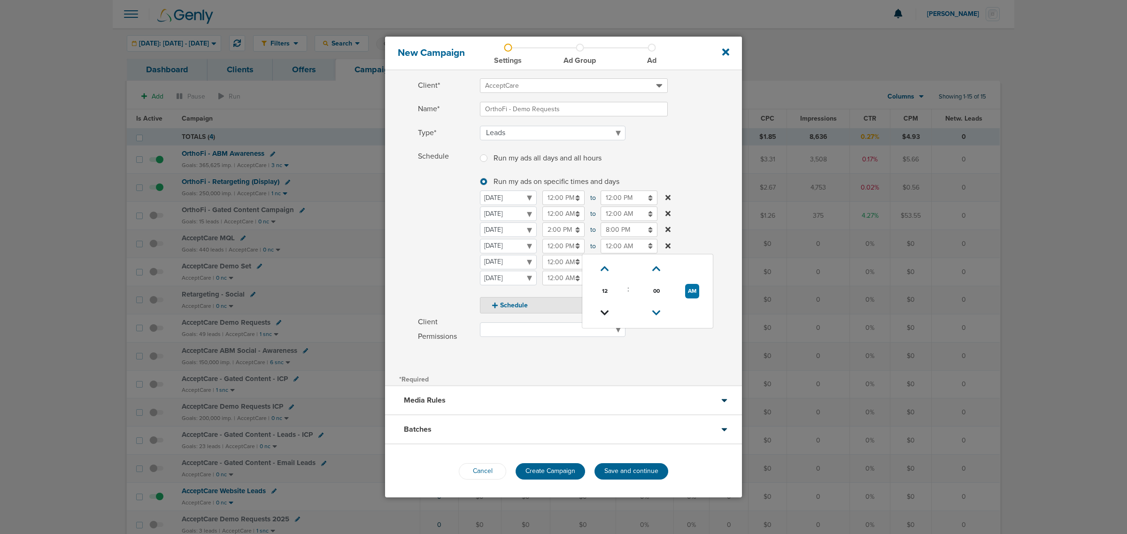
click at [605, 313] on icon at bounding box center [604, 313] width 8 height 6
type input "11:00 PM"
click at [716, 238] on label "Schedule Run my ads all days and all hours Run my ads on specific times and day…" at bounding box center [580, 231] width 324 height 164
click at [563, 262] on input "12:00 AM" at bounding box center [563, 262] width 42 height 15
click at [632, 308] on button "AM" at bounding box center [634, 307] width 14 height 15
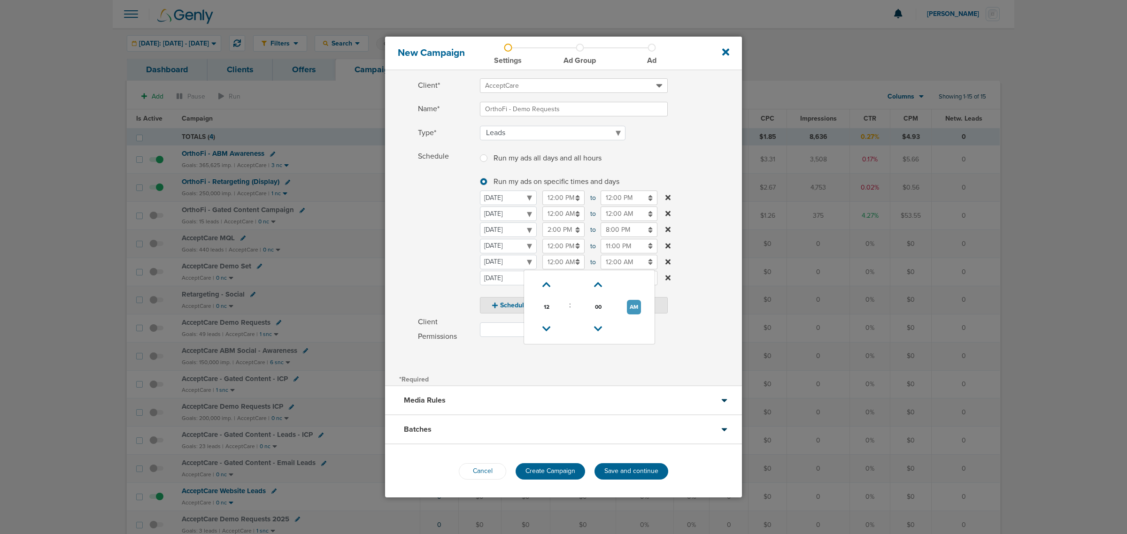
type input "12:00 PM"
click at [621, 261] on input "12:00 AM" at bounding box center [628, 262] width 57 height 15
click at [601, 330] on icon at bounding box center [604, 329] width 8 height 6
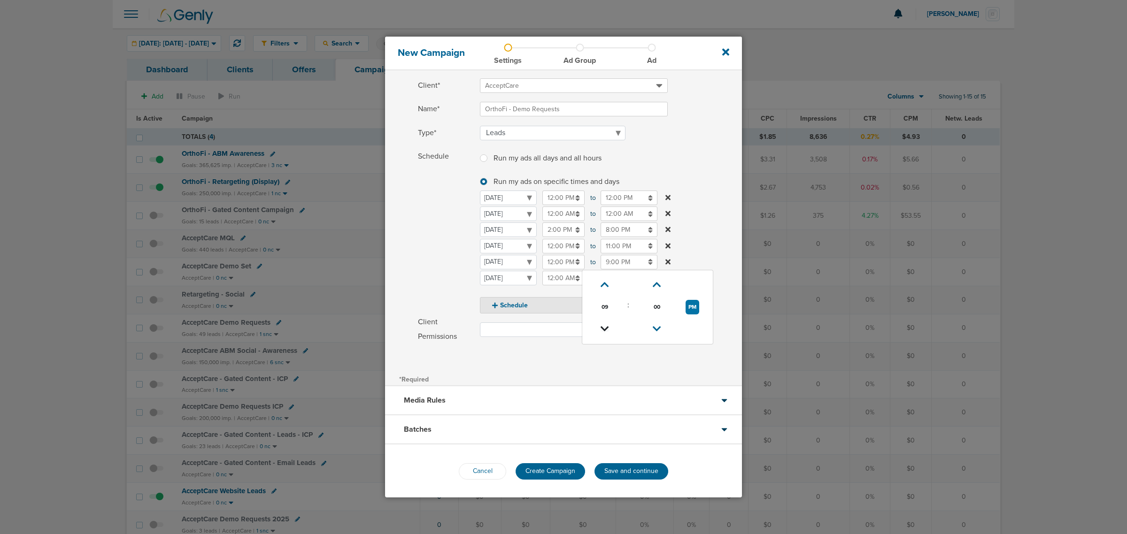
click at [601, 330] on icon at bounding box center [604, 329] width 8 height 6
type input "8:00 PM"
click at [701, 219] on label "Schedule Run my ads all days and all hours Run my ads on specific times and day…" at bounding box center [580, 231] width 324 height 164
click at [559, 280] on input "12:00 AM" at bounding box center [563, 278] width 42 height 15
click at [546, 342] on icon at bounding box center [546, 345] width 8 height 6
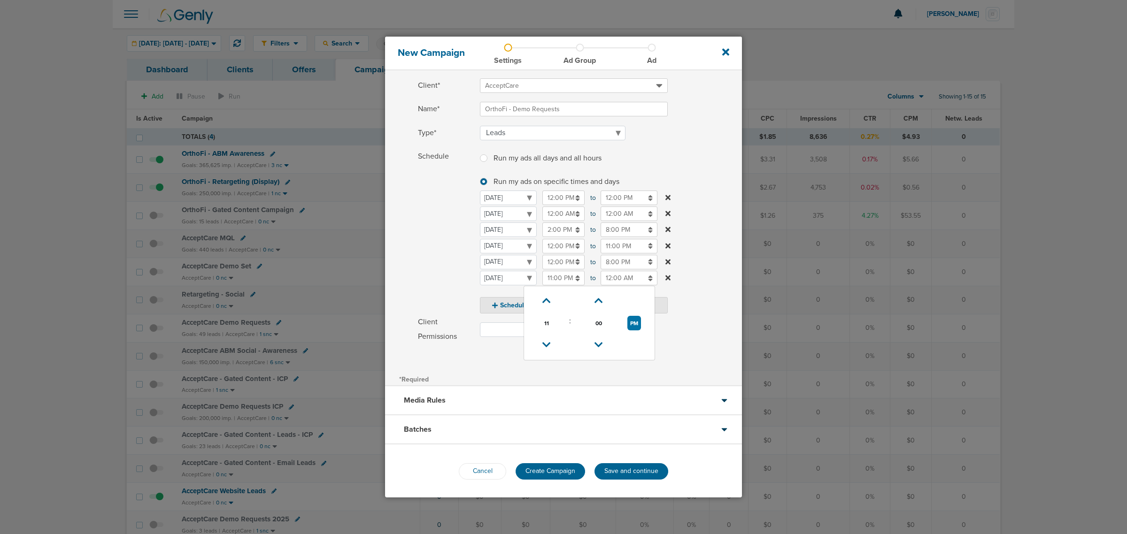
click at [545, 290] on td at bounding box center [547, 301] width 38 height 22
click at [537, 285] on select "[DATE] [DATE] [DATE] [DATE] [DATE] [DATE] [DATE]" at bounding box center [508, 278] width 57 height 15
click at [557, 270] on div "[DATE] [DATE] [DATE] [DATE] [DATE] [DATE] [DATE] 12:00 PM to 12:00 PM [DATE] [D…" at bounding box center [574, 238] width 188 height 95
click at [553, 280] on input "11:00 PM" at bounding box center [563, 278] width 42 height 15
click at [549, 299] on icon at bounding box center [546, 301] width 8 height 6
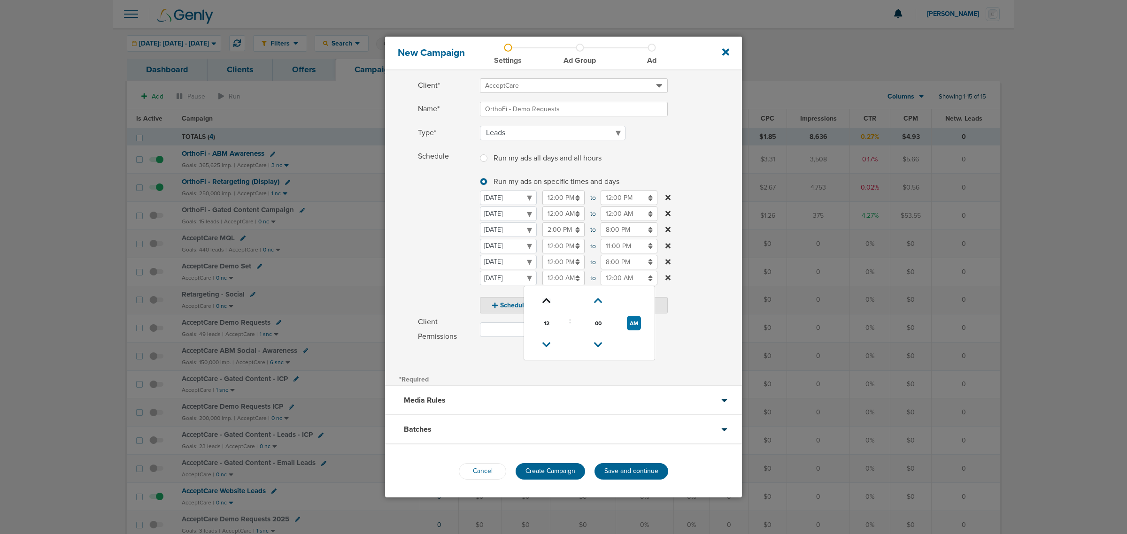
click at [548, 299] on icon at bounding box center [546, 301] width 8 height 6
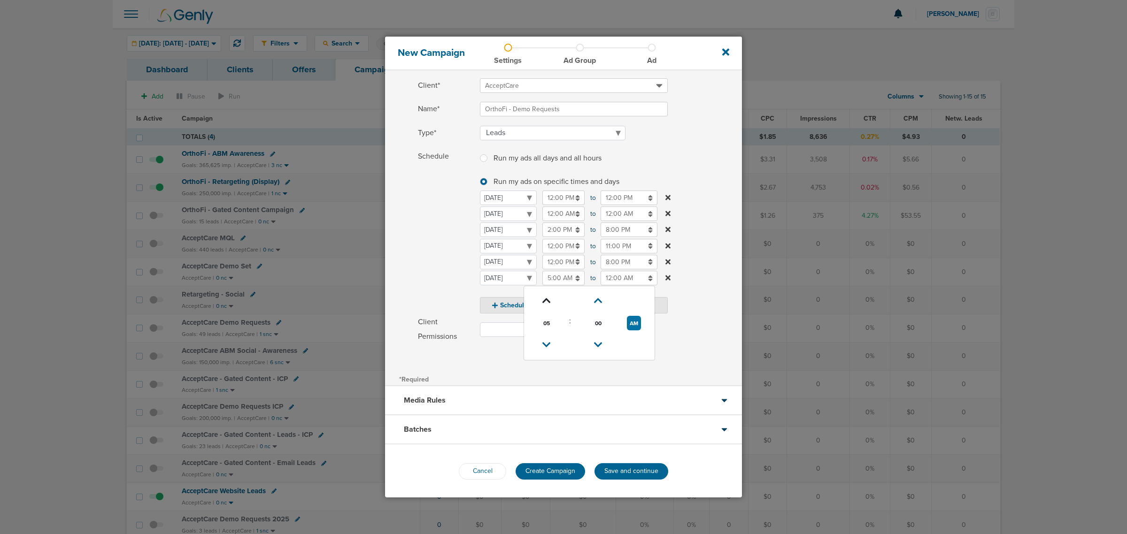
click at [548, 299] on icon at bounding box center [546, 301] width 8 height 6
type input "7:00 AM"
click at [618, 281] on input "12:00 AM" at bounding box center [628, 278] width 57 height 15
click at [601, 343] on icon at bounding box center [604, 345] width 8 height 6
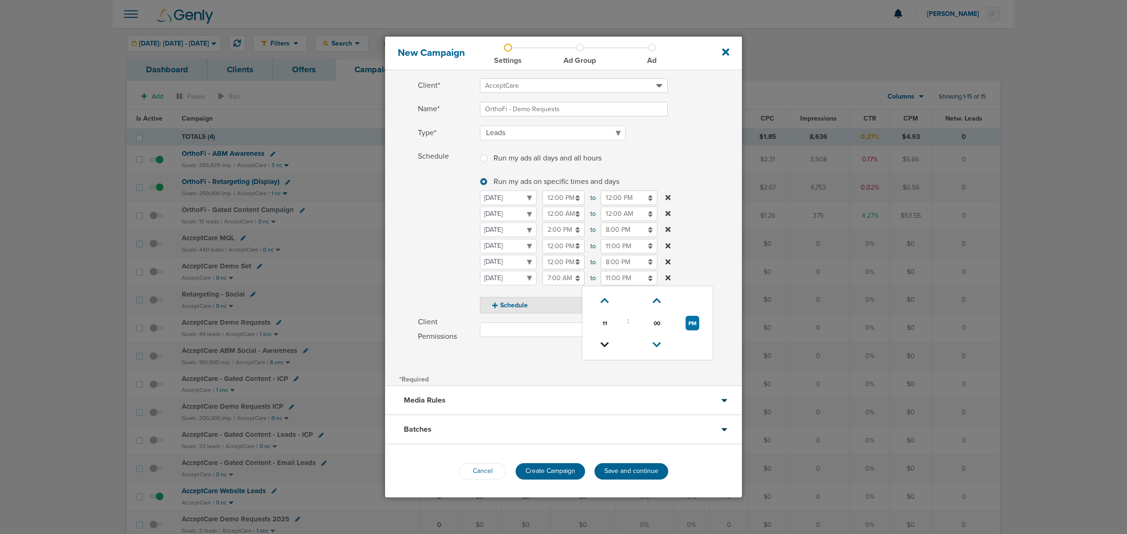
click at [601, 343] on icon at bounding box center [604, 345] width 8 height 6
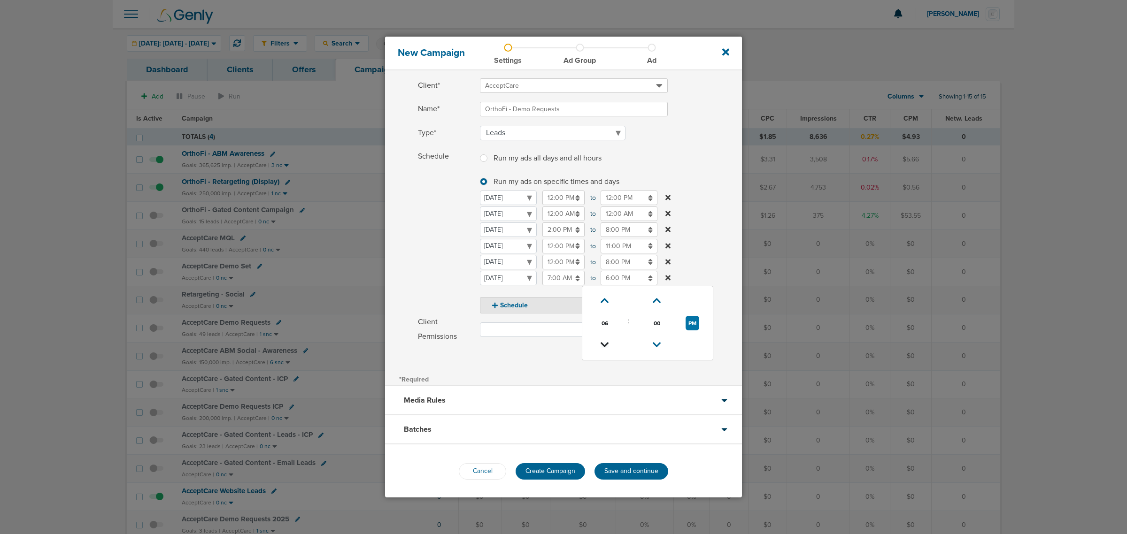
click at [601, 343] on icon at bounding box center [604, 345] width 8 height 6
type input "5:00 PM"
click at [695, 221] on label "Schedule Run my ads all days and all hours Run my ads on specific times and day…" at bounding box center [580, 231] width 324 height 164
click at [507, 395] on div "Media Rules" at bounding box center [563, 400] width 357 height 29
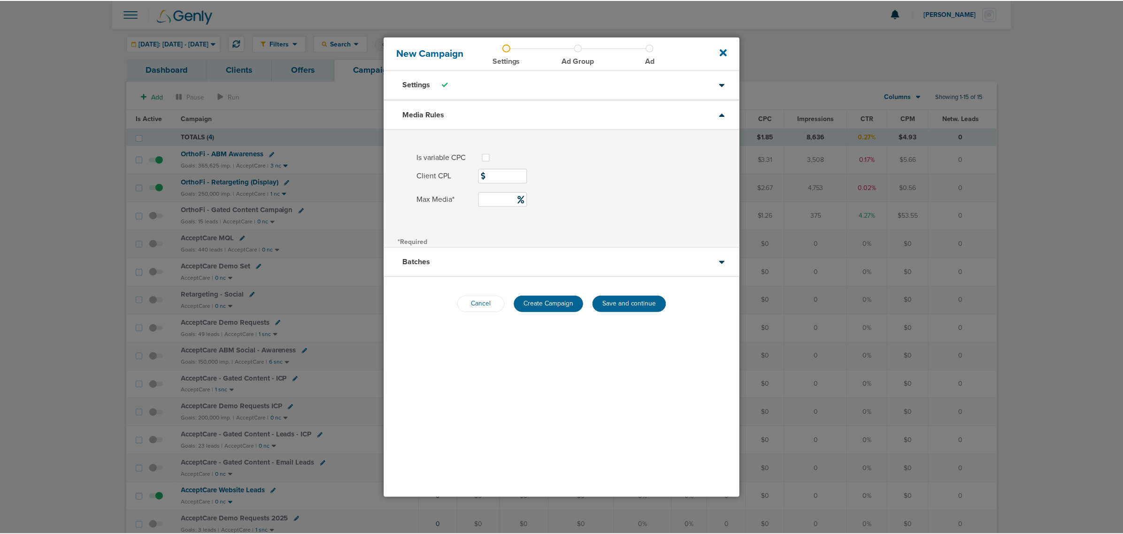
scroll to position [0, 0]
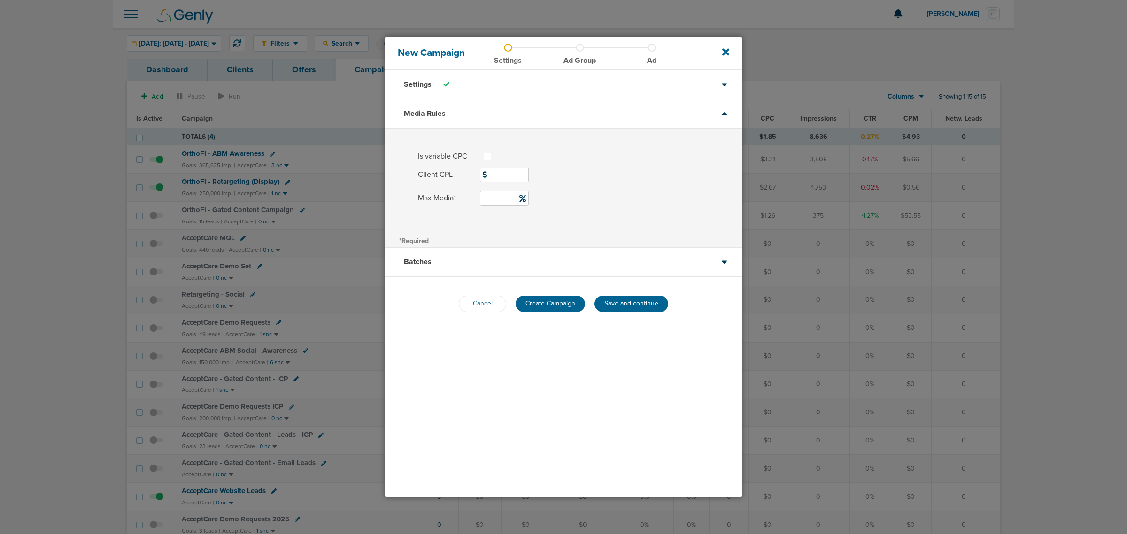
click at [499, 200] on input "Max Media*" at bounding box center [504, 198] width 49 height 15
type input "30"
click at [498, 177] on input "Client CPL" at bounding box center [504, 175] width 49 height 15
type input "500"
click at [520, 229] on div "Is variable CPC Max CPC Client CPL 500 Max Media* 30" at bounding box center [563, 181] width 357 height 105
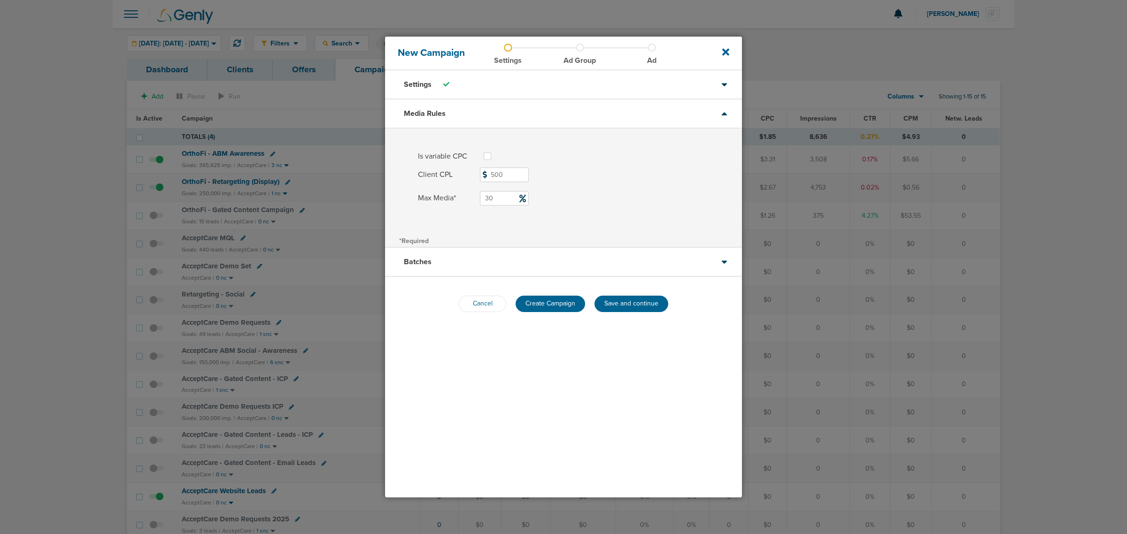
click at [725, 264] on icon at bounding box center [724, 261] width 7 height 9
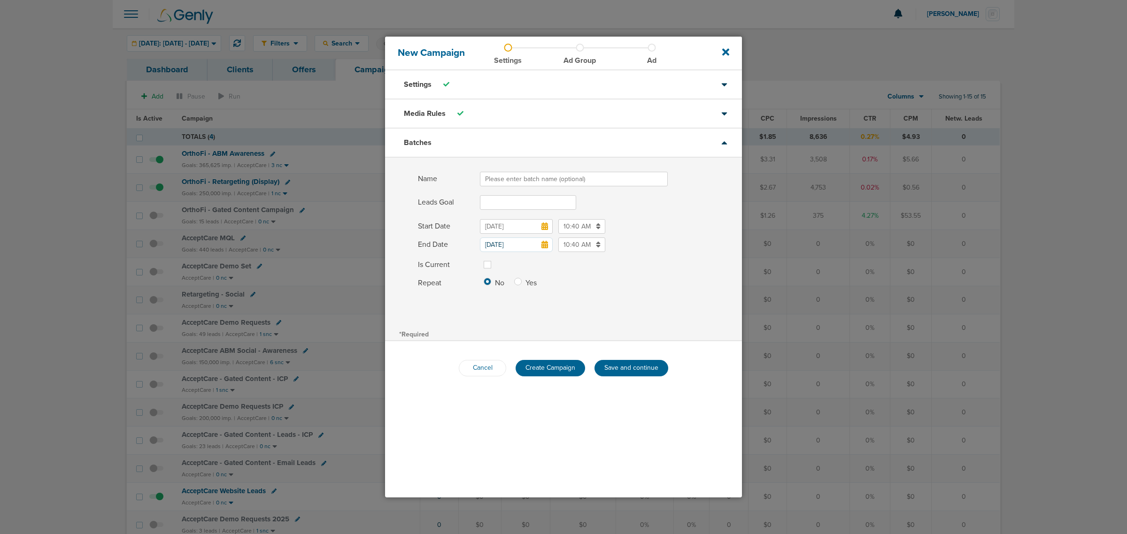
click at [520, 182] on input "Name" at bounding box center [574, 179] width 188 height 15
type input "[DATE]"
click at [491, 204] on input "Leads Goal" at bounding box center [528, 202] width 96 height 15
type input "10"
drag, startPoint x: 654, startPoint y: 200, endPoint x: 609, endPoint y: 214, distance: 46.3
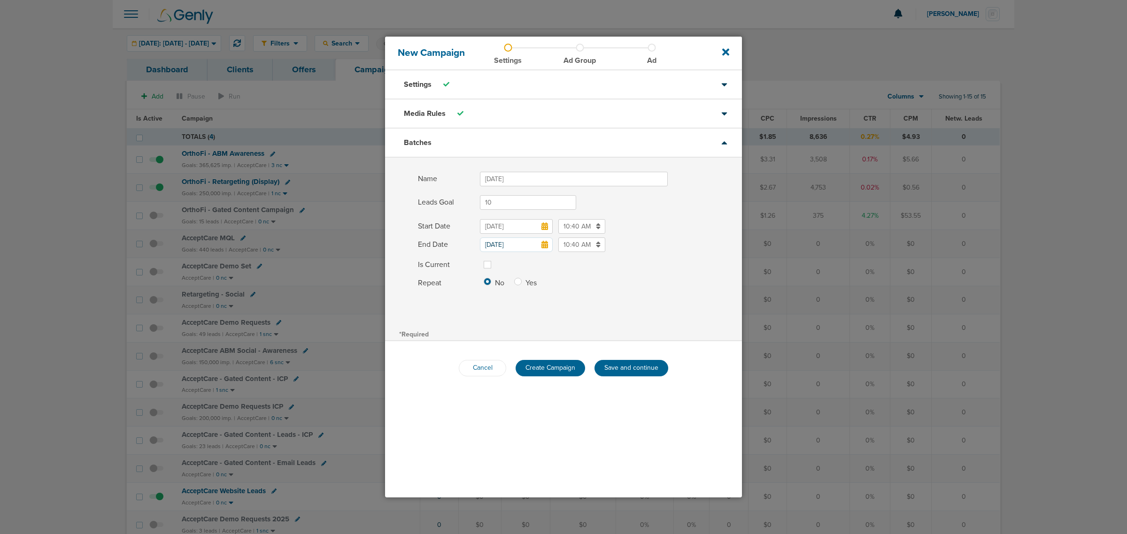
click at [654, 200] on label "Leads Goal 10" at bounding box center [580, 202] width 324 height 15
click at [576, 200] on input "10" at bounding box center [528, 202] width 96 height 15
click at [524, 224] on input "[DATE]" at bounding box center [516, 226] width 73 height 15
click at [560, 281] on td "1" at bounding box center [563, 280] width 18 height 15
type input "[DATE]"
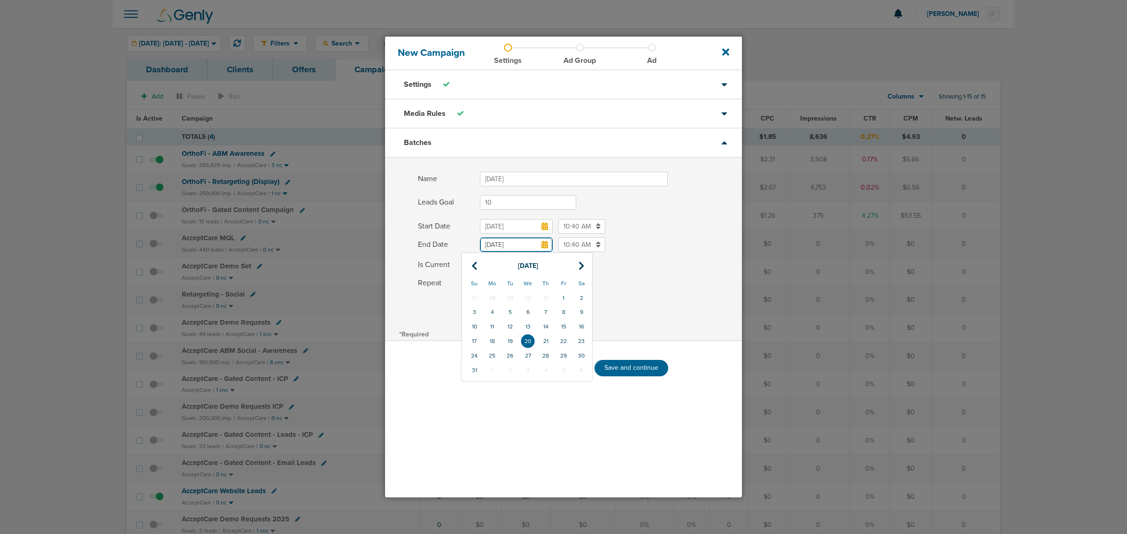
click at [520, 246] on input "[DATE]" at bounding box center [516, 245] width 73 height 15
click at [471, 369] on td "31" at bounding box center [474, 370] width 18 height 15
type input "[DATE]"
click at [584, 224] on input "10:40 AM" at bounding box center [581, 226] width 47 height 15
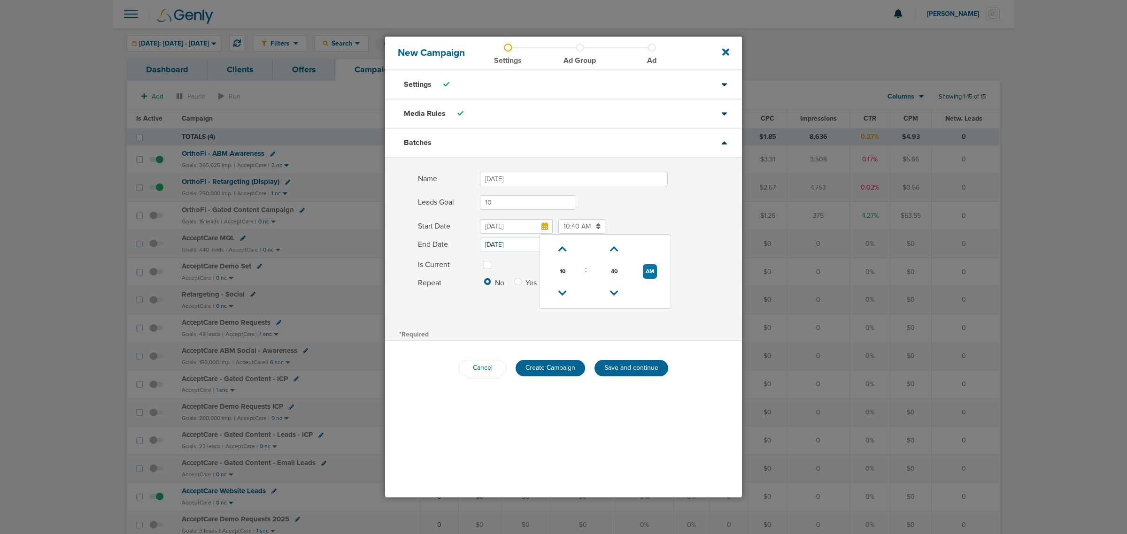
click at [679, 201] on label "Leads Goal 10" at bounding box center [580, 202] width 324 height 15
click at [576, 201] on input "10" at bounding box center [528, 202] width 96 height 15
click at [569, 244] on input "10:40 AM" at bounding box center [581, 245] width 47 height 15
click at [648, 289] on button "AM" at bounding box center [650, 290] width 14 height 15
click at [561, 266] on icon at bounding box center [562, 268] width 8 height 6
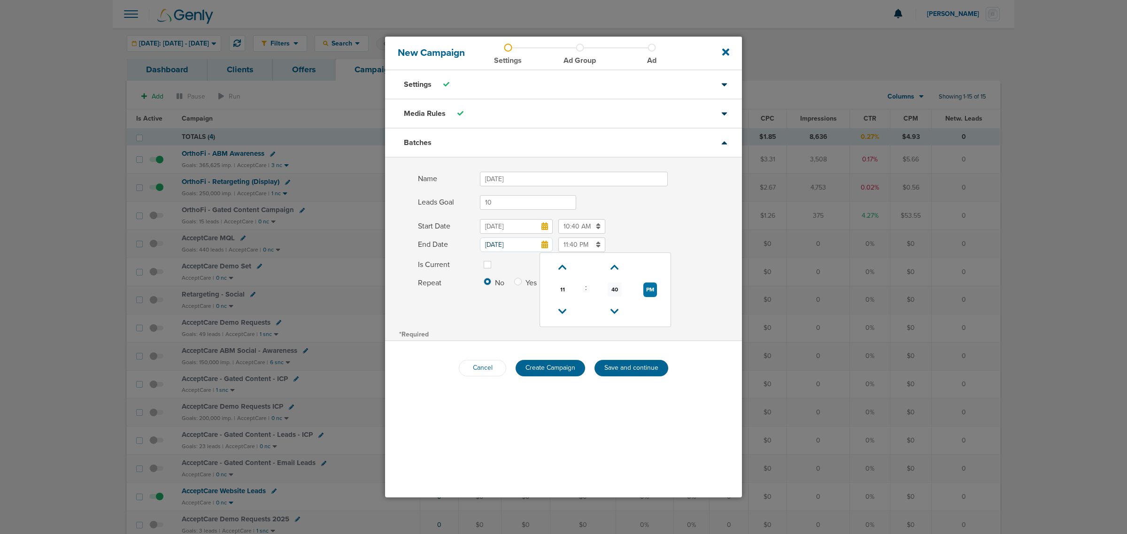
click at [614, 291] on span "40" at bounding box center [615, 290] width 14 height 14
click at [583, 302] on td "45" at bounding box center [590, 301] width 31 height 18
type input "11:45 PM"
click at [673, 200] on label "Leads Goal 10" at bounding box center [580, 202] width 324 height 15
click at [576, 200] on input "10" at bounding box center [528, 202] width 96 height 15
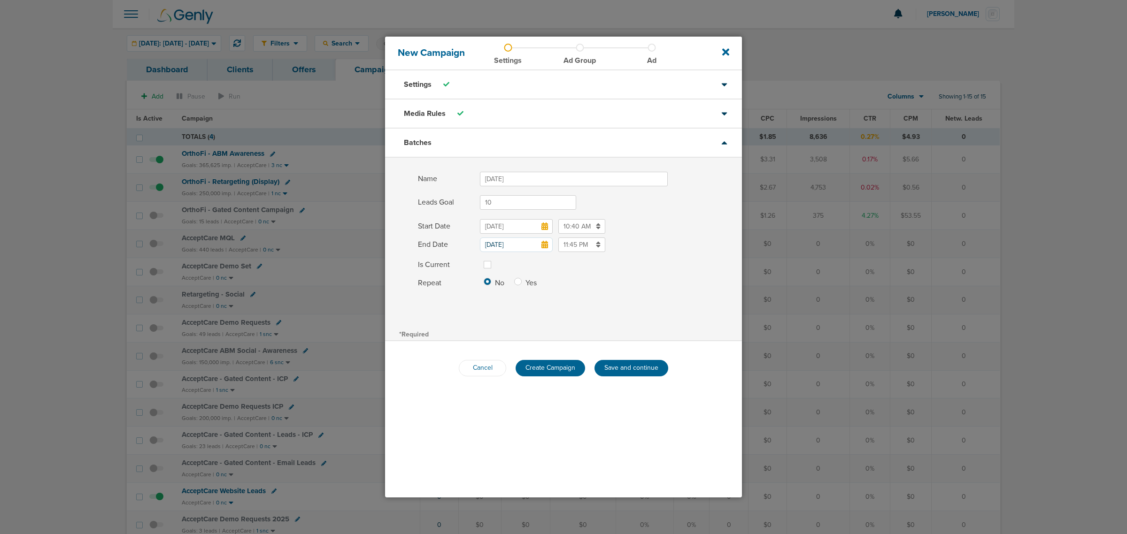
click at [495, 259] on label at bounding box center [495, 259] width 0 height 0
click at [489, 265] on input "Is Current" at bounding box center [488, 263] width 8 height 9
checkbox input "true"
click at [623, 288] on div "No Yes" at bounding box center [613, 283] width 258 height 15
click at [557, 368] on span "Create Campaign" at bounding box center [550, 368] width 50 height 8
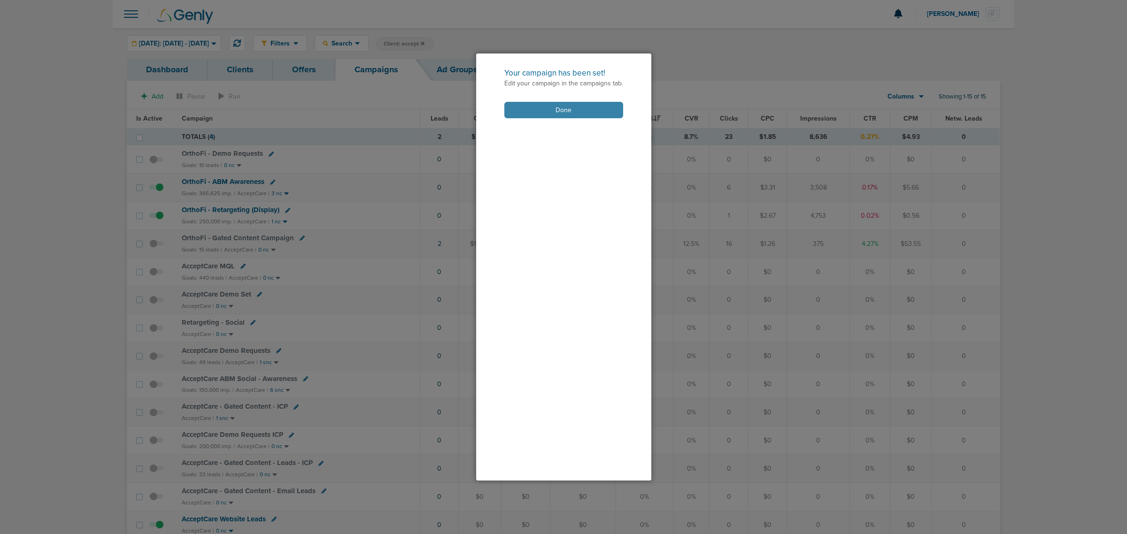
click at [563, 108] on button "Done" at bounding box center [563, 110] width 119 height 16
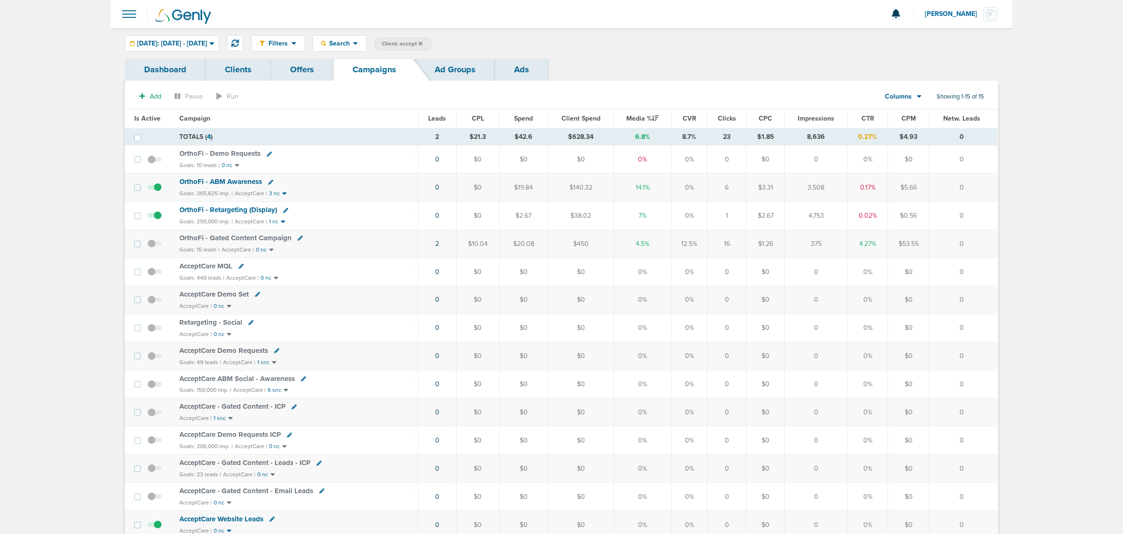
click at [222, 152] on span "OrthoFi - Demo Requests" at bounding box center [220, 153] width 81 height 8
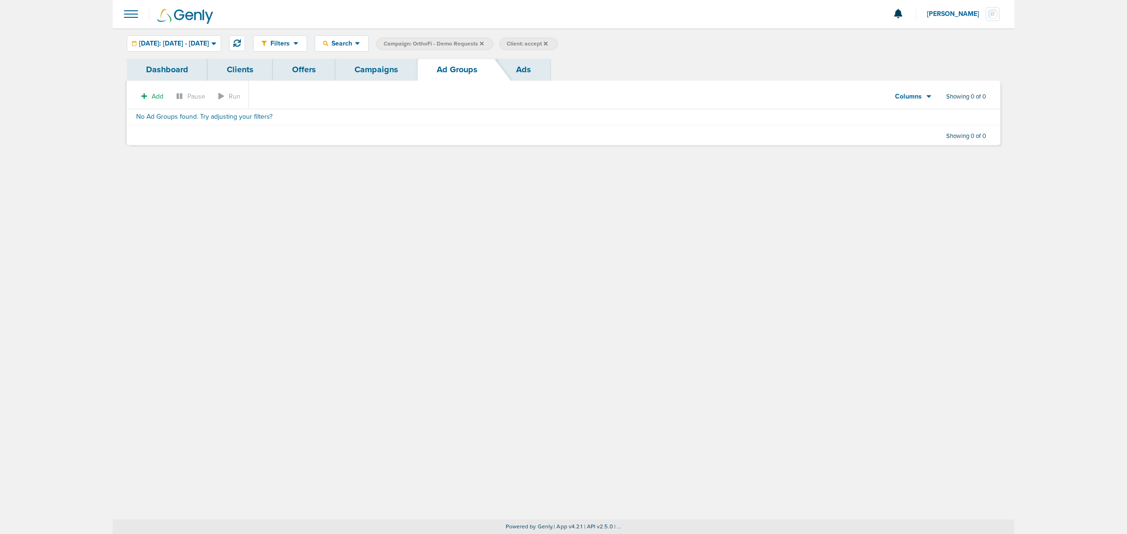
click at [303, 66] on link "Offers" at bounding box center [304, 70] width 62 height 22
click at [155, 94] on span "Add" at bounding box center [157, 96] width 12 height 8
click at [161, 115] on div "Offer Landing page" at bounding box center [162, 121] width 53 height 28
click at [146, 100] on span "Add" at bounding box center [152, 96] width 19 height 8
click at [143, 109] on button "Offer" at bounding box center [148, 114] width 25 height 13
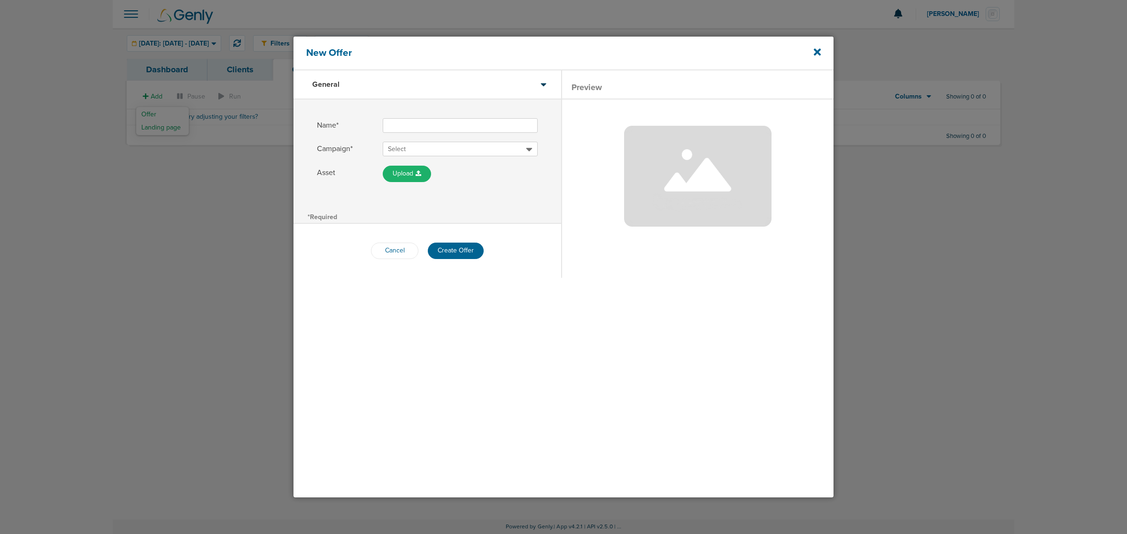
click at [410, 126] on input "Name*" at bounding box center [460, 125] width 155 height 15
type input "Demo - Stop Losing Starts"
click at [432, 149] on span "Select" at bounding box center [457, 149] width 138 height 9
type input "orthofi - d"
click at [435, 162] on h2 "OrthoFi - Demo Requests" at bounding box center [460, 162] width 155 height 13
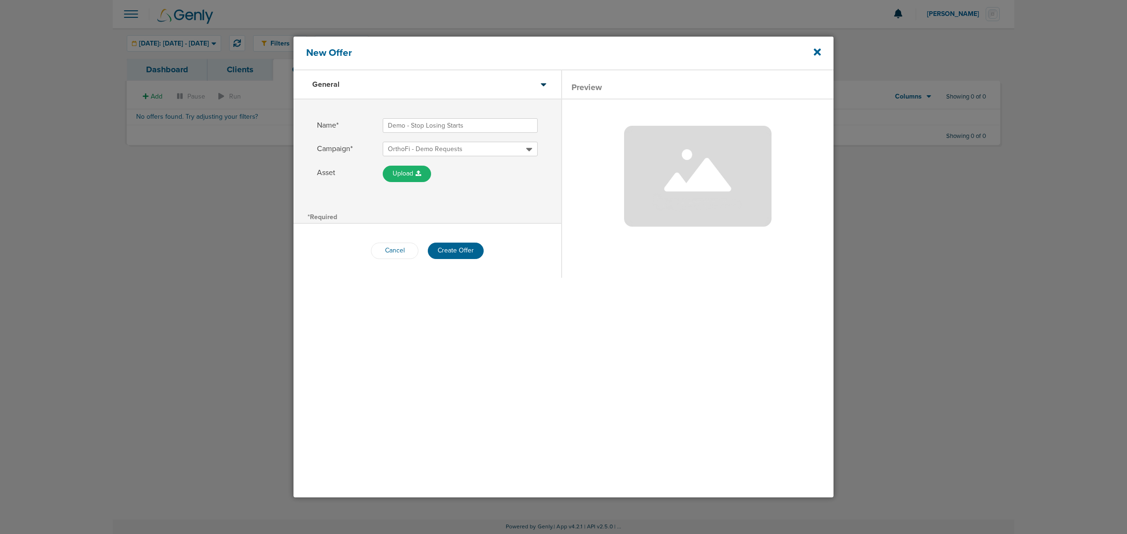
click at [461, 198] on div "Name* Demo - Stop Losing Starts Campaign* OrthoFi - Demo Requests Asset Upload …" at bounding box center [427, 155] width 268 height 110
click at [407, 126] on input "Demo - Stop Losing Starts" at bounding box center [460, 125] width 155 height 15
type input "Demo Request - Stop Losing Starts"
click at [447, 249] on button "Create Offer" at bounding box center [456, 251] width 56 height 16
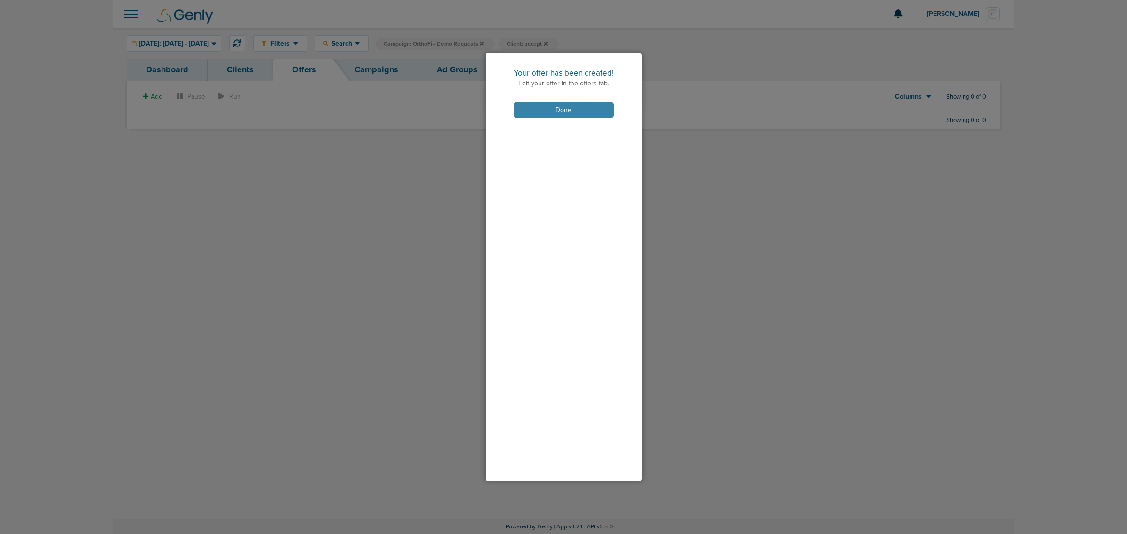
click at [574, 104] on button "Done" at bounding box center [564, 110] width 100 height 16
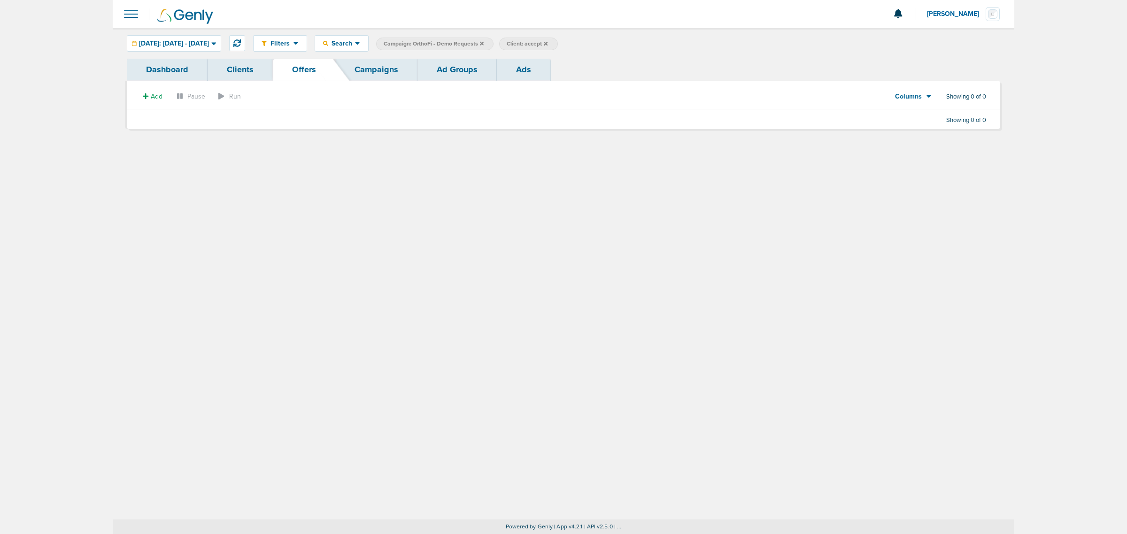
click at [484, 43] on icon at bounding box center [482, 43] width 4 height 4
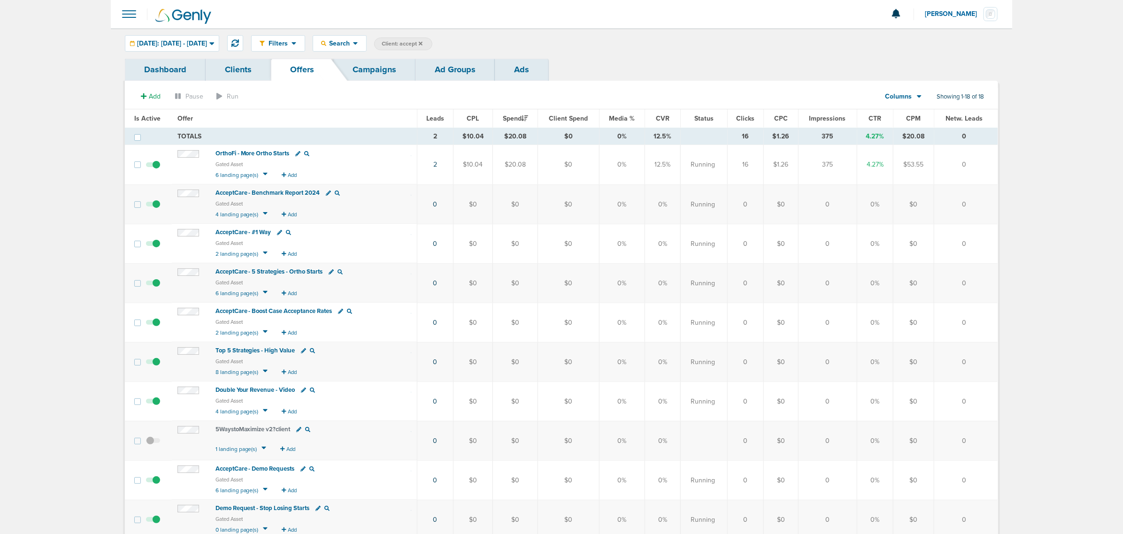
scroll to position [59, 0]
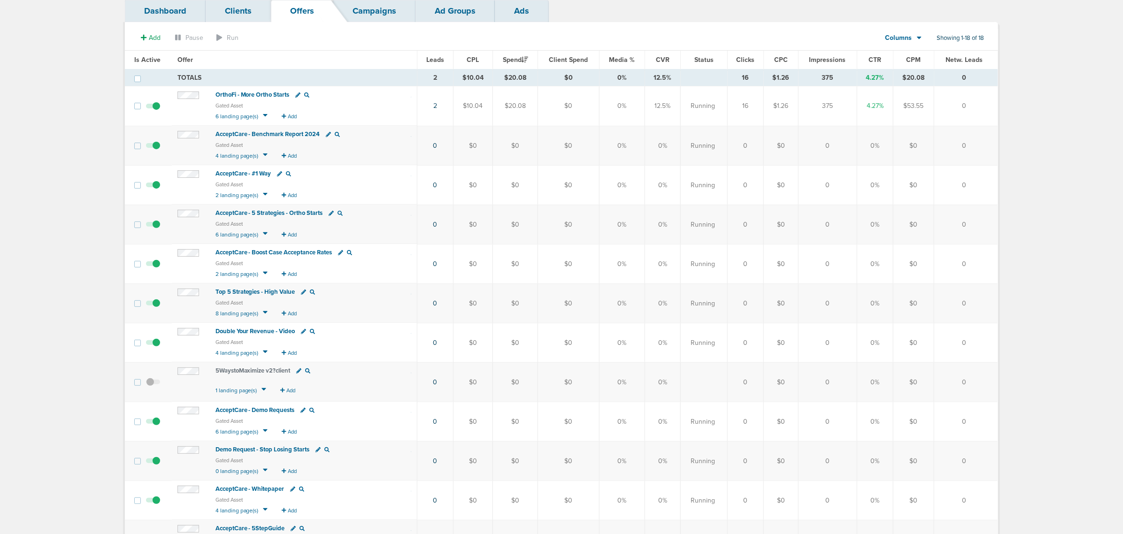
click at [317, 449] on icon at bounding box center [317, 449] width 5 height 5
select select "gatedAsset"
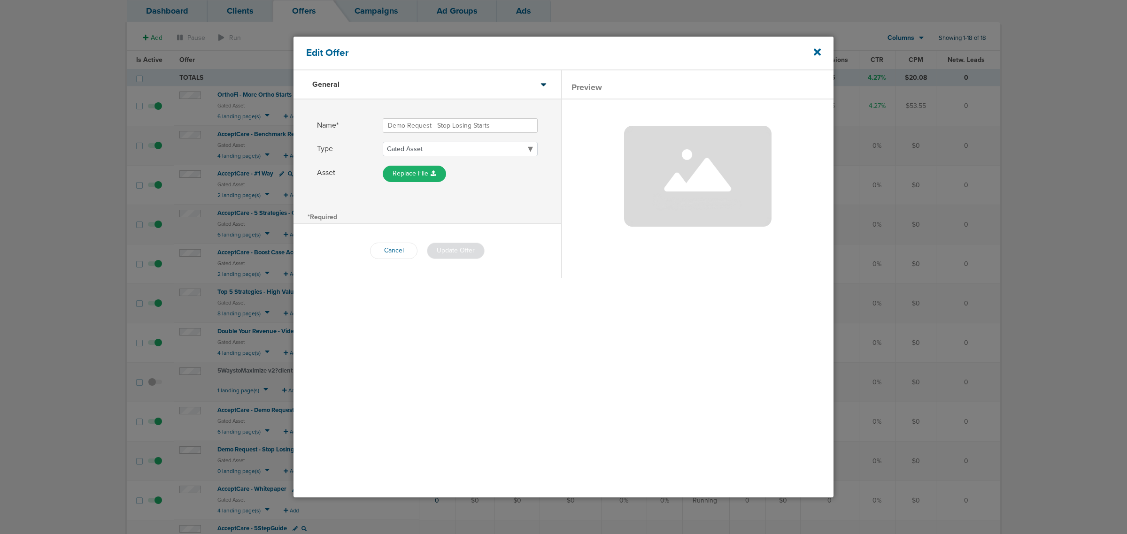
click at [387, 128] on input "Demo Request - Stop Losing Starts" at bounding box center [460, 125] width 155 height 15
type input "OrthoFi Demo Request - Stop Losing Starts"
click at [428, 144] on select "Demo Request Gated Asset Sample Request Product or Service Video Other" at bounding box center [460, 149] width 155 height 15
select select "demoRequest"
click at [383, 142] on select "Demo Request Gated Asset Sample Request Product or Service Video Other" at bounding box center [460, 149] width 155 height 15
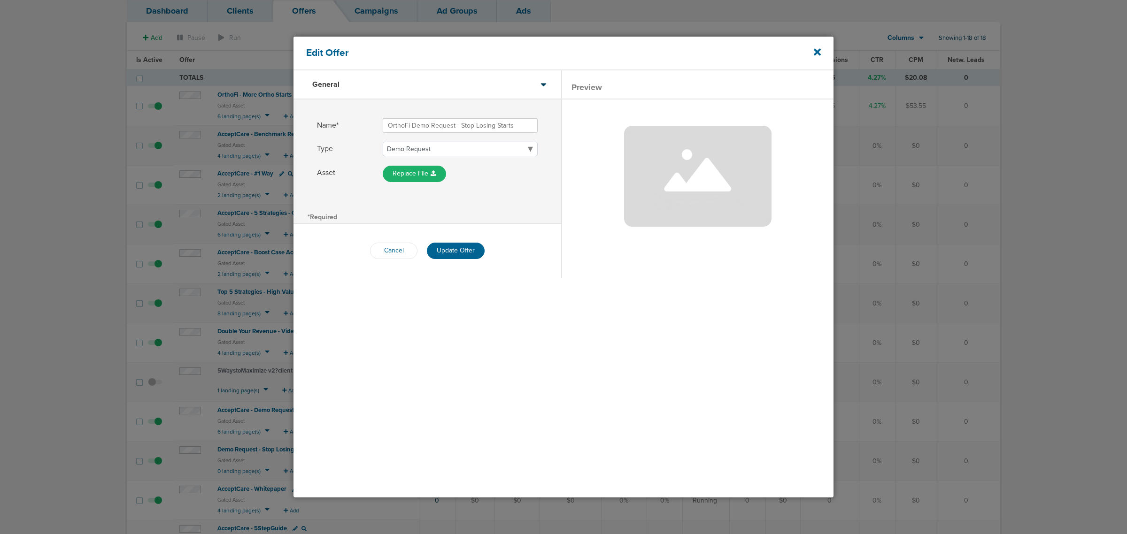
click at [512, 186] on div at bounding box center [427, 187] width 221 height 6
click at [461, 251] on button "Update Offer" at bounding box center [456, 251] width 58 height 16
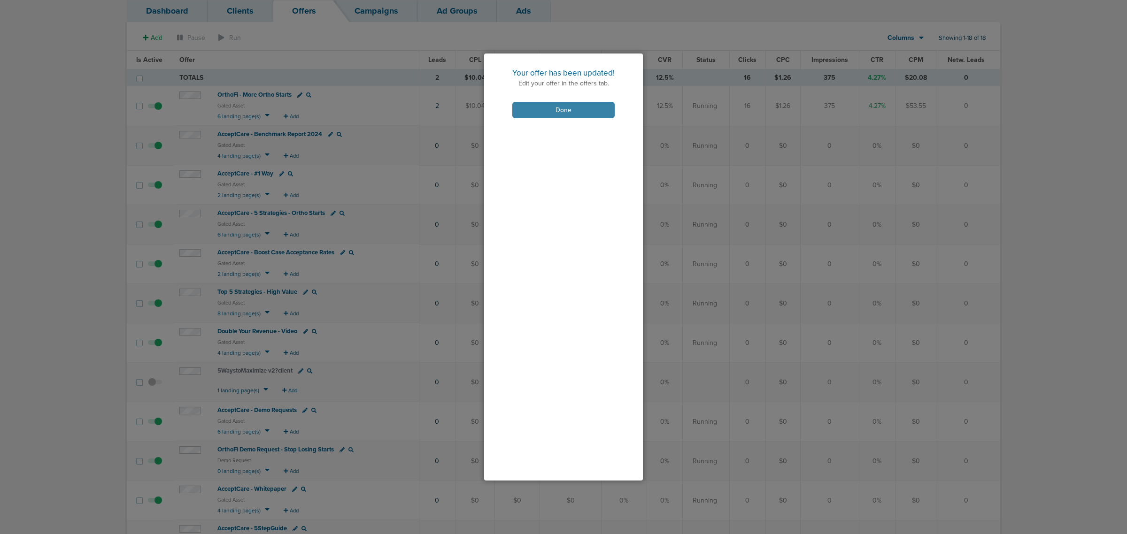
click at [544, 111] on button "Done" at bounding box center [563, 110] width 102 height 16
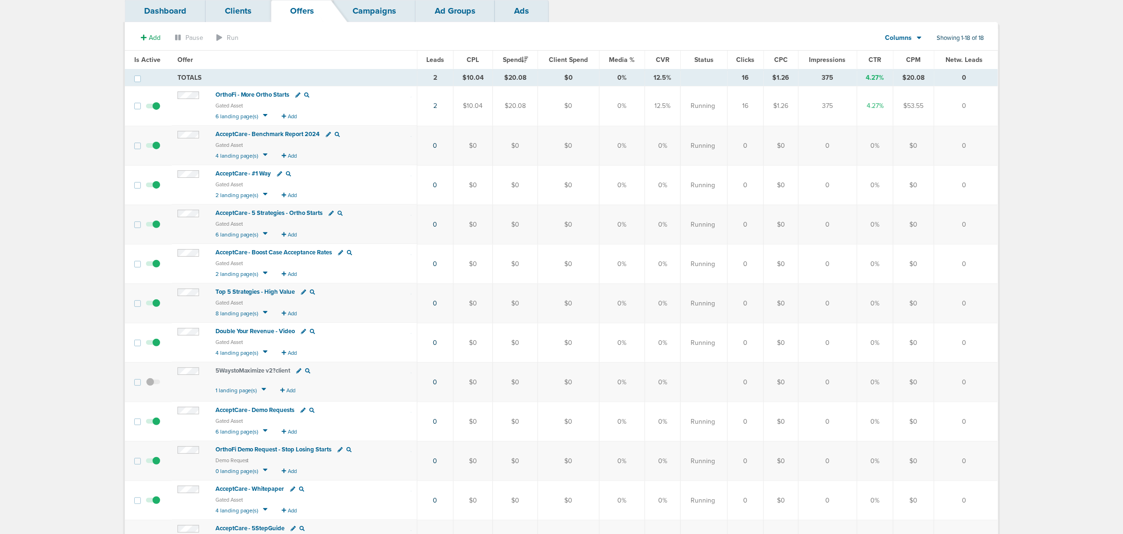
click at [264, 451] on span "OrthoFi Demo Request - Stop Losing Starts" at bounding box center [273, 450] width 116 height 8
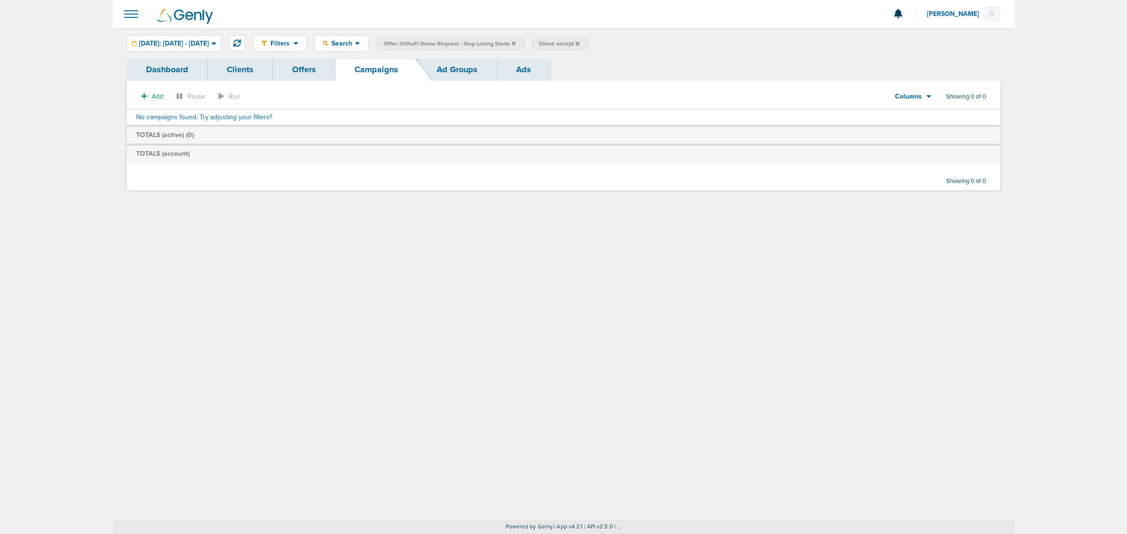
click at [515, 41] on icon at bounding box center [514, 44] width 4 height 6
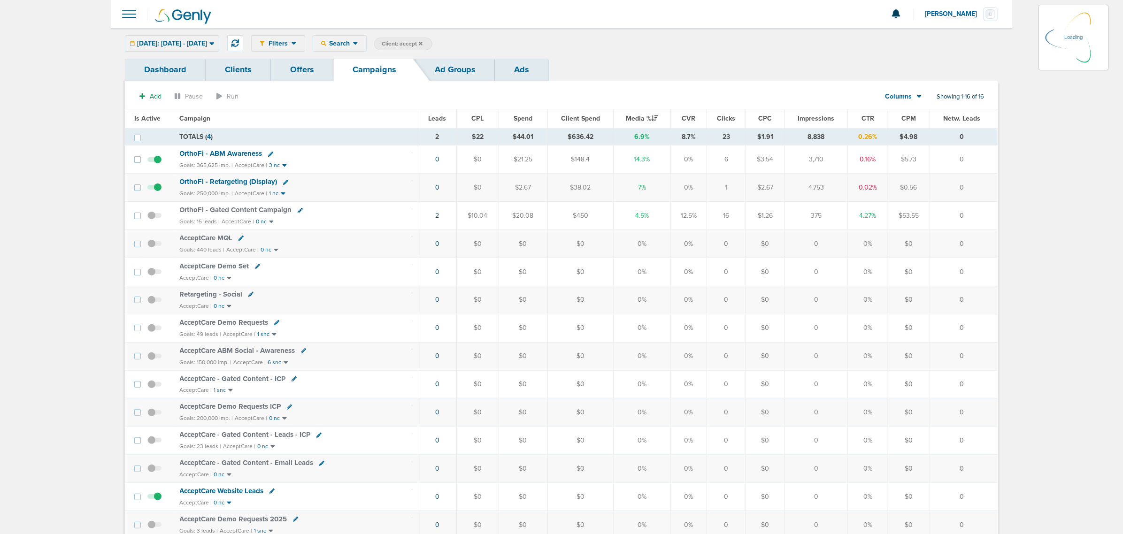
click at [423, 42] on icon at bounding box center [421, 43] width 4 height 4
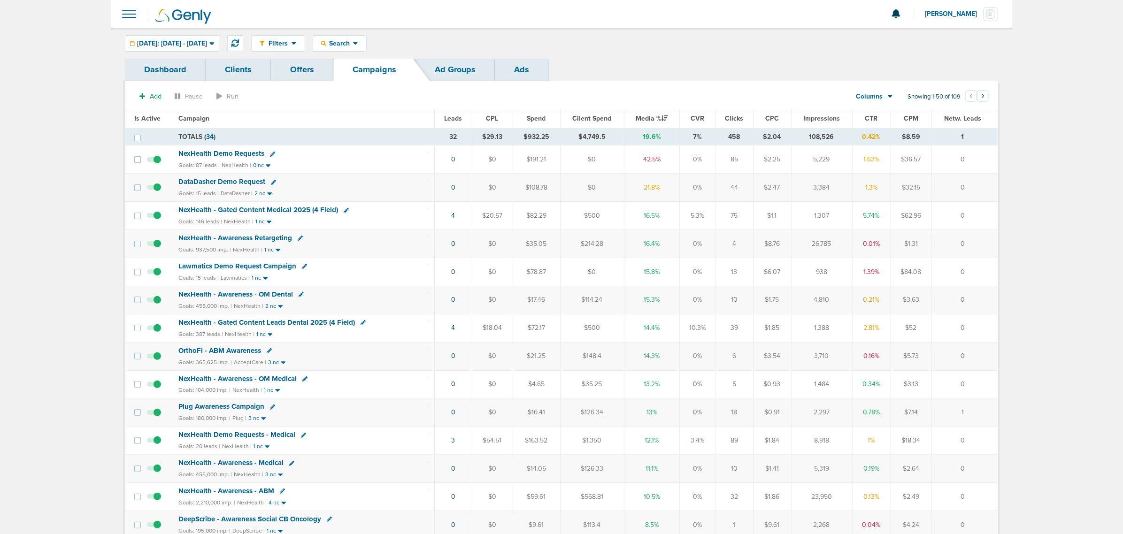
click at [207, 182] on span "DataDasher Demo Request" at bounding box center [221, 181] width 87 height 8
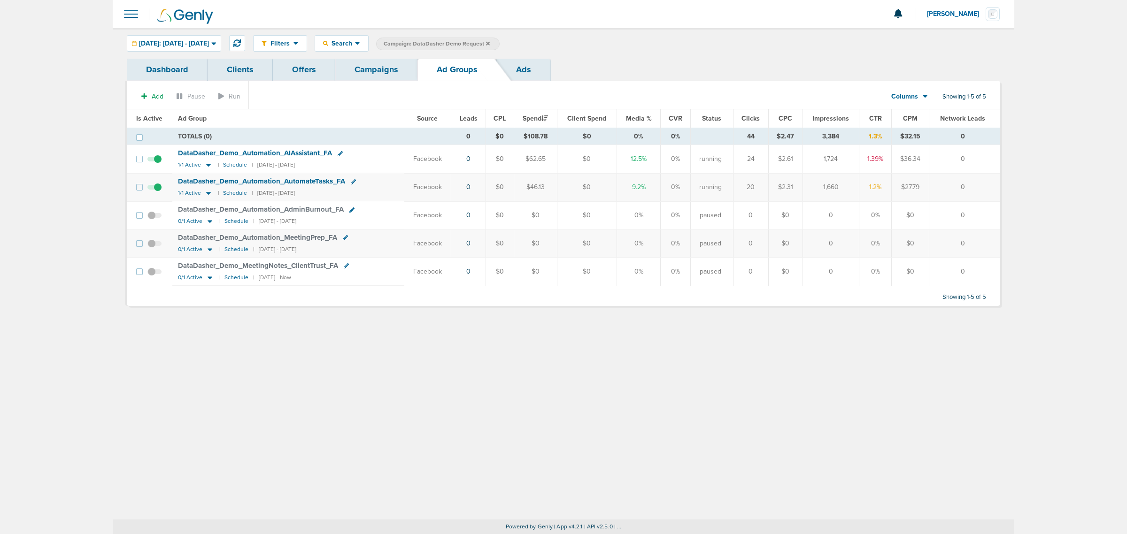
click at [385, 60] on link "Campaigns" at bounding box center [376, 70] width 82 height 22
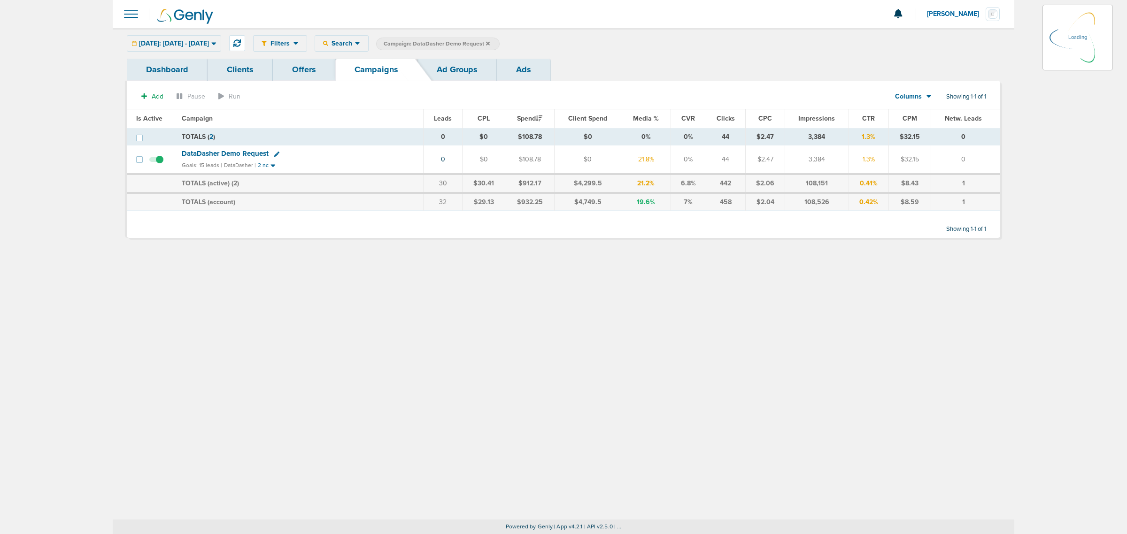
click at [490, 44] on icon at bounding box center [488, 44] width 4 height 6
click at [490, 44] on icon at bounding box center [488, 43] width 4 height 4
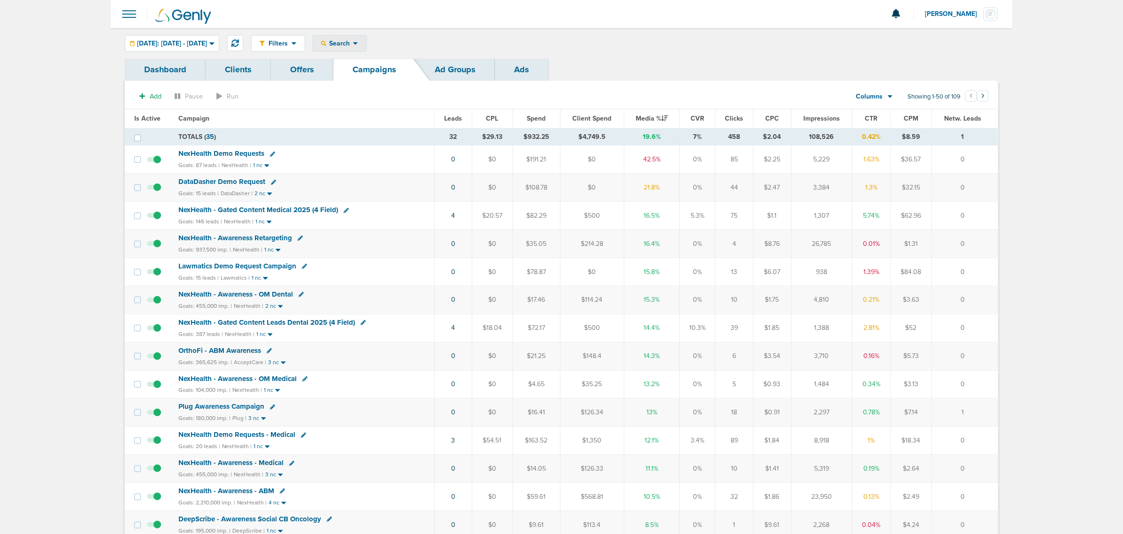
click at [353, 40] on span "Search" at bounding box center [339, 43] width 27 height 8
click at [372, 73] on link "Client" at bounding box center [361, 74] width 97 height 12
type input "accept"
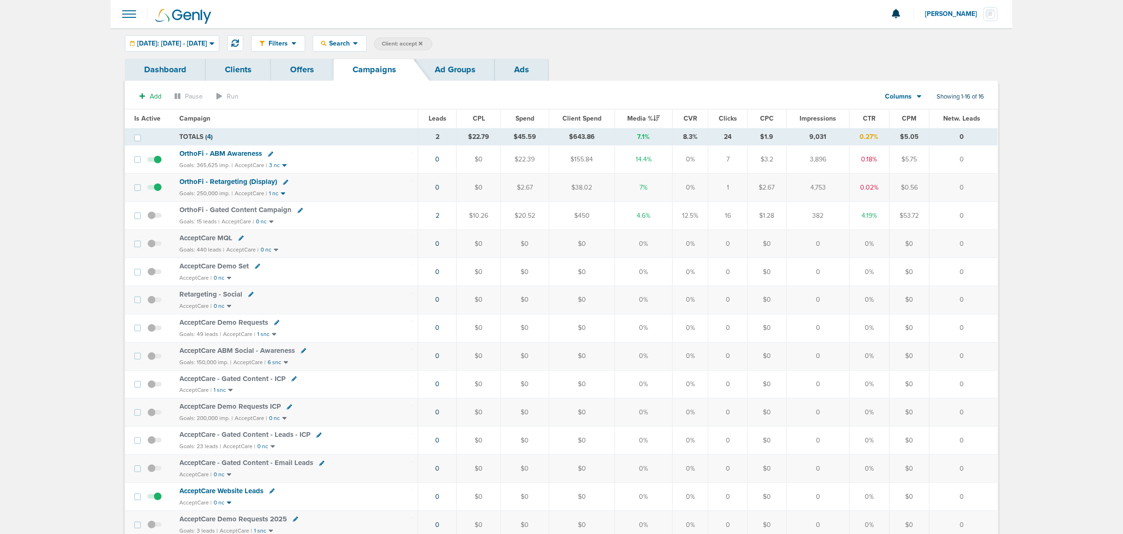
click at [245, 180] on span "OrthoFi - Retargeting (Display)" at bounding box center [229, 181] width 98 height 8
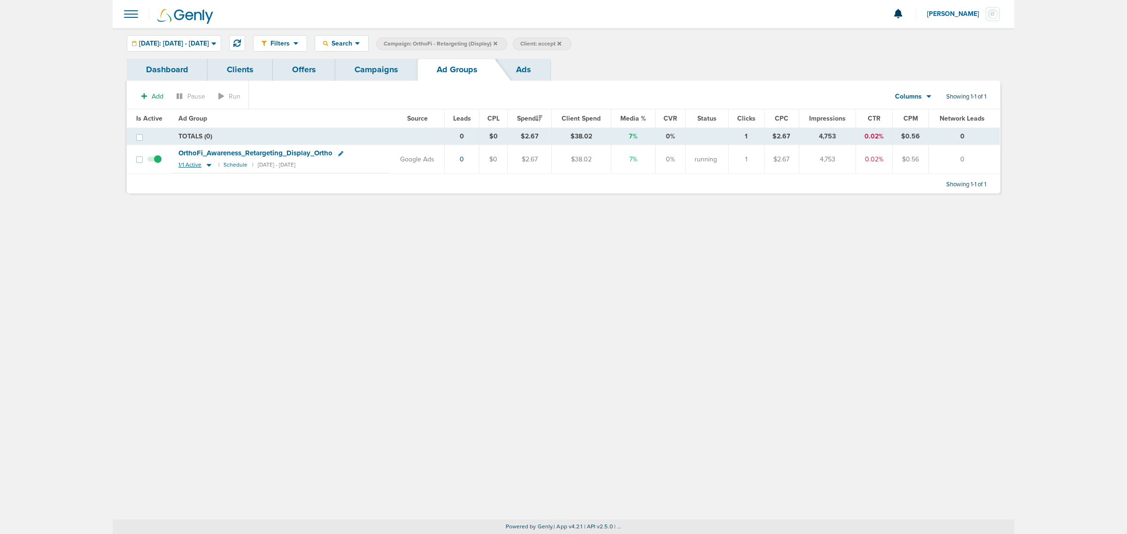
click at [207, 163] on icon at bounding box center [208, 165] width 9 height 8
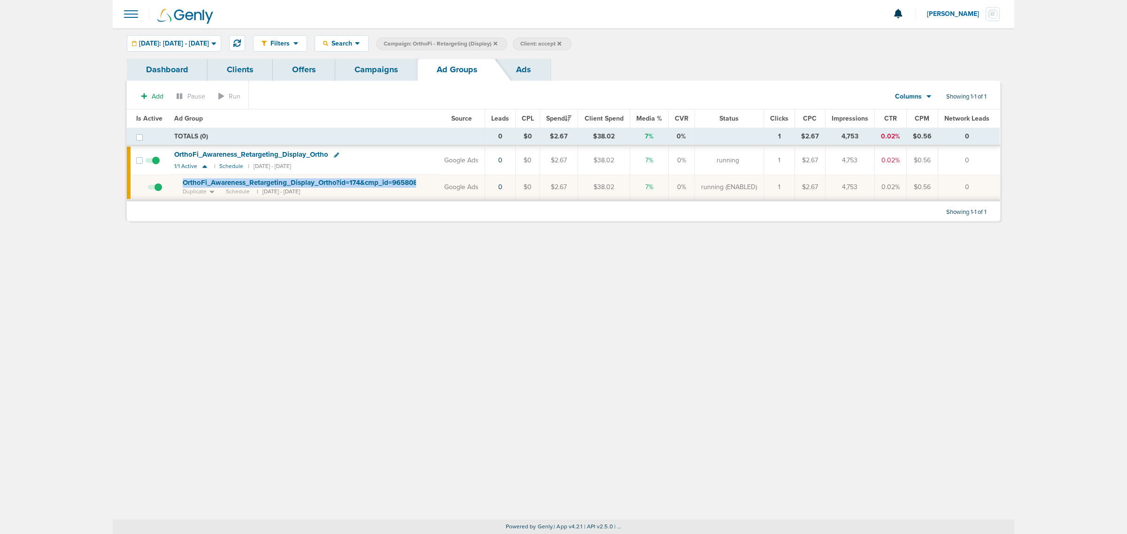
drag, startPoint x: 425, startPoint y: 184, endPoint x: 177, endPoint y: 185, distance: 248.4
click at [177, 185] on td "OrthoFi_ Awareness_ Retargeting_ Display_ Ortho?id=174&cmp_ id=9658085 Duplicat…" at bounding box center [303, 188] width 269 height 26
copy td "OrthoFi_ Awareness_ Retargeting_ Display_ Ortho?id=174&cmp_ id=9658085"
click at [497, 43] on icon at bounding box center [495, 44] width 4 height 6
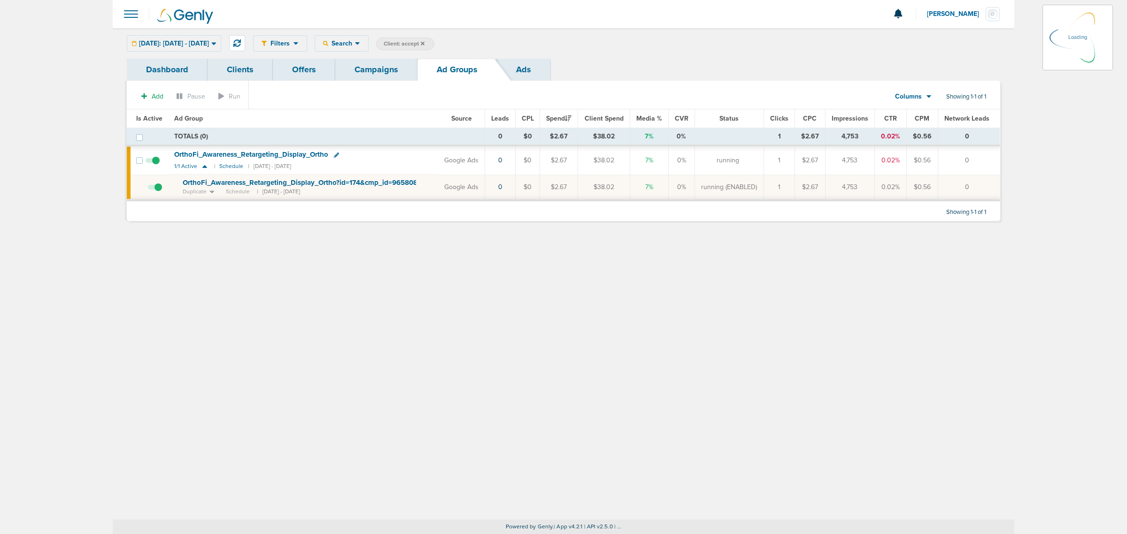
click at [434, 45] on label "Client: accept" at bounding box center [405, 44] width 58 height 13
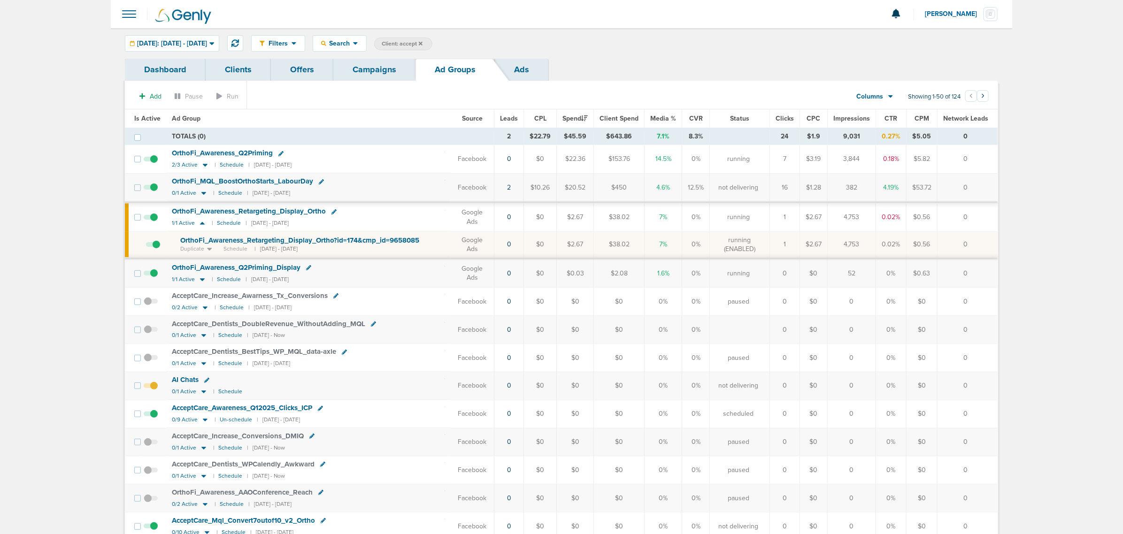
click at [381, 72] on link "Campaigns" at bounding box center [374, 70] width 82 height 22
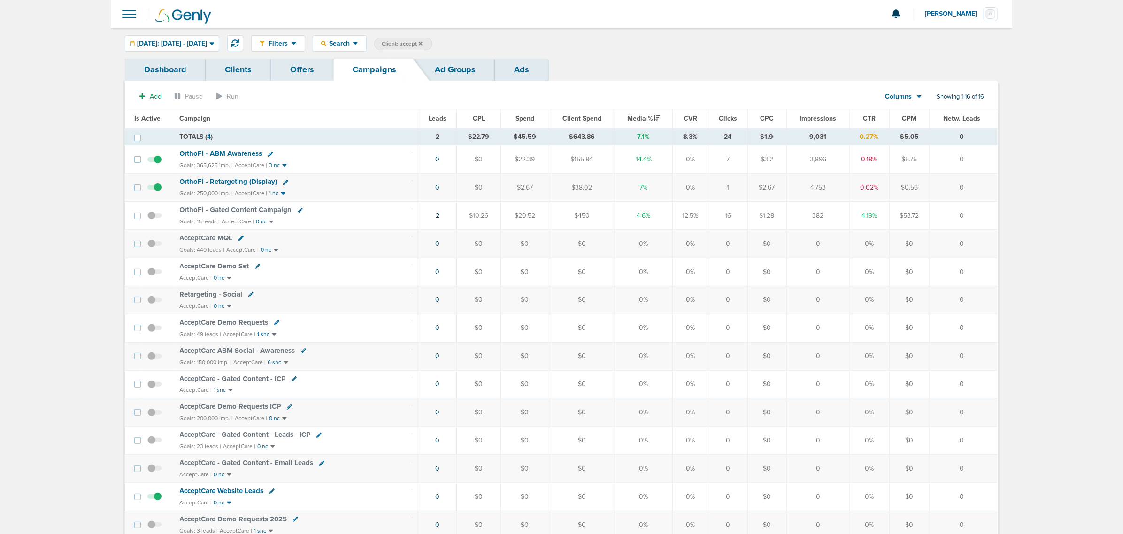
click at [423, 43] on icon at bounding box center [421, 44] width 4 height 6
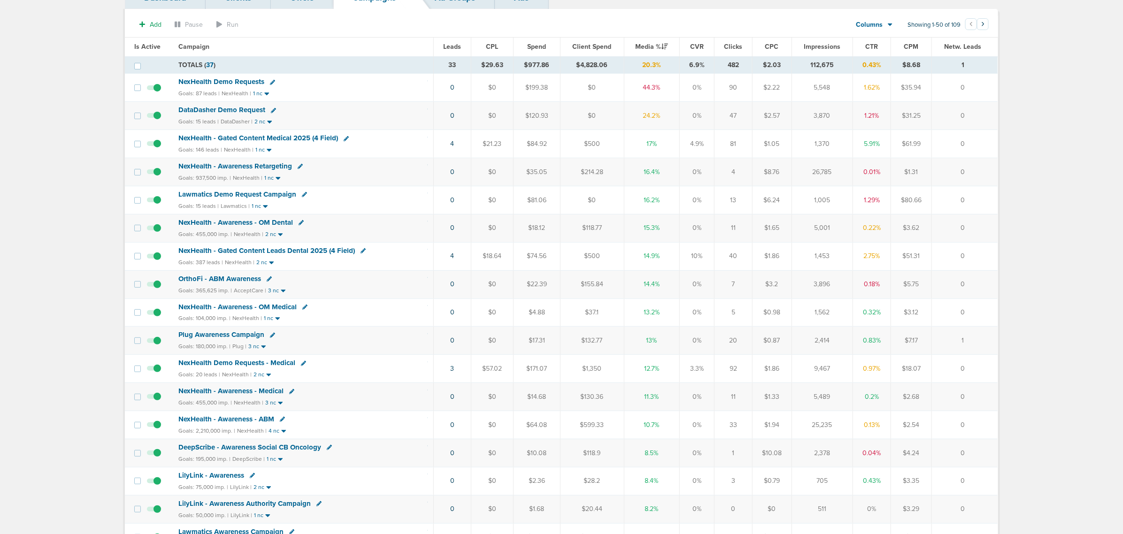
scroll to position [59, 0]
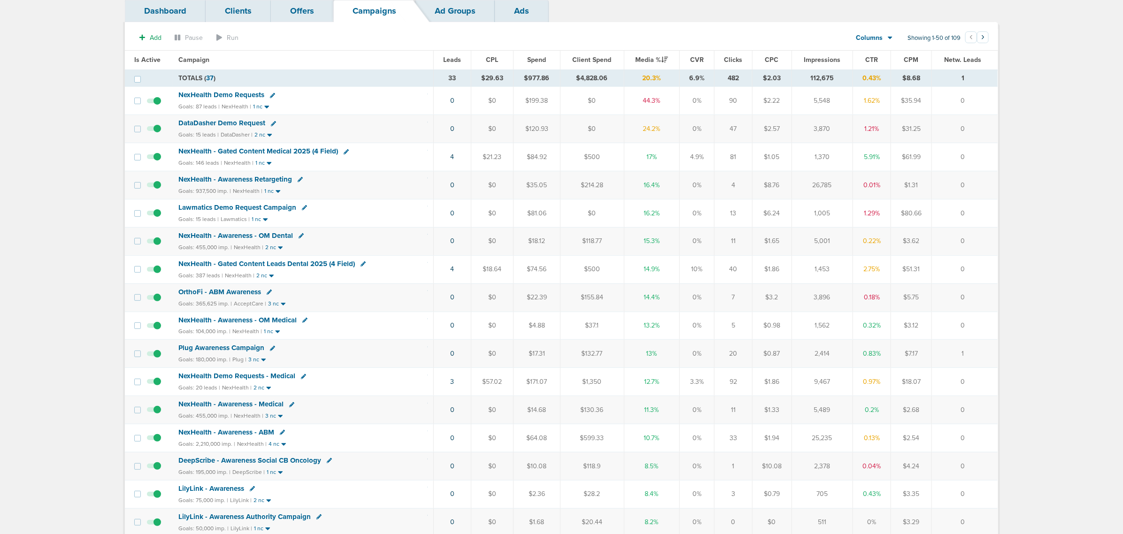
drag, startPoint x: 414, startPoint y: 386, endPoint x: 999, endPoint y: 383, distance: 585.0
click at [982, 383] on tr "NexHealth Demo Requests - Medical Goals: 20 leads | NexHealth | 2 nc 3 $57.02 $…" at bounding box center [561, 382] width 873 height 28
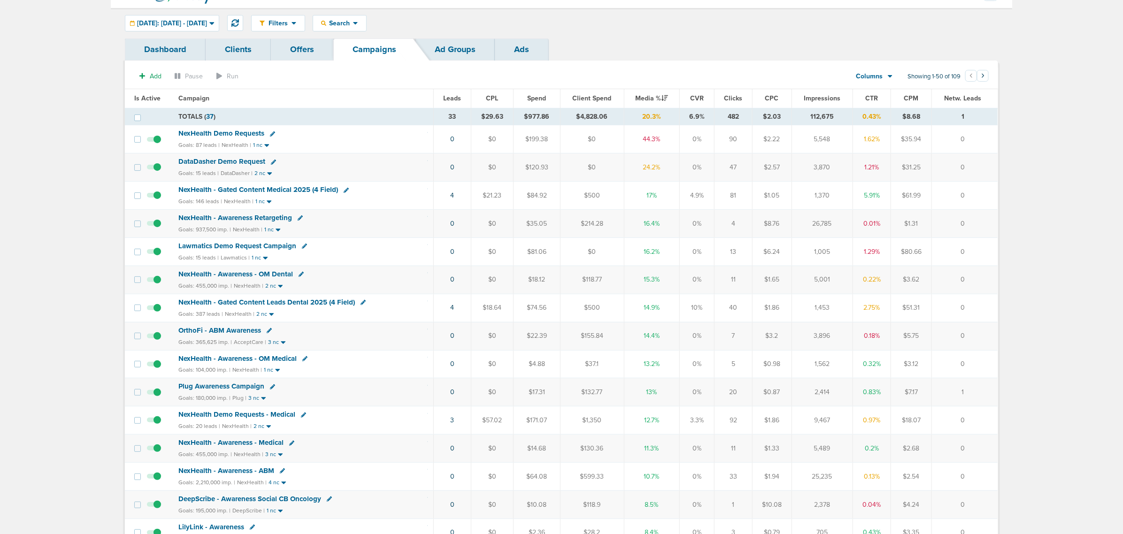
scroll to position [0, 0]
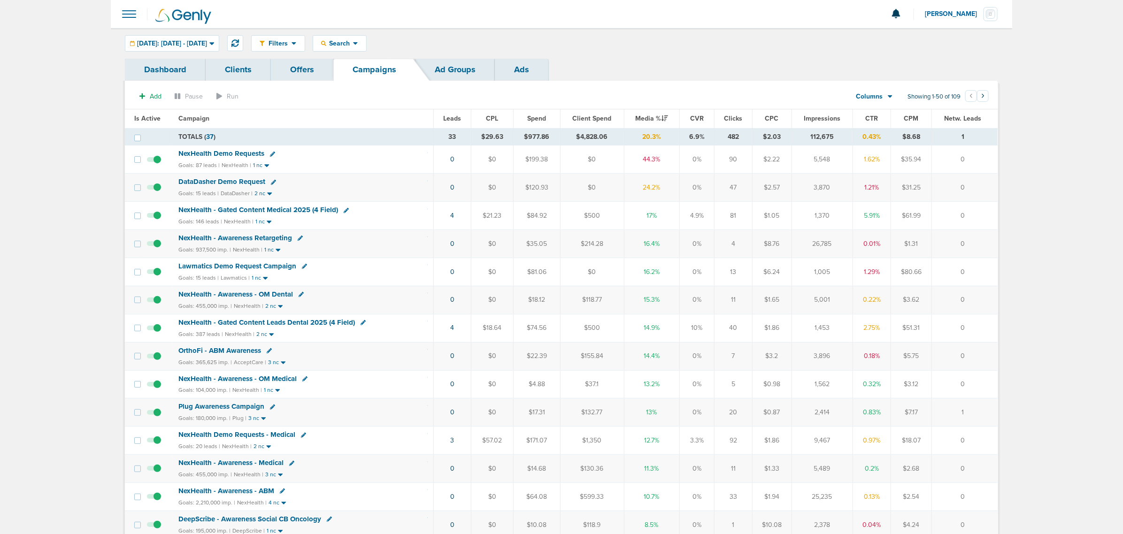
click at [259, 324] on span "NexHealth - Gated Content Leads Dental 2025 (4 Field)" at bounding box center [266, 322] width 177 height 8
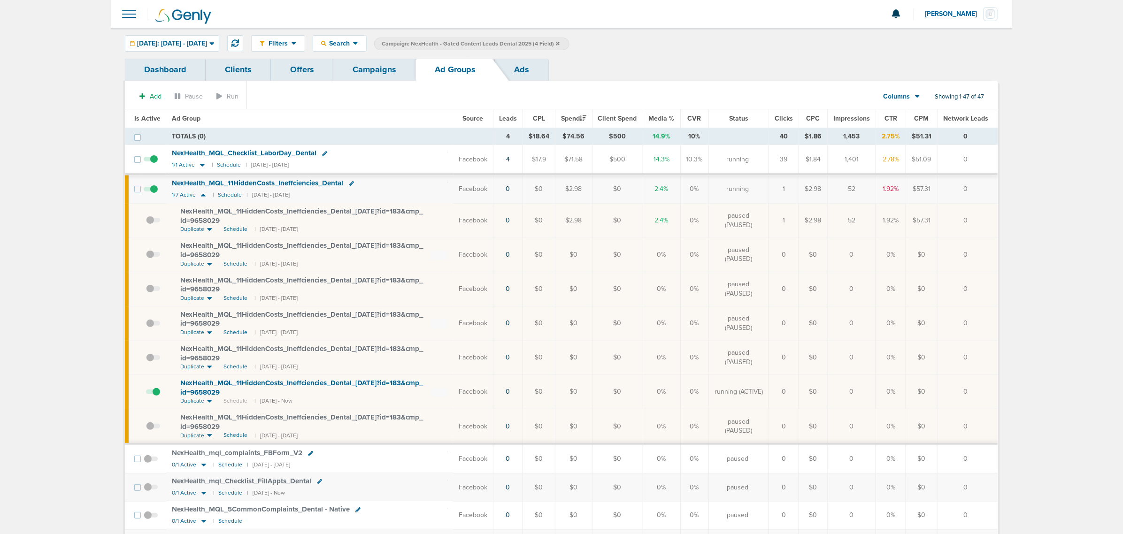
click at [377, 64] on link "Campaigns" at bounding box center [374, 70] width 82 height 22
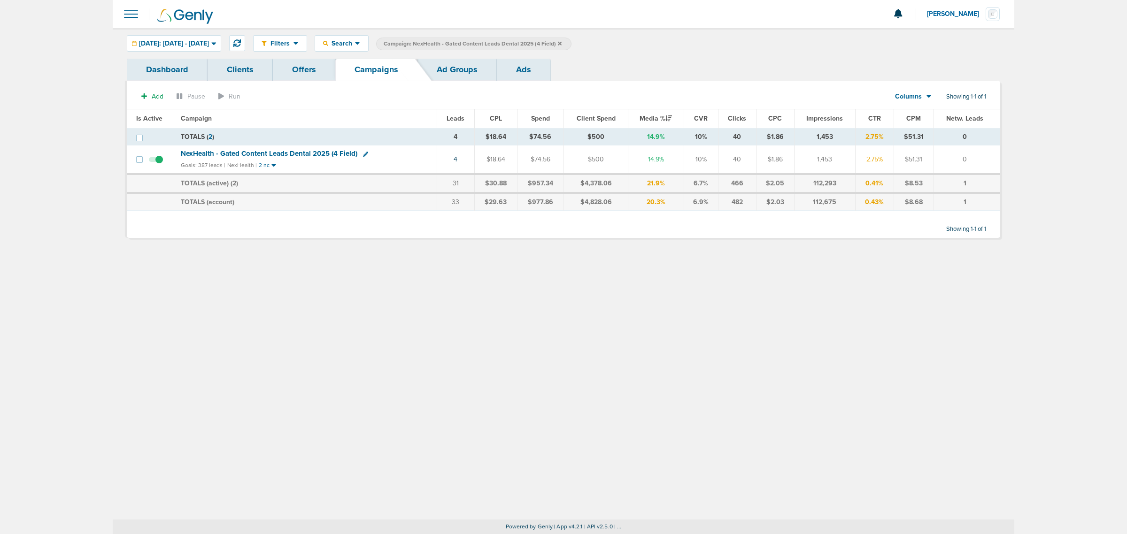
click at [561, 45] on icon at bounding box center [560, 44] width 4 height 6
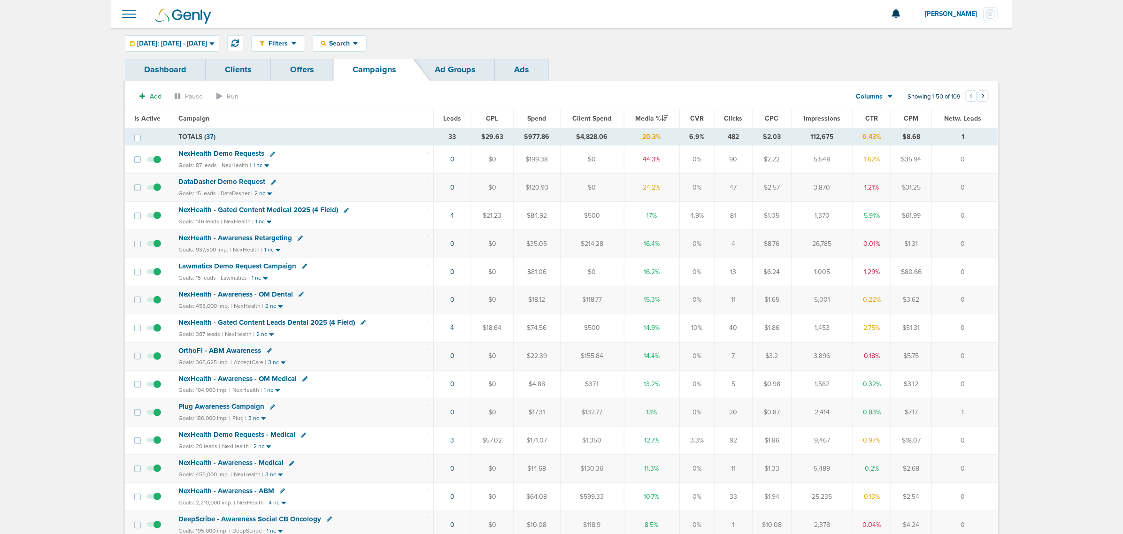
drag, startPoint x: 313, startPoint y: 157, endPoint x: 983, endPoint y: 148, distance: 669.5
click at [983, 148] on tr "NexHealth Demo Requests Goals: 87 leads | NexHealth | 1 nc 0 $0 $199.38 $0 44.3…" at bounding box center [561, 160] width 873 height 28
click at [983, 148] on td "0" at bounding box center [965, 160] width 66 height 28
click at [228, 151] on span "NexHealth Demo Requests" at bounding box center [221, 153] width 86 height 8
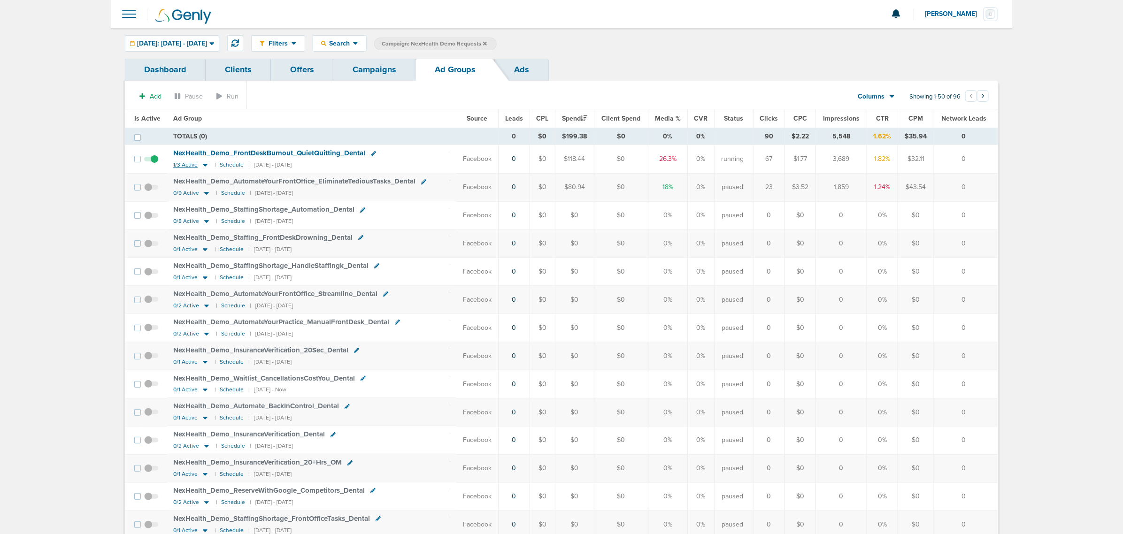
click at [203, 167] on icon at bounding box center [205, 165] width 5 height 3
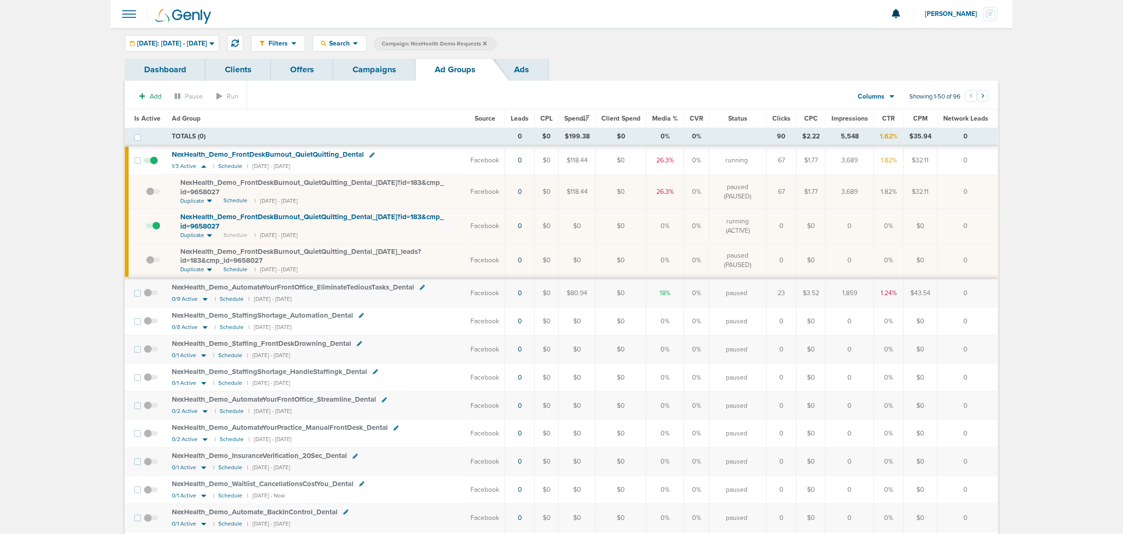
drag, startPoint x: 373, startPoint y: 227, endPoint x: 979, endPoint y: 222, distance: 606.1
click at [979, 222] on tr "NexHealth_ Demo_ FrontDeskBurnout_ QuietQuitting_ Dental_ [DATE]?id=183&cmp_ id…" at bounding box center [561, 226] width 873 height 34
click at [920, 224] on td "$0" at bounding box center [921, 226] width 34 height 34
click at [357, 78] on link "Campaigns" at bounding box center [374, 70] width 82 height 22
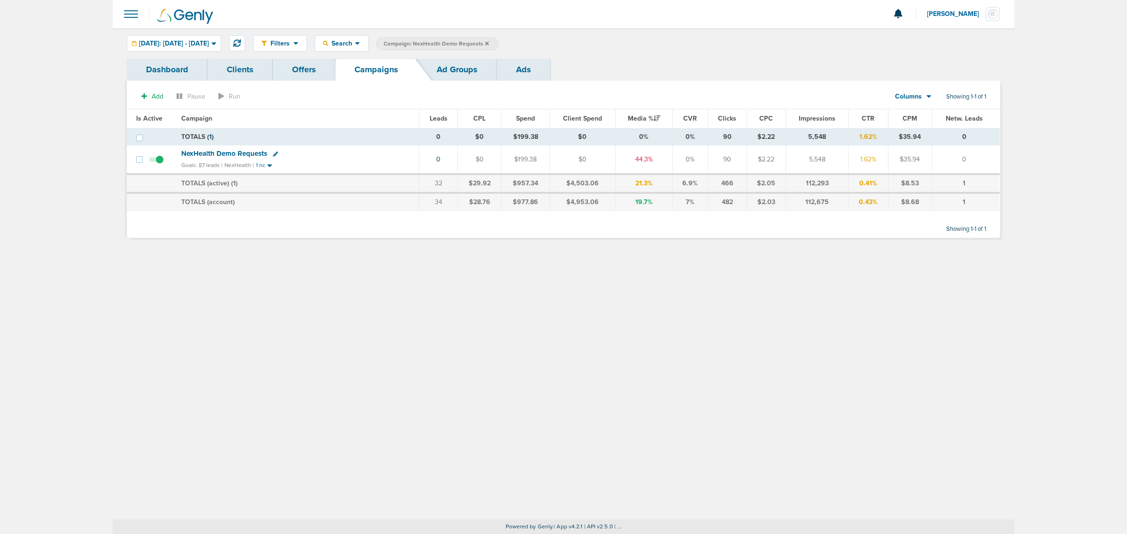
click at [300, 67] on link "Offers" at bounding box center [304, 70] width 62 height 22
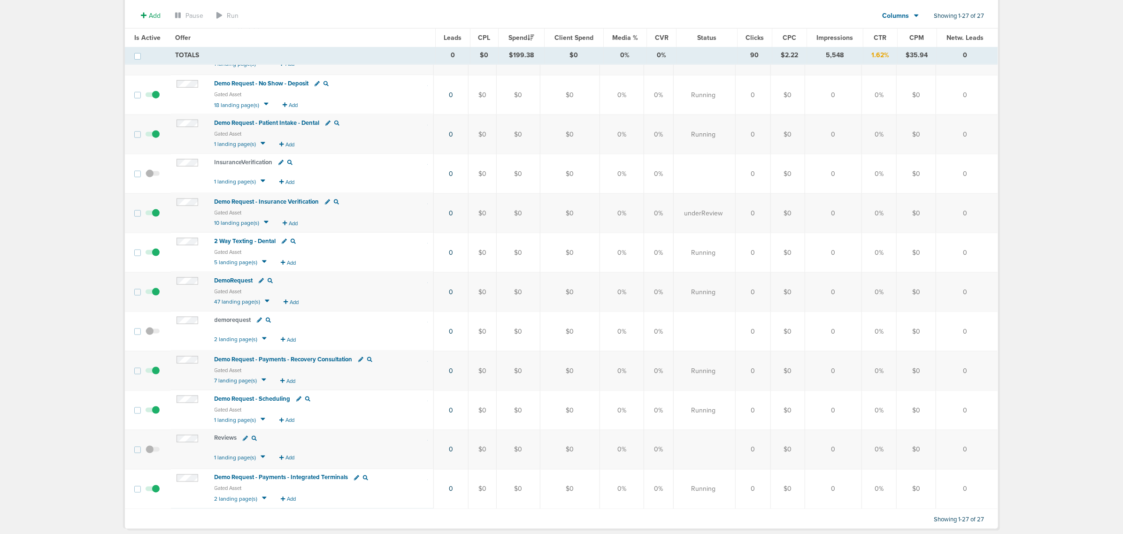
scroll to position [704, 0]
click at [284, 361] on span "Demo Request - Payments - Recovery Consultation" at bounding box center [284, 359] width 138 height 8
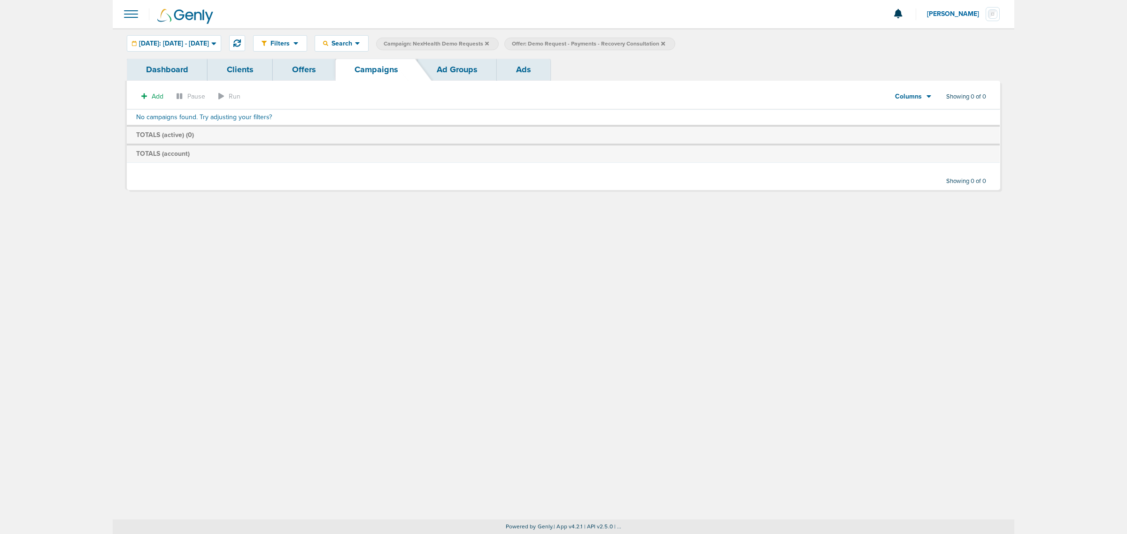
click at [489, 42] on icon at bounding box center [487, 43] width 4 height 4
click at [537, 42] on icon at bounding box center [535, 43] width 4 height 4
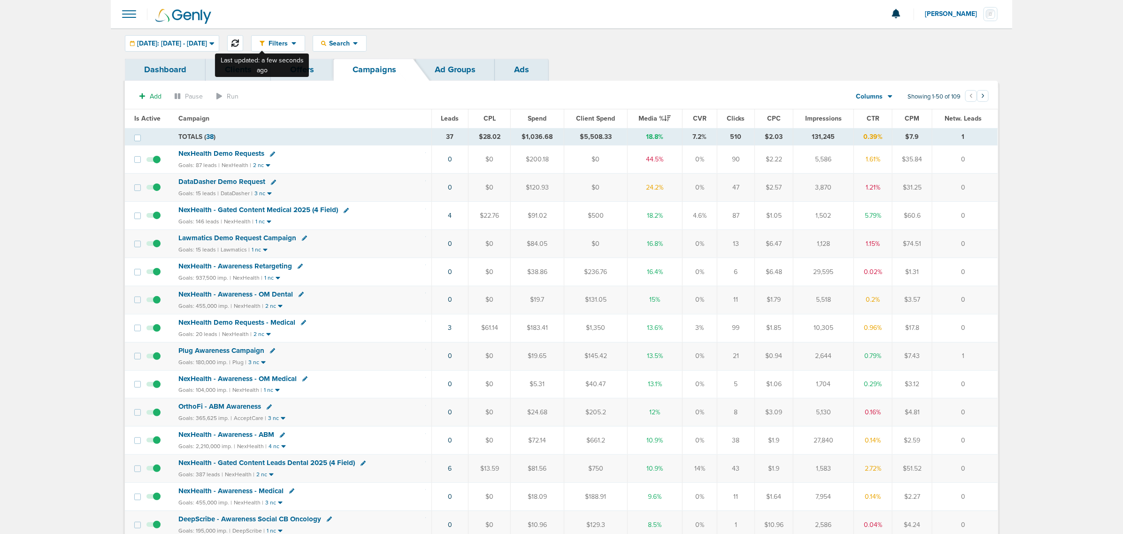
click at [239, 44] on icon at bounding box center [235, 43] width 8 height 8
drag, startPoint x: 405, startPoint y: 336, endPoint x: 965, endPoint y: 332, distance: 560.1
click at [965, 332] on tr "NexHealth Demo Requests - Medical Goals: 20 leads | NexHealth | 2 nc 3 $61.14 $…" at bounding box center [561, 328] width 873 height 28
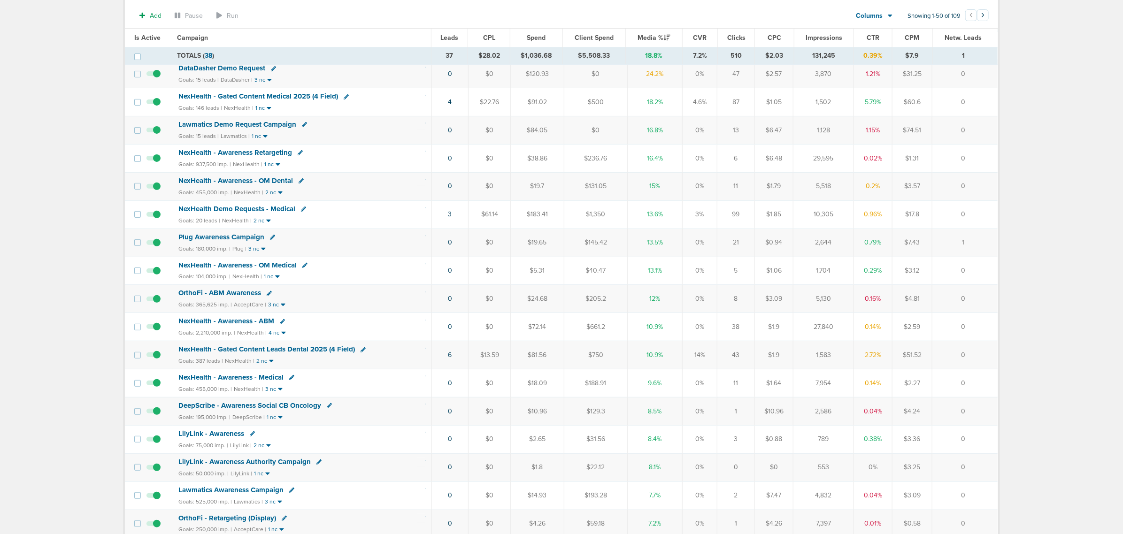
scroll to position [117, 0]
click at [326, 352] on span "NexHealth - Gated Content Leads Dental 2025 (4 Field)" at bounding box center [266, 348] width 177 height 8
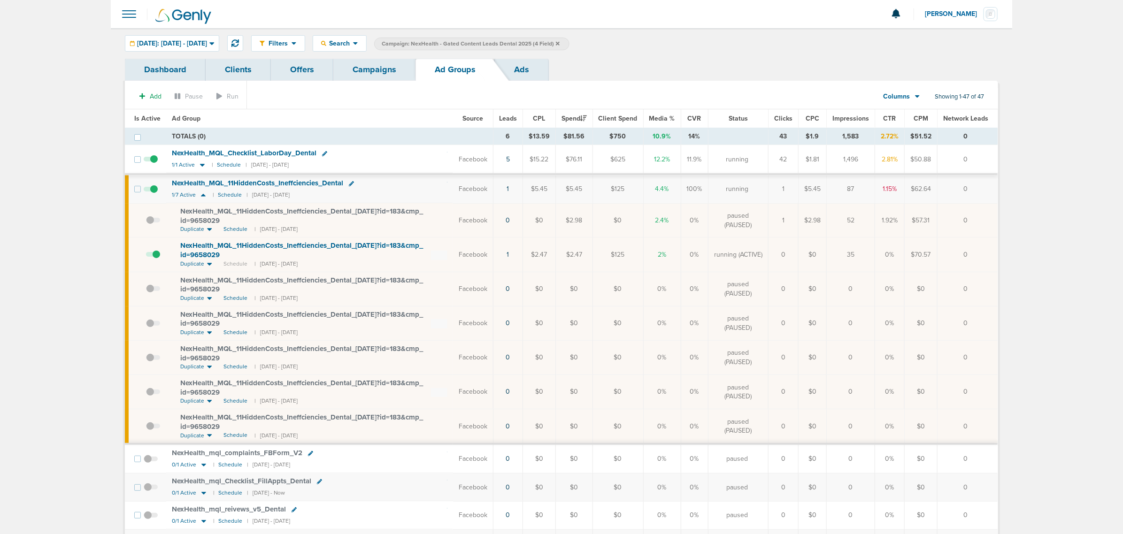
click at [404, 74] on link "Campaigns" at bounding box center [374, 70] width 82 height 22
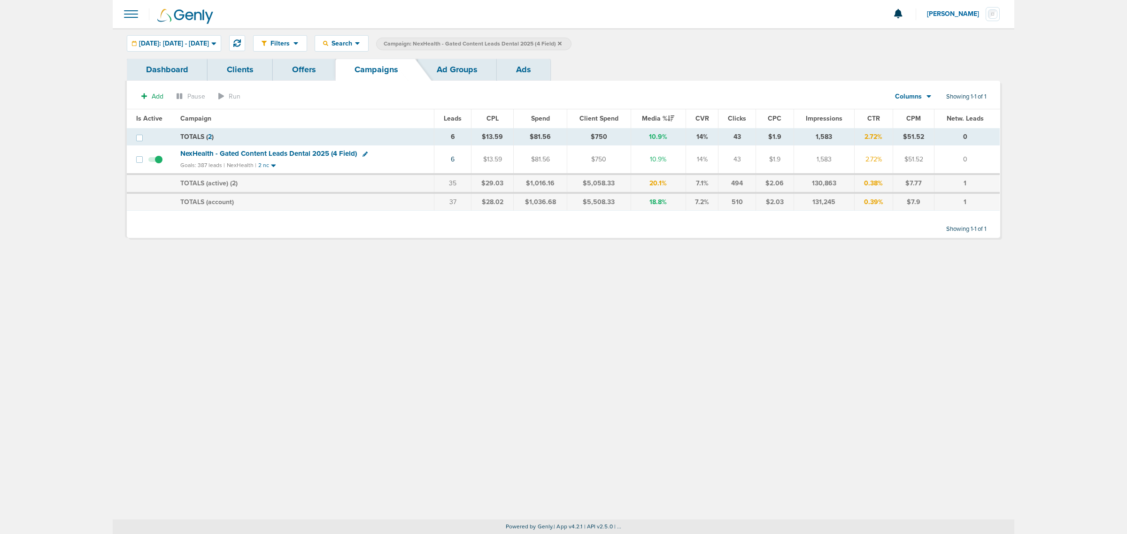
click at [561, 41] on icon at bounding box center [560, 44] width 4 height 6
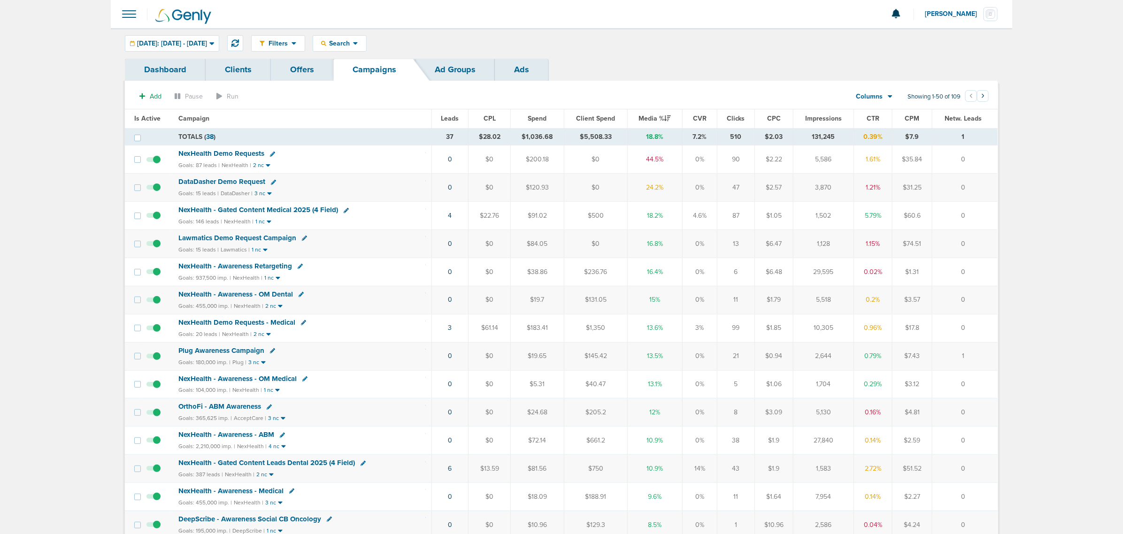
drag, startPoint x: 398, startPoint y: 219, endPoint x: 993, endPoint y: 213, distance: 595.3
click at [993, 213] on tr "NexHealth - Gated Content Medical 2025 (4 Field) Goals: 146 leads | NexHealth |…" at bounding box center [561, 216] width 873 height 28
click at [991, 213] on td "0" at bounding box center [964, 216] width 65 height 28
click at [451, 215] on link "4" at bounding box center [450, 216] width 4 height 8
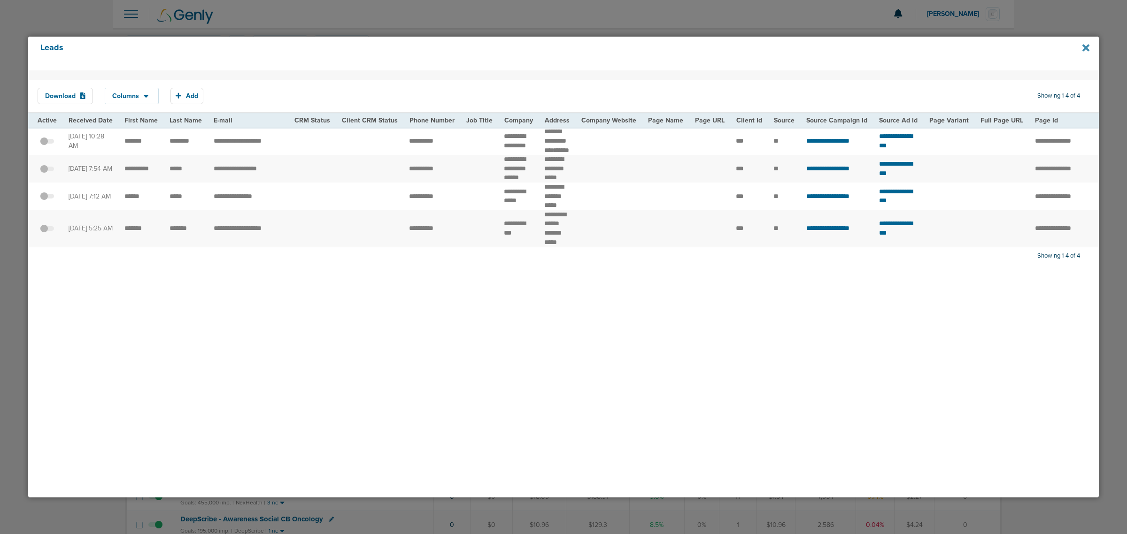
click at [1085, 49] on icon at bounding box center [1085, 47] width 7 height 7
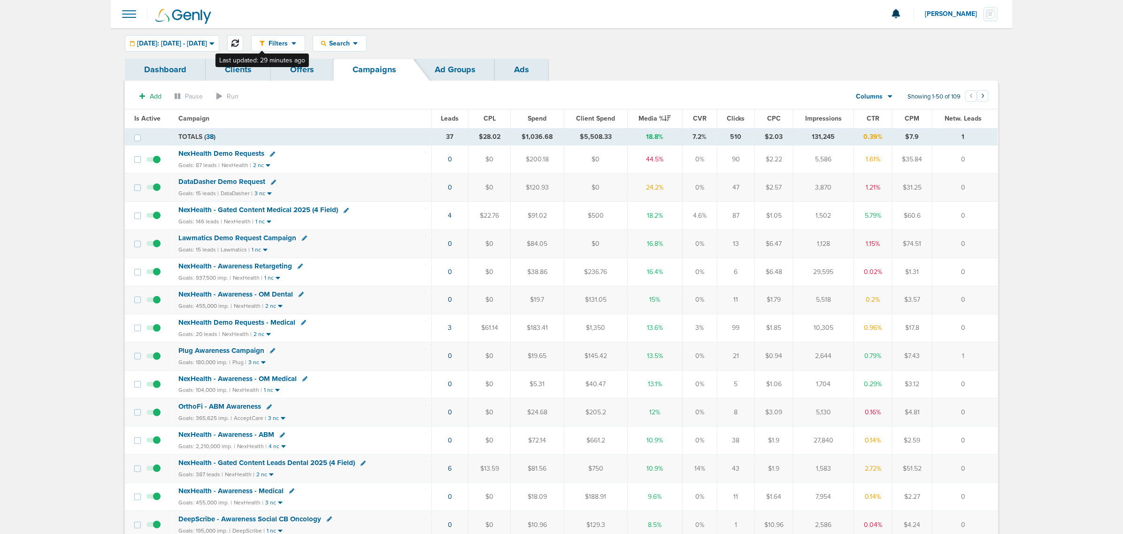
click at [239, 39] on icon at bounding box center [235, 43] width 8 height 8
drag, startPoint x: 426, startPoint y: 189, endPoint x: 998, endPoint y: 191, distance: 571.8
click at [998, 191] on tr "DataDasher Demo Request Goals: 15 leads | DataDasher | 1 nc 0 $0 $129.03 $0 25.…" at bounding box center [561, 188] width 873 height 28
click at [998, 191] on td "0" at bounding box center [964, 188] width 65 height 28
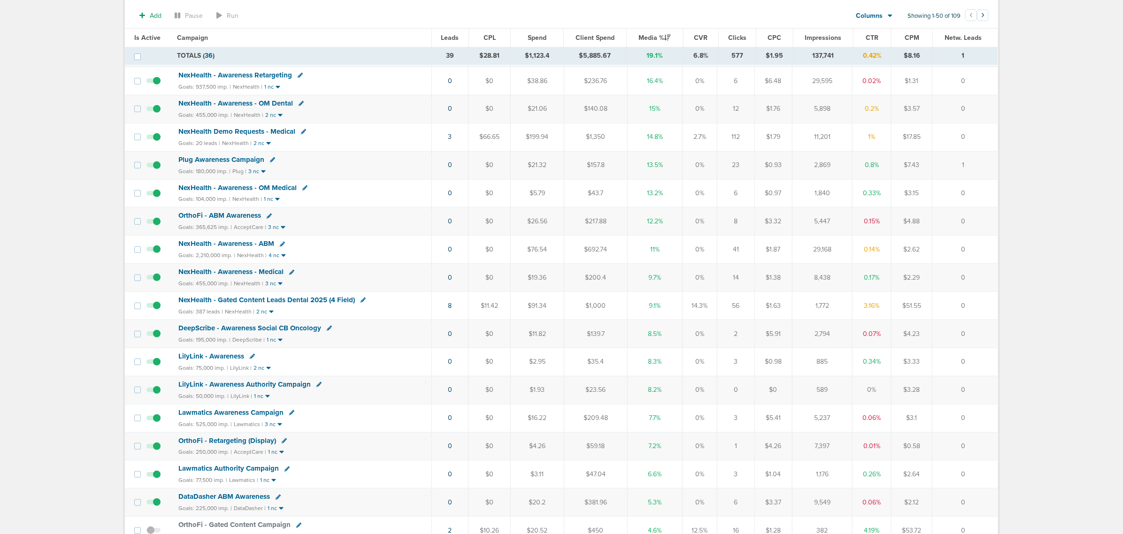
scroll to position [235, 0]
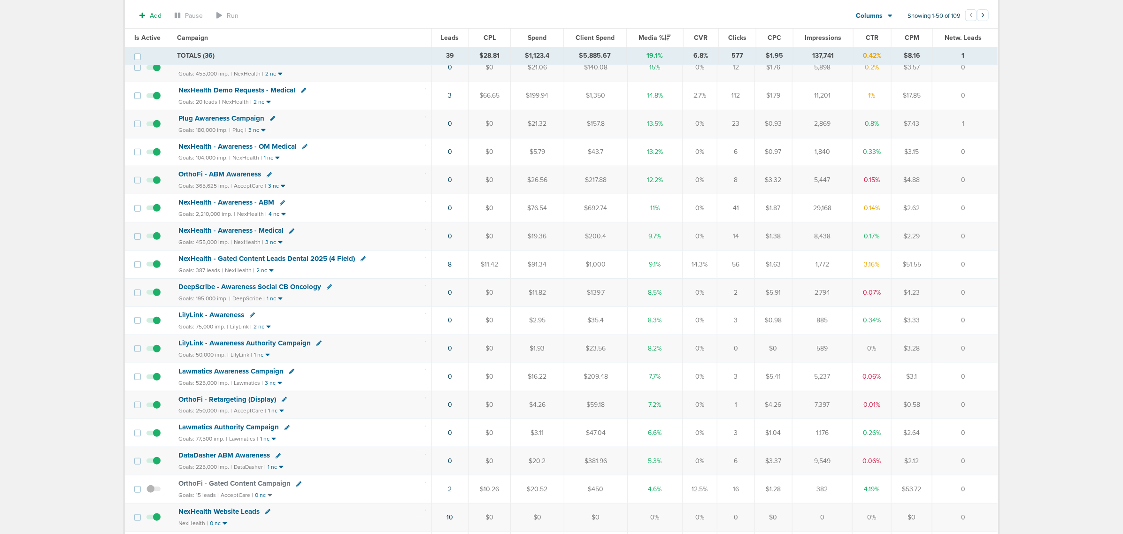
click at [304, 262] on span "NexHealth - Gated Content Leads Dental 2025 (4 Field)" at bounding box center [266, 258] width 177 height 8
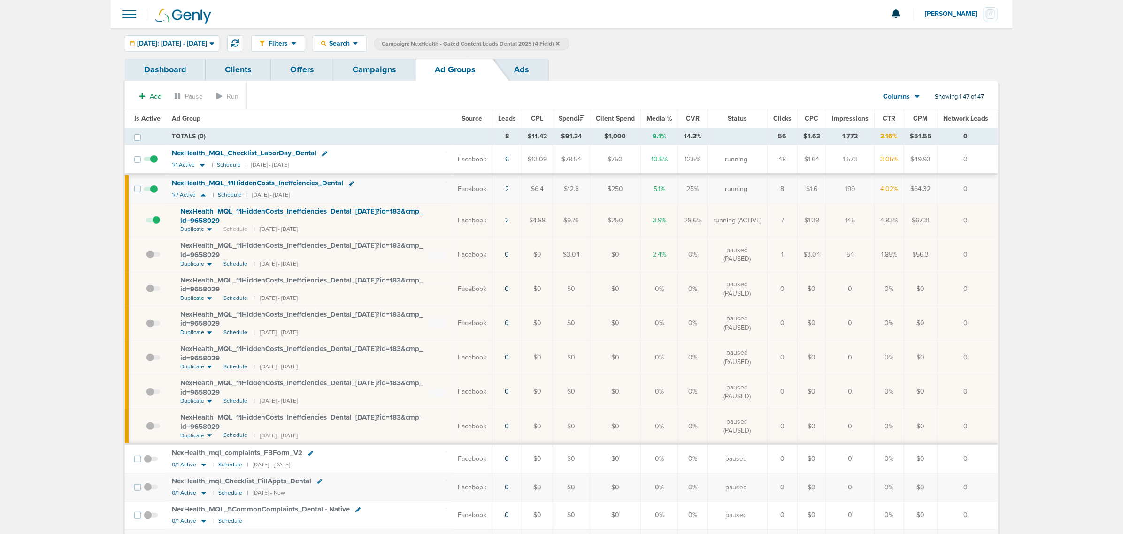
click at [383, 74] on link "Campaigns" at bounding box center [374, 70] width 82 height 22
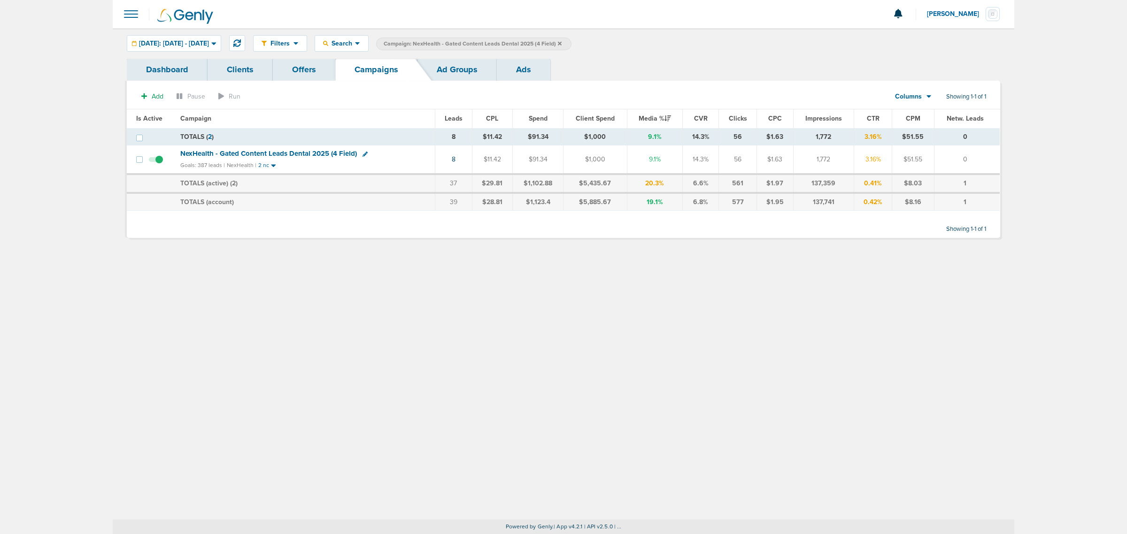
click at [561, 45] on icon at bounding box center [560, 43] width 4 height 4
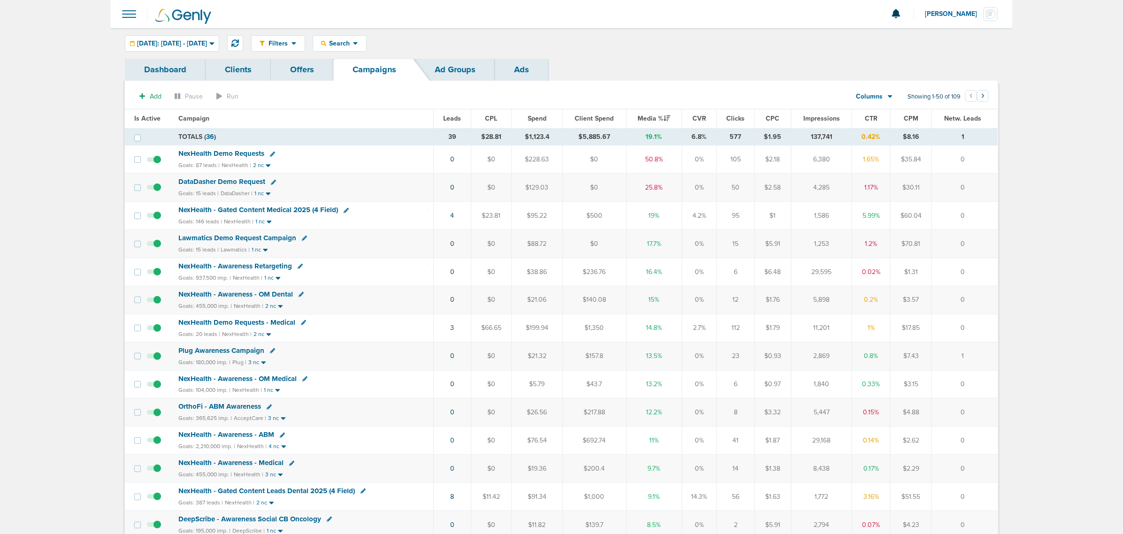
drag, startPoint x: 428, startPoint y: 160, endPoint x: 973, endPoint y: 217, distance: 548.1
click at [973, 217] on td "0" at bounding box center [965, 216] width 66 height 28
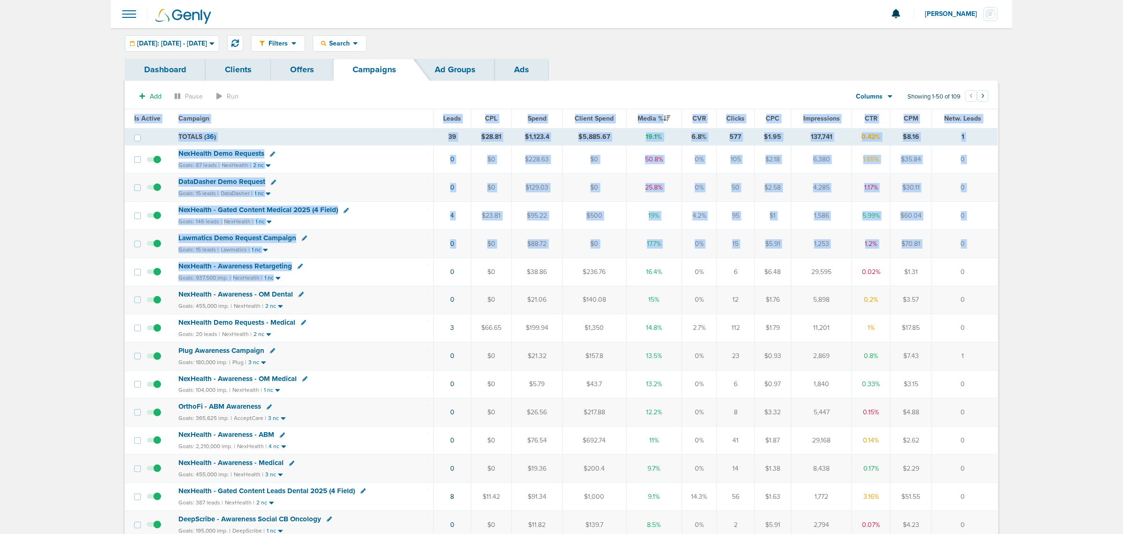
drag, startPoint x: 405, startPoint y: 280, endPoint x: 1003, endPoint y: 276, distance: 598.6
click at [997, 276] on td "0" at bounding box center [965, 272] width 66 height 28
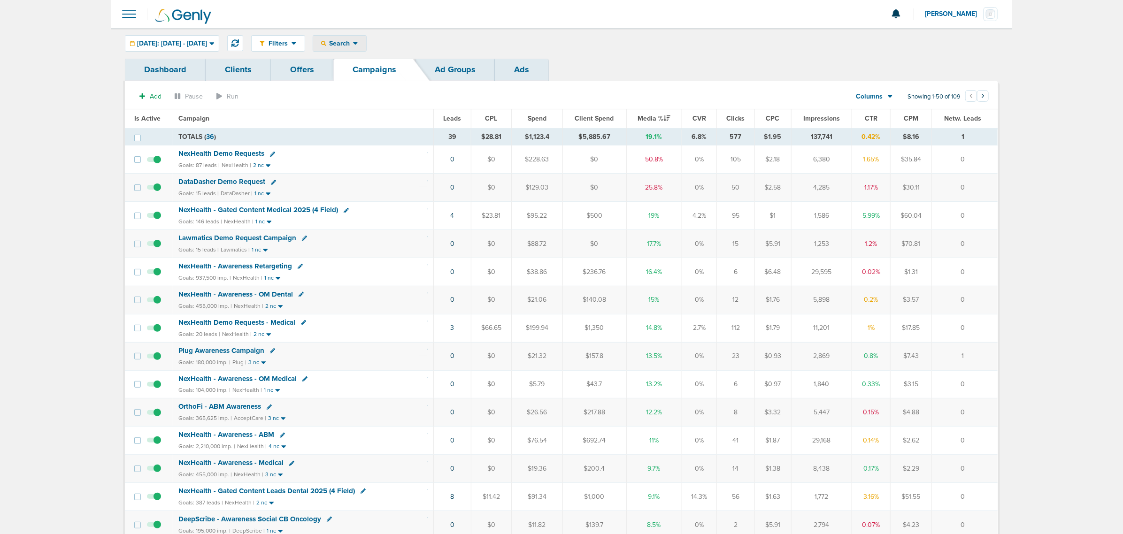
click at [358, 41] on icon at bounding box center [355, 43] width 5 height 8
click at [375, 68] on link "Client" at bounding box center [361, 74] width 97 height 12
type input "lily"
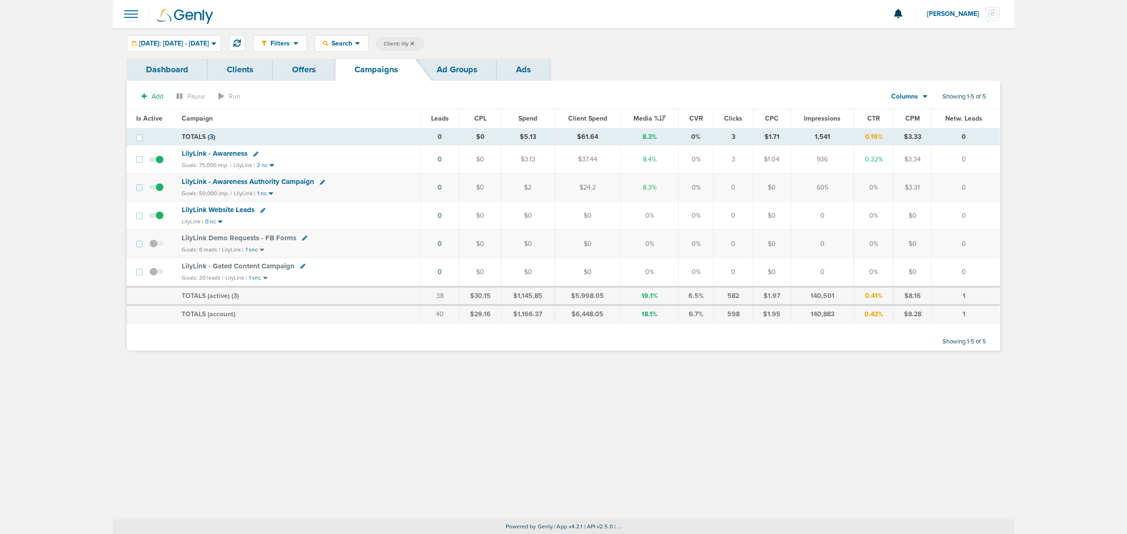
click at [234, 151] on span "LilyLink - Awareness" at bounding box center [215, 153] width 66 height 8
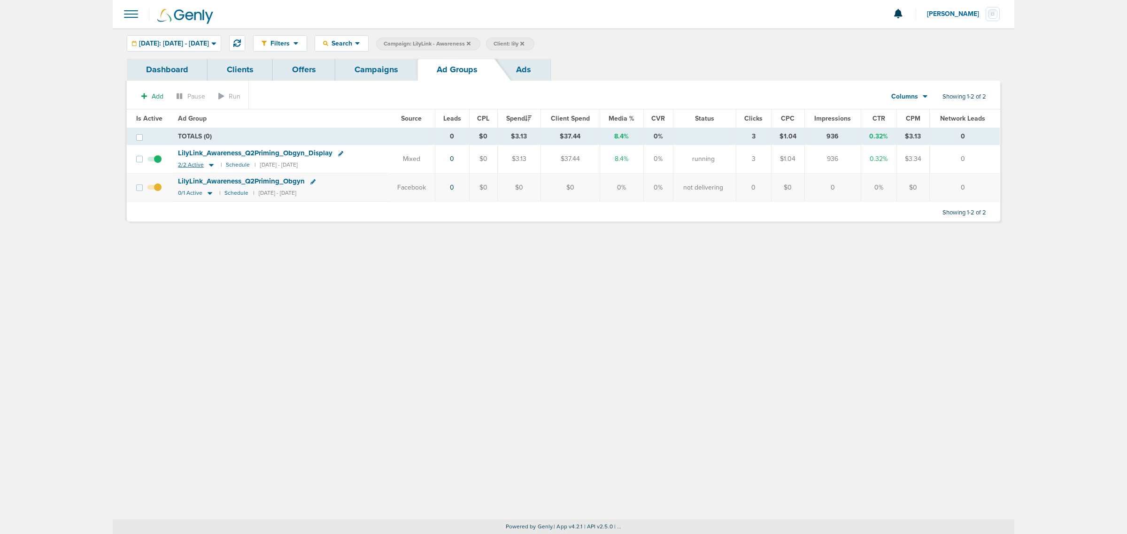
click at [209, 166] on icon at bounding box center [211, 165] width 5 height 3
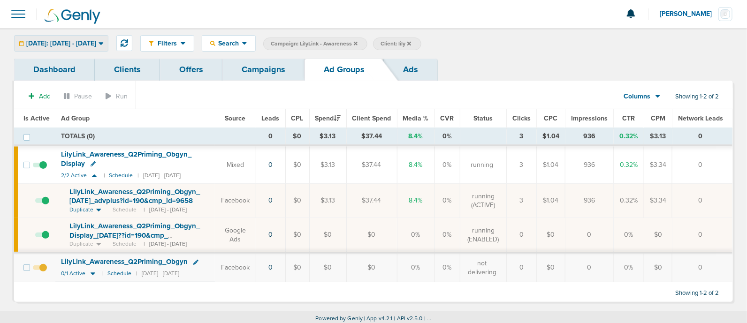
click at [86, 40] on span "[DATE]: [DATE] - [DATE]" at bounding box center [61, 43] width 70 height 7
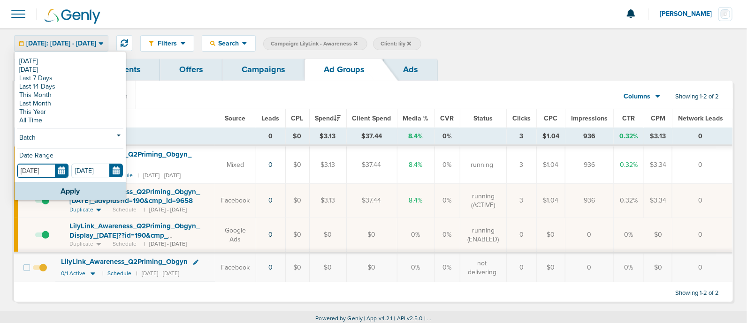
click at [57, 170] on input "[DATE]" at bounding box center [43, 171] width 52 height 15
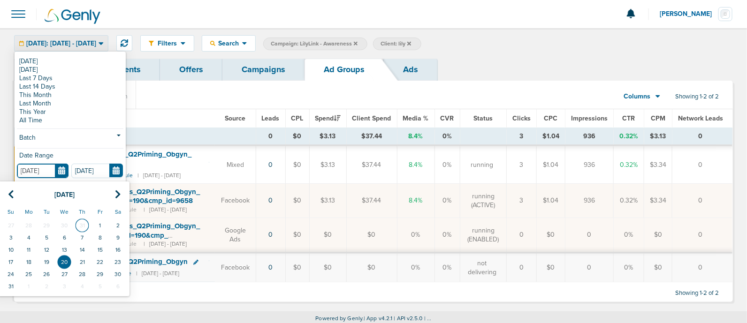
click at [82, 223] on td "31" at bounding box center [82, 226] width 18 height 12
type input "[DATE]"
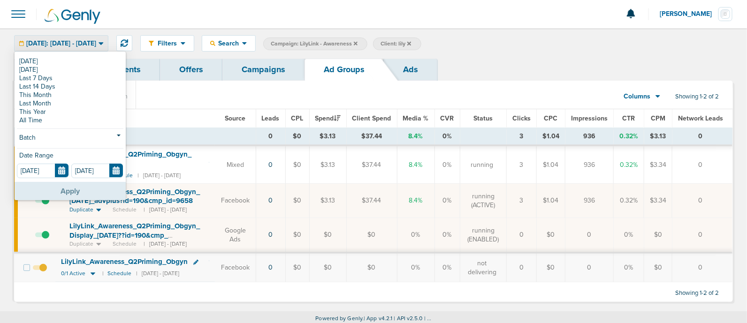
click at [92, 193] on button "Apply" at bounding box center [70, 191] width 111 height 18
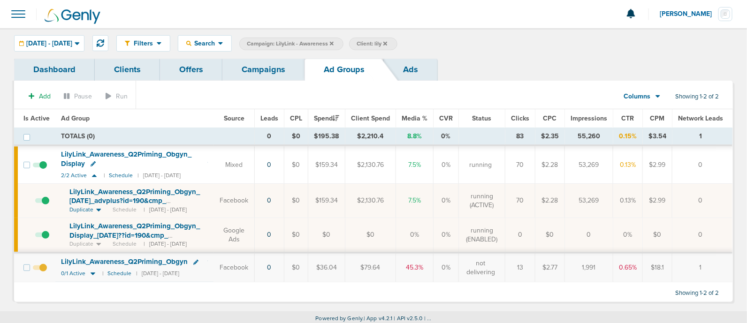
click at [260, 78] on link "Campaigns" at bounding box center [264, 70] width 82 height 22
